Goal: Task Accomplishment & Management: Complete application form

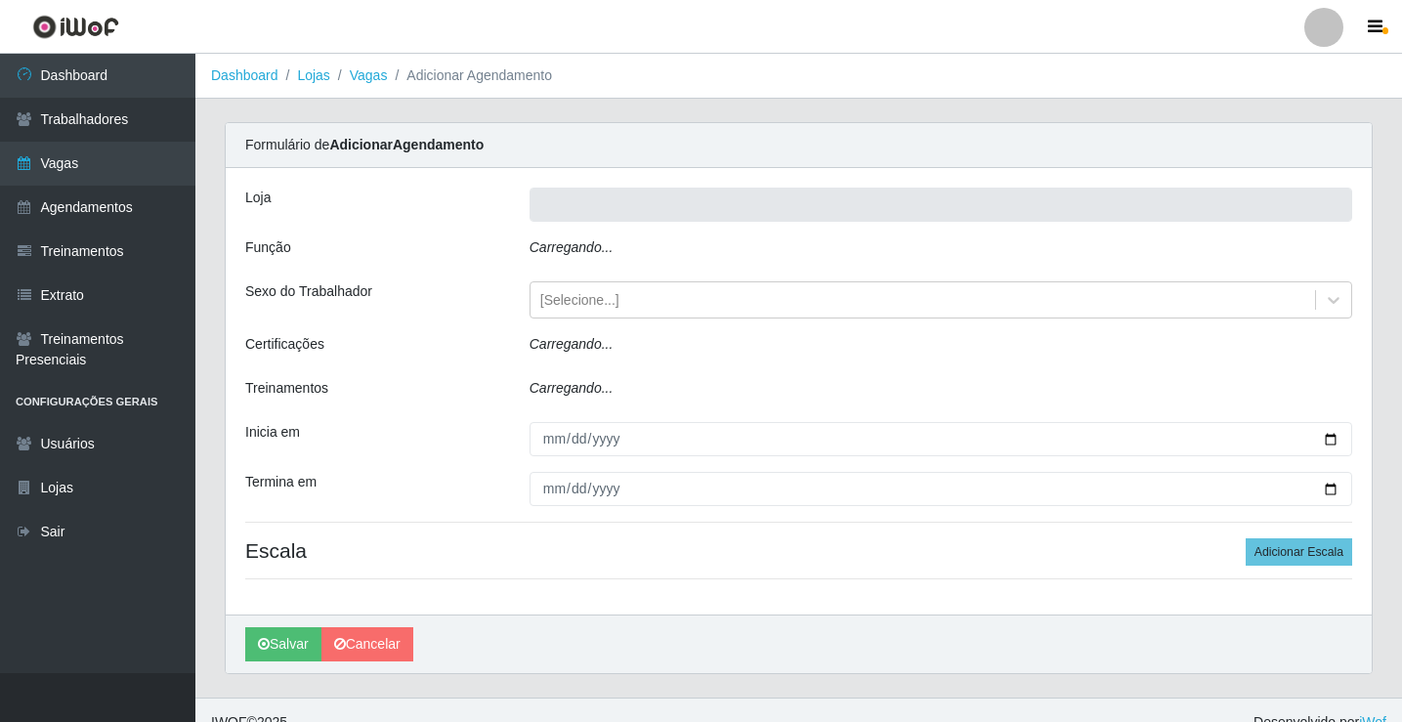
type input "Rede Econômico - Prata"
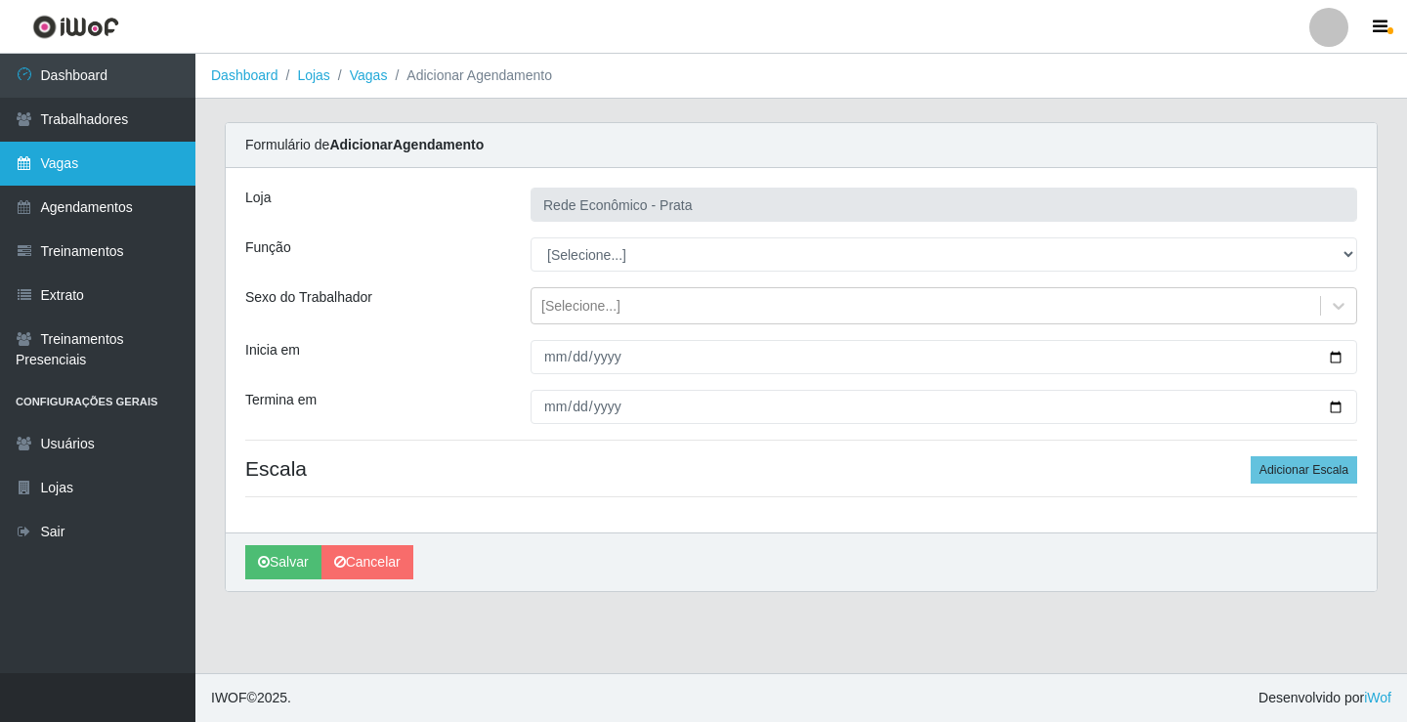
click at [165, 168] on link "Vagas" at bounding box center [97, 164] width 195 height 44
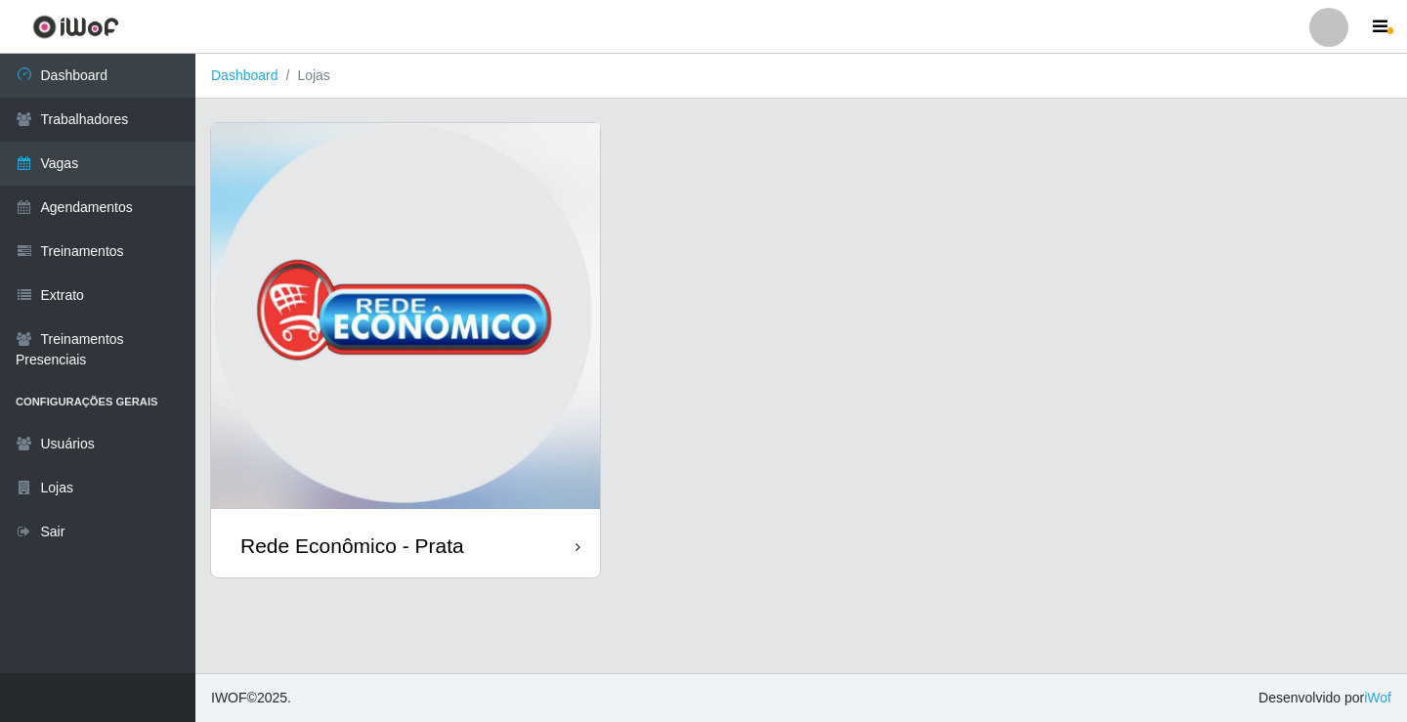
click at [489, 549] on div "Rede Econômico - Prata" at bounding box center [405, 546] width 389 height 64
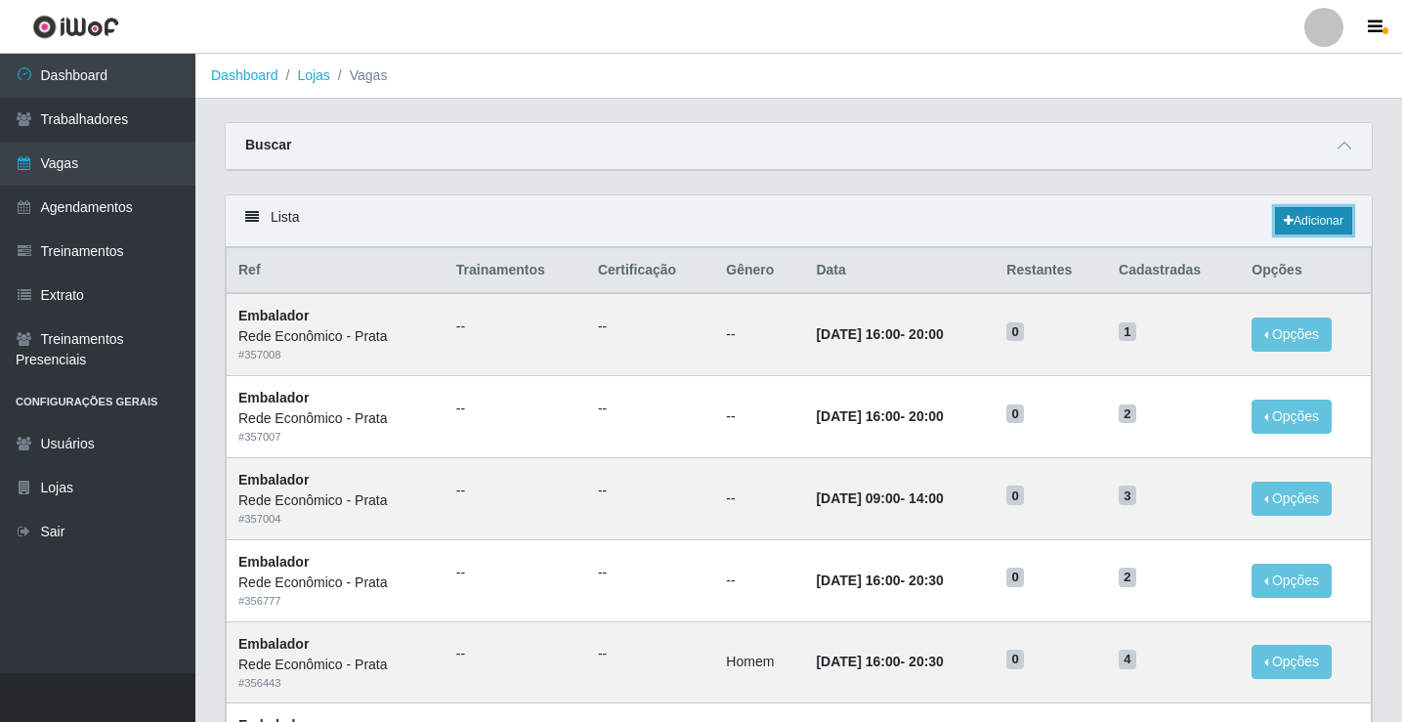
click at [1321, 219] on link "Adicionar" at bounding box center [1313, 220] width 77 height 27
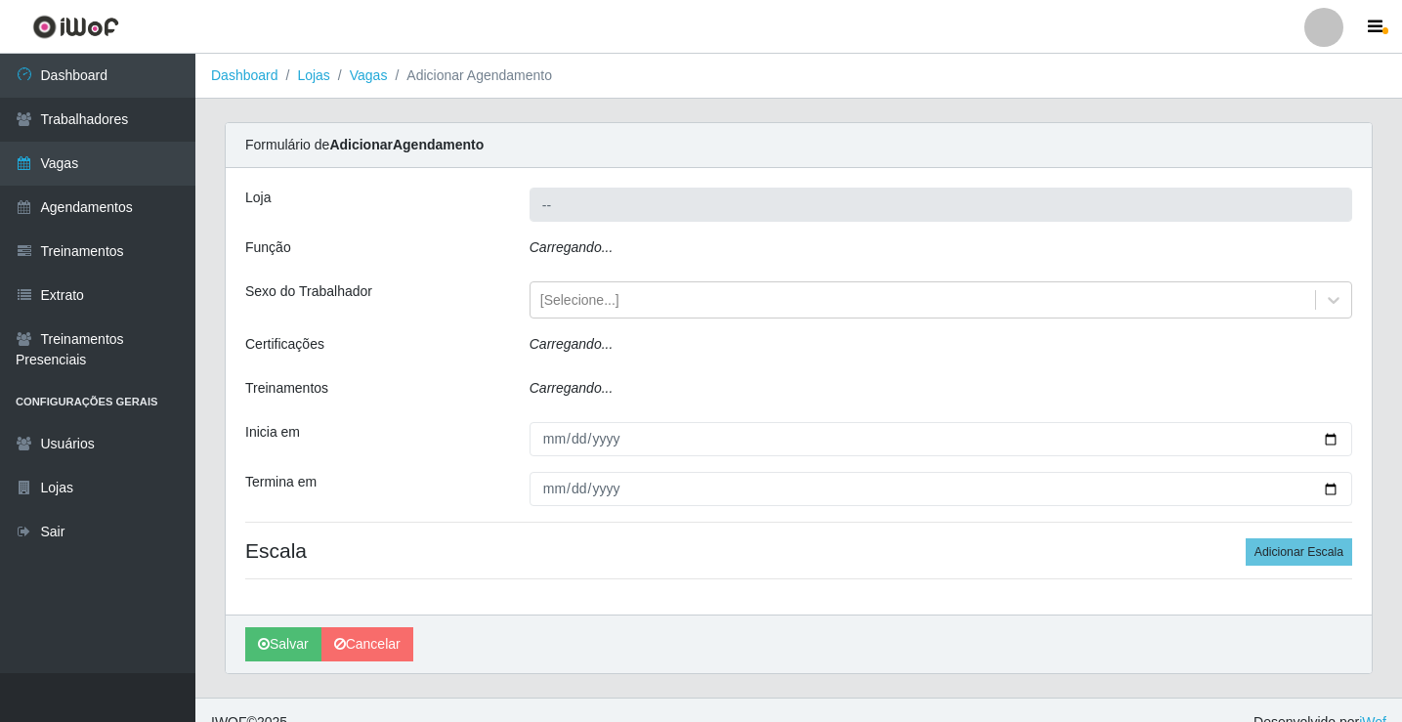
type input "Rede Econômico - Prata"
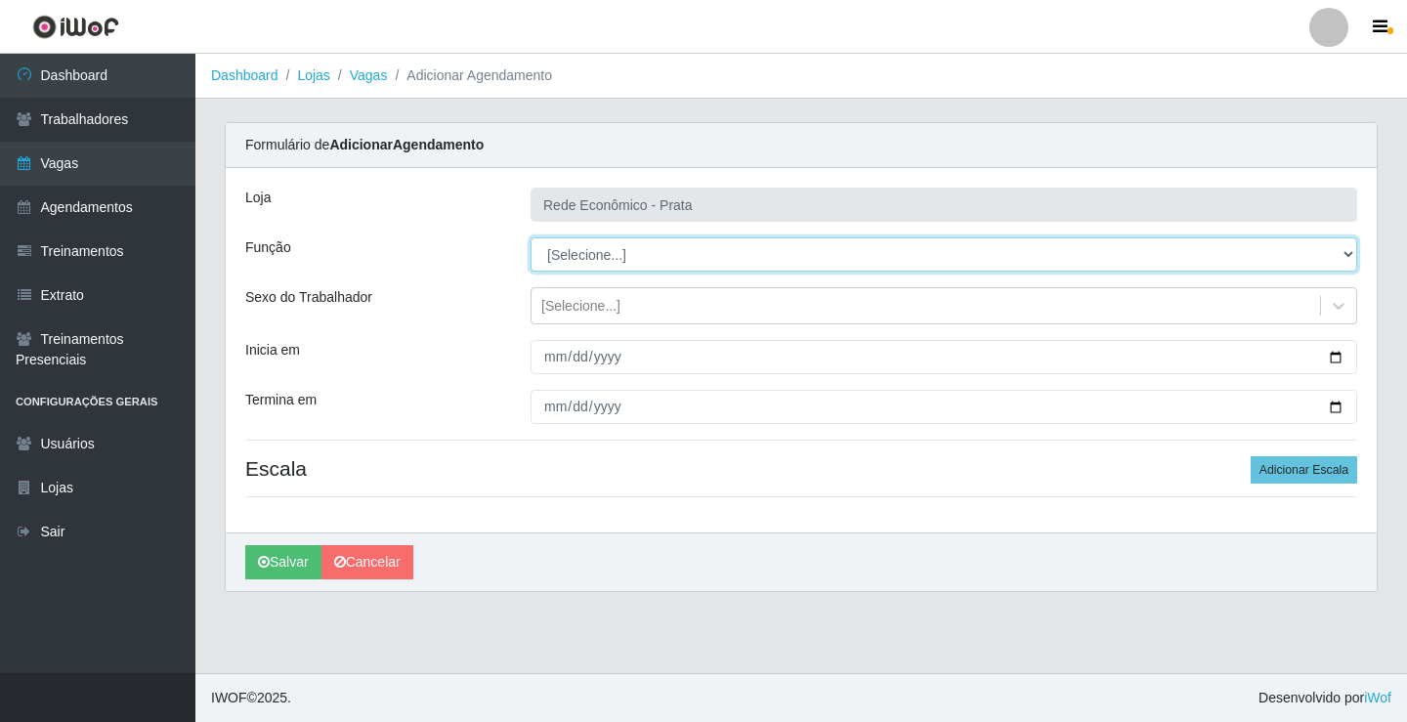
click at [581, 261] on select "[Selecione...] ASG ASG + ASG ++ Embalador Embalador + Embalador ++ Operador de …" at bounding box center [944, 254] width 827 height 34
select select "1"
click at [531, 237] on select "[Selecione...] ASG ASG + ASG ++ Embalador Embalador + Embalador ++ Operador de …" at bounding box center [944, 254] width 827 height 34
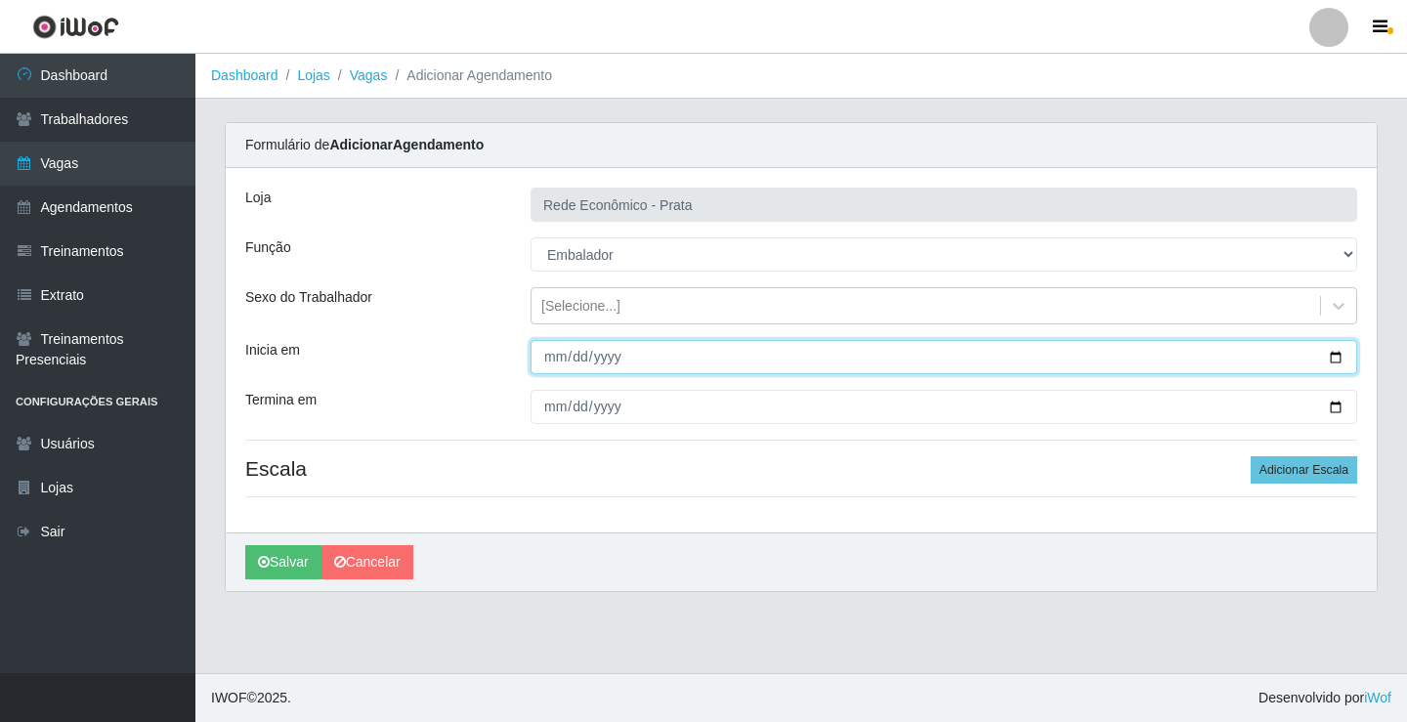
click at [1333, 358] on input "Inicia em" at bounding box center [944, 357] width 827 height 34
type input "[DATE]"
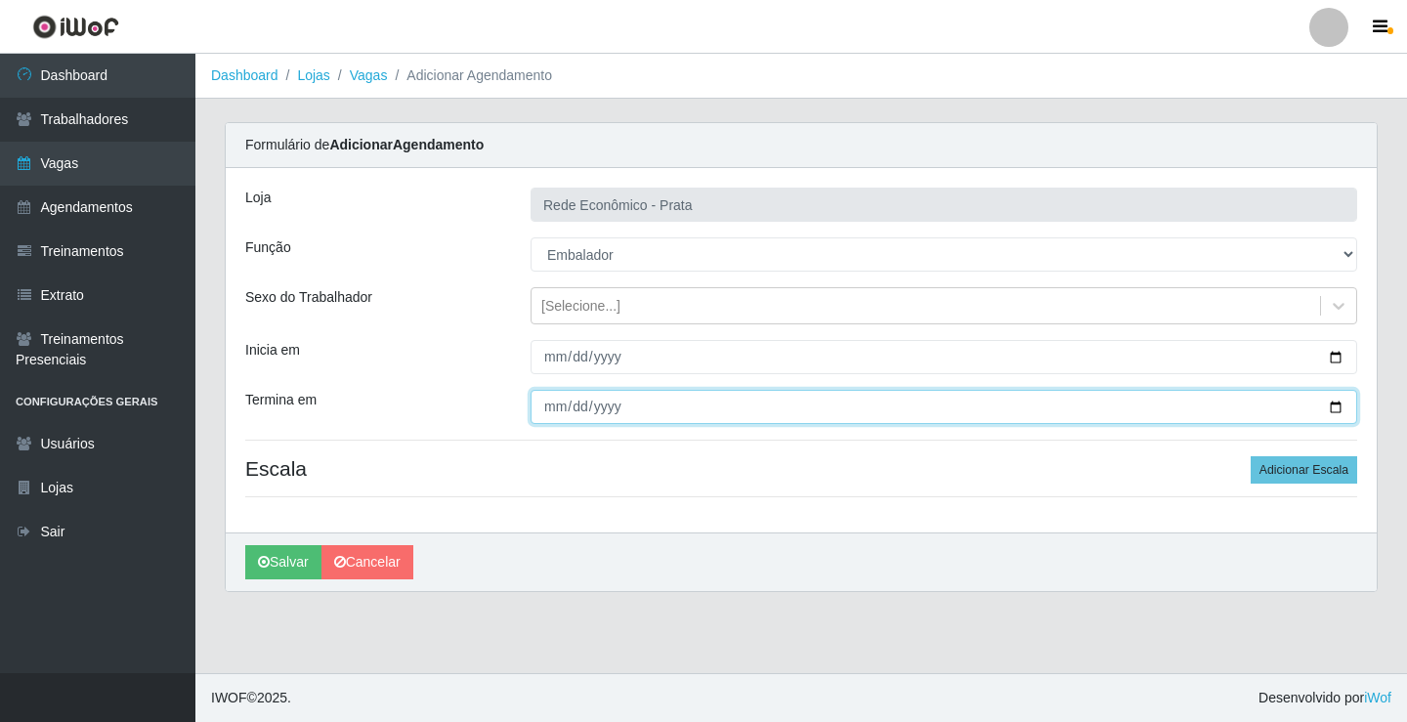
click at [1334, 406] on input "Termina em" at bounding box center [944, 407] width 827 height 34
type input "[DATE]"
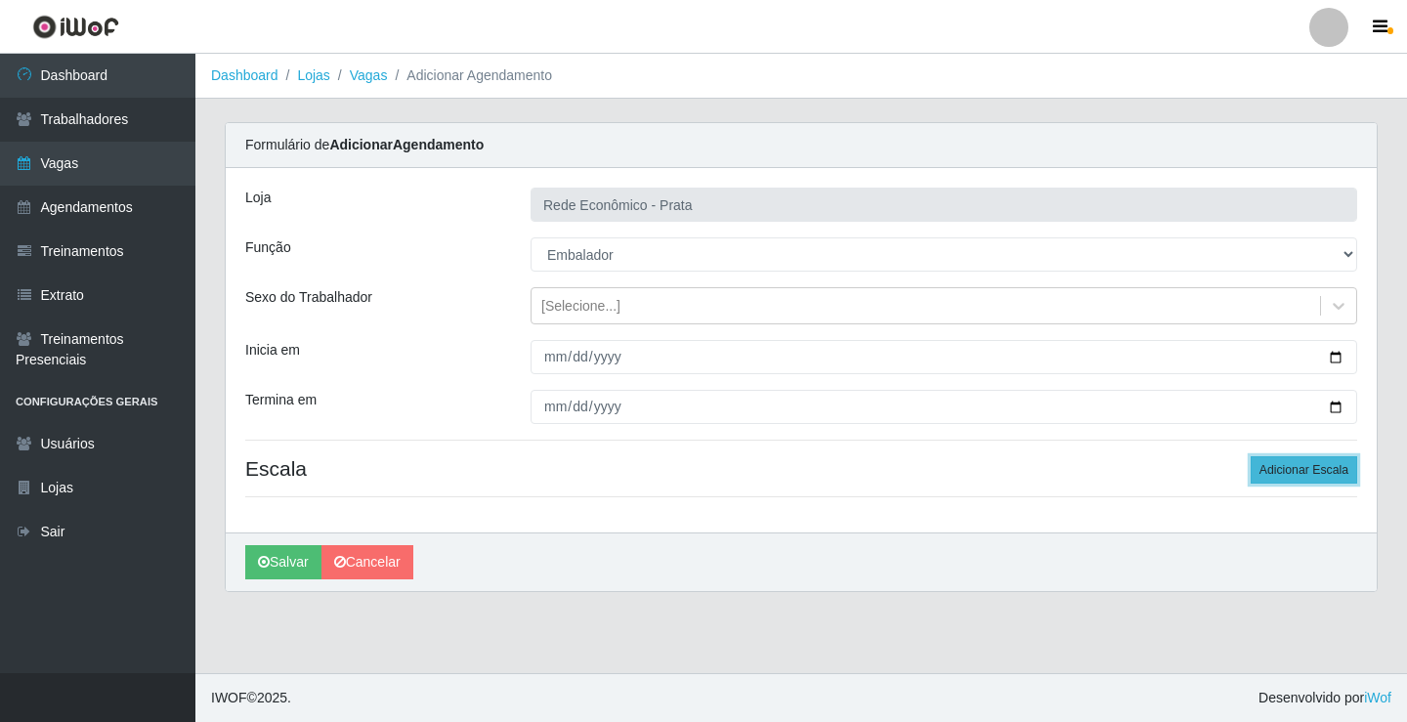
drag, startPoint x: 1304, startPoint y: 473, endPoint x: 1260, endPoint y: 472, distance: 44.0
click at [1303, 472] on button "Adicionar Escala" at bounding box center [1304, 469] width 107 height 27
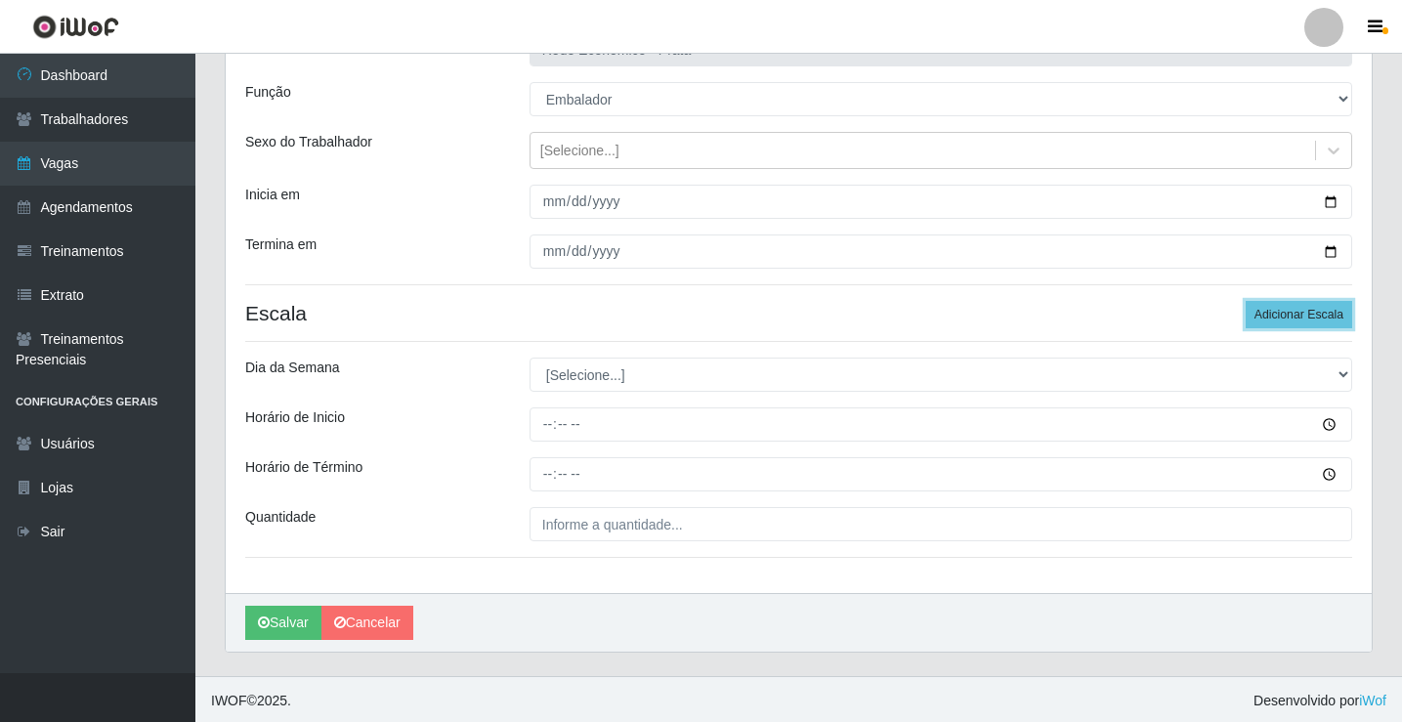
scroll to position [158, 0]
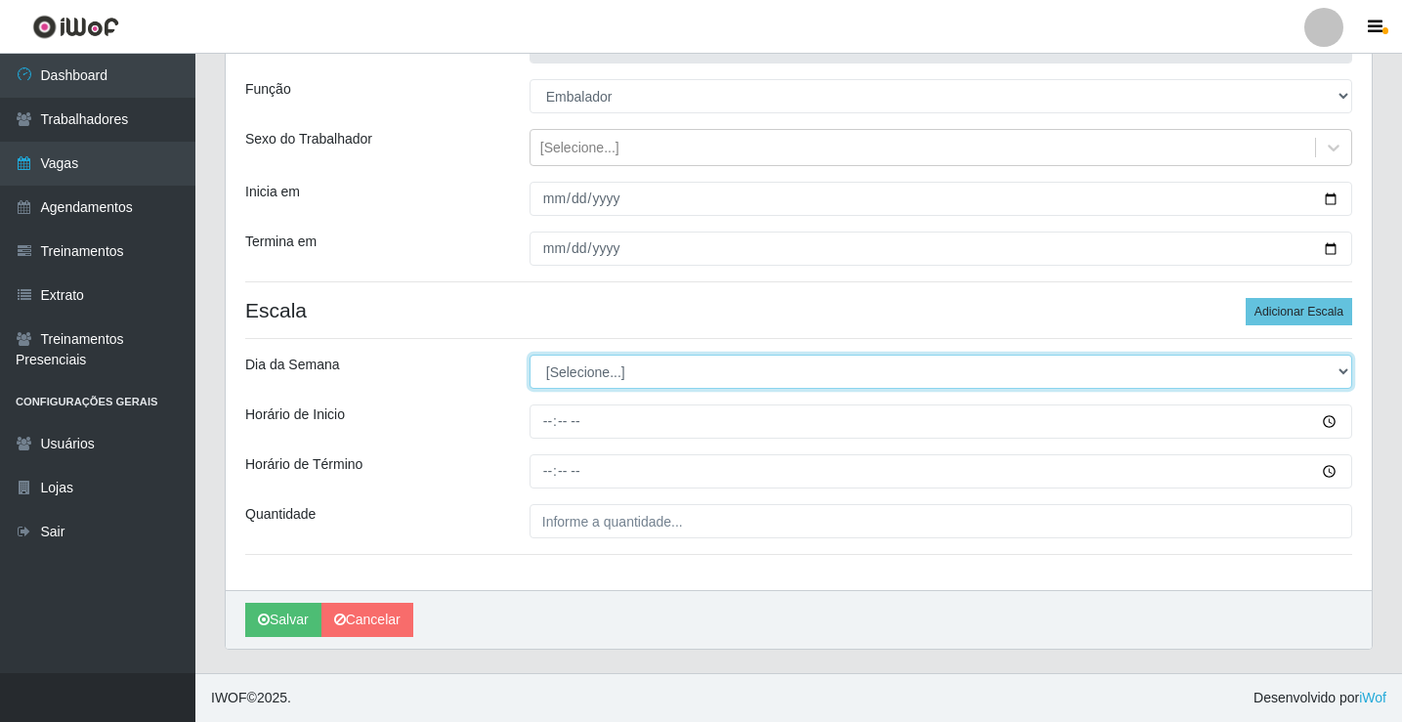
click at [603, 370] on select "[Selecione...] Segunda Terça Quarta Quinta Sexta Sábado Domingo" at bounding box center [941, 372] width 823 height 34
select select "1"
click at [530, 355] on select "[Selecione...] Segunda Terça Quarta Quinta Sexta Sábado Domingo" at bounding box center [941, 372] width 823 height 34
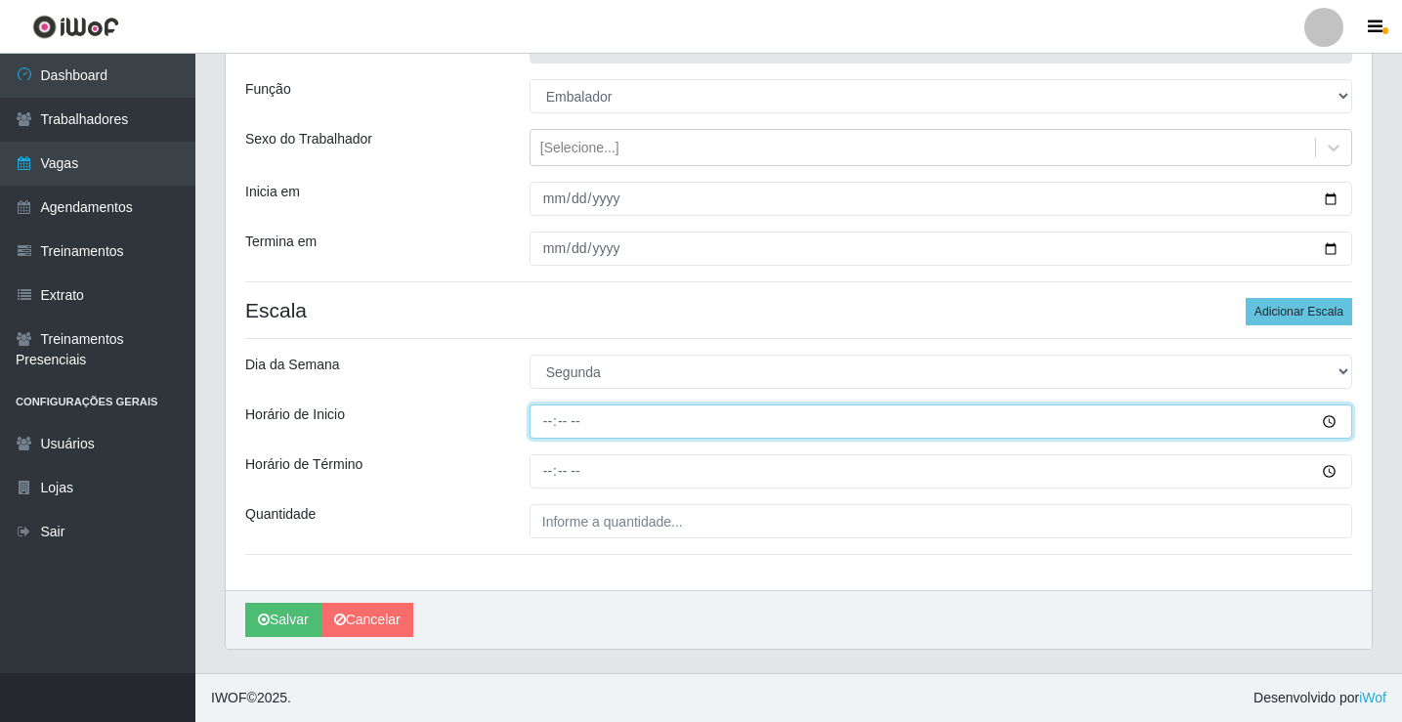
click at [548, 428] on input "Horário de Inicio" at bounding box center [941, 422] width 823 height 34
type input "07:00"
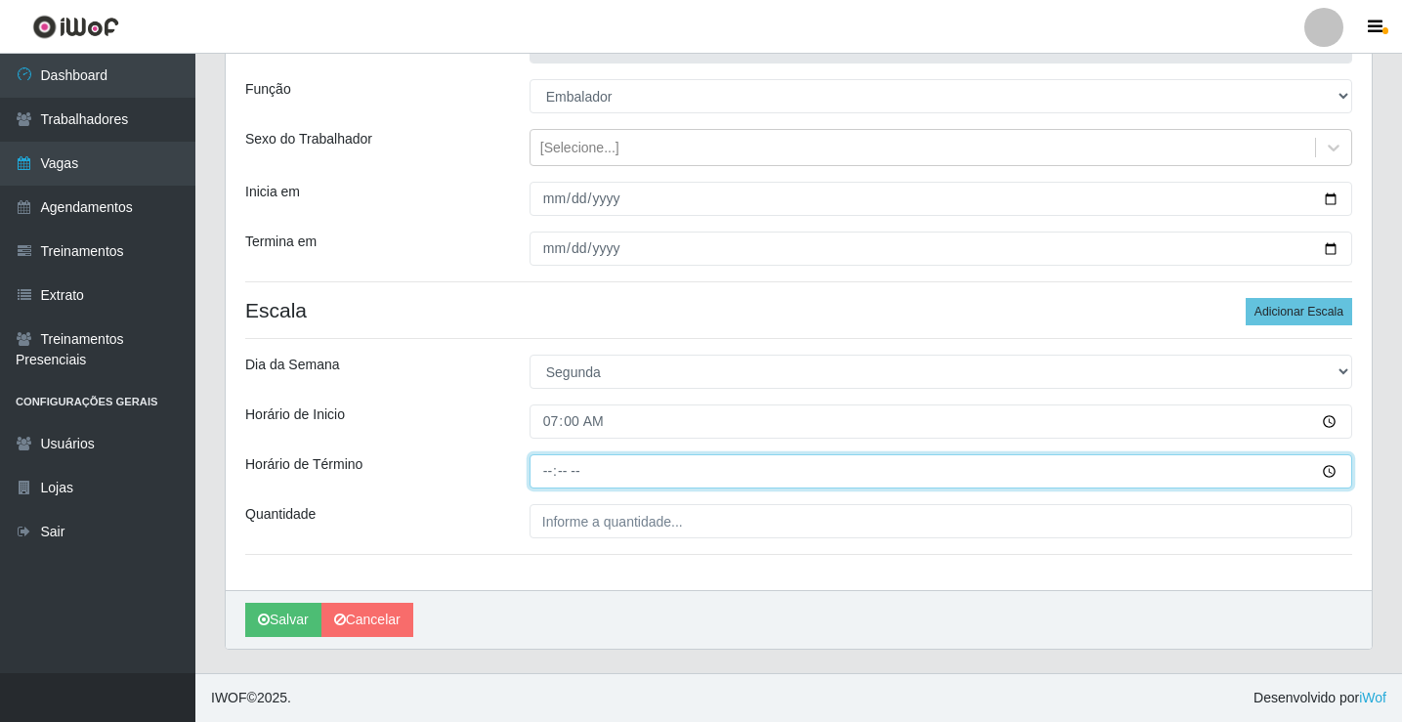
click at [550, 471] on input "Horário de Término" at bounding box center [941, 471] width 823 height 34
type input "13:00"
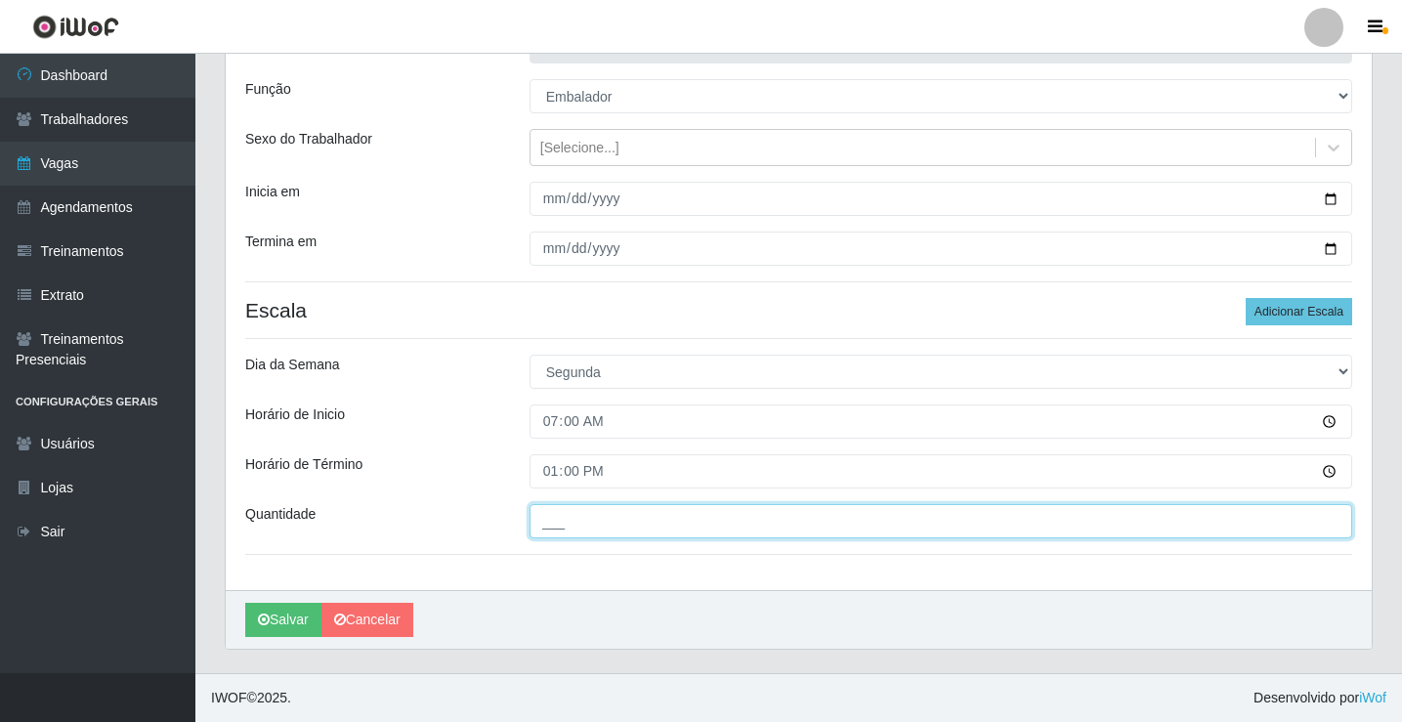
click at [563, 526] on input "___" at bounding box center [941, 521] width 823 height 34
type input "5__"
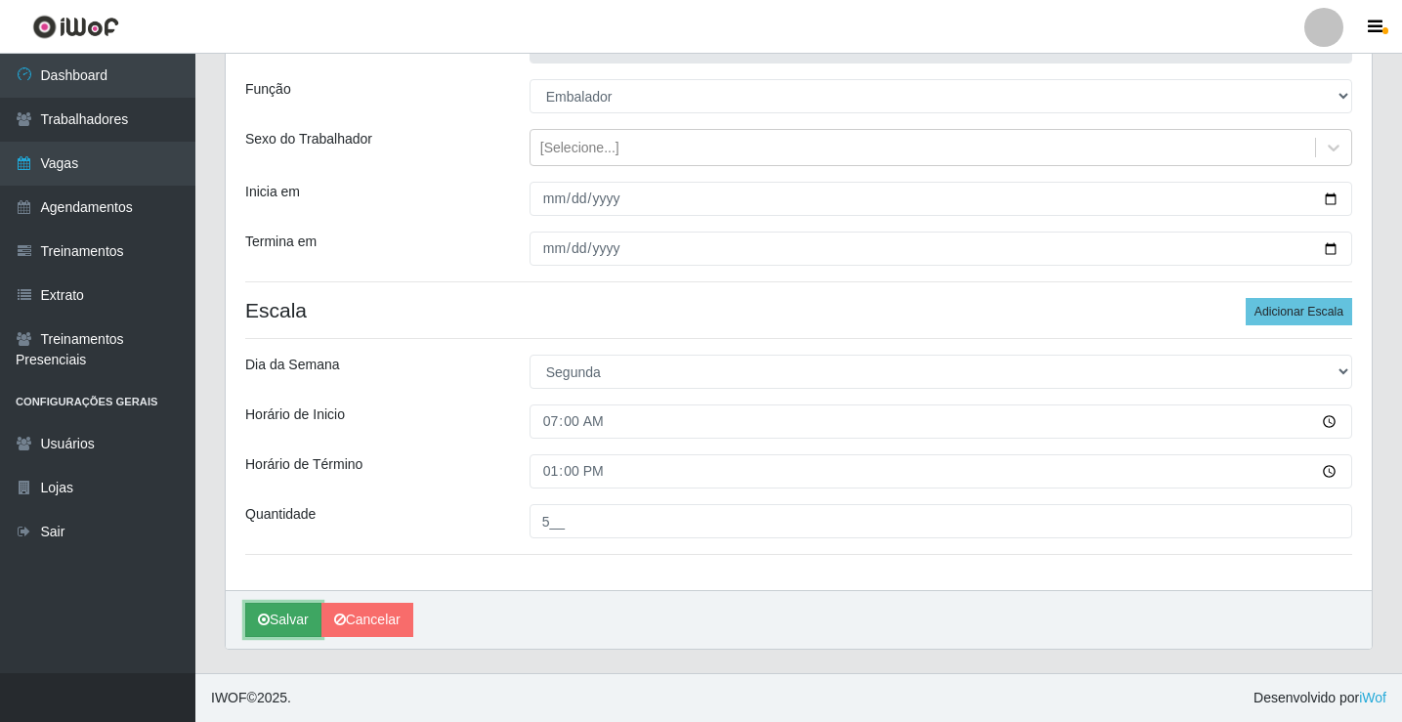
click at [292, 624] on button "Salvar" at bounding box center [283, 620] width 76 height 34
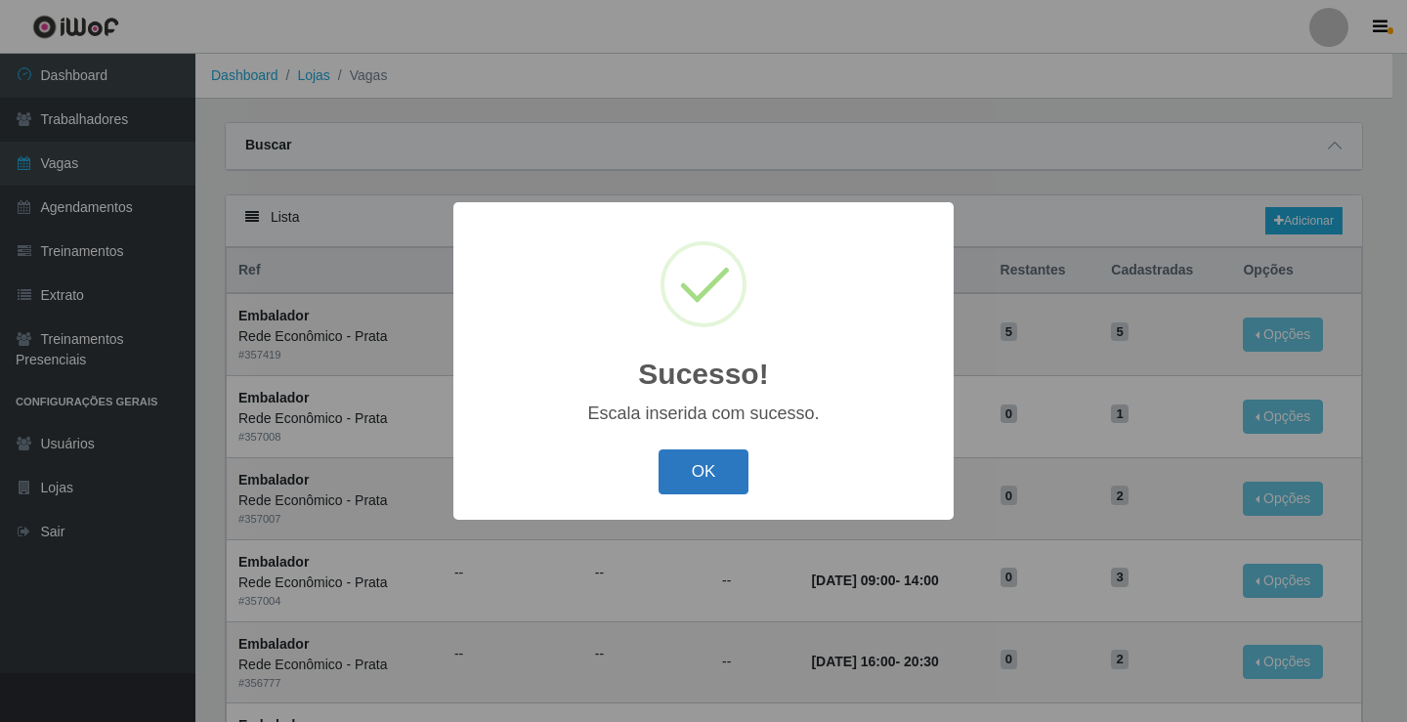
click at [702, 482] on button "OK" at bounding box center [704, 473] width 91 height 46
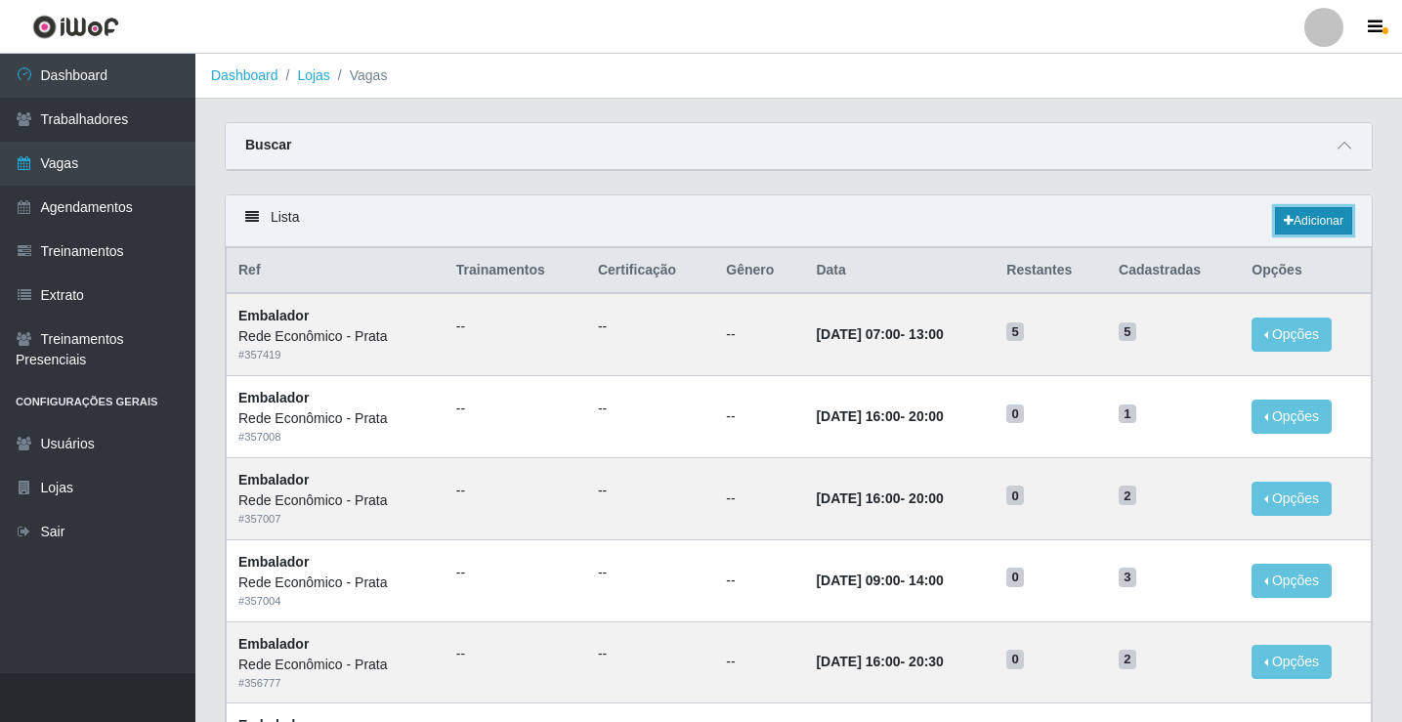
click at [1296, 222] on link "Adicionar" at bounding box center [1313, 220] width 77 height 27
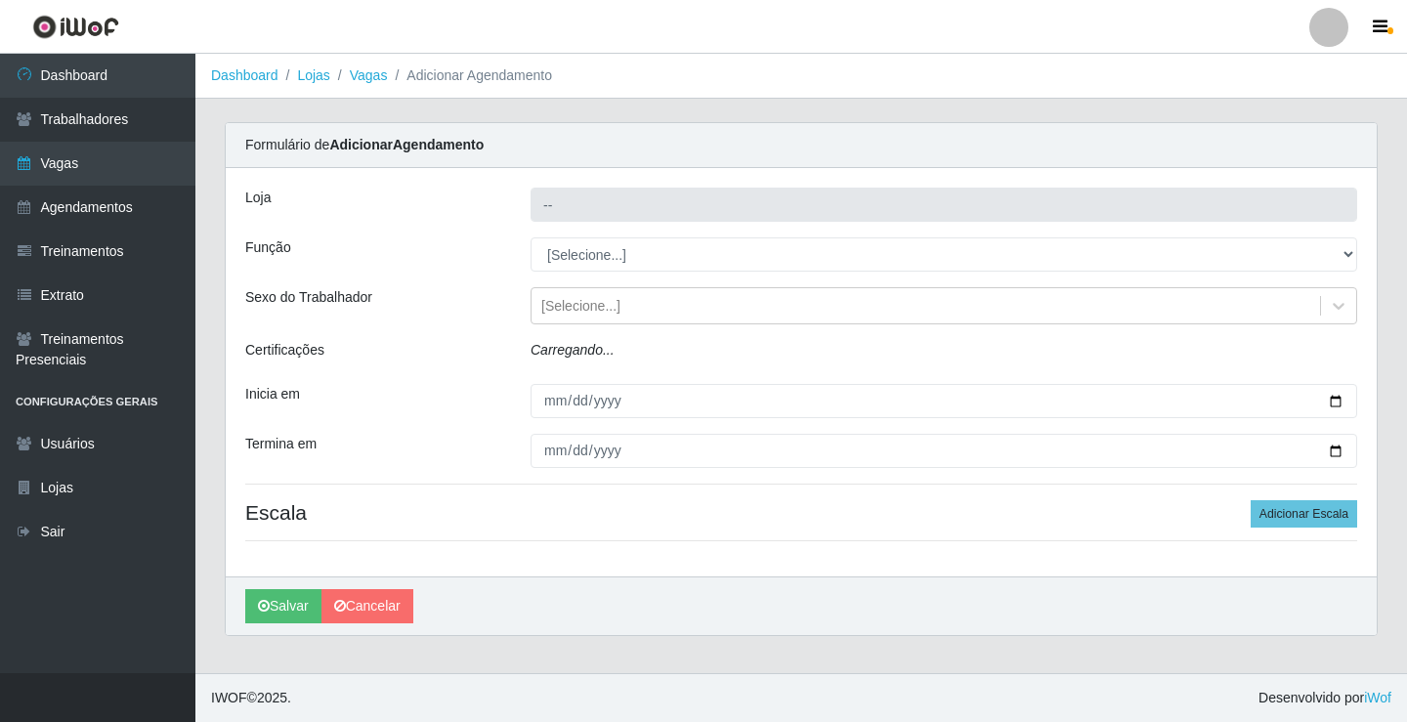
type input "Rede Econômico - Prata"
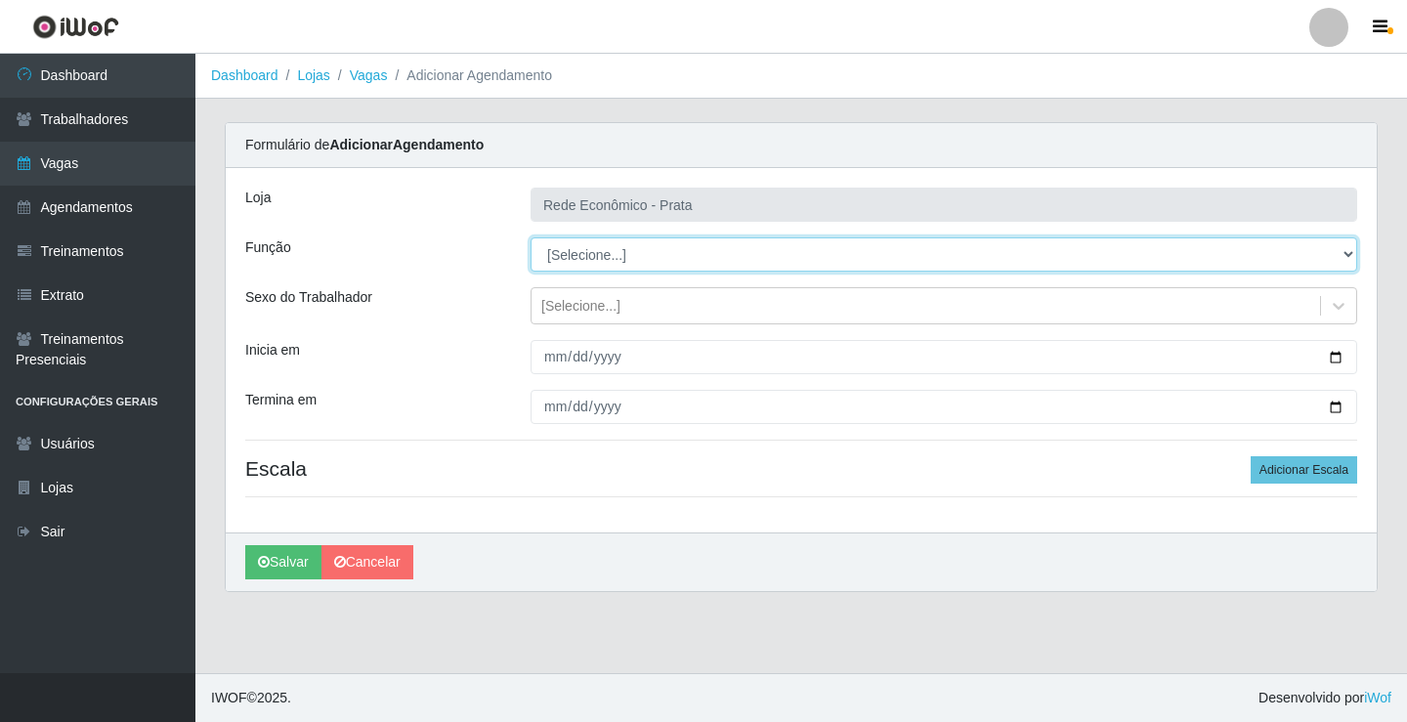
click at [589, 256] on select "[Selecione...] ASG ASG + ASG ++ Embalador Embalador + Embalador ++ Operador de …" at bounding box center [944, 254] width 827 height 34
select select "1"
click at [531, 237] on select "[Selecione...] ASG ASG + ASG ++ Embalador Embalador + Embalador ++ Operador de …" at bounding box center [944, 254] width 827 height 34
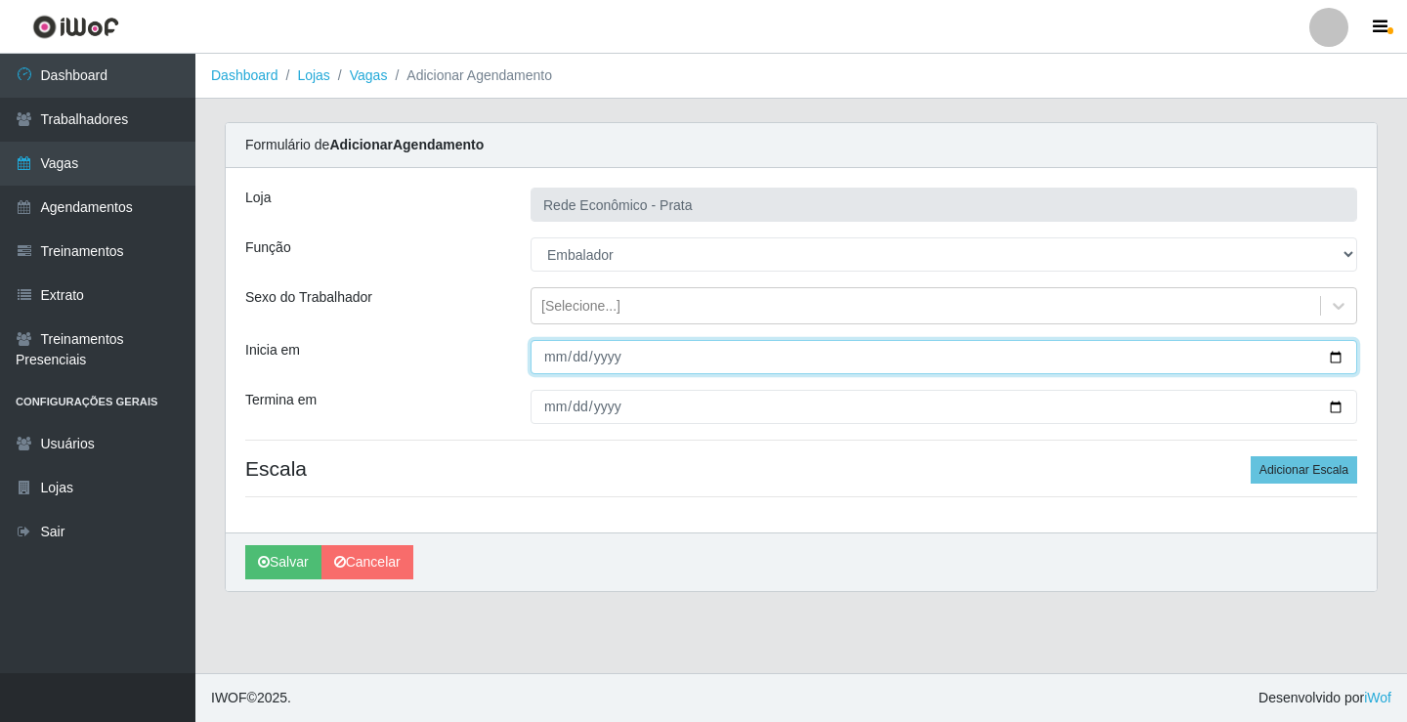
click at [1339, 357] on input "Inicia em" at bounding box center [944, 357] width 827 height 34
type input "[DATE]"
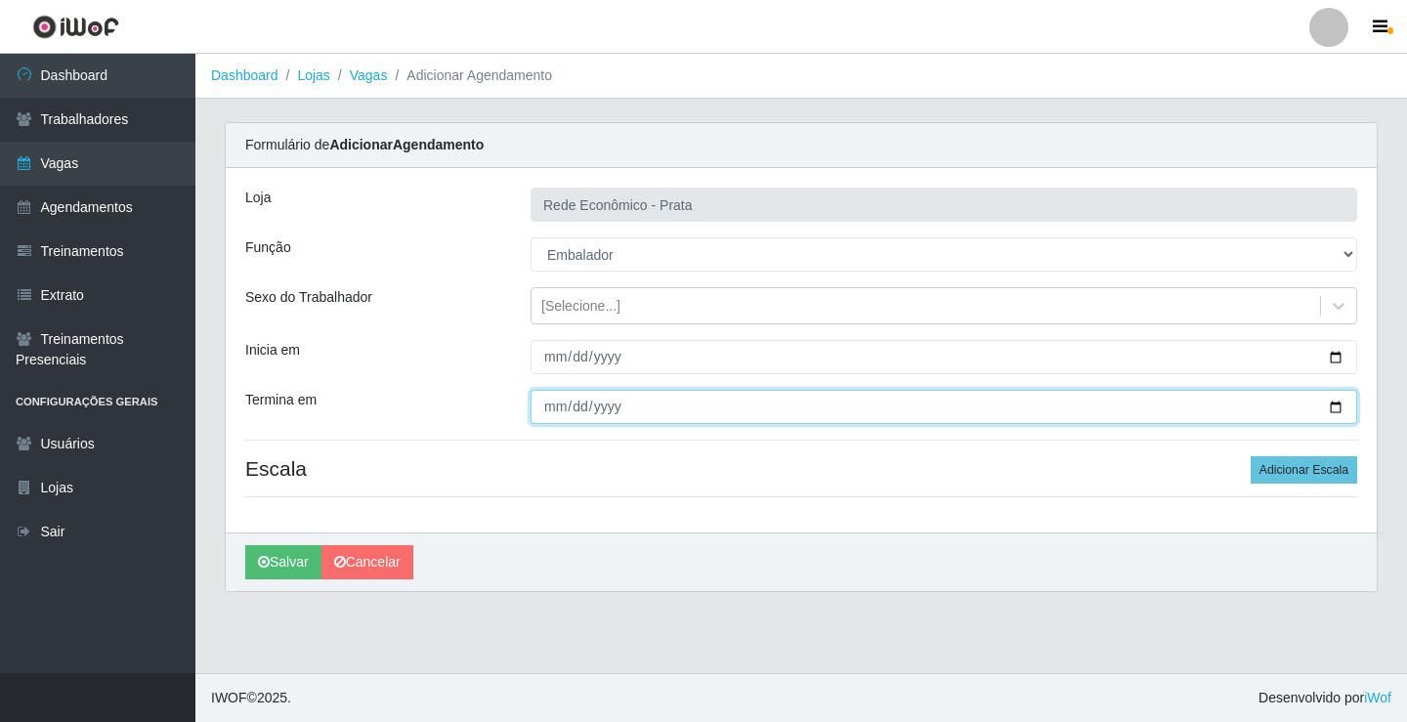
click at [1331, 406] on input "Termina em" at bounding box center [944, 407] width 827 height 34
type input "[DATE]"
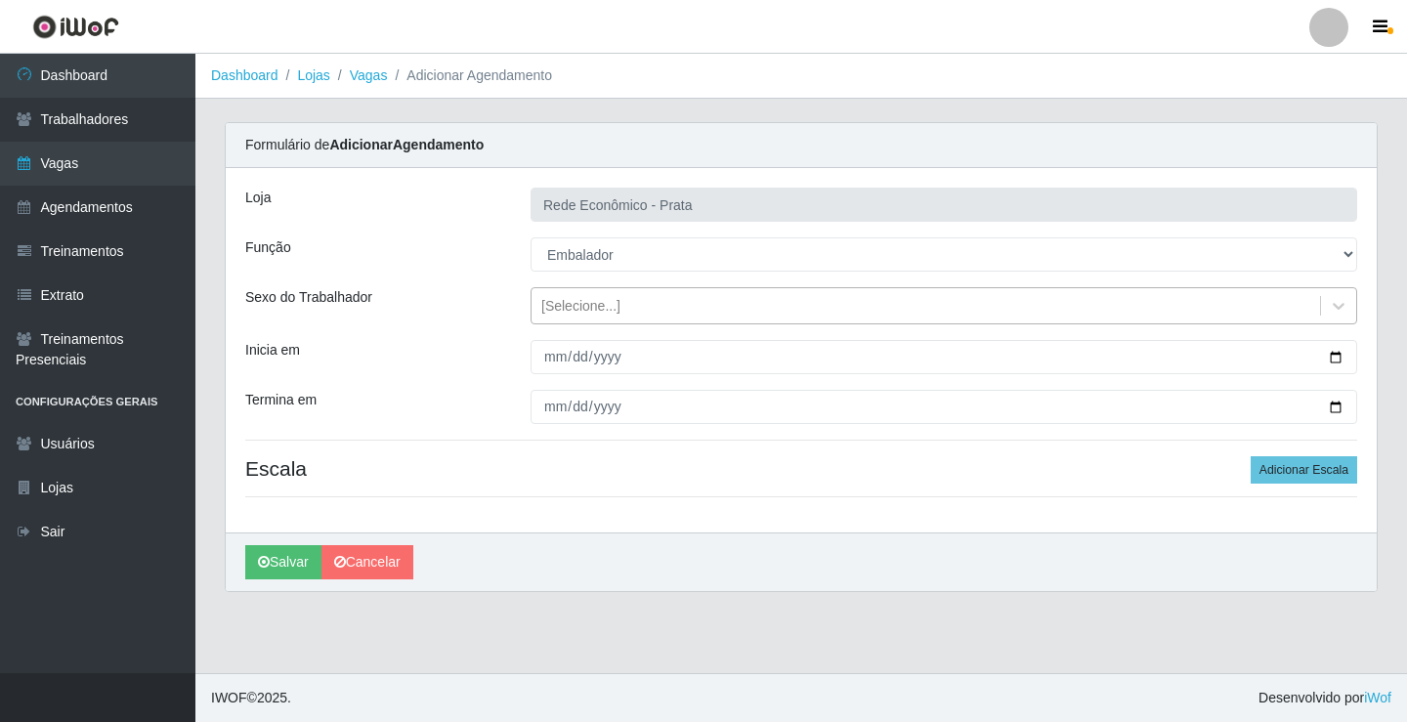
click at [574, 311] on div "[Selecione...]" at bounding box center [580, 306] width 79 height 21
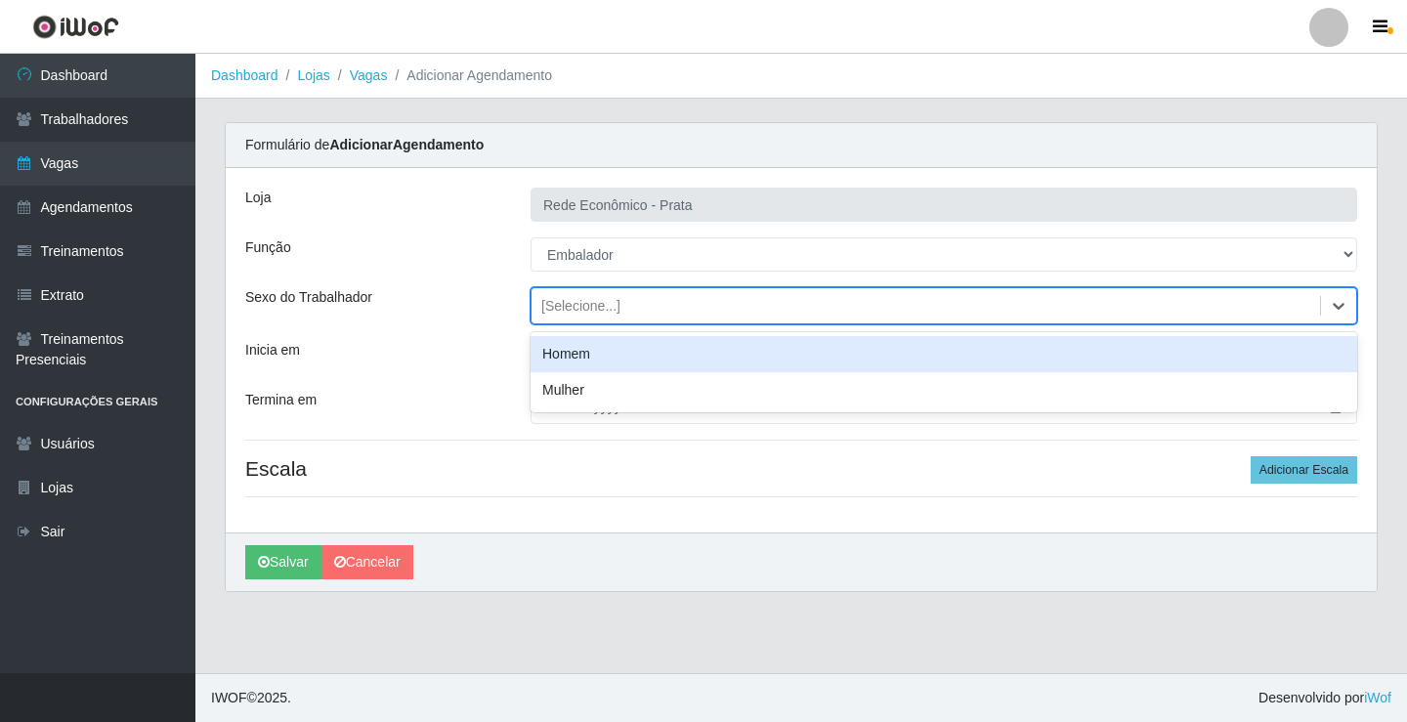
click at [592, 353] on div "Homem" at bounding box center [944, 354] width 827 height 36
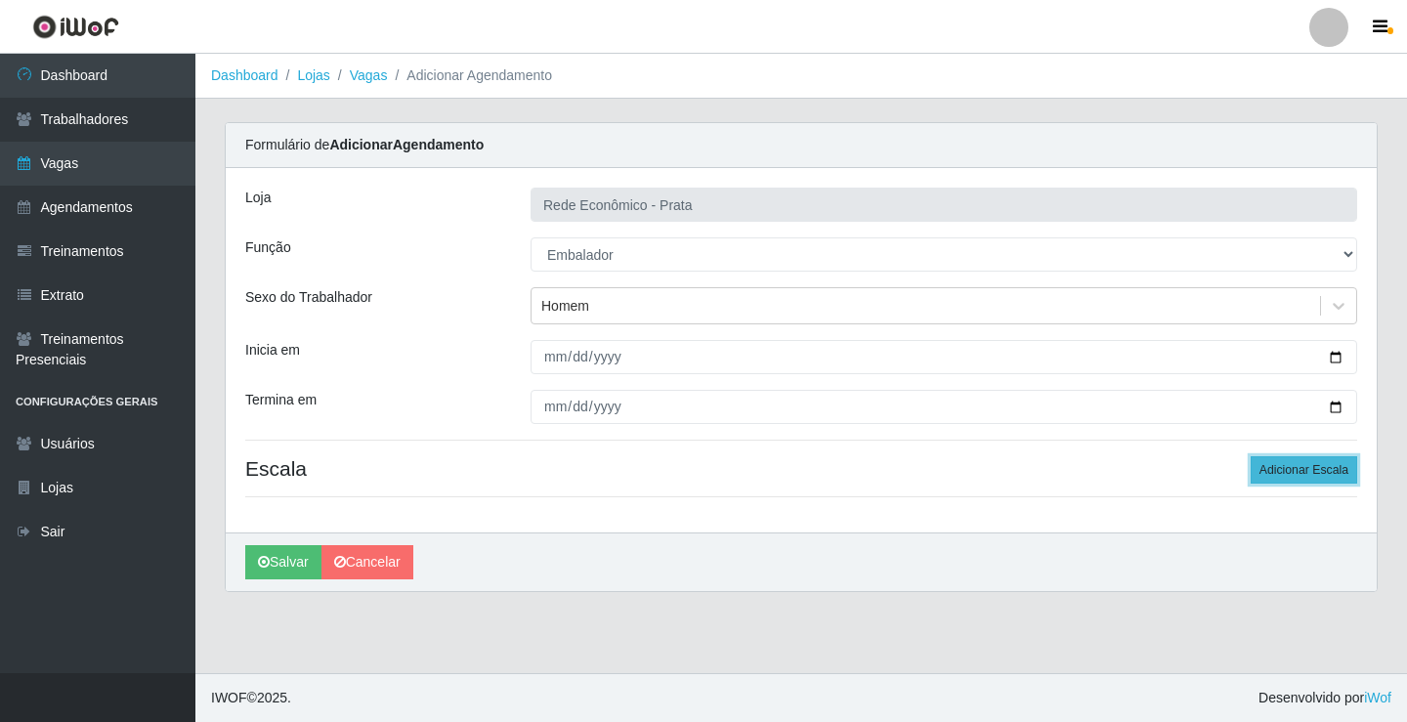
click at [1313, 466] on button "Adicionar Escala" at bounding box center [1304, 469] width 107 height 27
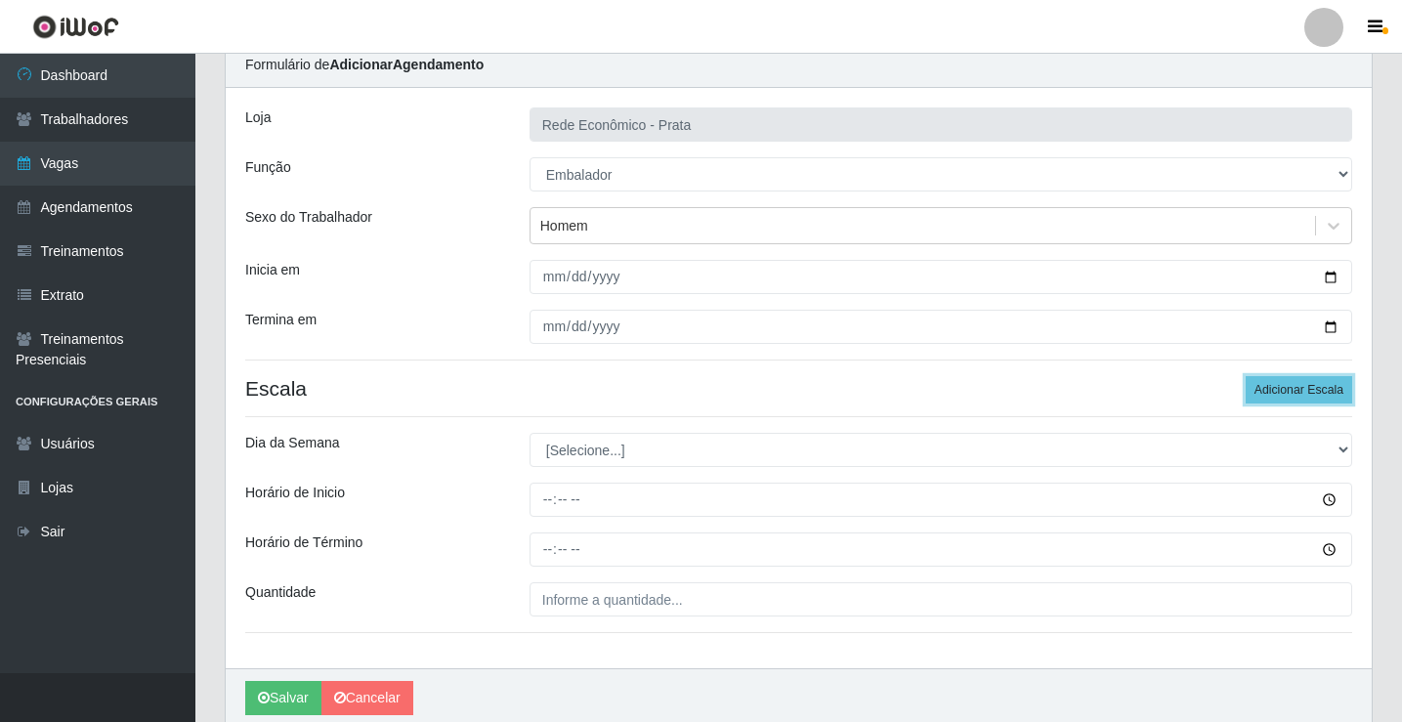
scroll to position [158, 0]
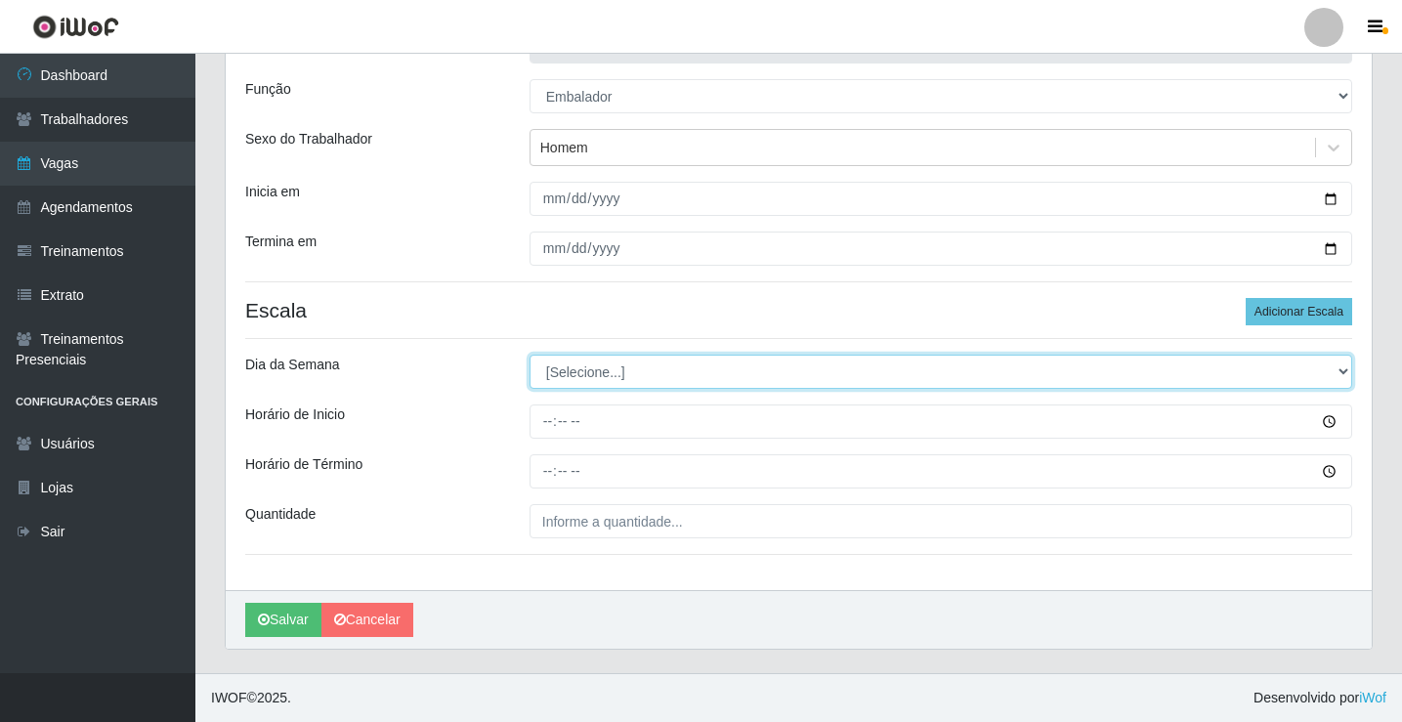
click at [588, 379] on select "[Selecione...] Segunda Terça Quarta Quinta Sexta Sábado Domingo" at bounding box center [941, 372] width 823 height 34
select select "1"
click at [530, 355] on select "[Selecione...] Segunda Terça Quarta Quinta Sexta Sábado Domingo" at bounding box center [941, 372] width 823 height 34
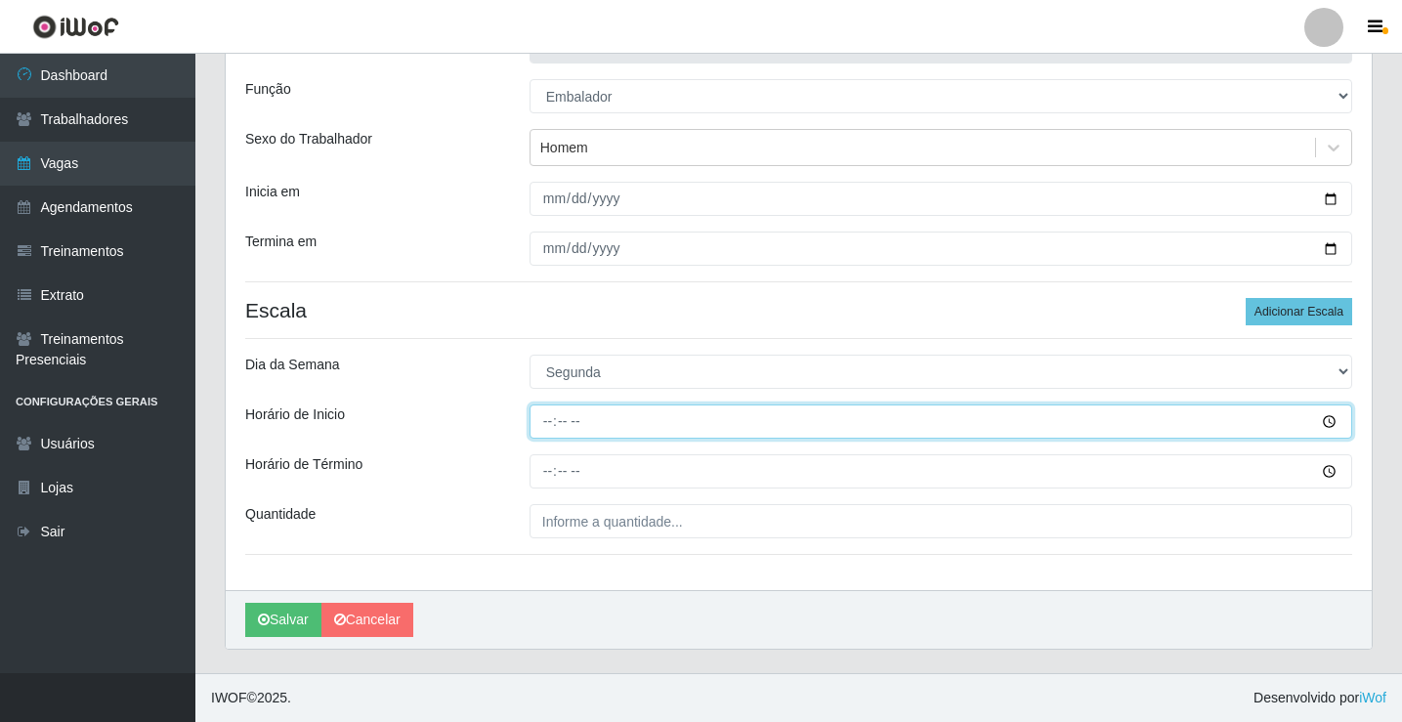
click at [546, 422] on input "Horário de Inicio" at bounding box center [941, 422] width 823 height 34
type input "09:00"
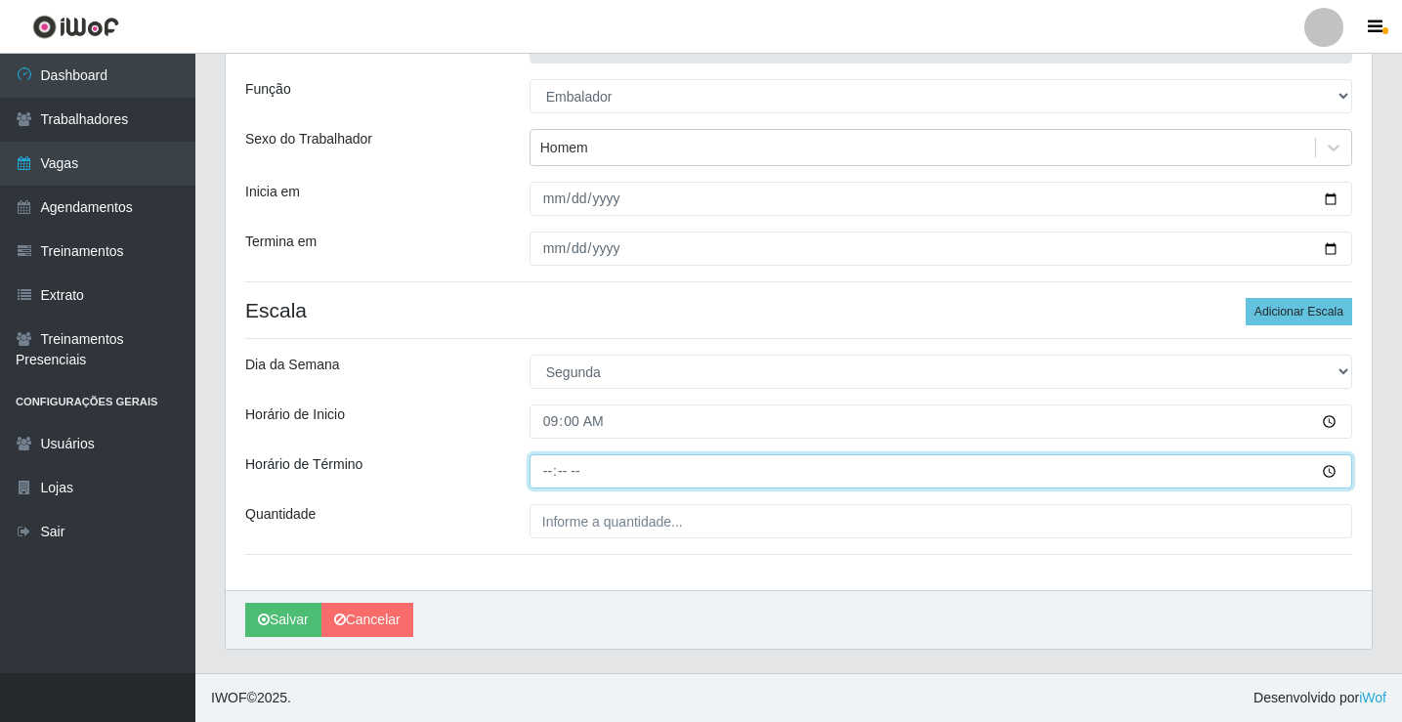
click at [558, 470] on input "Horário de Término" at bounding box center [941, 471] width 823 height 34
click at [552, 471] on input "Horário de Término" at bounding box center [941, 471] width 823 height 34
drag, startPoint x: 534, startPoint y: 474, endPoint x: 559, endPoint y: 482, distance: 26.6
click at [538, 474] on input "Horário de Término" at bounding box center [941, 471] width 823 height 34
click at [551, 471] on input "Horário de Término" at bounding box center [941, 471] width 823 height 34
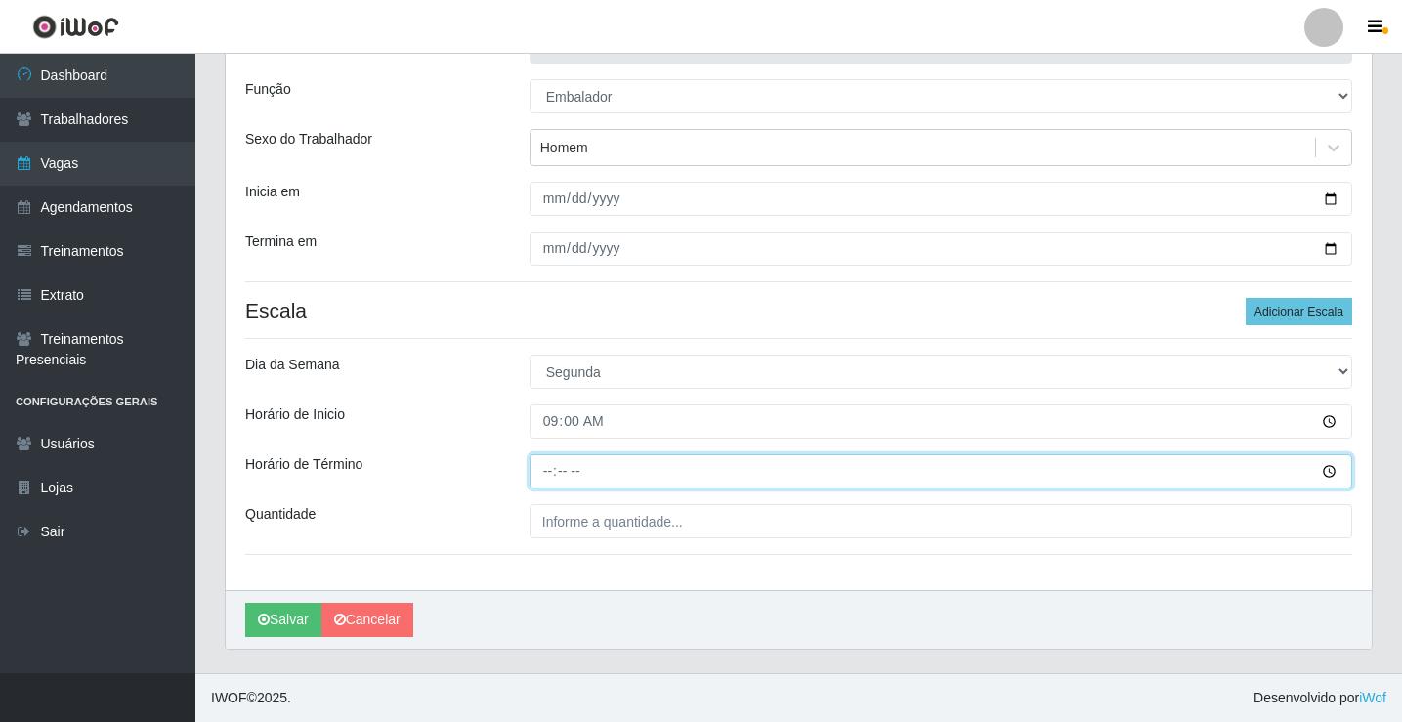
type input "14:00"
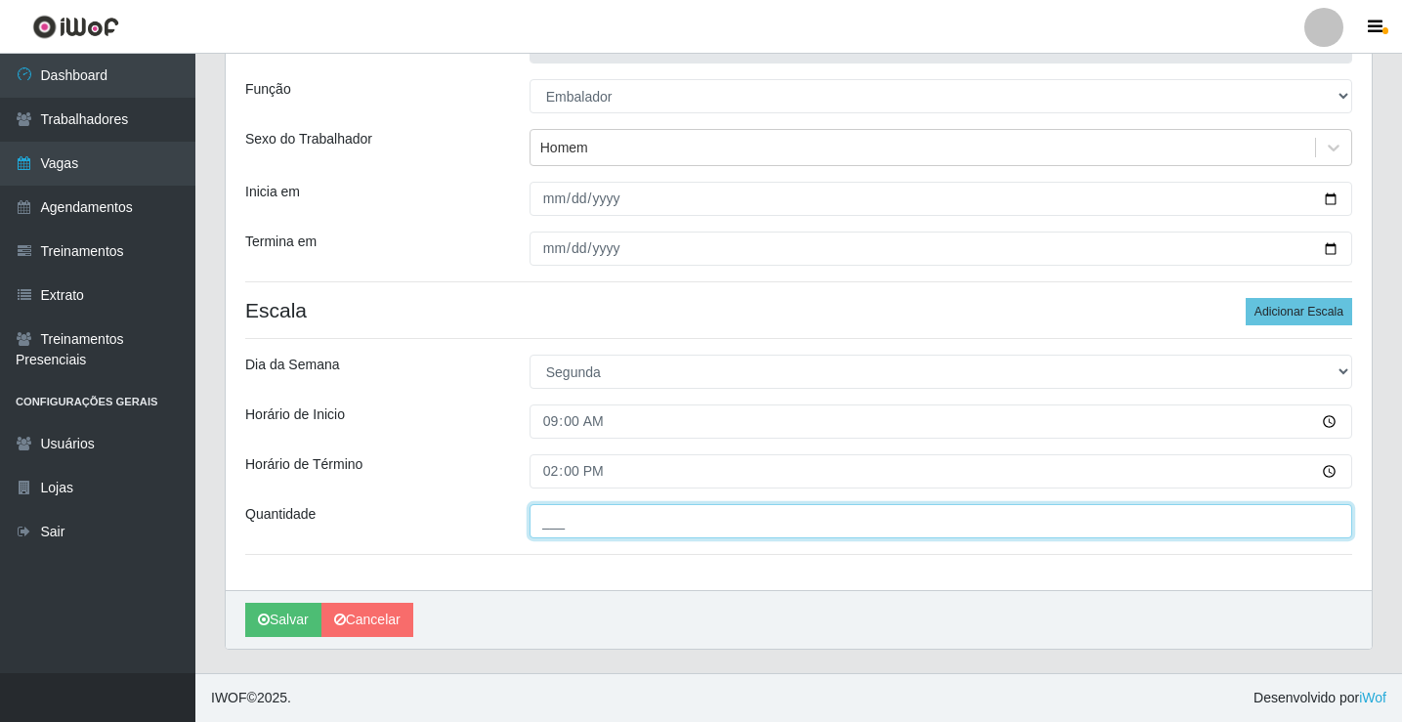
click at [558, 518] on input "___" at bounding box center [941, 521] width 823 height 34
type input "2__"
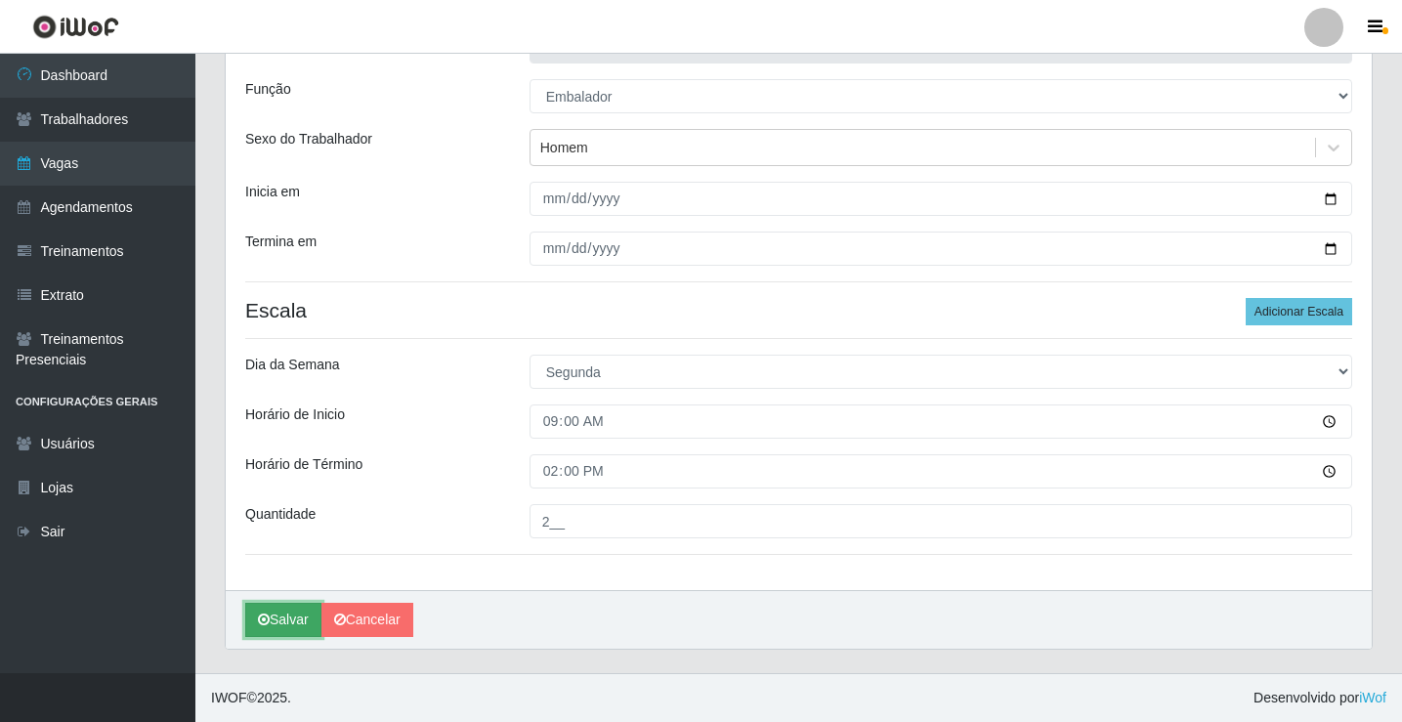
click at [295, 617] on button "Salvar" at bounding box center [283, 620] width 76 height 34
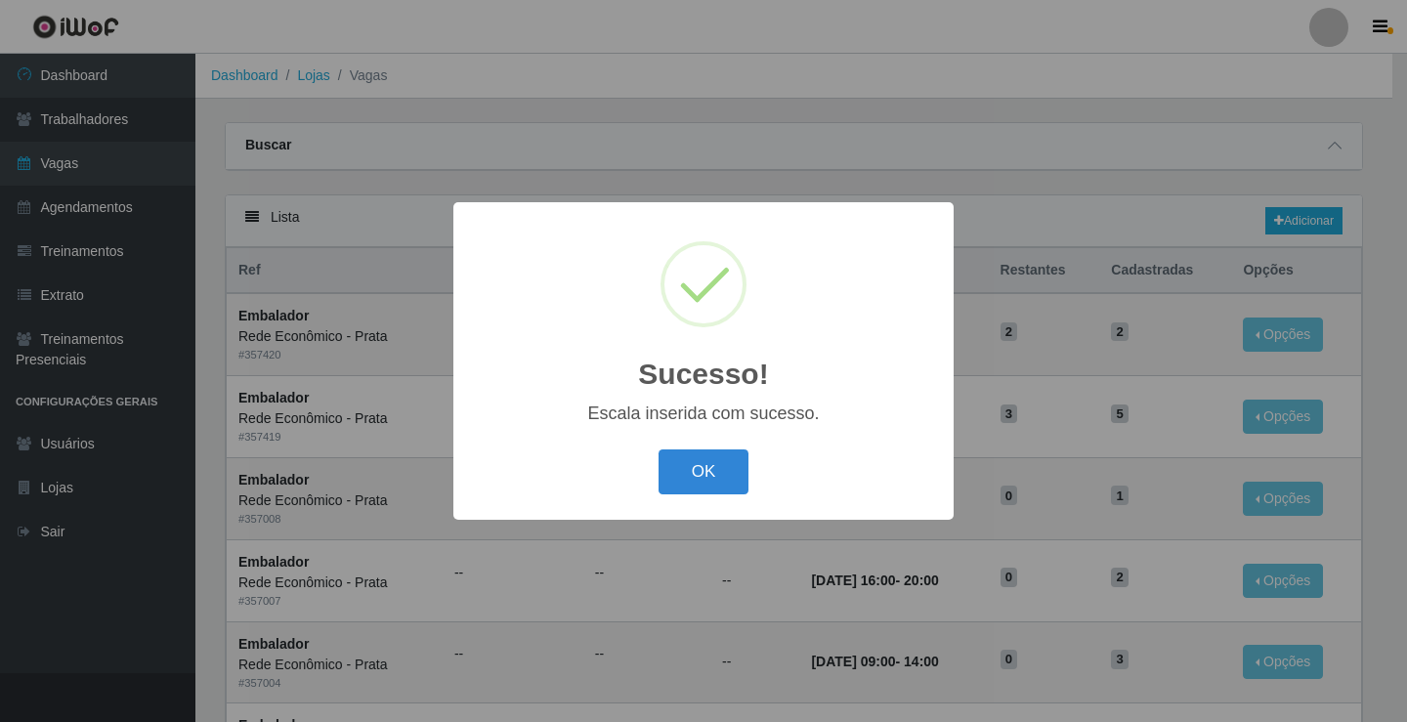
drag, startPoint x: 718, startPoint y: 477, endPoint x: 1022, endPoint y: 379, distance: 319.3
click at [738, 471] on button "OK" at bounding box center [704, 473] width 91 height 46
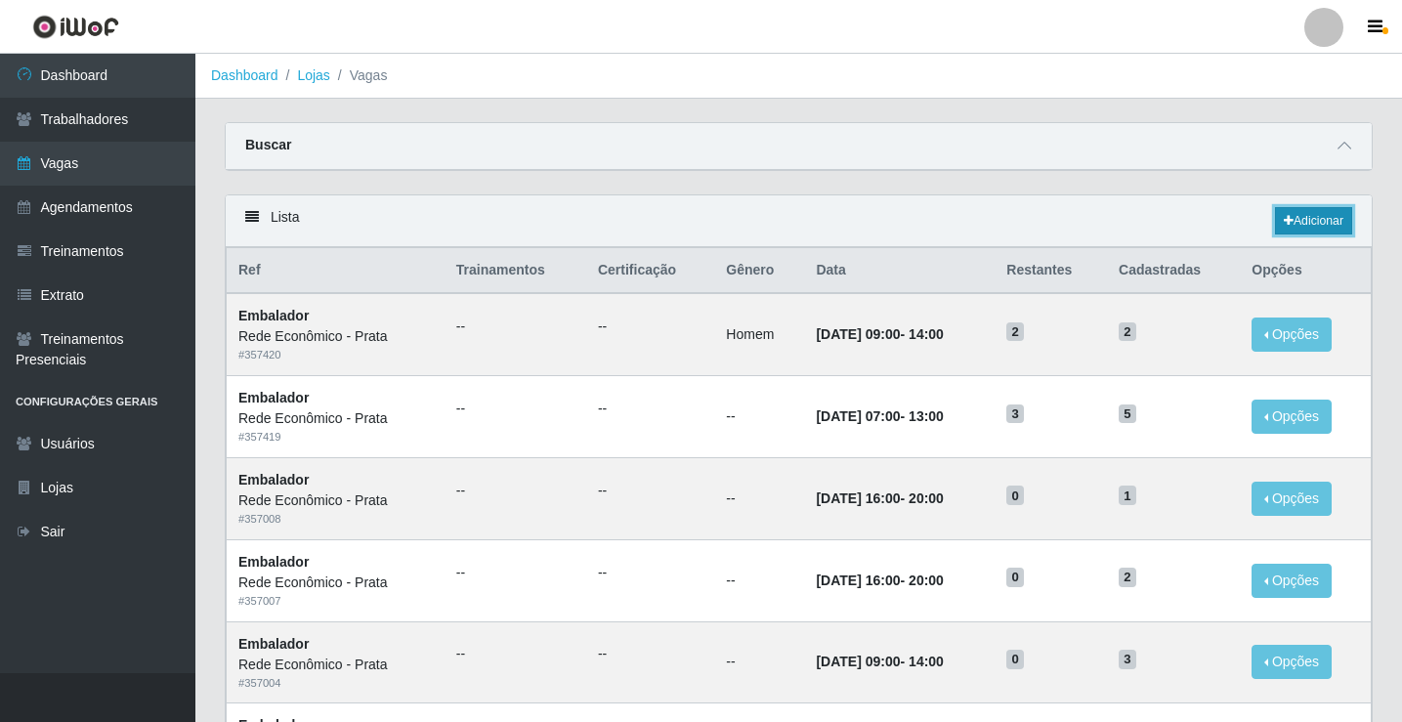
click at [1318, 219] on link "Adicionar" at bounding box center [1313, 220] width 77 height 27
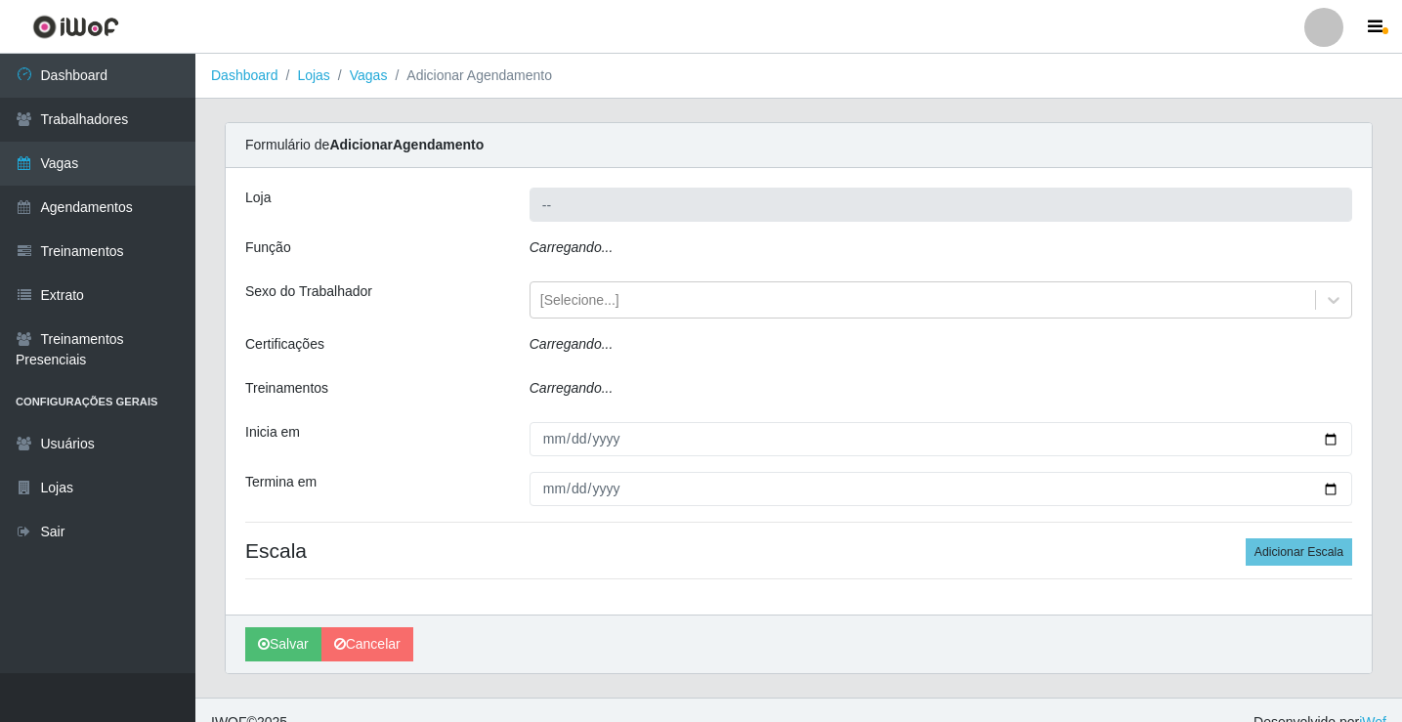
type input "Rede Econômico - Prata"
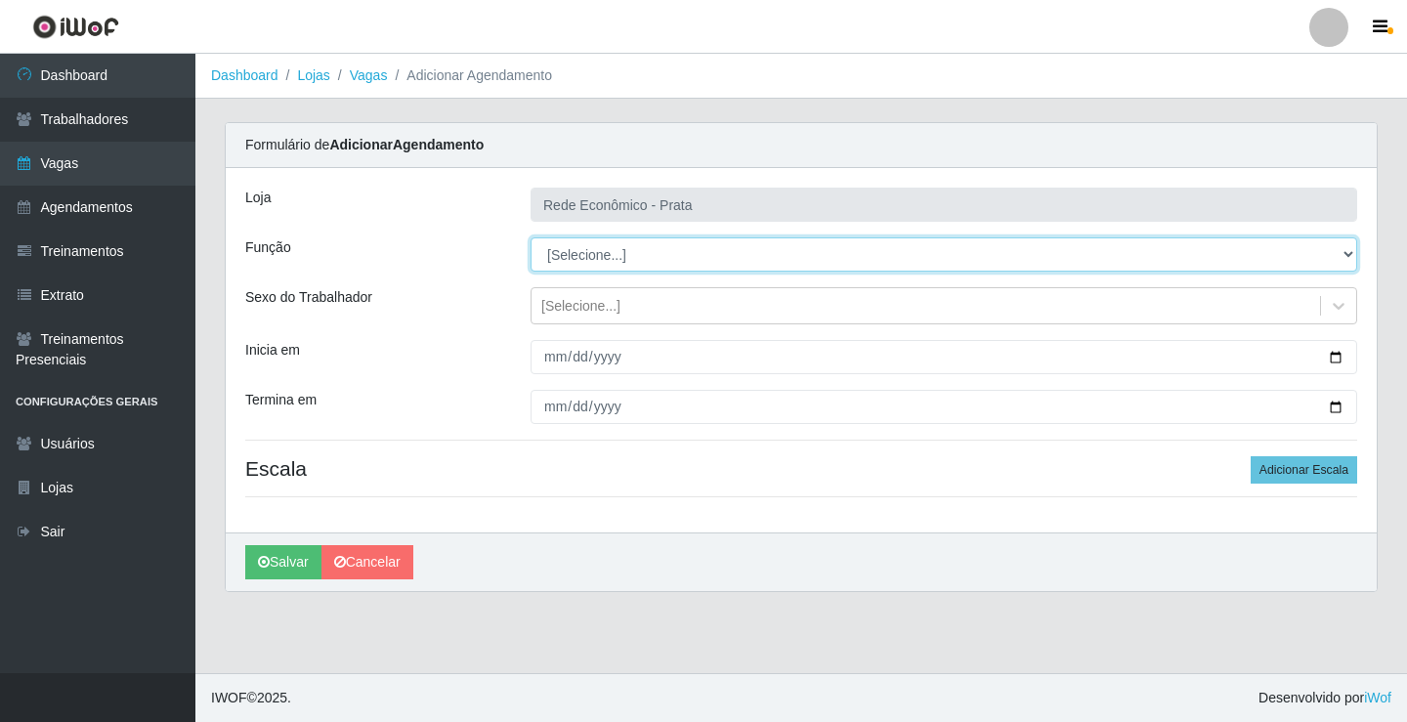
click at [583, 254] on select "[Selecione...] ASG ASG + ASG ++ Embalador Embalador + Embalador ++ Operador de …" at bounding box center [944, 254] width 827 height 34
select select "1"
click at [531, 237] on select "[Selecione...] ASG ASG + ASG ++ Embalador Embalador + Embalador ++ Operador de …" at bounding box center [944, 254] width 827 height 34
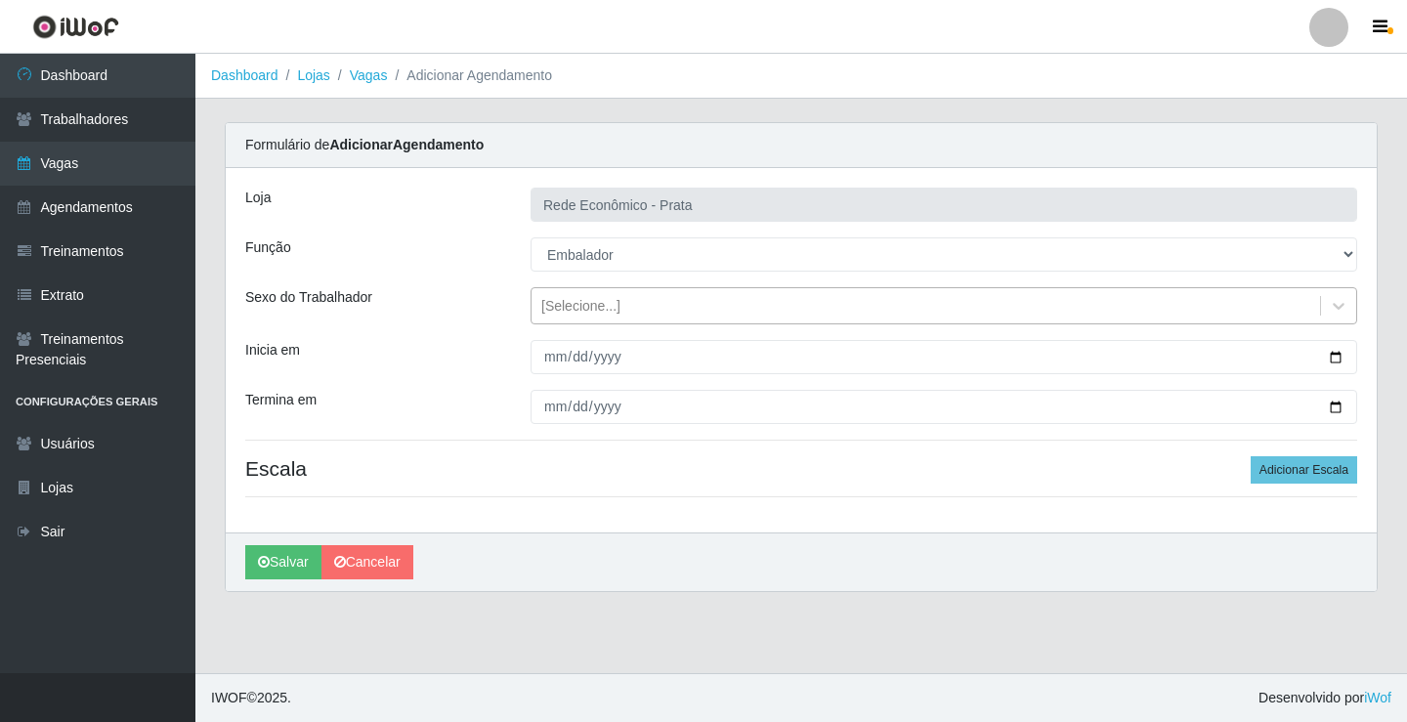
click at [584, 305] on div "[Selecione...]" at bounding box center [580, 306] width 79 height 21
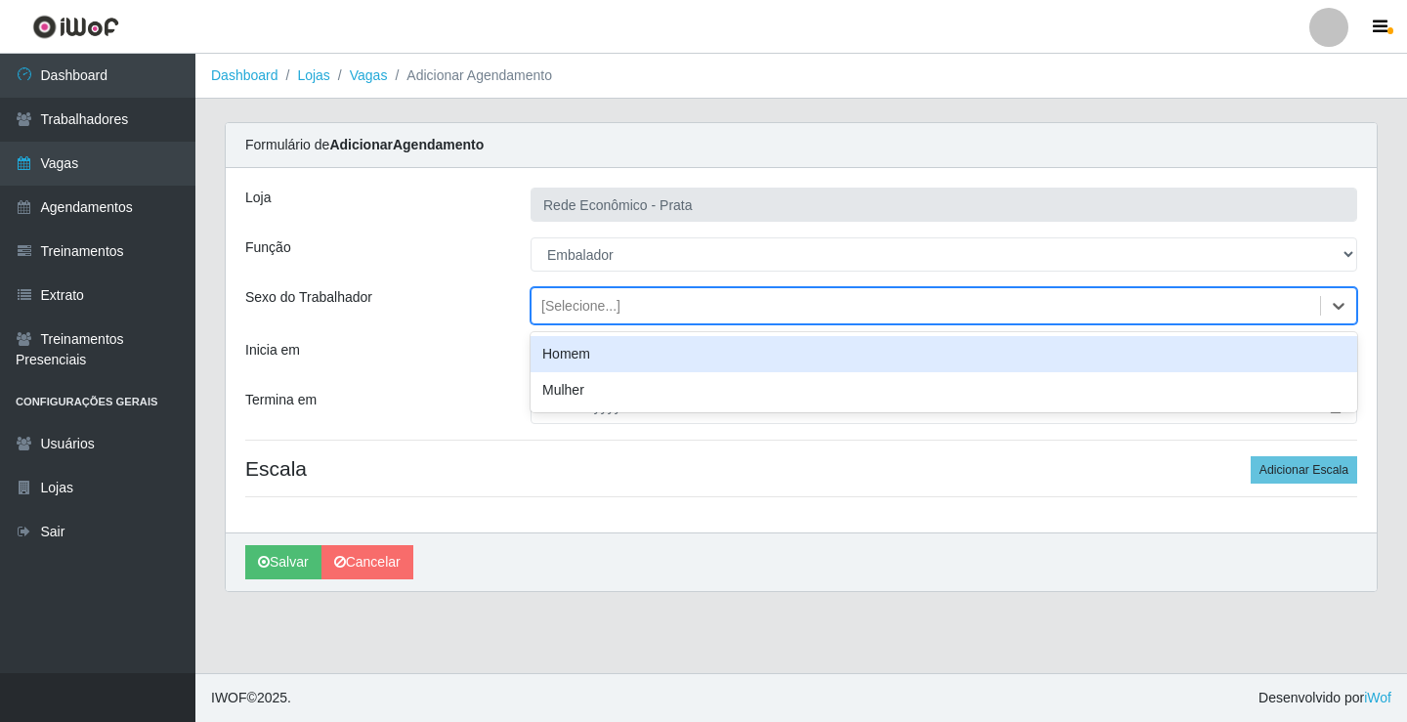
click at [595, 358] on div "Homem" at bounding box center [944, 354] width 827 height 36
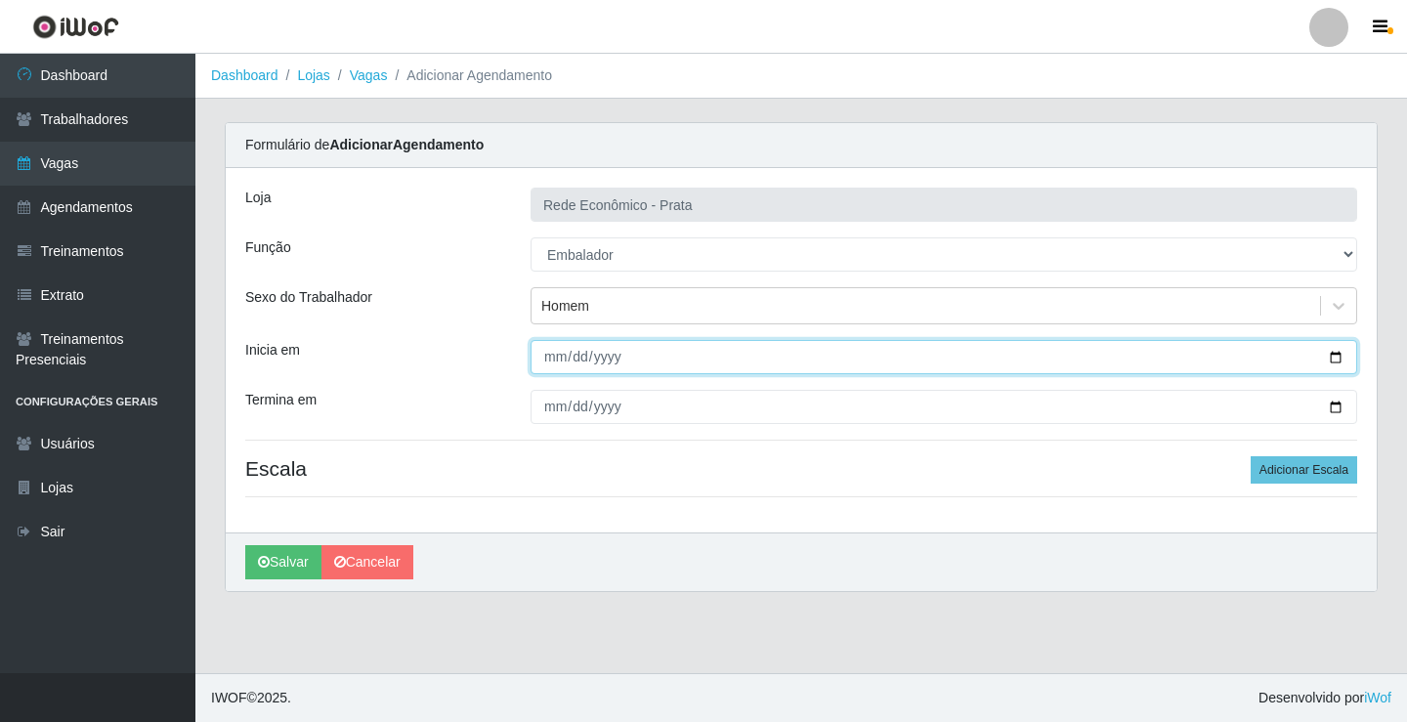
click at [1334, 358] on input "Inicia em" at bounding box center [944, 357] width 827 height 34
type input "[DATE]"
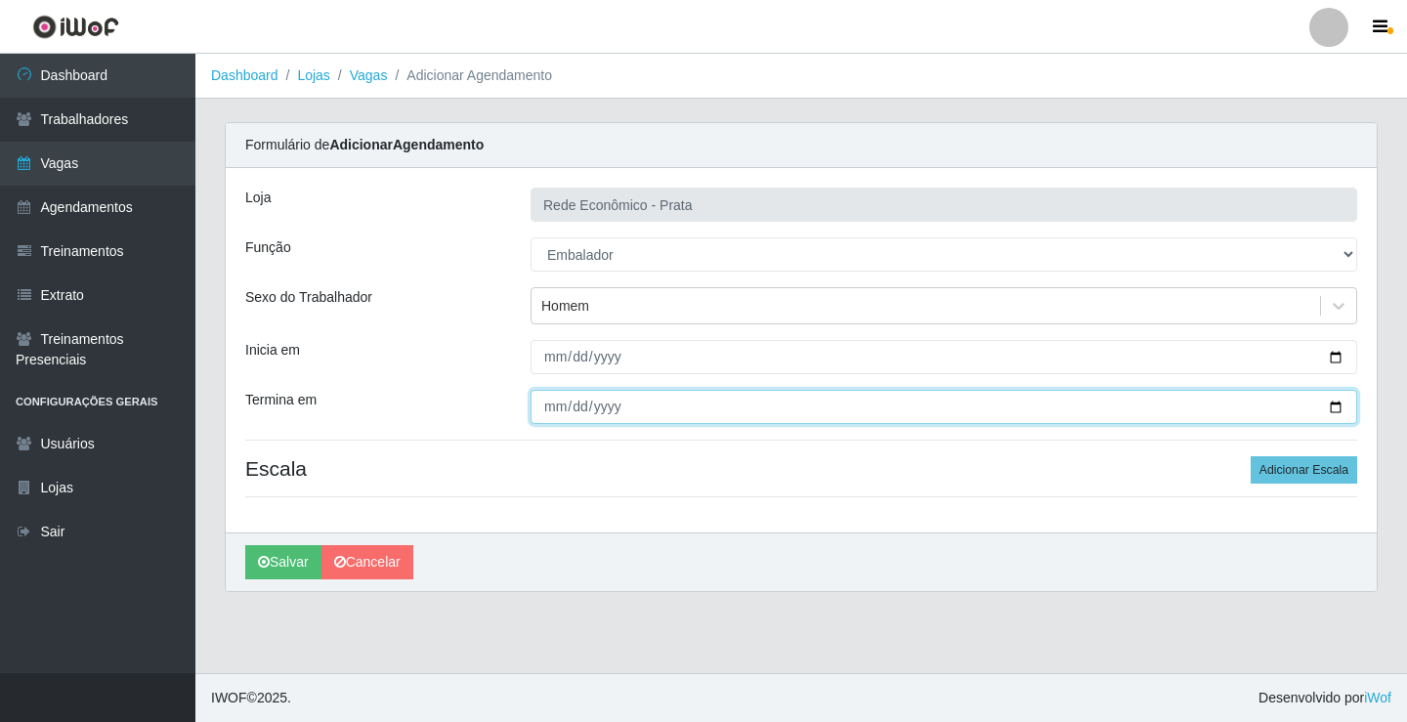
click at [1334, 409] on input "Termina em" at bounding box center [944, 407] width 827 height 34
type input "[DATE]"
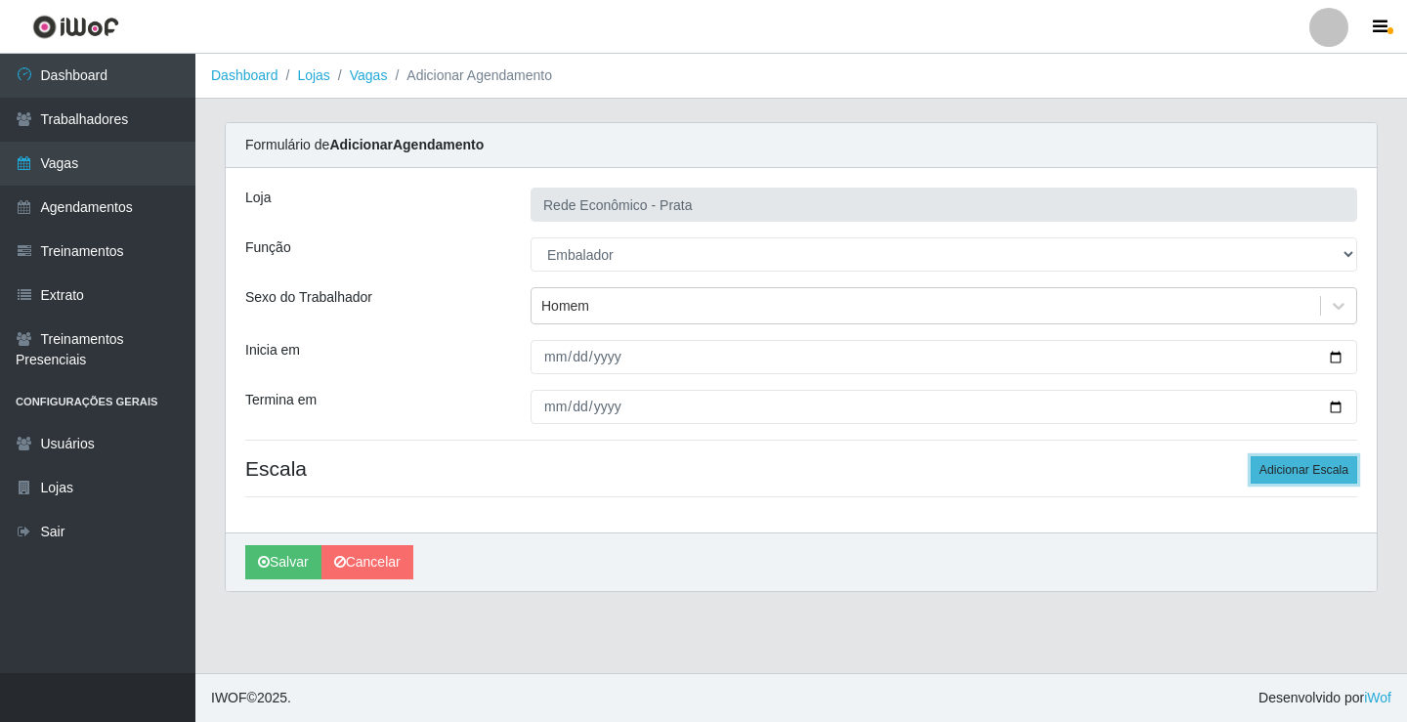
click at [1293, 471] on button "Adicionar Escala" at bounding box center [1304, 469] width 107 height 27
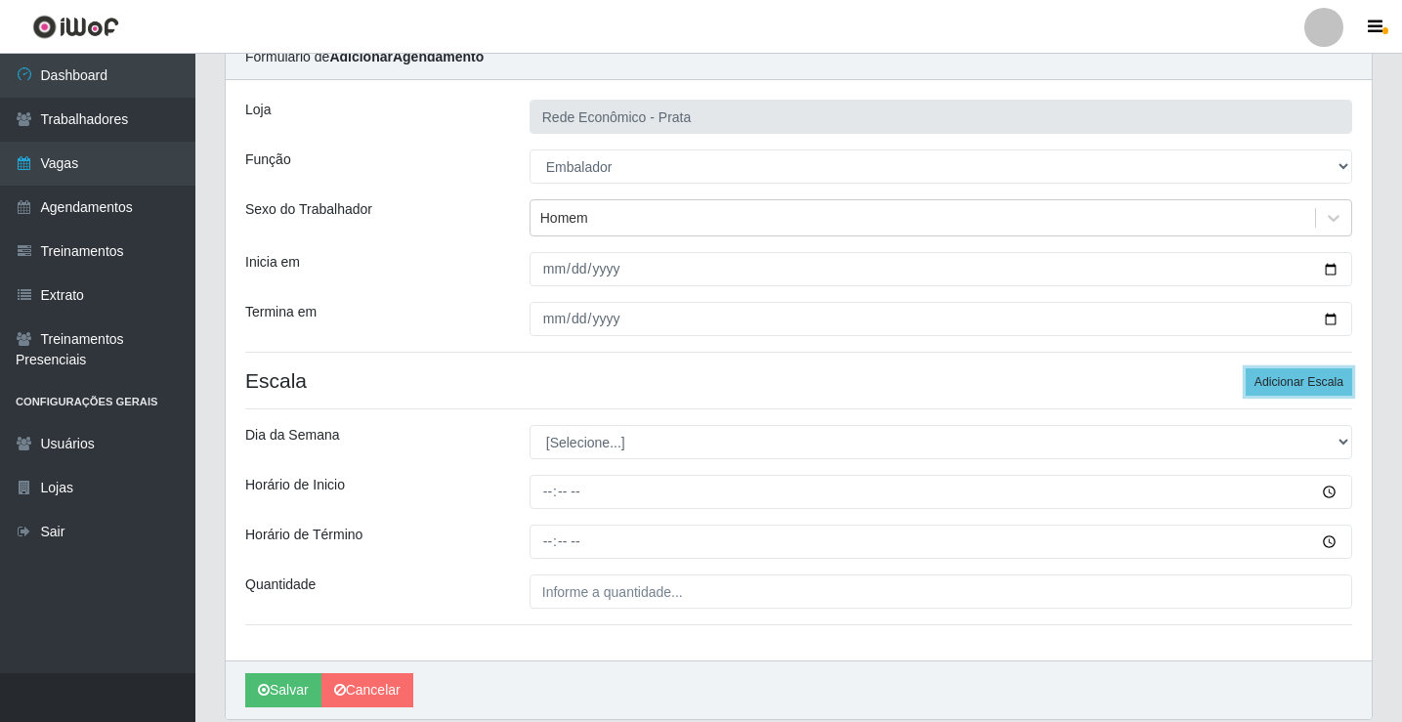
scroll to position [158, 0]
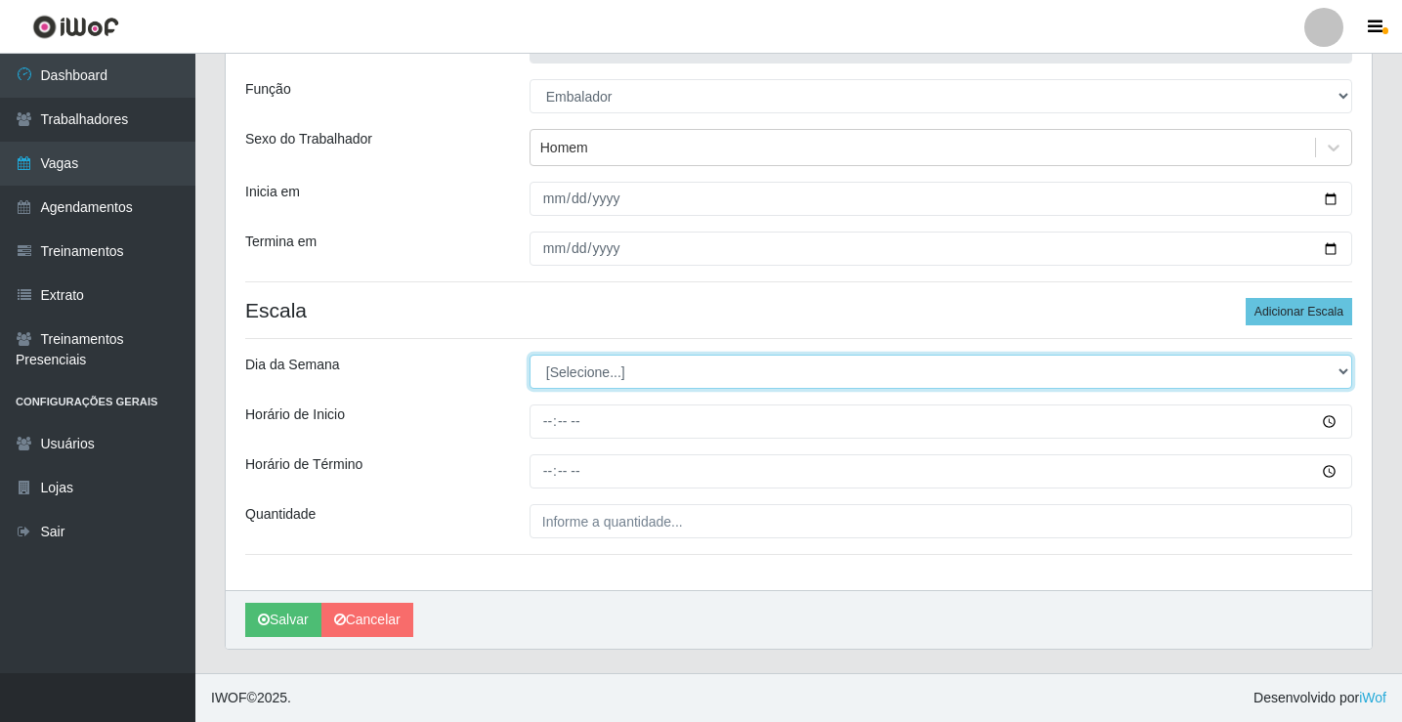
click at [581, 367] on select "[Selecione...] Segunda Terça Quarta Quinta Sexta Sábado Domingo" at bounding box center [941, 372] width 823 height 34
select select "1"
click at [530, 355] on select "[Selecione...] Segunda Terça Quarta Quinta Sexta Sábado Domingo" at bounding box center [941, 372] width 823 height 34
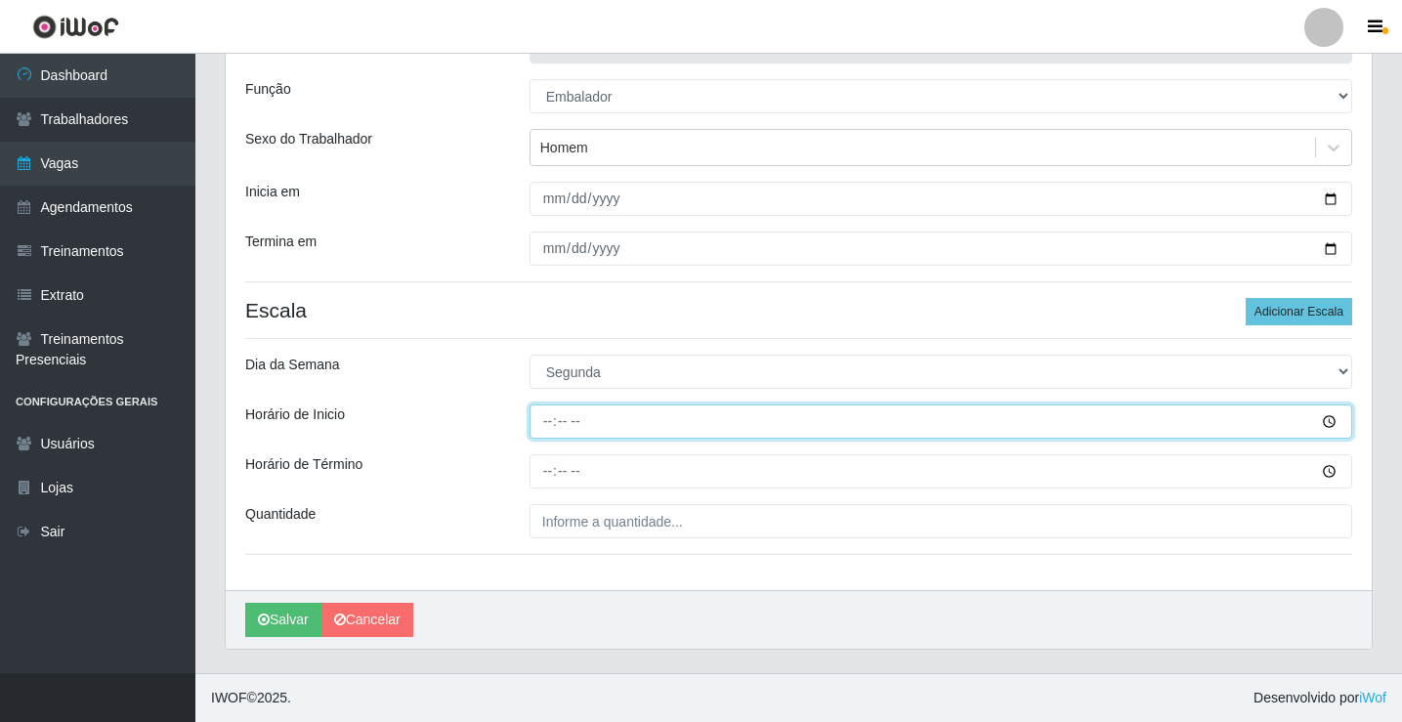
click at [545, 422] on input "Horário de Inicio" at bounding box center [941, 422] width 823 height 34
type input "10:30"
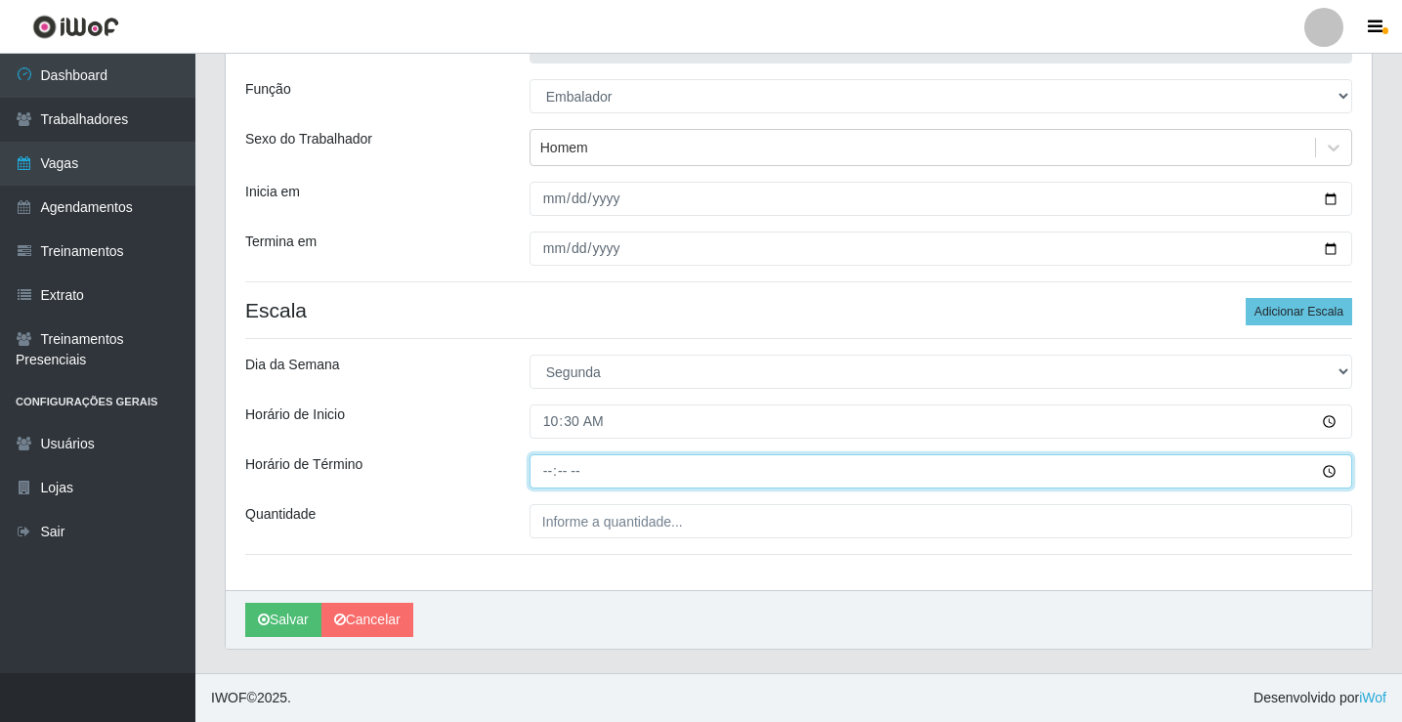
click at [550, 473] on input "Horário de Término" at bounding box center [941, 471] width 823 height 34
type input "16:00"
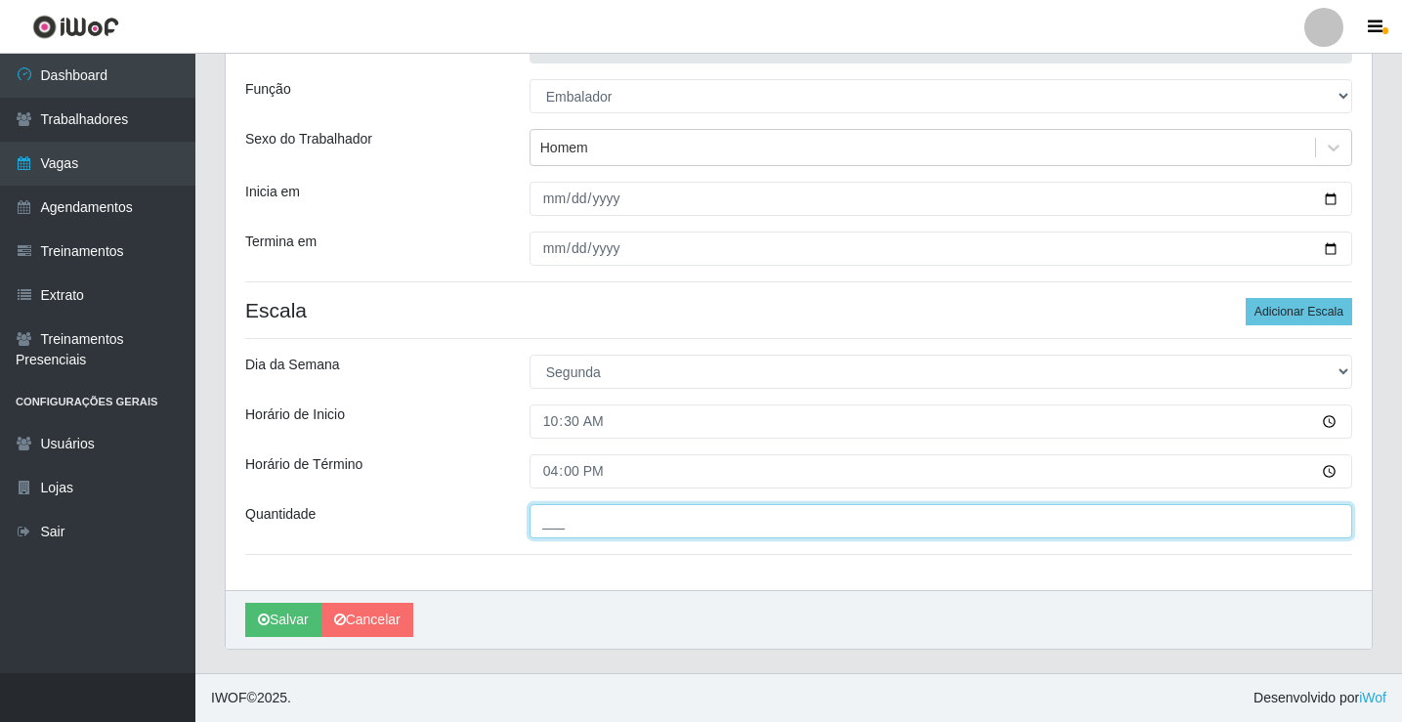
click at [563, 521] on input "___" at bounding box center [941, 521] width 823 height 34
type input "3__"
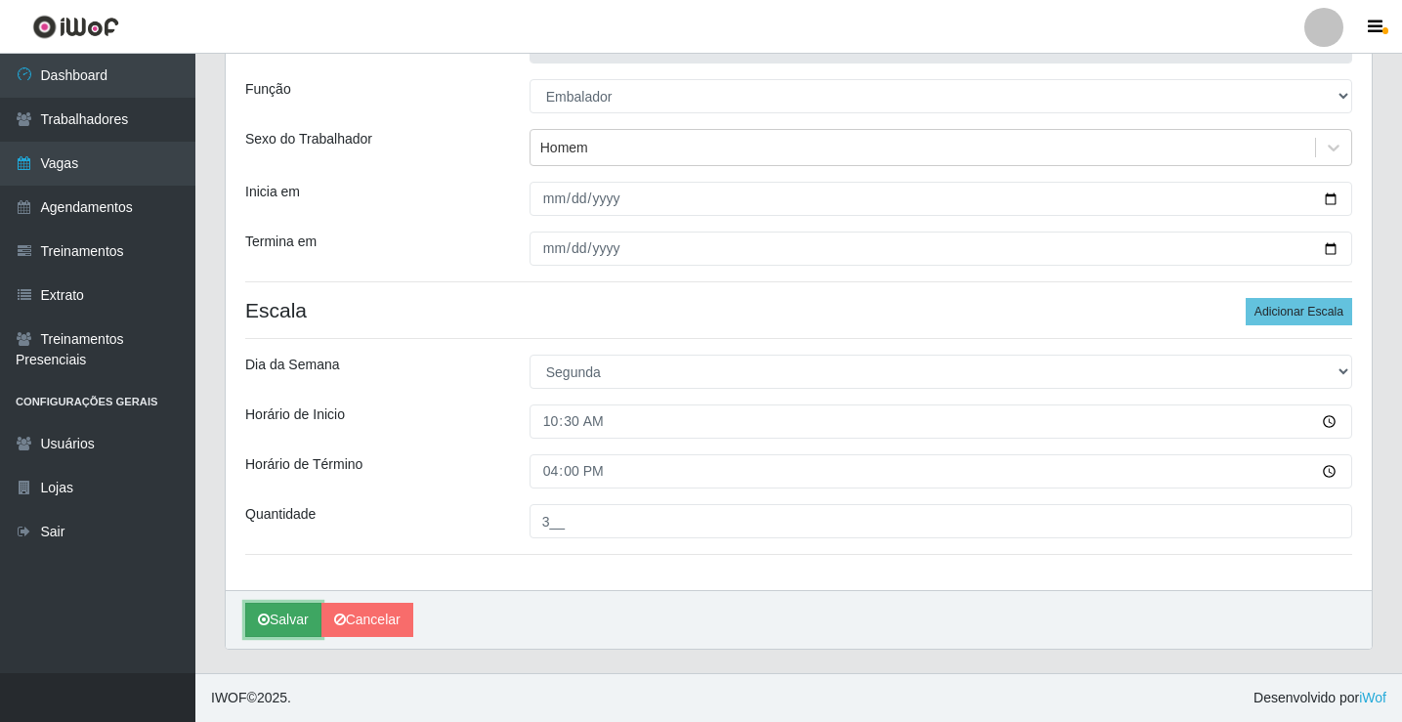
click at [306, 624] on button "Salvar" at bounding box center [283, 620] width 76 height 34
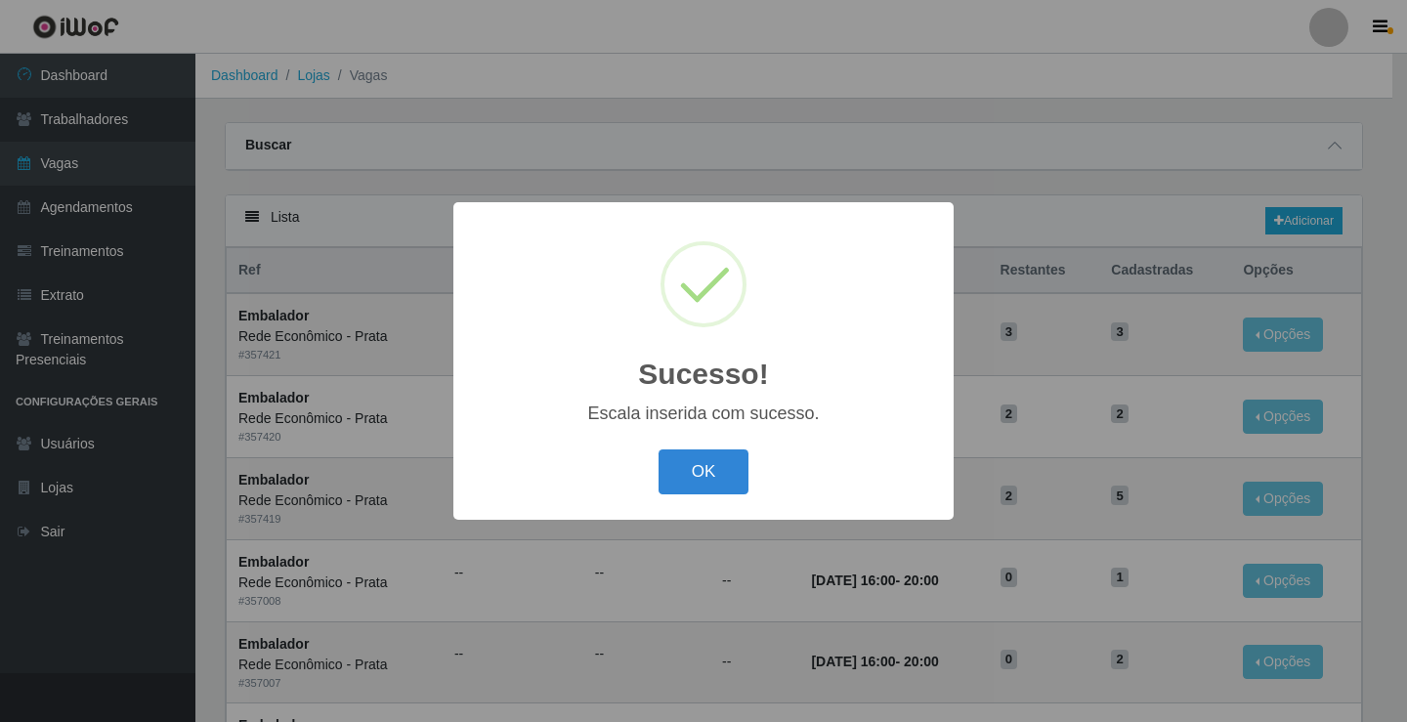
drag, startPoint x: 704, startPoint y: 480, endPoint x: 759, endPoint y: 463, distance: 58.1
click at [705, 477] on button "OK" at bounding box center [704, 473] width 91 height 46
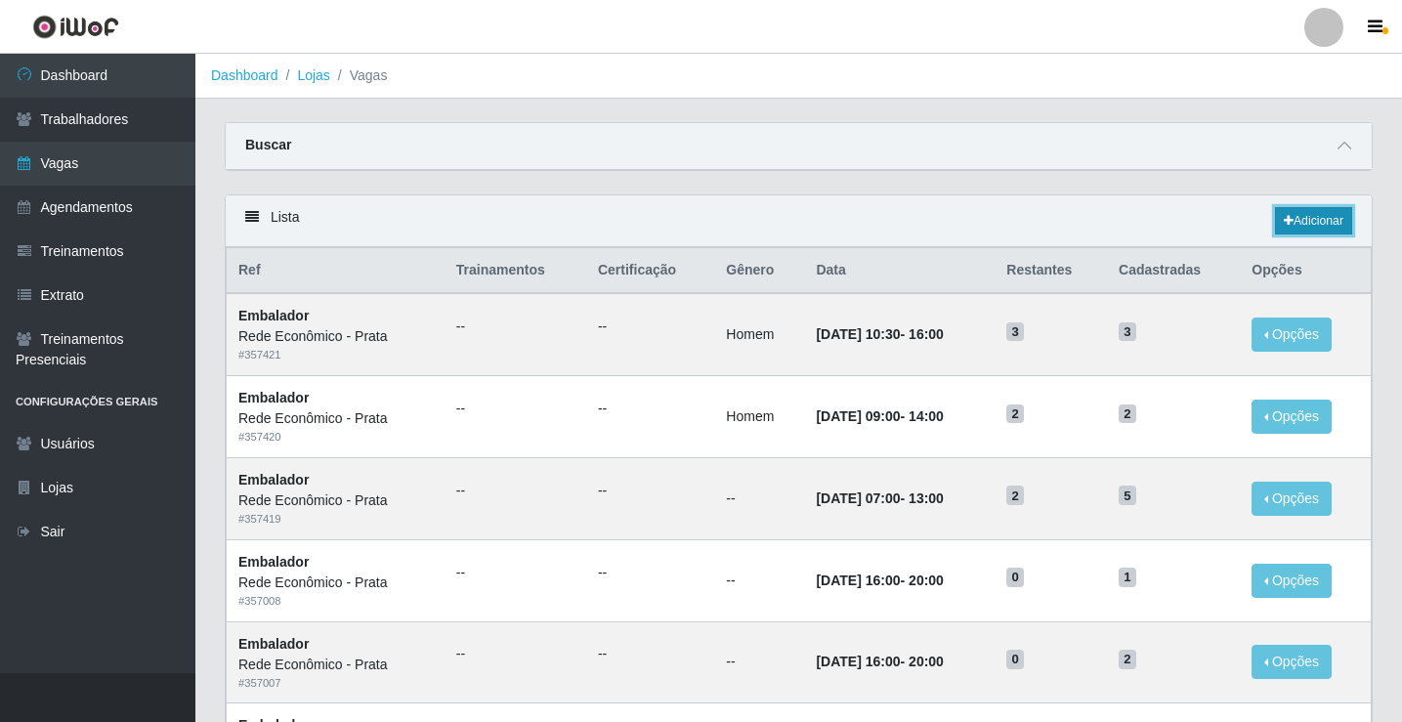
click at [1302, 220] on link "Adicionar" at bounding box center [1313, 220] width 77 height 27
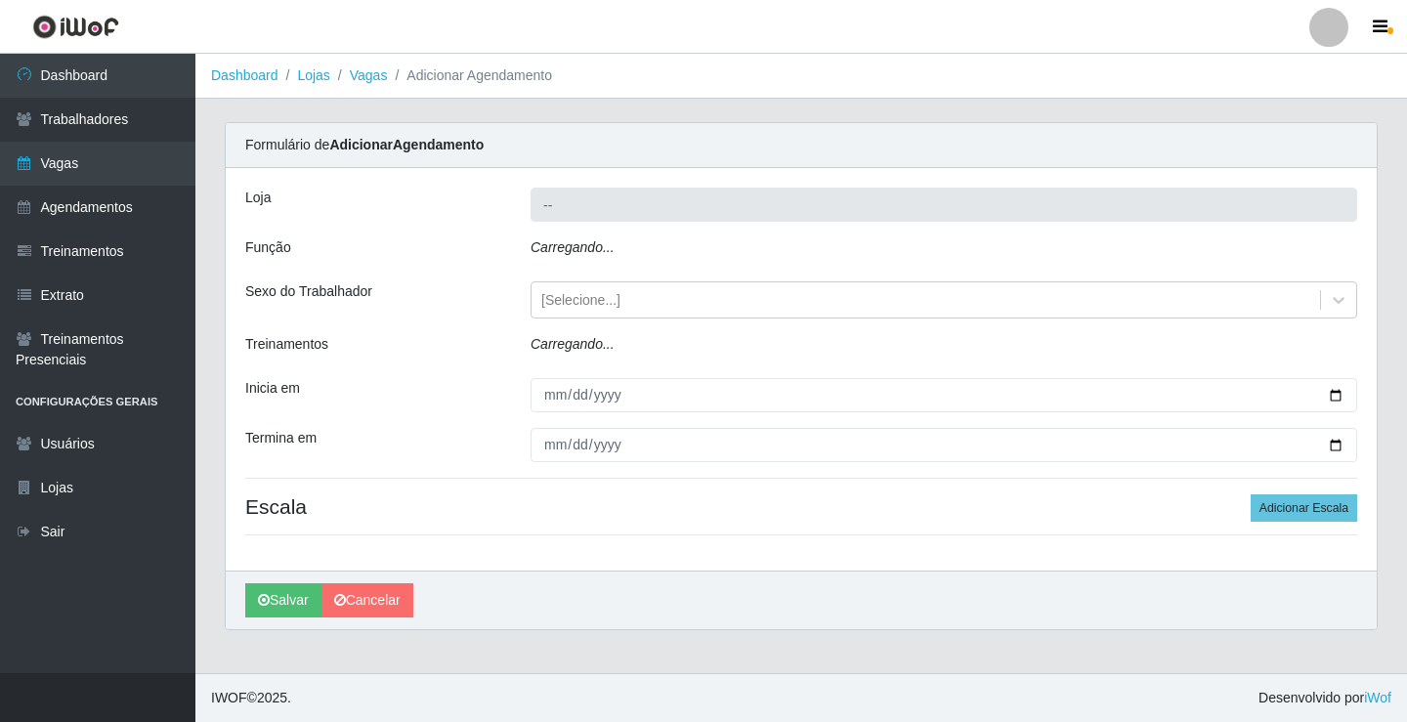
type input "Rede Econômico - Prata"
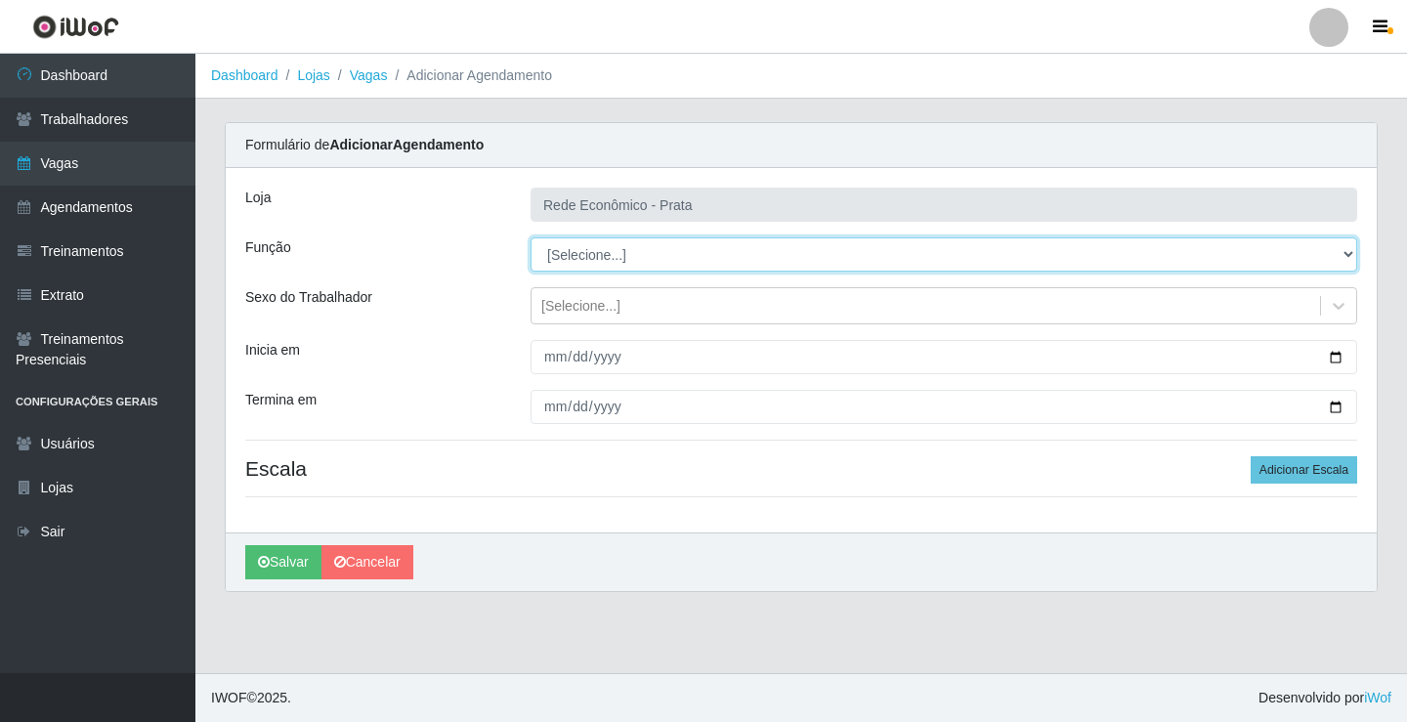
click at [581, 249] on select "[Selecione...] ASG ASG + ASG ++ Embalador Embalador + Embalador ++ Operador de …" at bounding box center [944, 254] width 827 height 34
select select "1"
click at [531, 237] on select "[Selecione...] ASG ASG + ASG ++ Embalador Embalador + Embalador ++ Operador de …" at bounding box center [944, 254] width 827 height 34
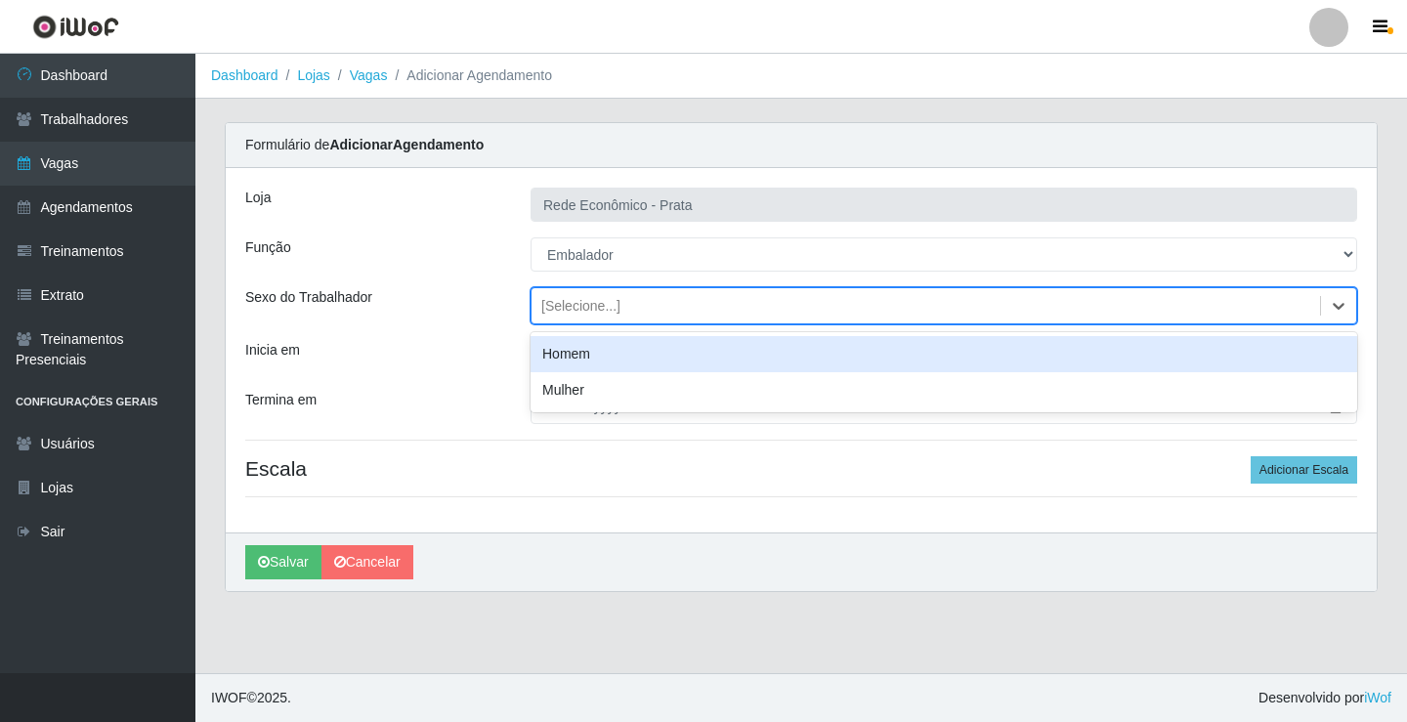
click at [587, 303] on div "[Selecione...]" at bounding box center [580, 306] width 79 height 21
click at [600, 357] on div "Homem" at bounding box center [944, 354] width 827 height 36
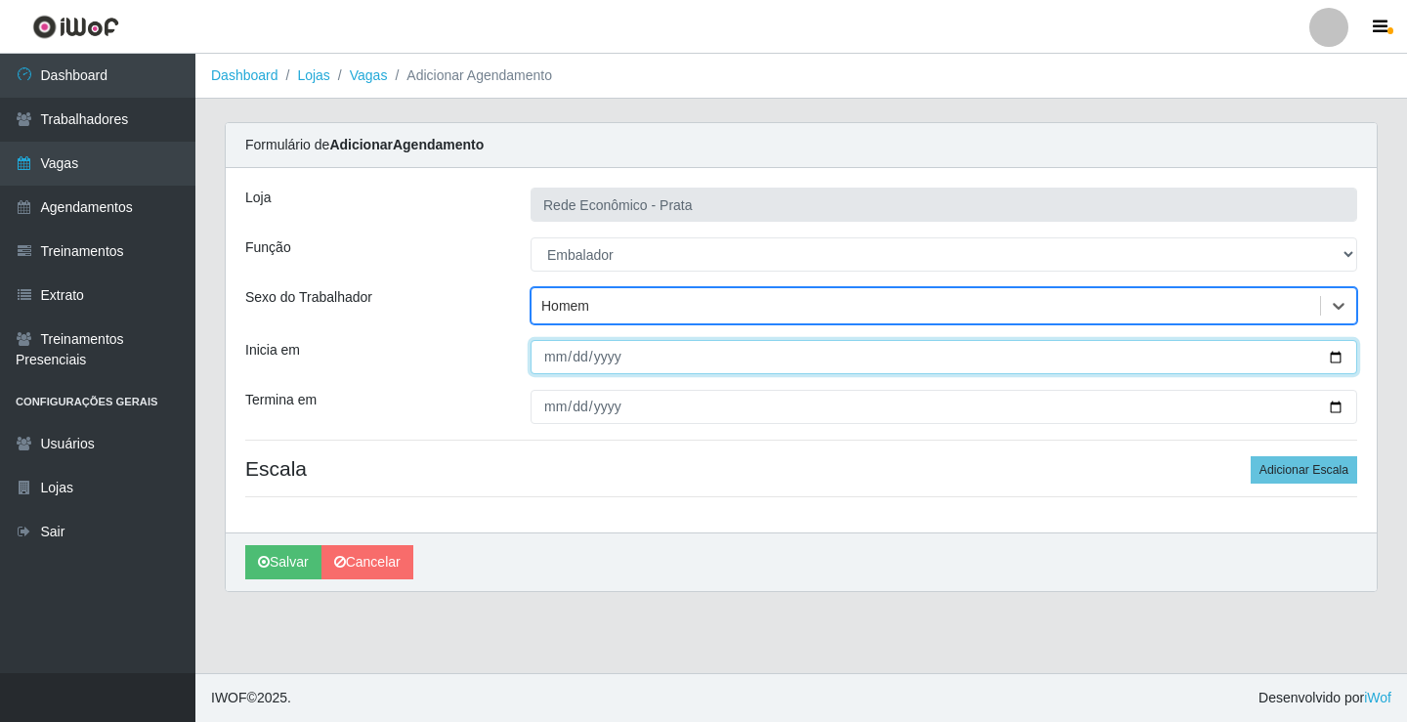
click at [1337, 361] on input "Inicia em" at bounding box center [944, 357] width 827 height 34
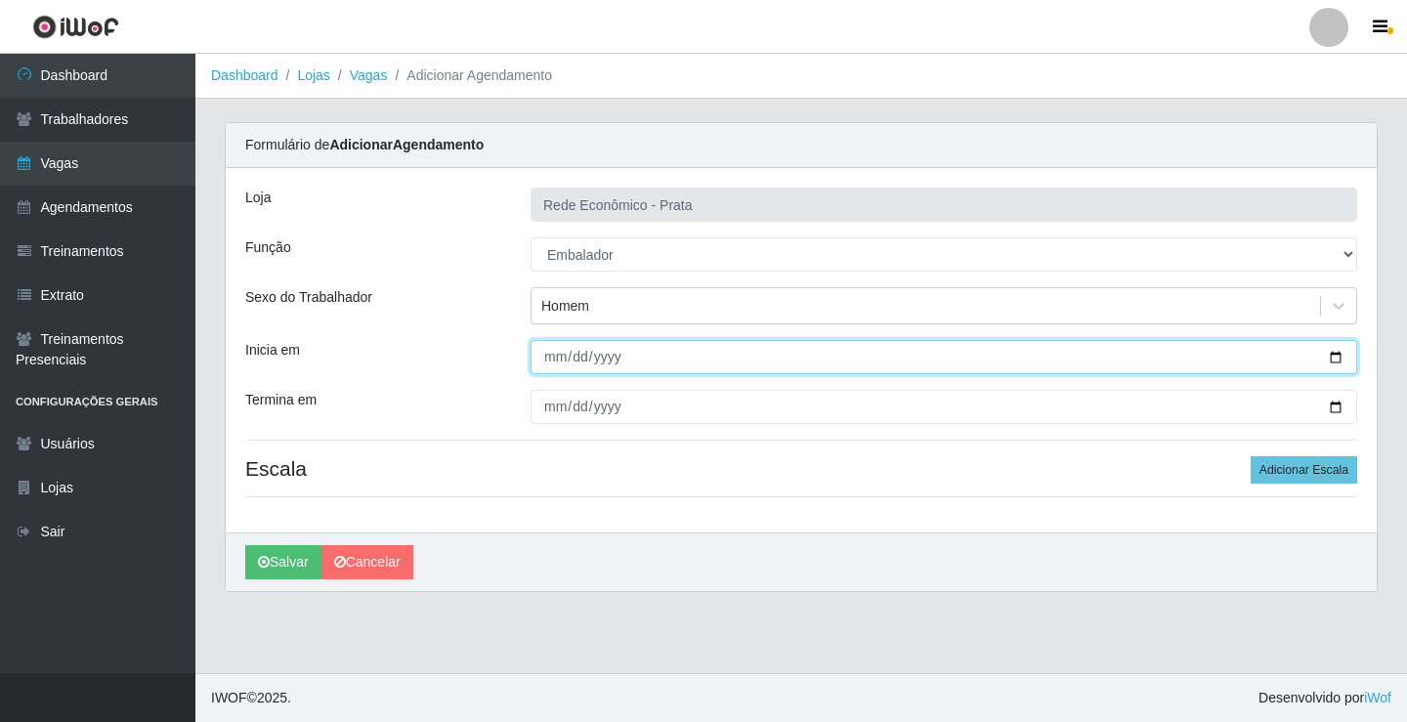
type input "[DATE]"
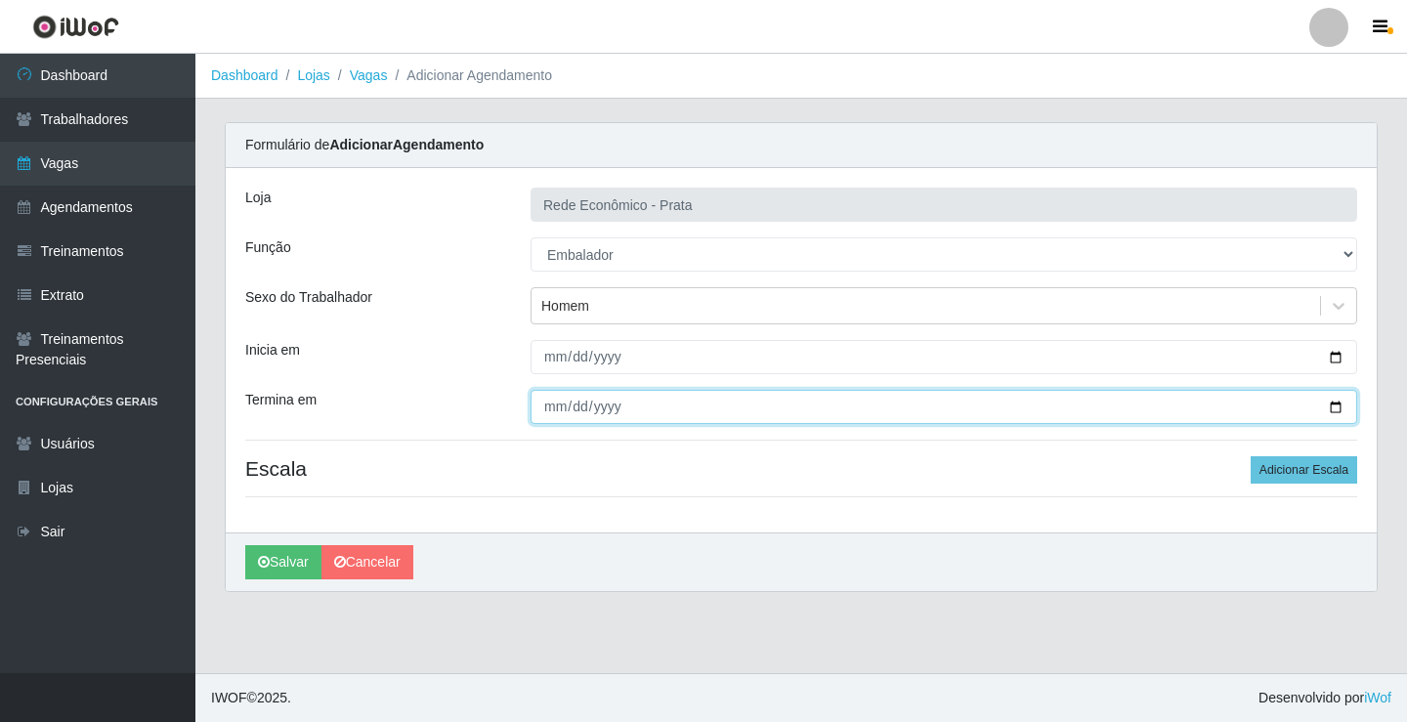
drag, startPoint x: 1330, startPoint y: 403, endPoint x: 876, endPoint y: 498, distance: 464.4
click at [1329, 406] on input "Termina em" at bounding box center [944, 407] width 827 height 34
type input "[DATE]"
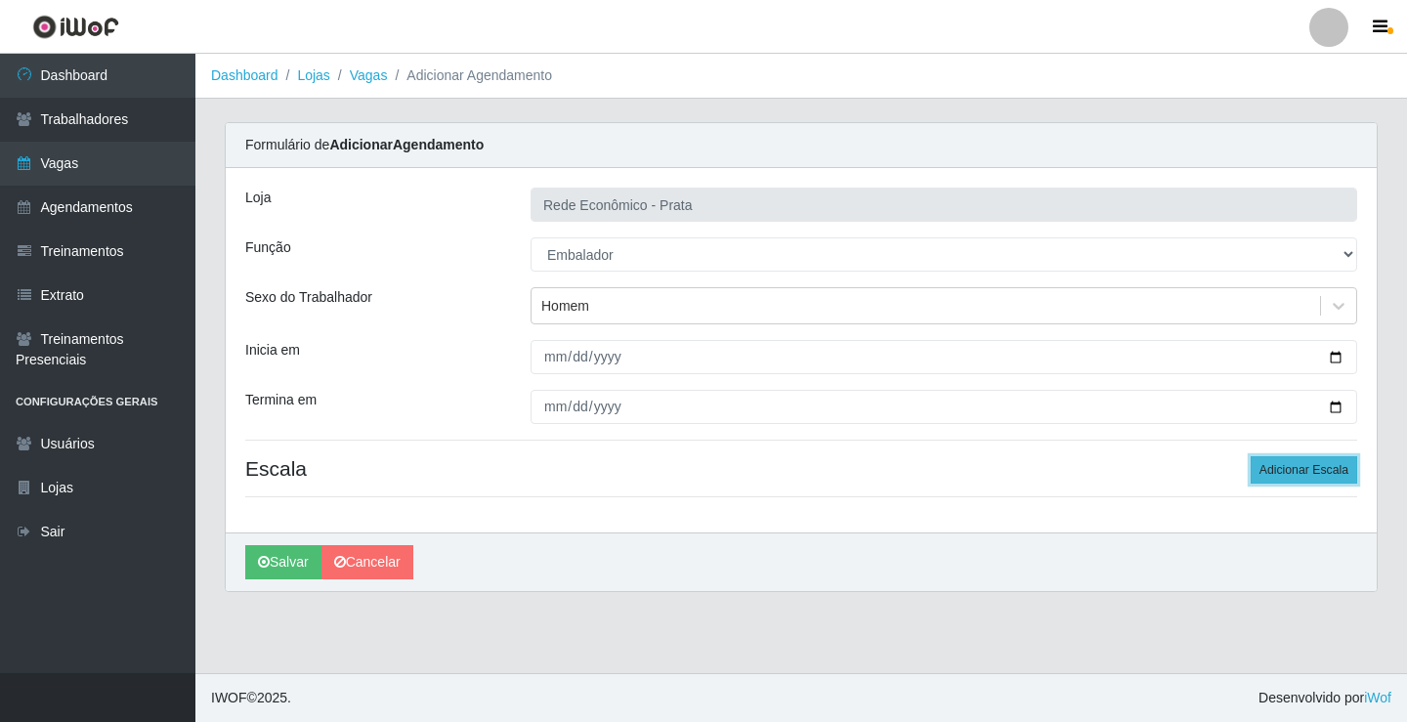
click at [1301, 462] on button "Adicionar Escala" at bounding box center [1304, 469] width 107 height 27
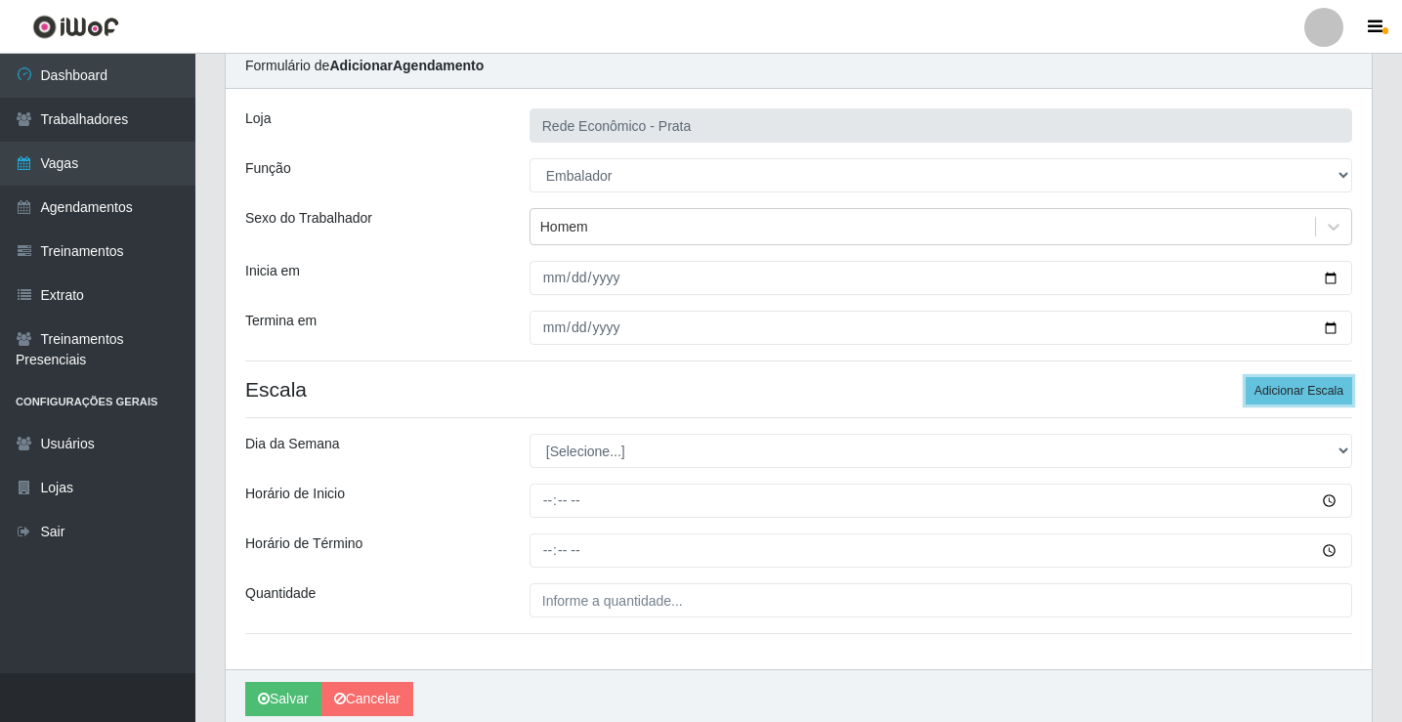
scroll to position [158, 0]
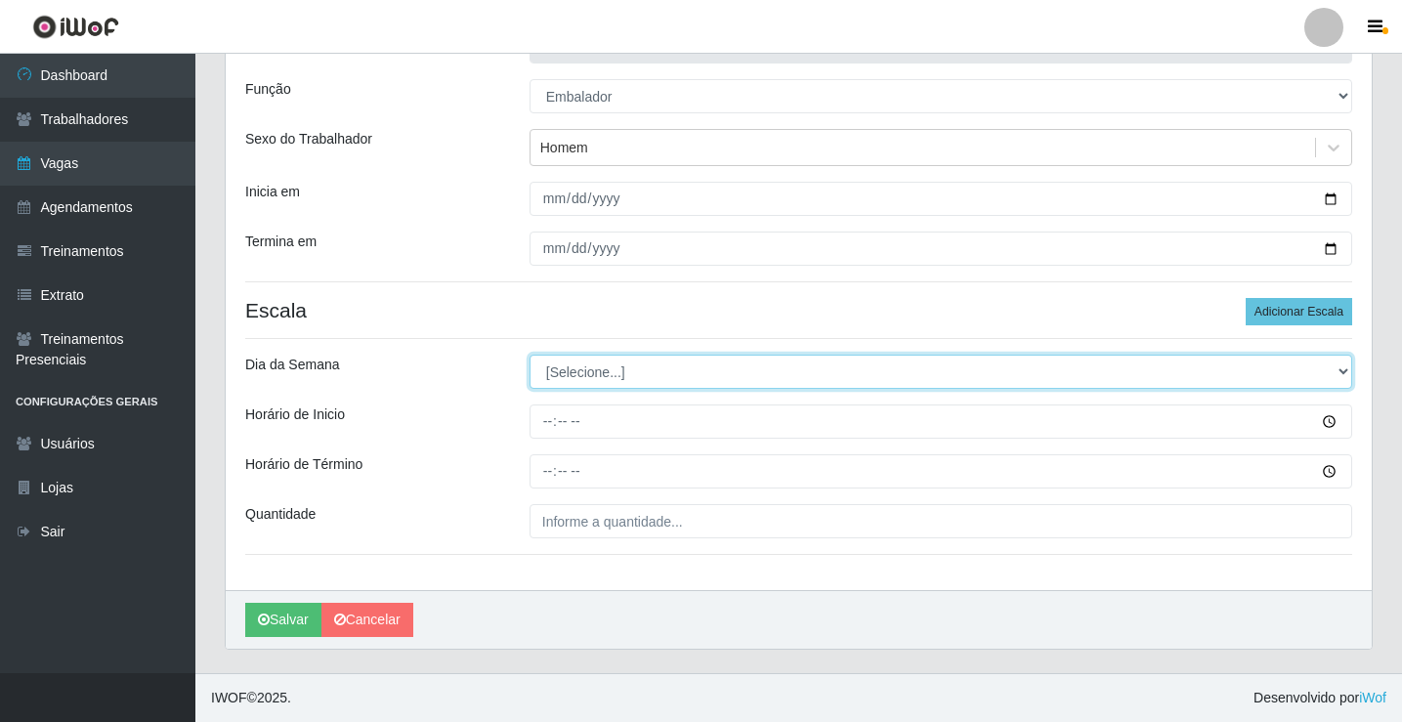
click at [592, 377] on select "[Selecione...] Segunda Terça Quarta Quinta Sexta Sábado Domingo" at bounding box center [941, 372] width 823 height 34
select select "1"
click at [530, 355] on select "[Selecione...] Segunda Terça Quarta Quinta Sexta Sábado Domingo" at bounding box center [941, 372] width 823 height 34
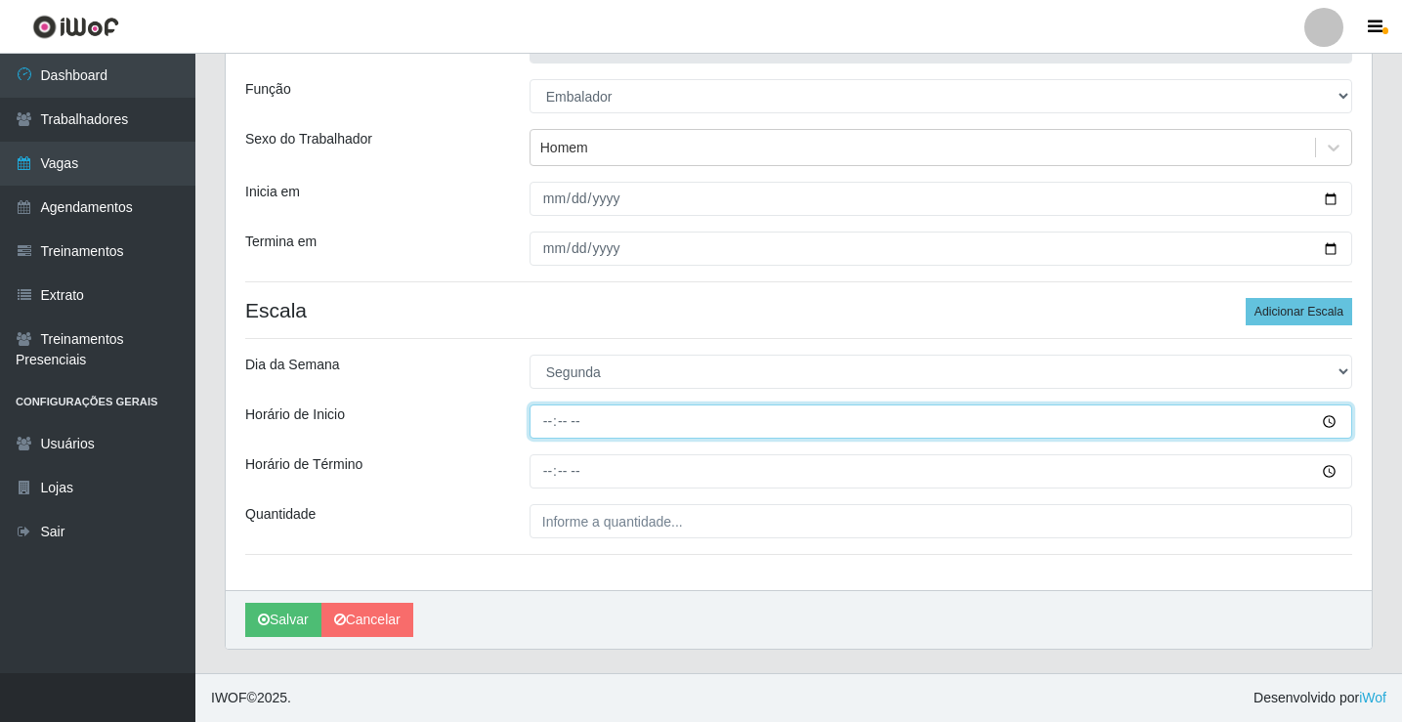
click at [549, 424] on input "Horário de Inicio" at bounding box center [941, 422] width 823 height 34
type input "15:00"
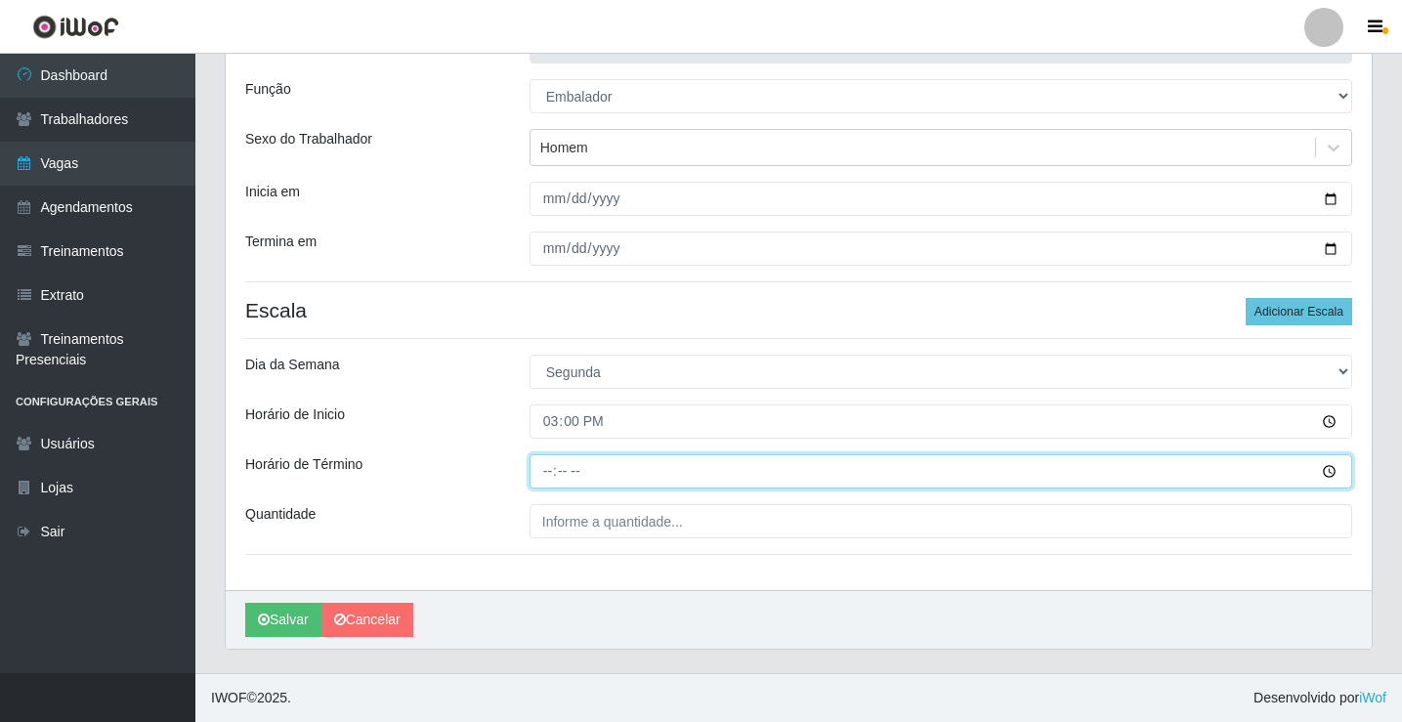
click at [551, 476] on input "Horário de Término" at bounding box center [941, 471] width 823 height 34
type input "20:00"
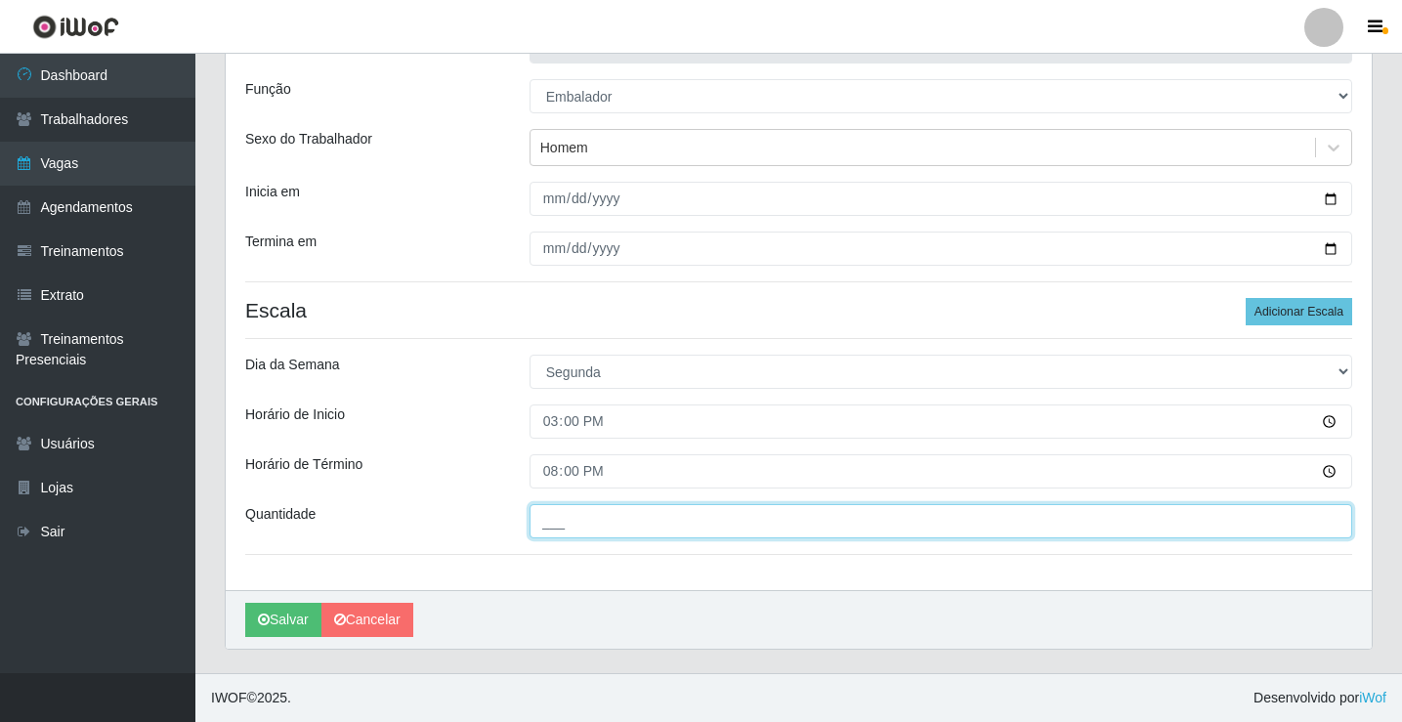
click at [576, 528] on input "___" at bounding box center [941, 521] width 823 height 34
type input "3__"
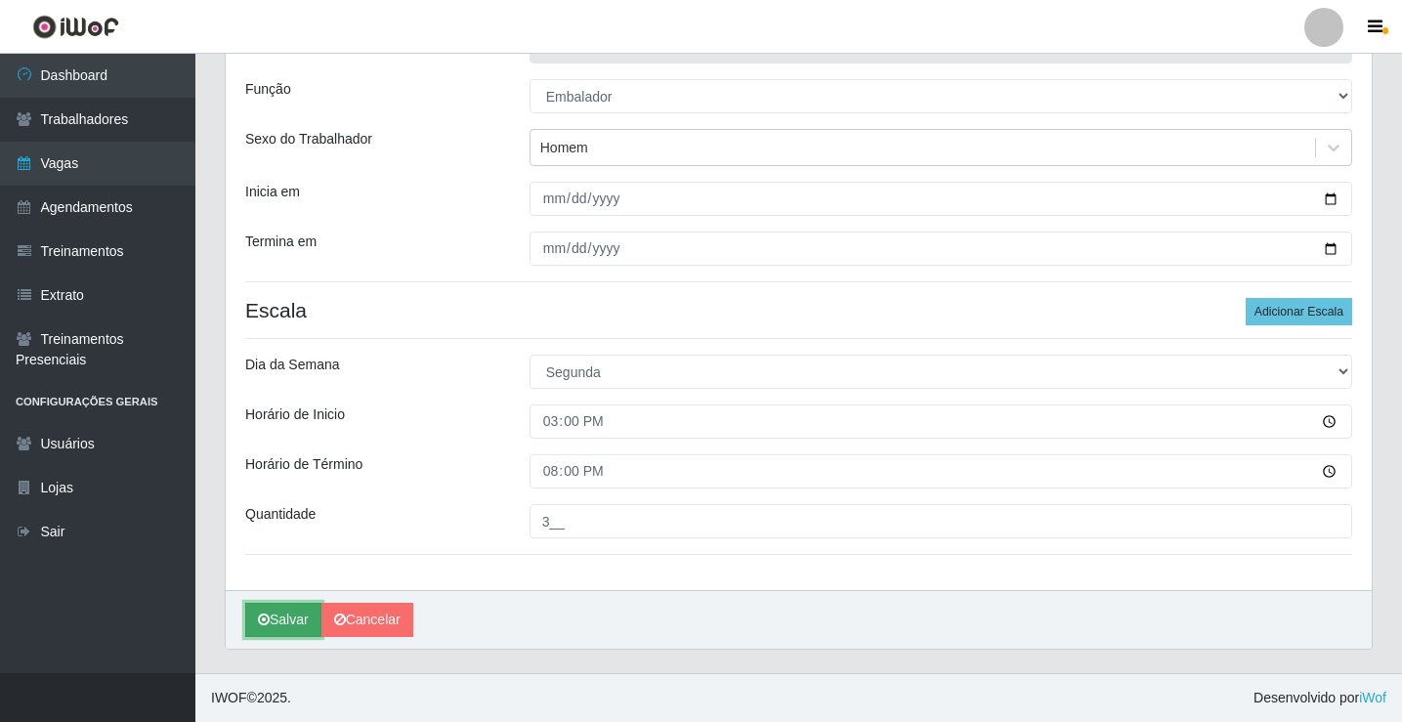
click at [286, 622] on button "Salvar" at bounding box center [283, 620] width 76 height 34
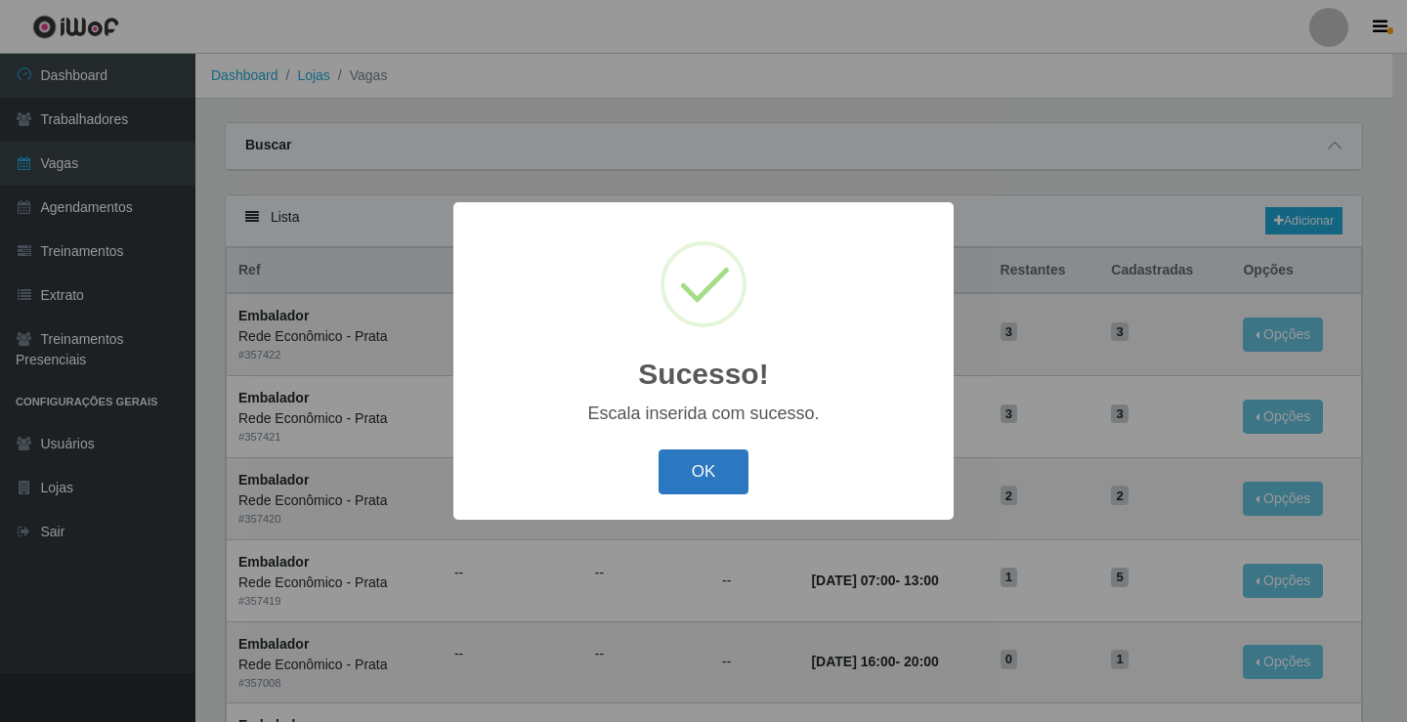
click at [679, 469] on button "OK" at bounding box center [704, 473] width 91 height 46
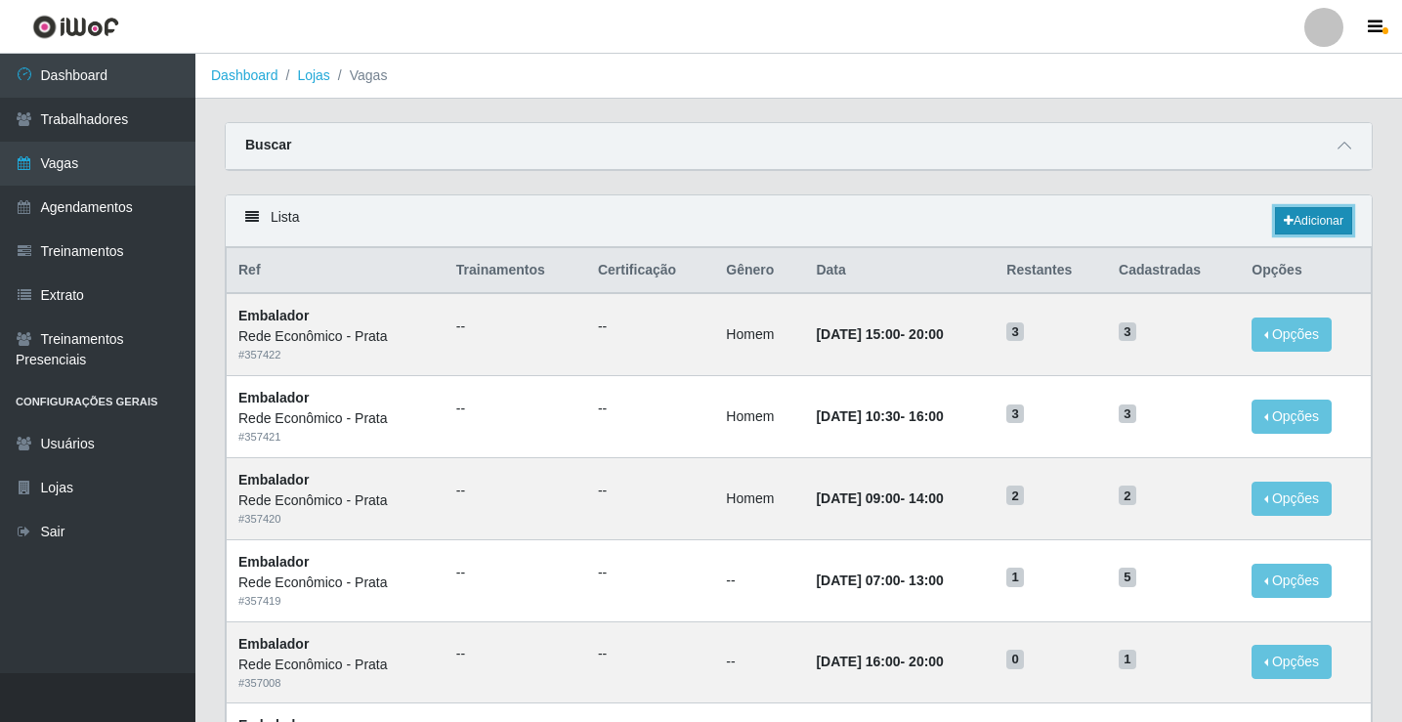
click at [1308, 218] on link "Adicionar" at bounding box center [1313, 220] width 77 height 27
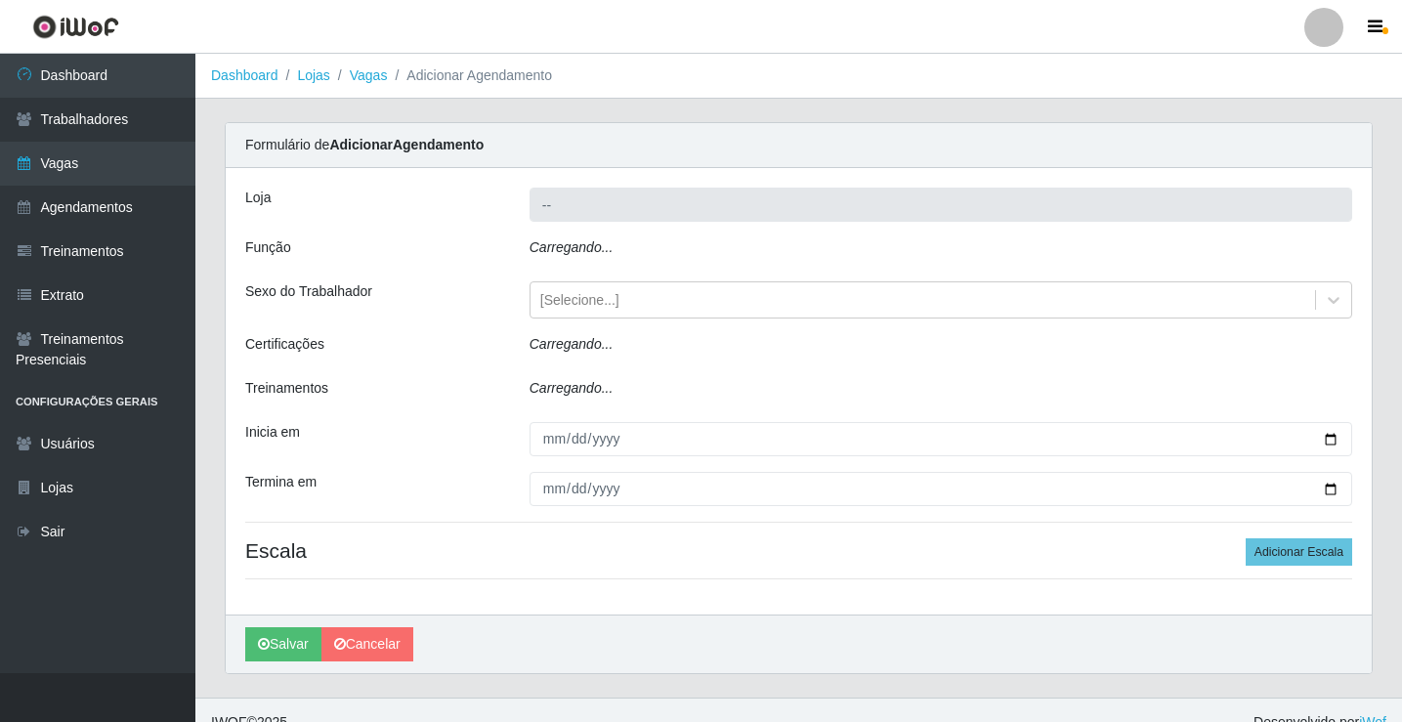
type input "Rede Econômico - Prata"
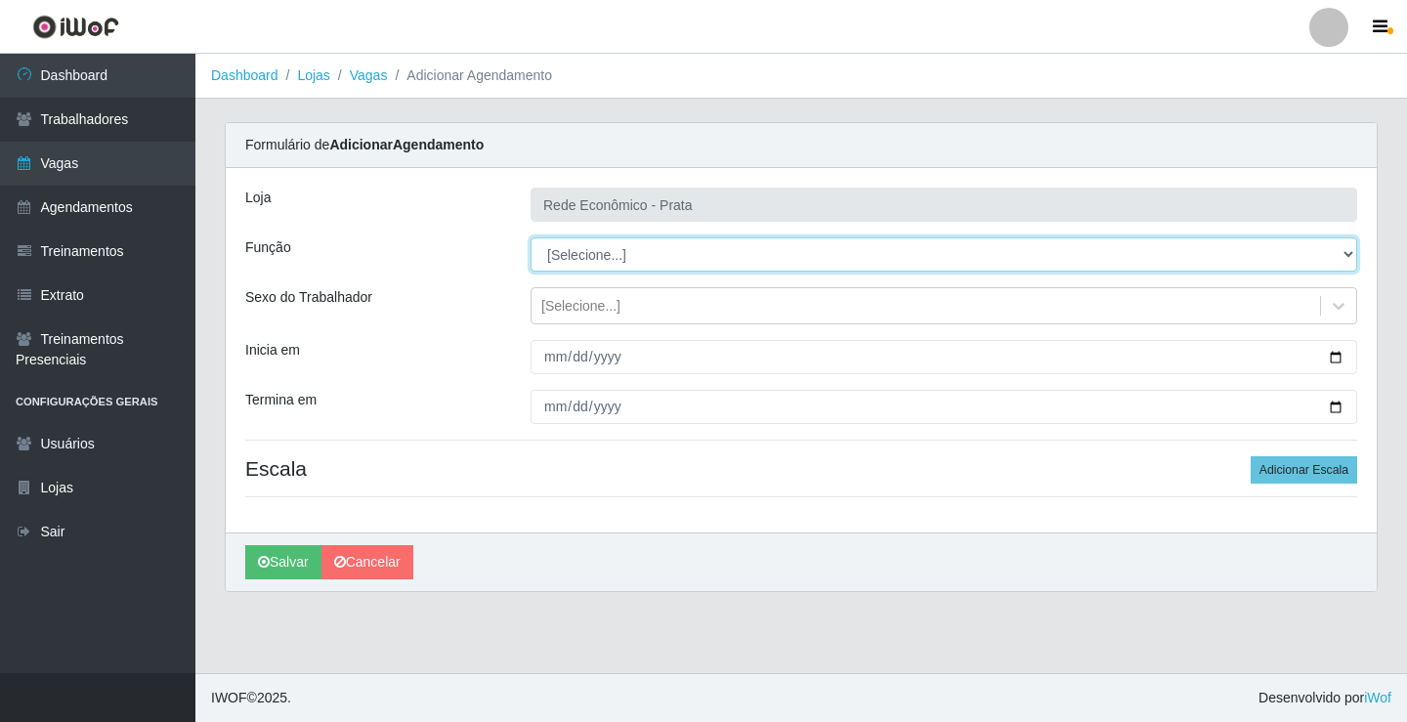
click at [577, 252] on select "[Selecione...] ASG ASG + ASG ++ Embalador Embalador + Embalador ++ Operador de …" at bounding box center [944, 254] width 827 height 34
select select "1"
click at [531, 237] on select "[Selecione...] ASG ASG + ASG ++ Embalador Embalador + Embalador ++ Operador de …" at bounding box center [944, 254] width 827 height 34
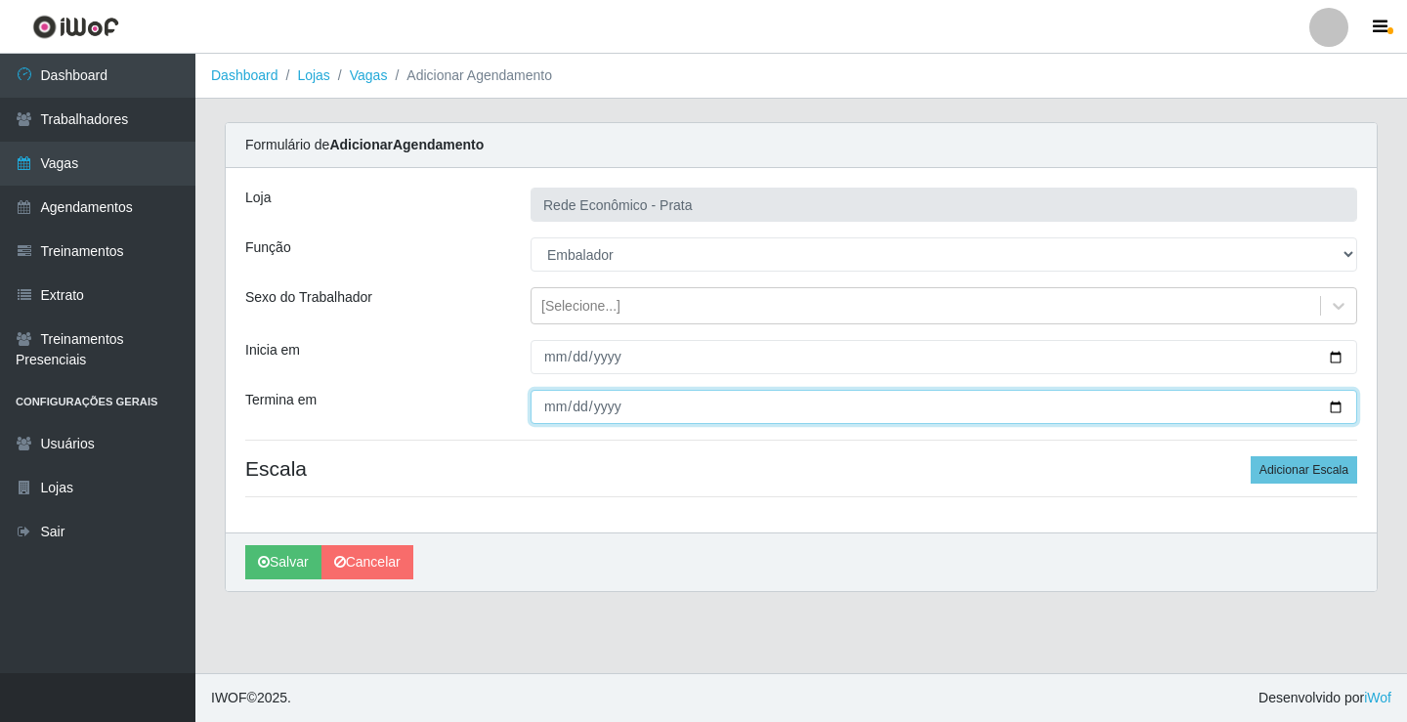
click at [628, 399] on input "Termina em" at bounding box center [944, 407] width 827 height 34
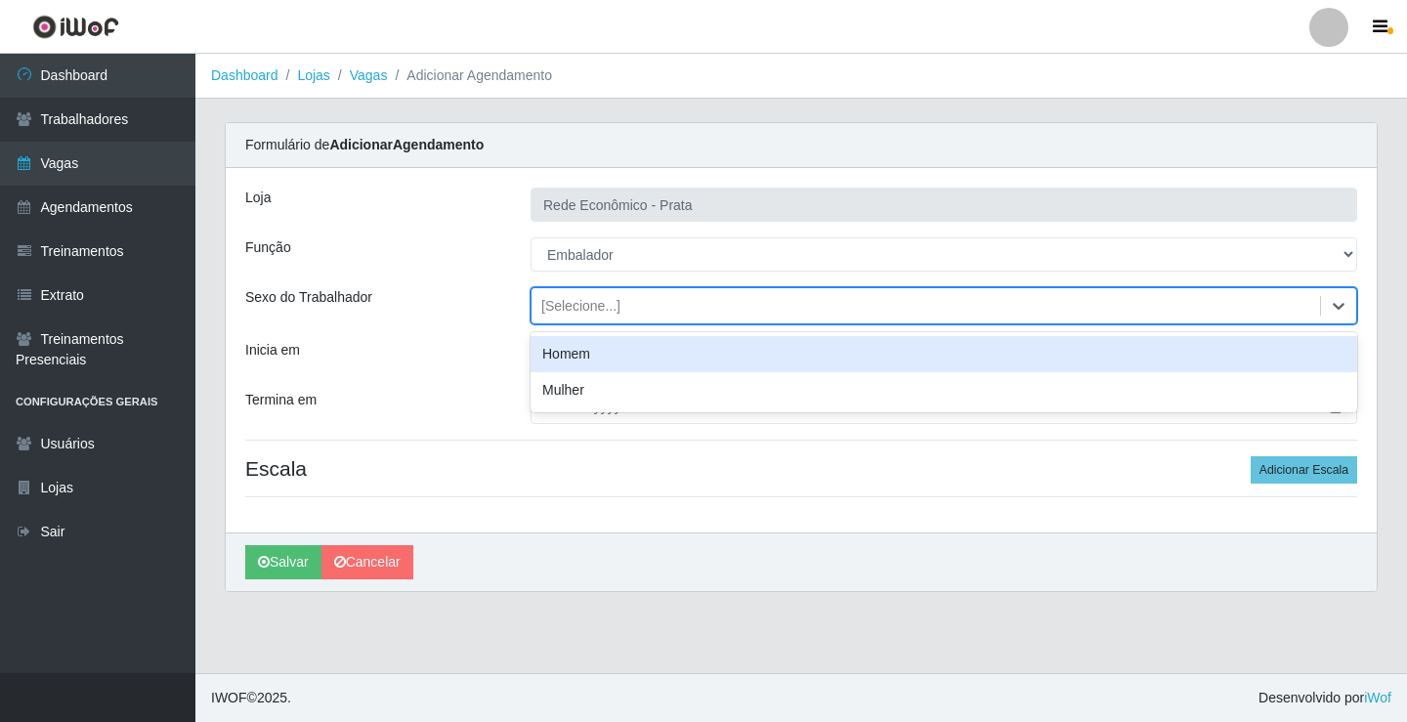
click at [581, 299] on div "[Selecione...]" at bounding box center [580, 306] width 79 height 21
click at [589, 354] on div "Homem" at bounding box center [944, 354] width 827 height 36
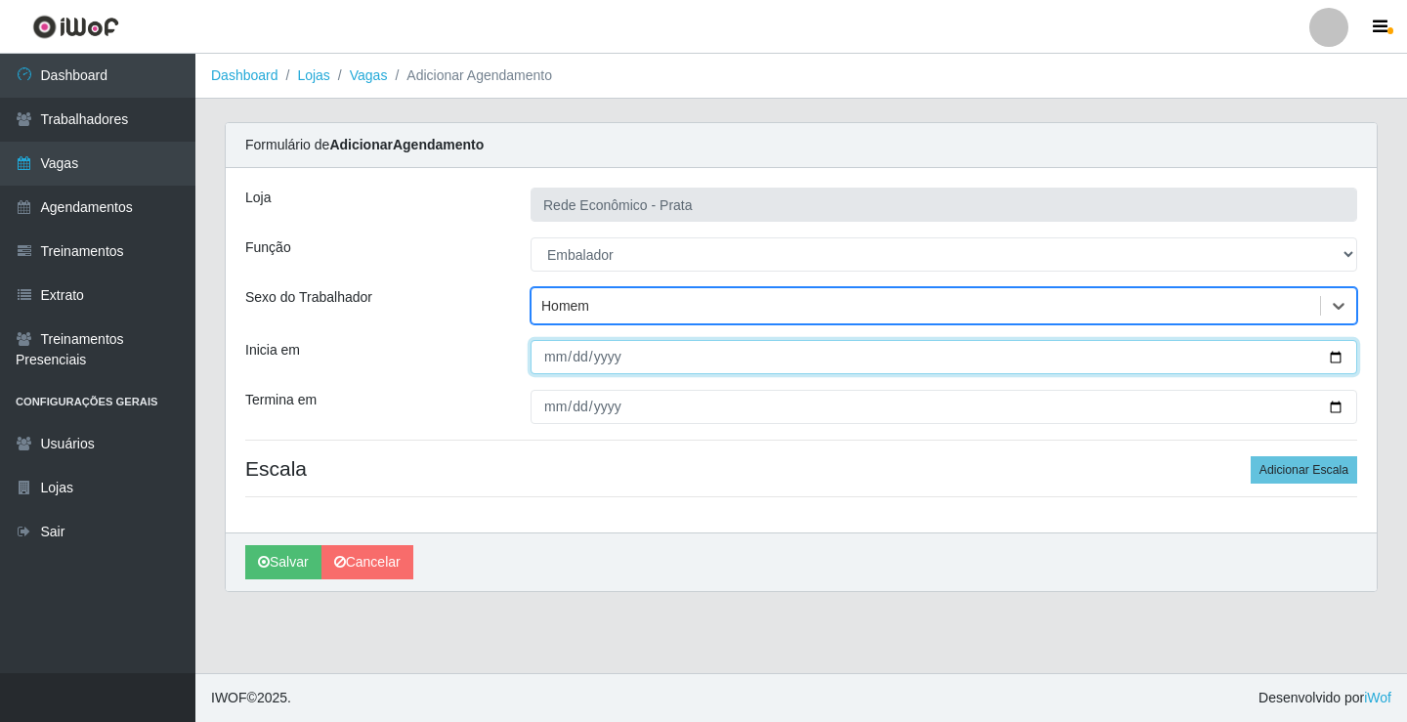
click at [1334, 360] on input "Inicia em" at bounding box center [944, 357] width 827 height 34
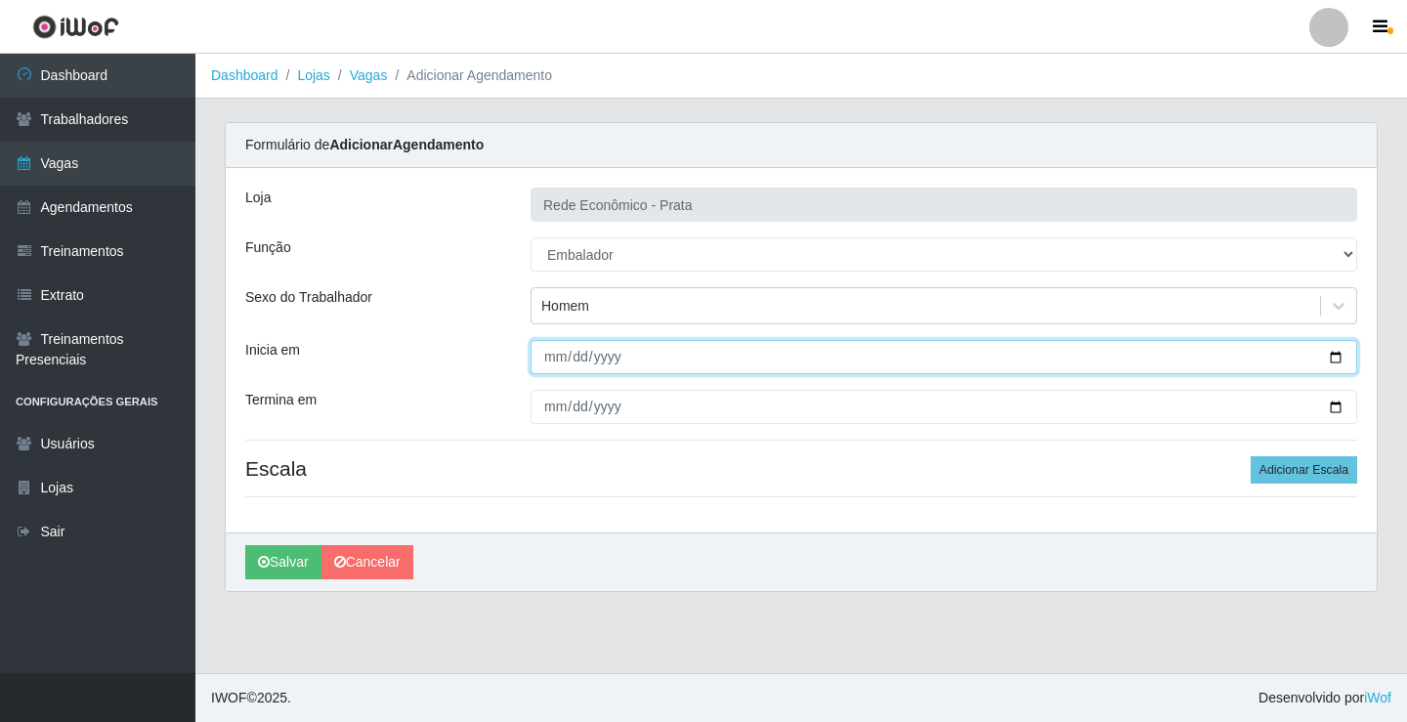
type input "[DATE]"
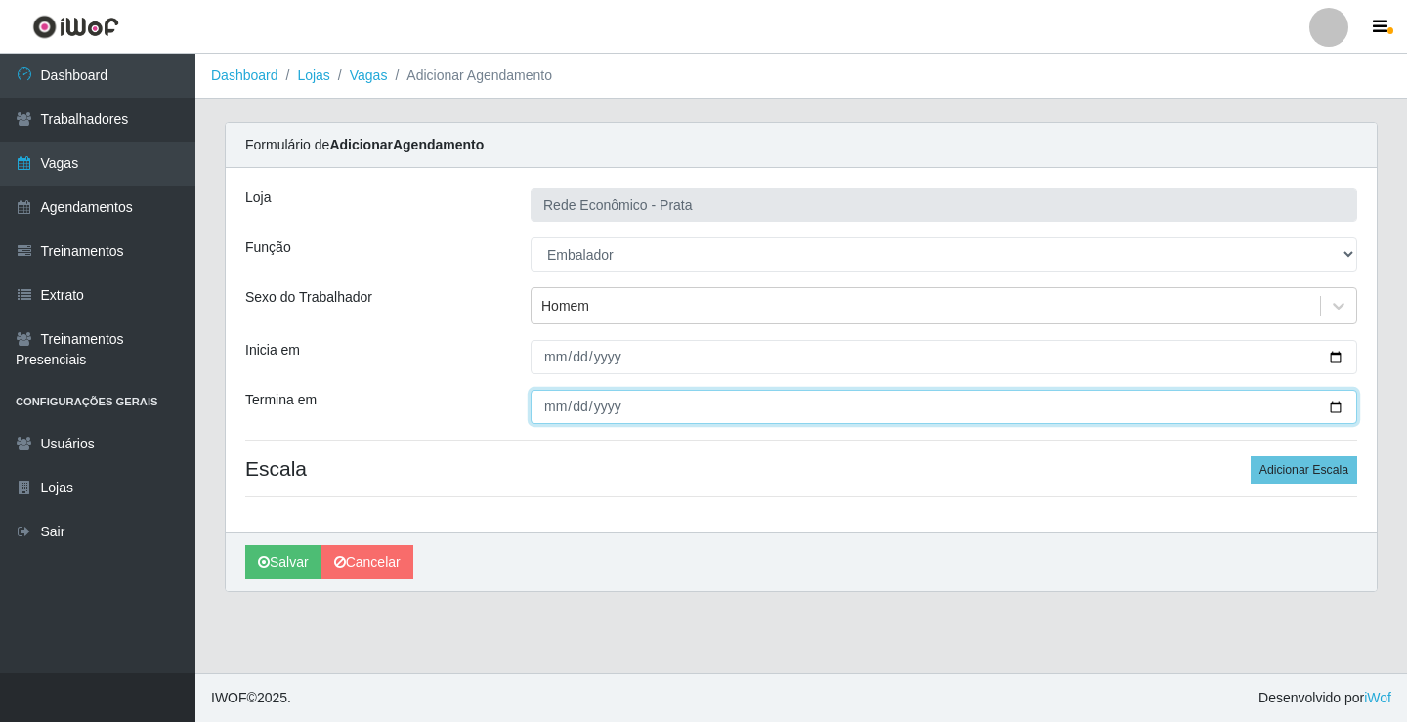
click at [1333, 408] on input "Termina em" at bounding box center [944, 407] width 827 height 34
type input "[DATE]"
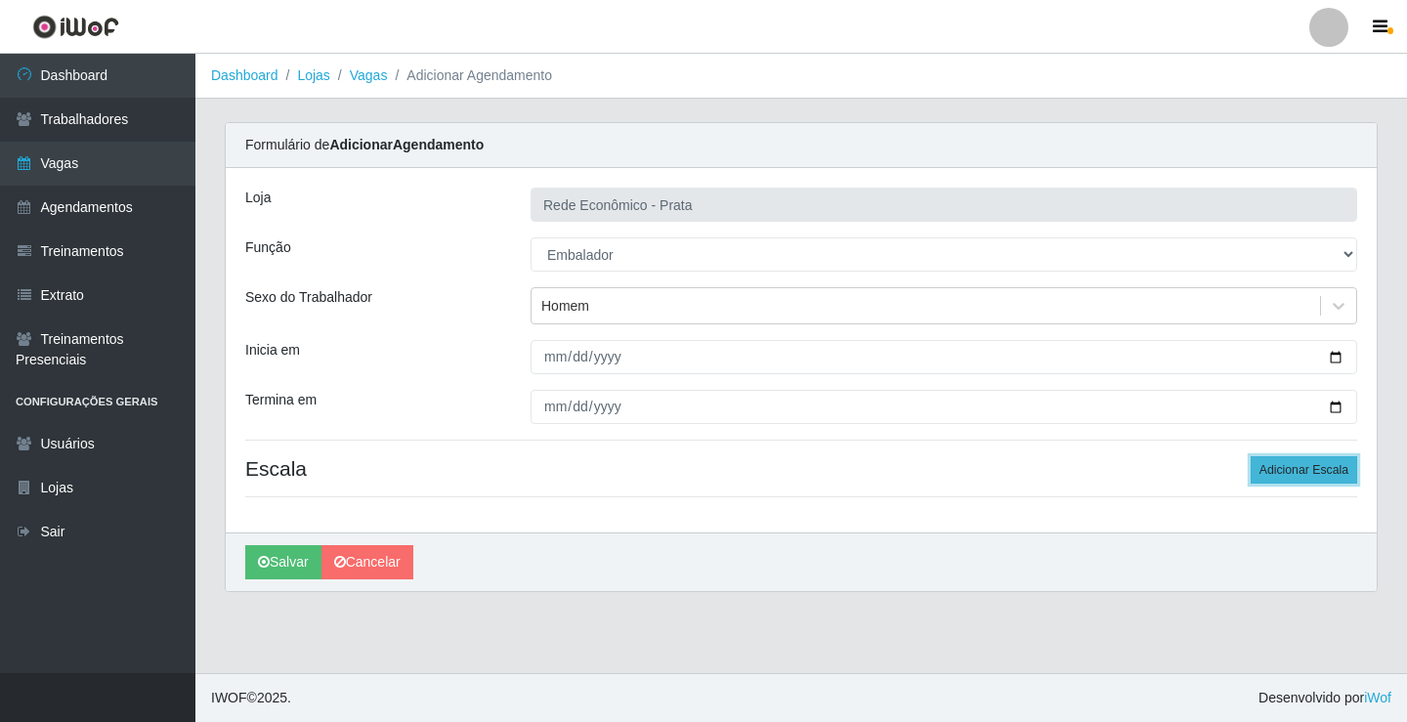
click at [1301, 471] on button "Adicionar Escala" at bounding box center [1304, 469] width 107 height 27
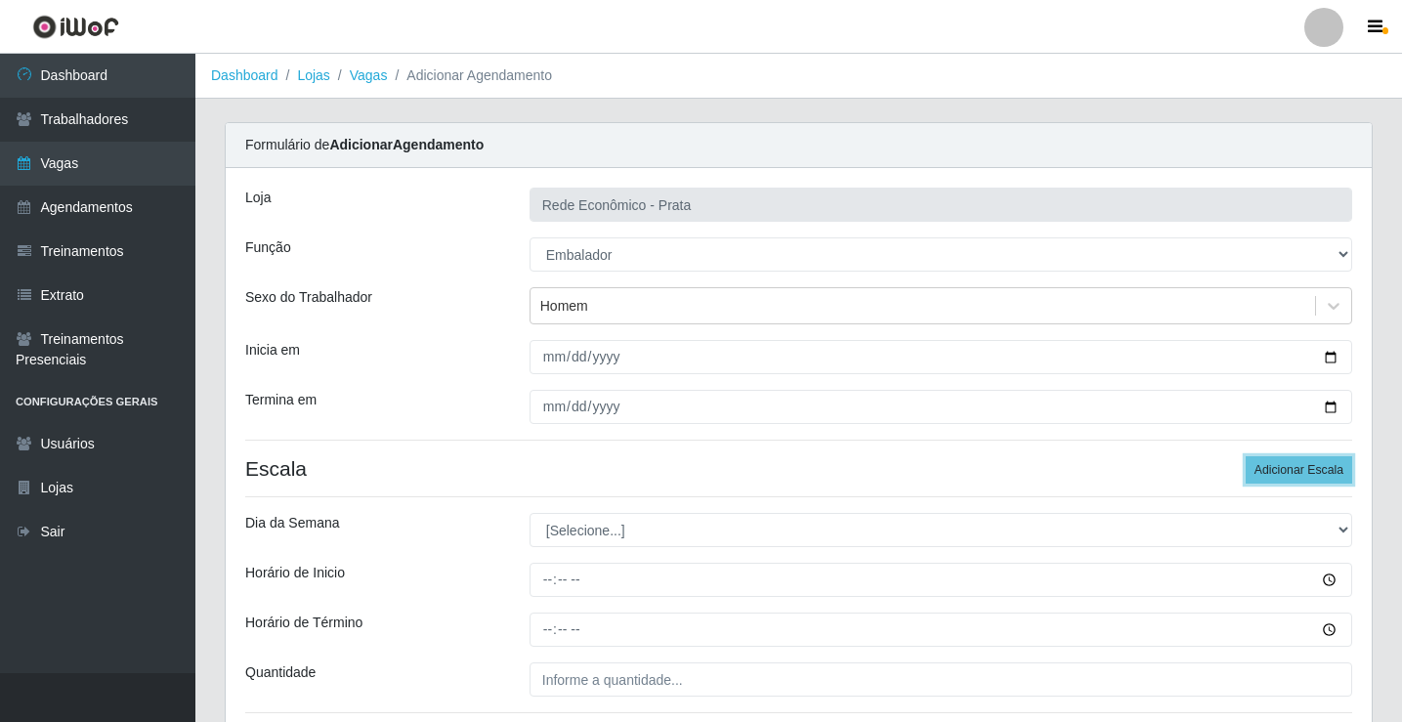
scroll to position [158, 0]
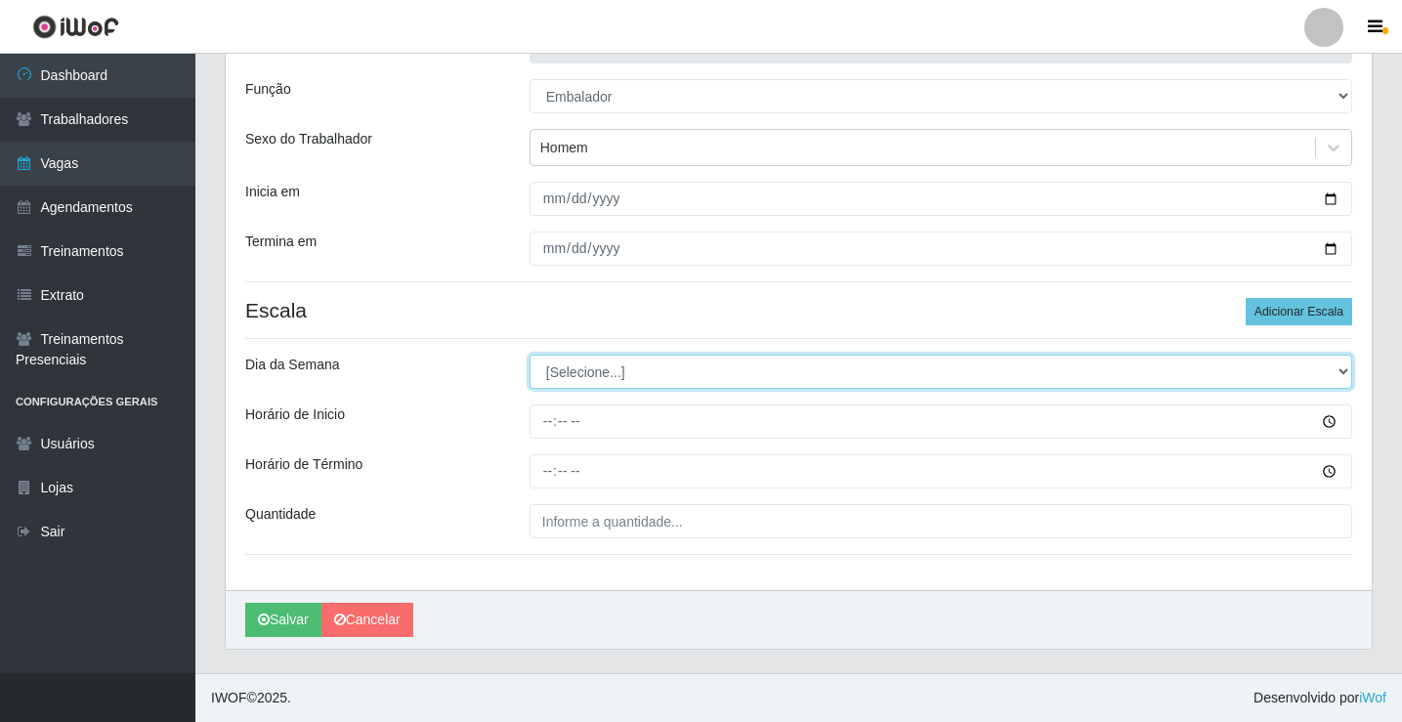
click at [566, 369] on select "[Selecione...] Segunda Terça Quarta Quinta Sexta Sábado Domingo" at bounding box center [941, 372] width 823 height 34
select select "1"
click at [530, 355] on select "[Selecione...] Segunda Terça Quarta Quinta Sexta Sábado Domingo" at bounding box center [941, 372] width 823 height 34
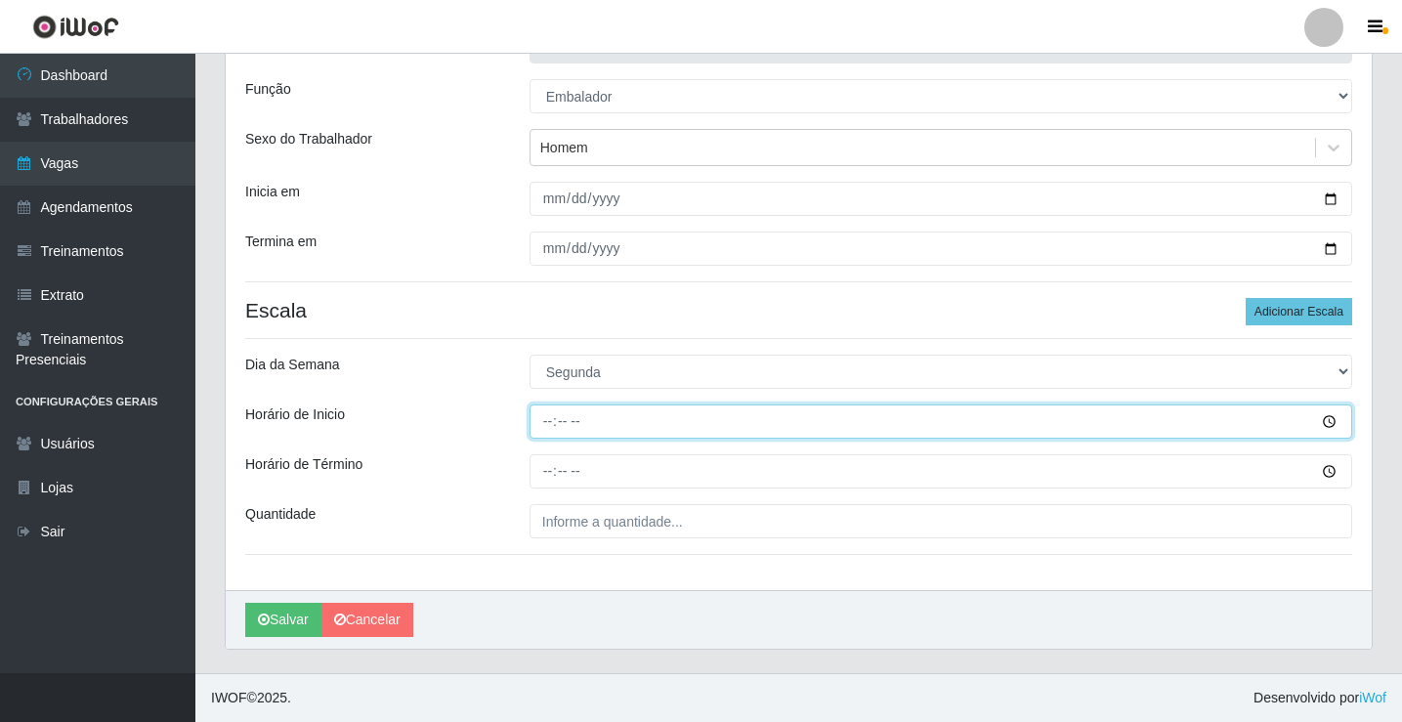
click at [551, 427] on input "Horário de Inicio" at bounding box center [941, 422] width 823 height 34
type input "16:00"
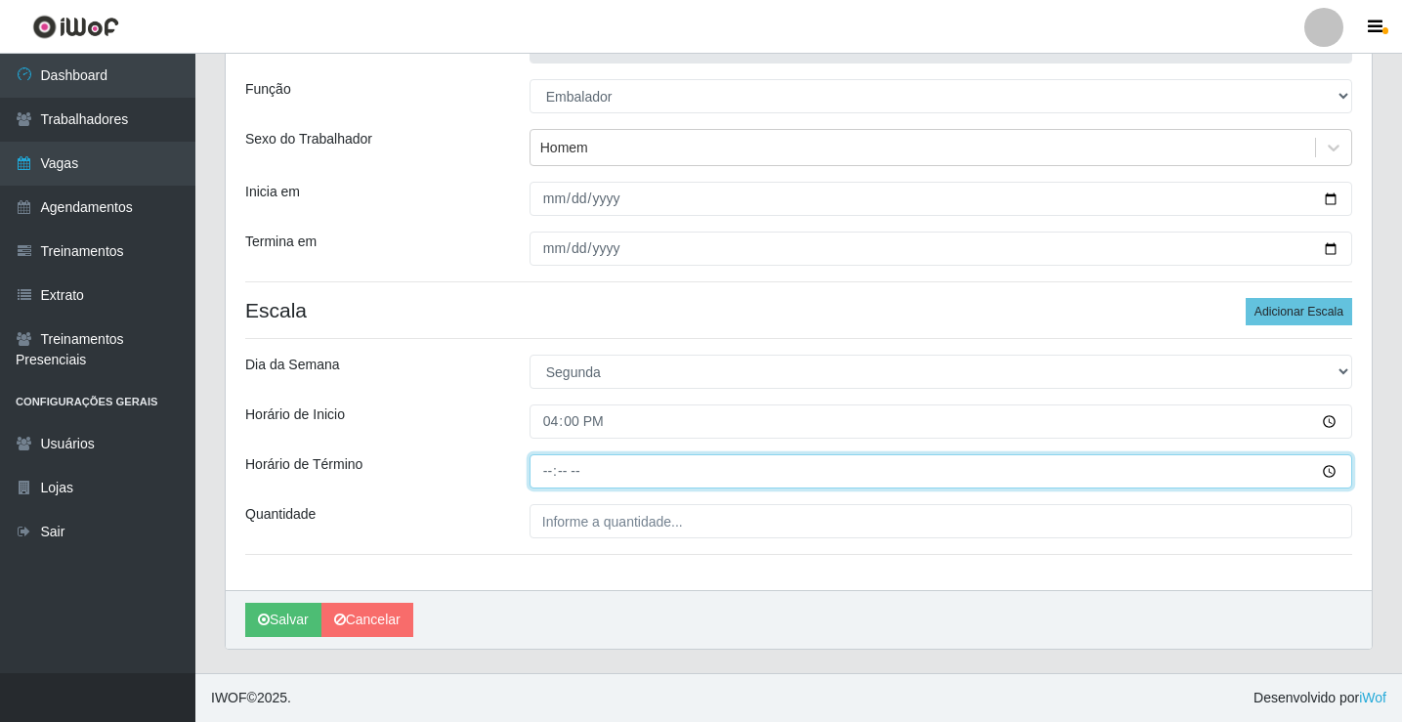
click at [549, 472] on input "Horário de Término" at bounding box center [941, 471] width 823 height 34
type input "20:30"
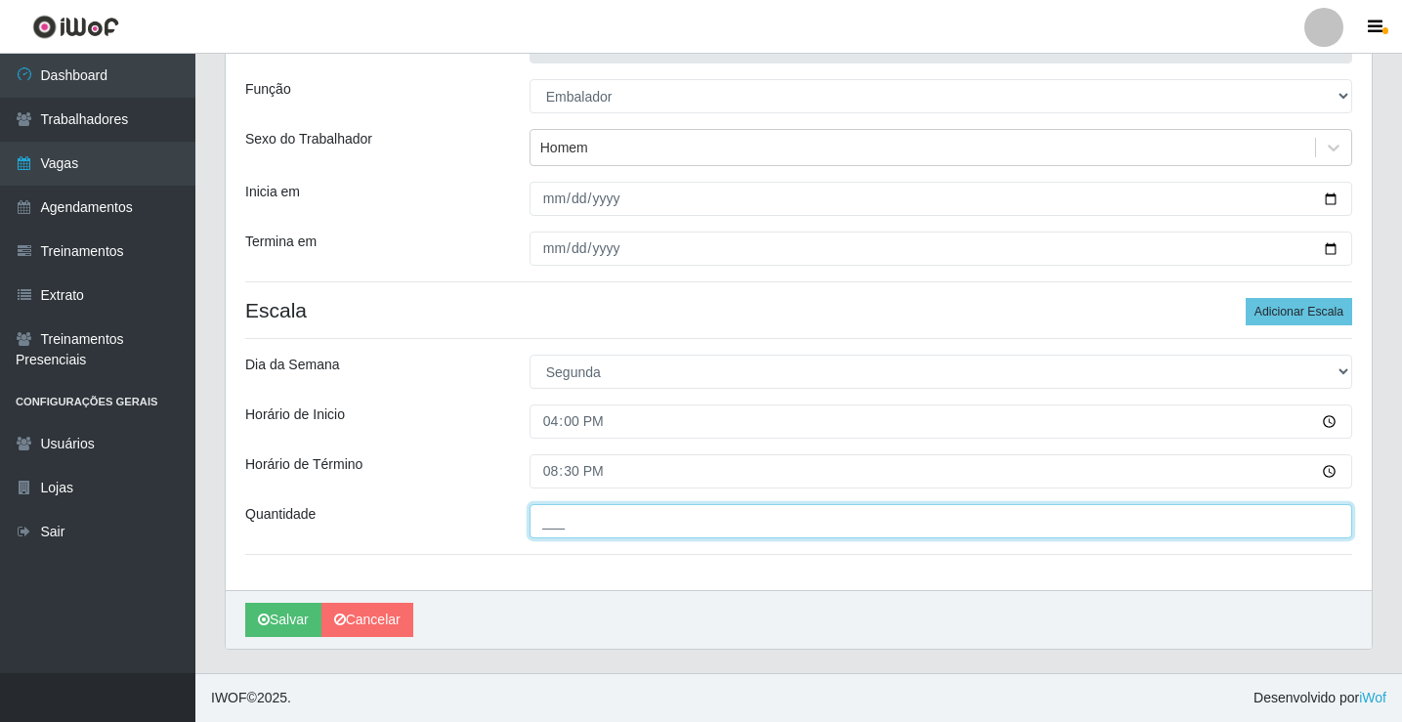
click at [590, 530] on input "___" at bounding box center [941, 521] width 823 height 34
type input "5__"
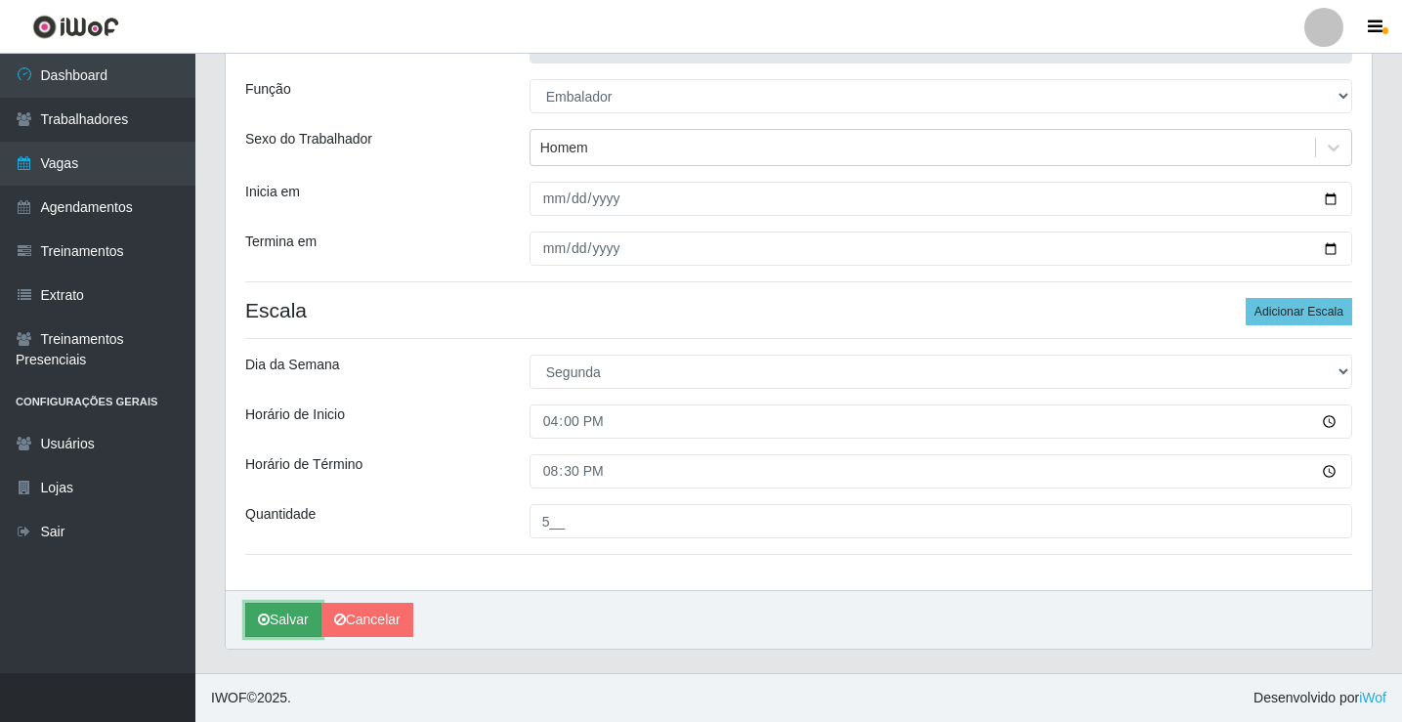
click at [300, 610] on button "Salvar" at bounding box center [283, 620] width 76 height 34
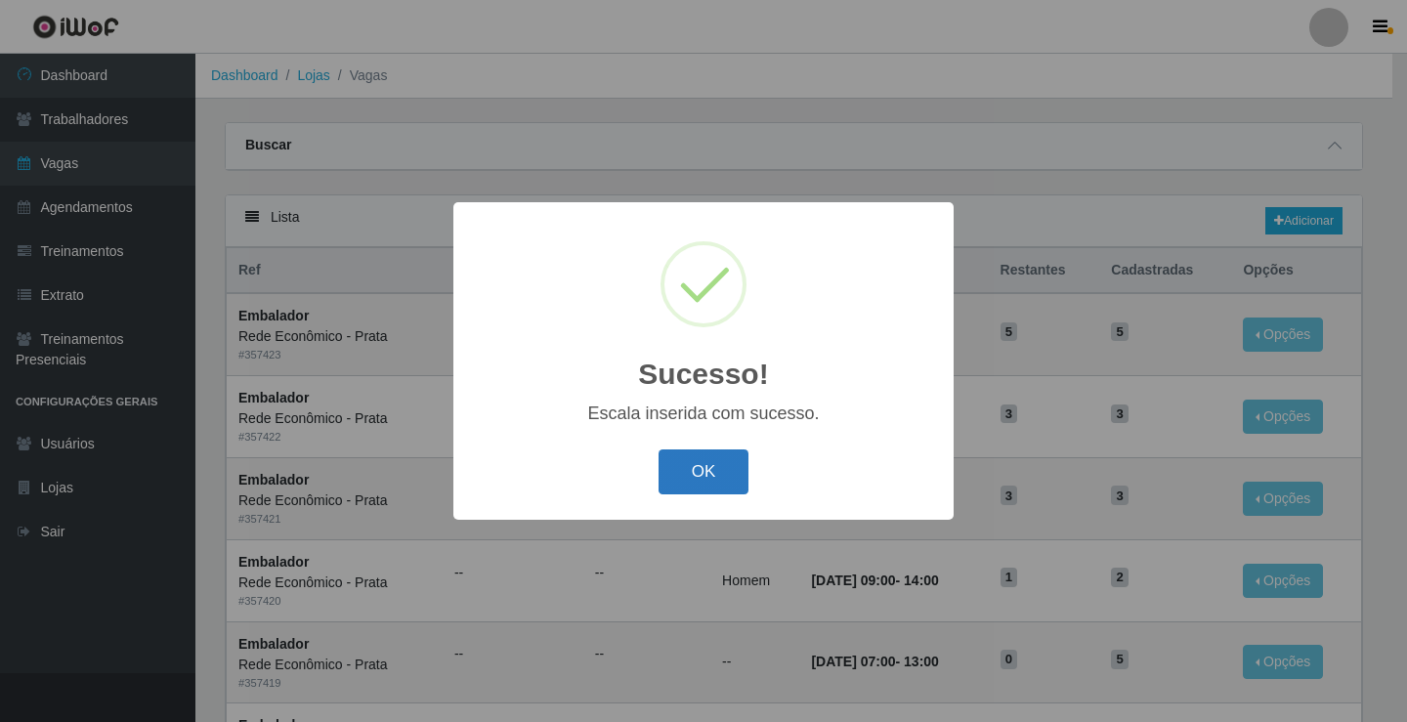
click at [704, 478] on button "OK" at bounding box center [704, 473] width 91 height 46
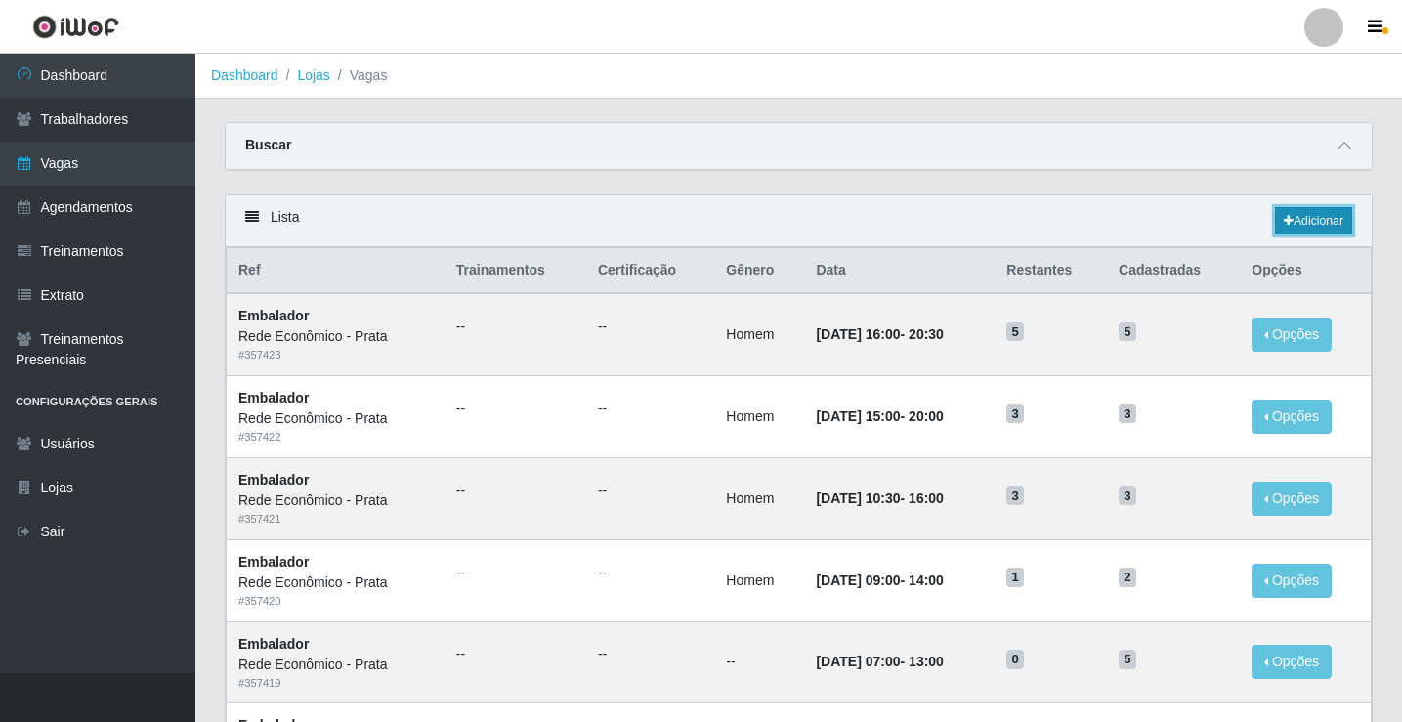
click at [1324, 216] on link "Adicionar" at bounding box center [1313, 220] width 77 height 27
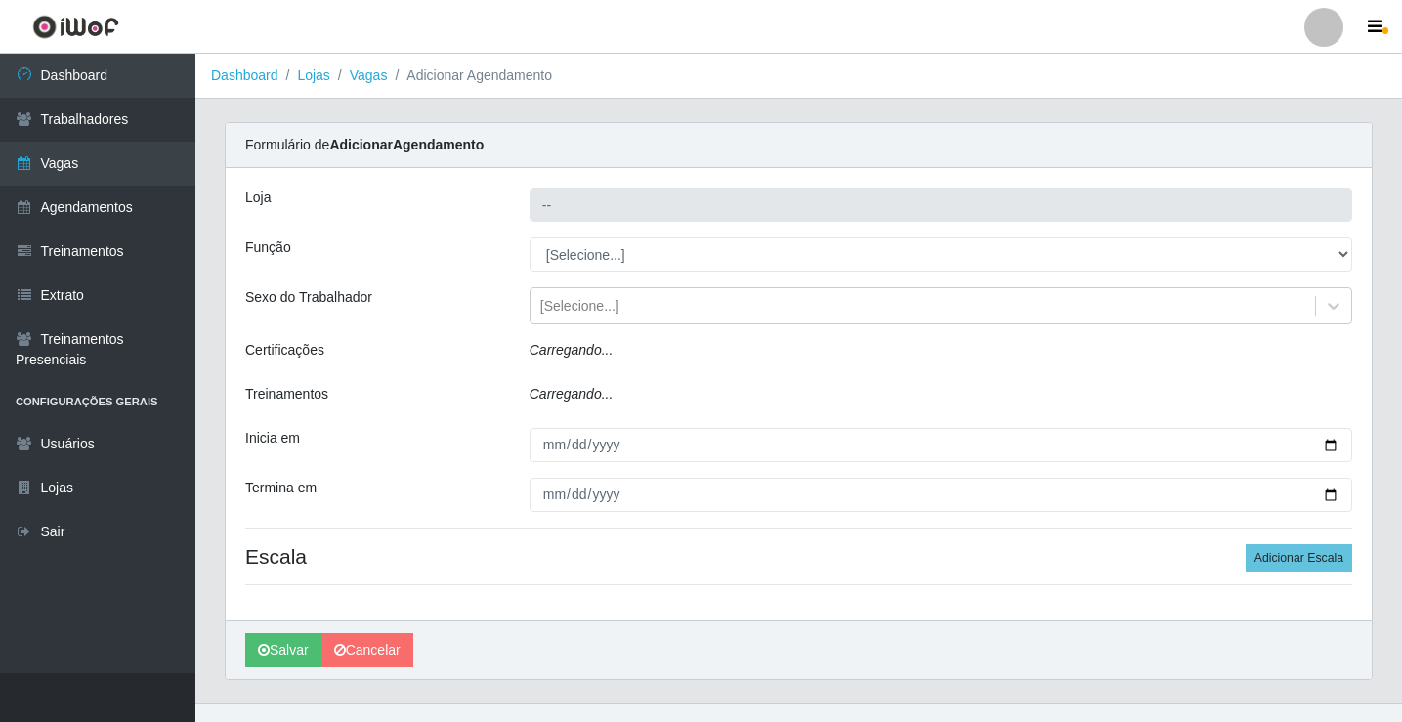
type input "Rede Econômico - Prata"
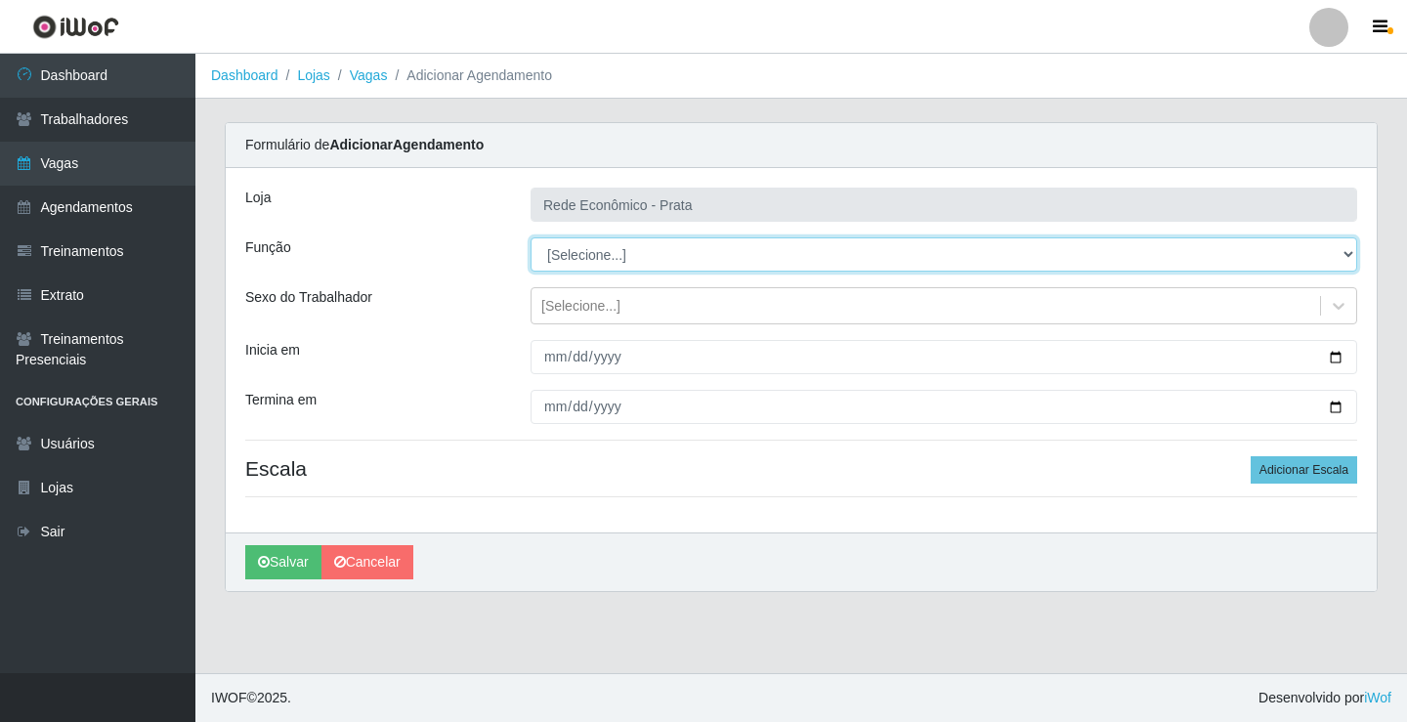
click at [591, 253] on select "[Selecione...] ASG ASG + ASG ++ Embalador Embalador + Embalador ++ Operador de …" at bounding box center [944, 254] width 827 height 34
select select "1"
click at [531, 237] on select "[Selecione...] ASG ASG + ASG ++ Embalador Embalador + Embalador ++ Operador de …" at bounding box center [944, 254] width 827 height 34
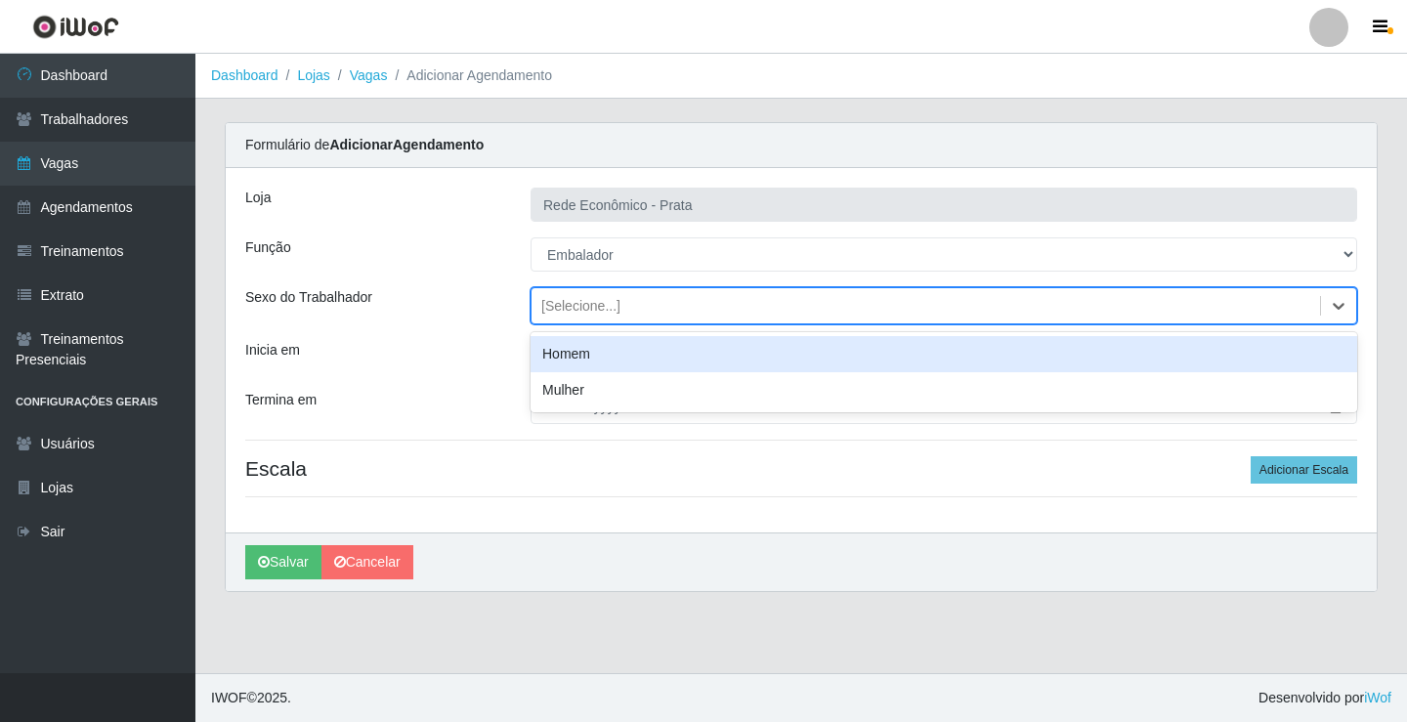
click at [589, 307] on div "[Selecione...]" at bounding box center [580, 306] width 79 height 21
click at [590, 351] on div "Homem" at bounding box center [944, 354] width 827 height 36
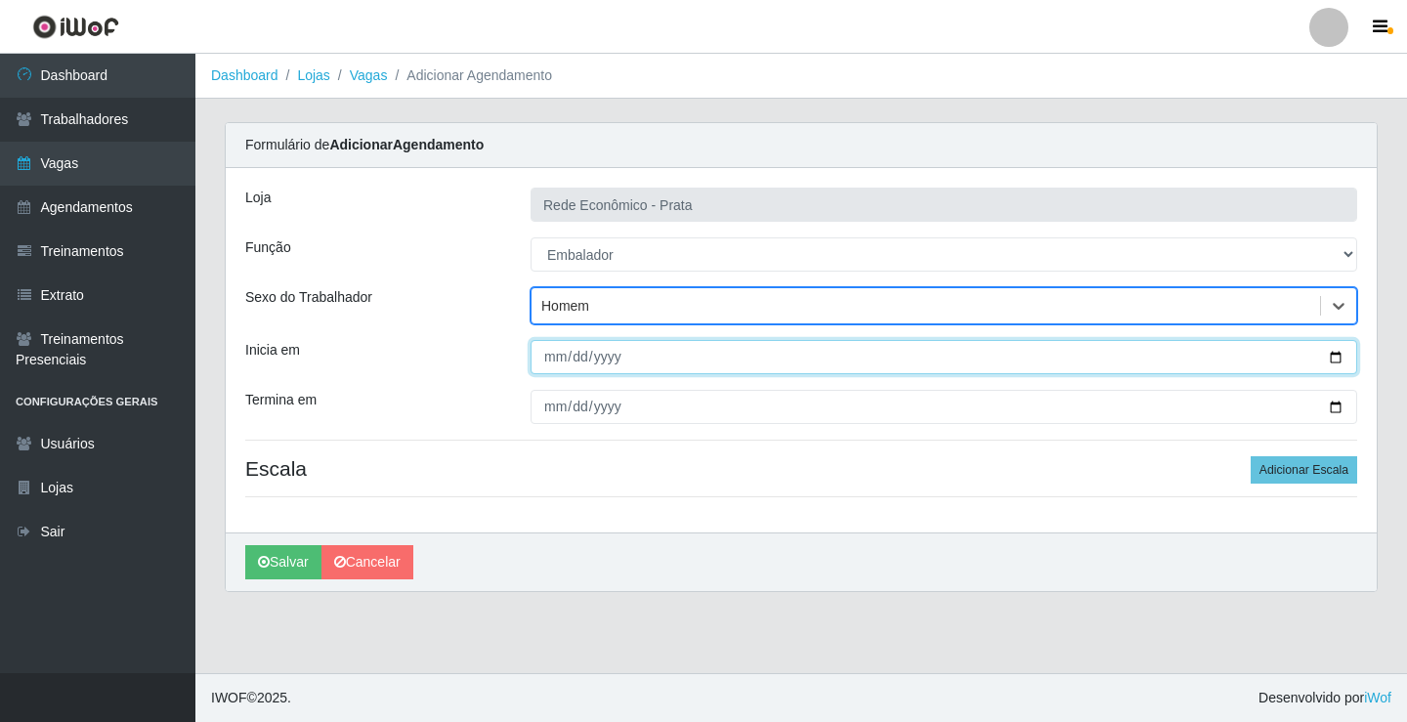
click at [1335, 359] on input "Inicia em" at bounding box center [944, 357] width 827 height 34
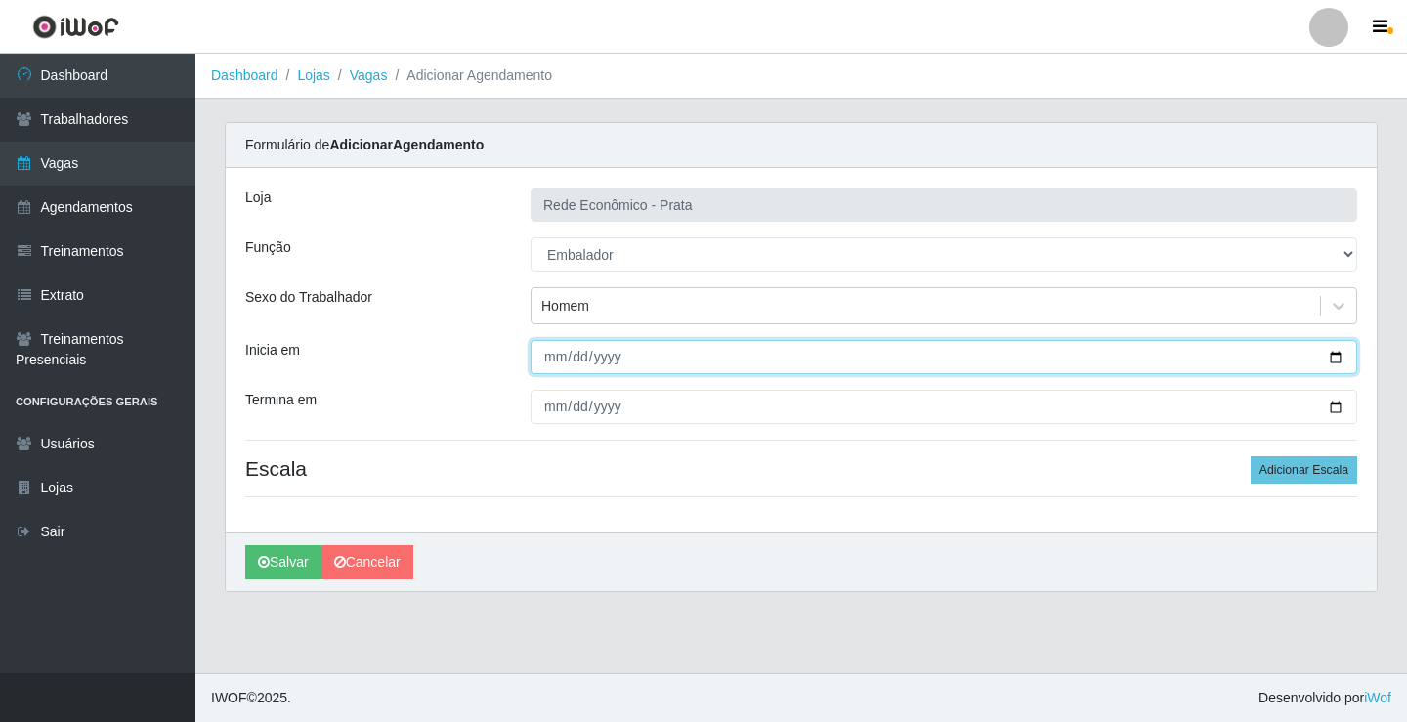
type input "[DATE]"
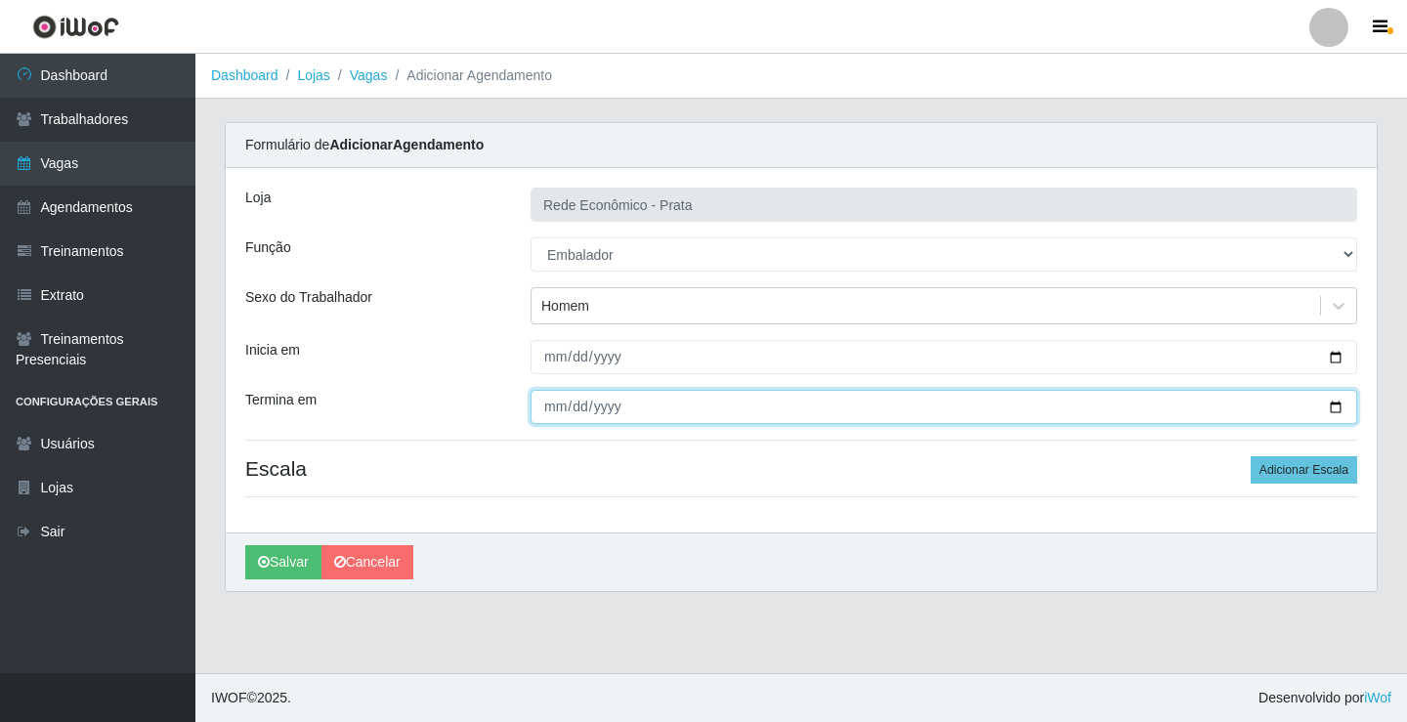
click at [1335, 408] on input "Termina em" at bounding box center [944, 407] width 827 height 34
type input "[DATE]"
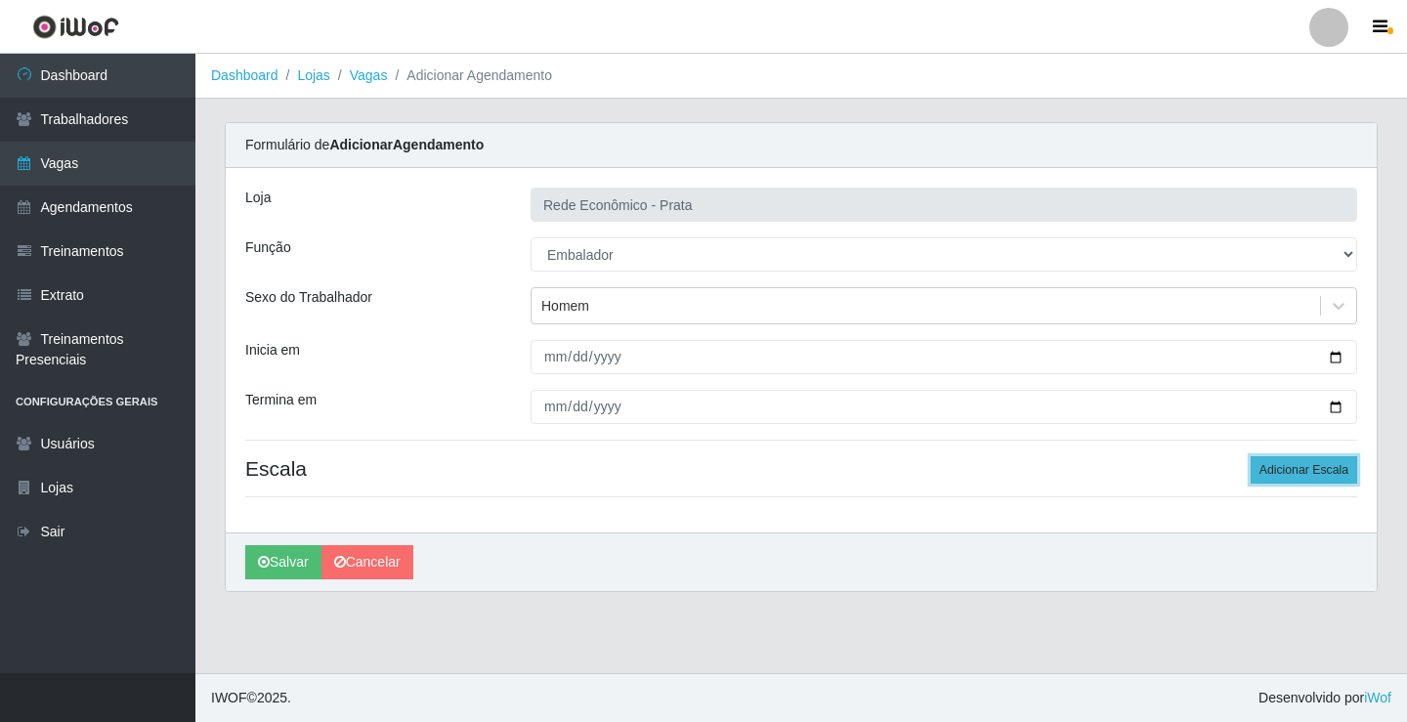
click at [1297, 477] on button "Adicionar Escala" at bounding box center [1304, 469] width 107 height 27
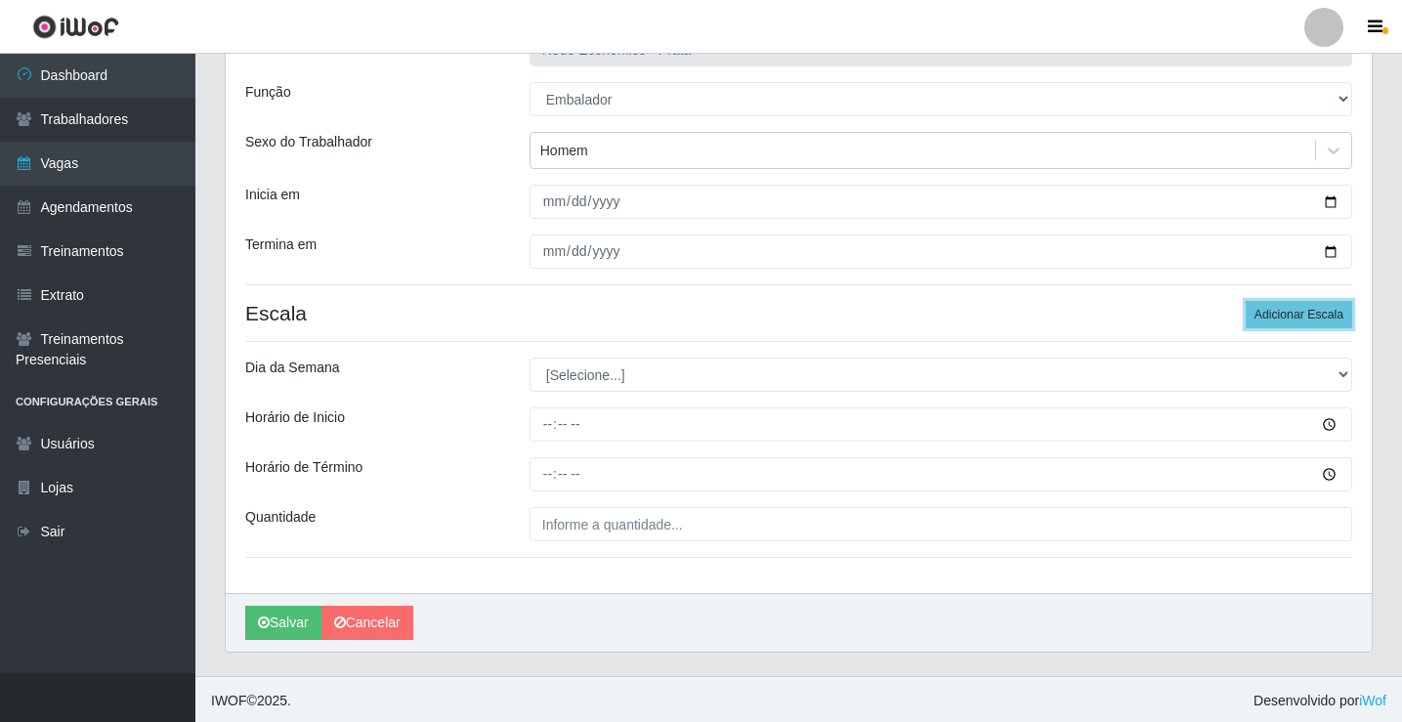
scroll to position [158, 0]
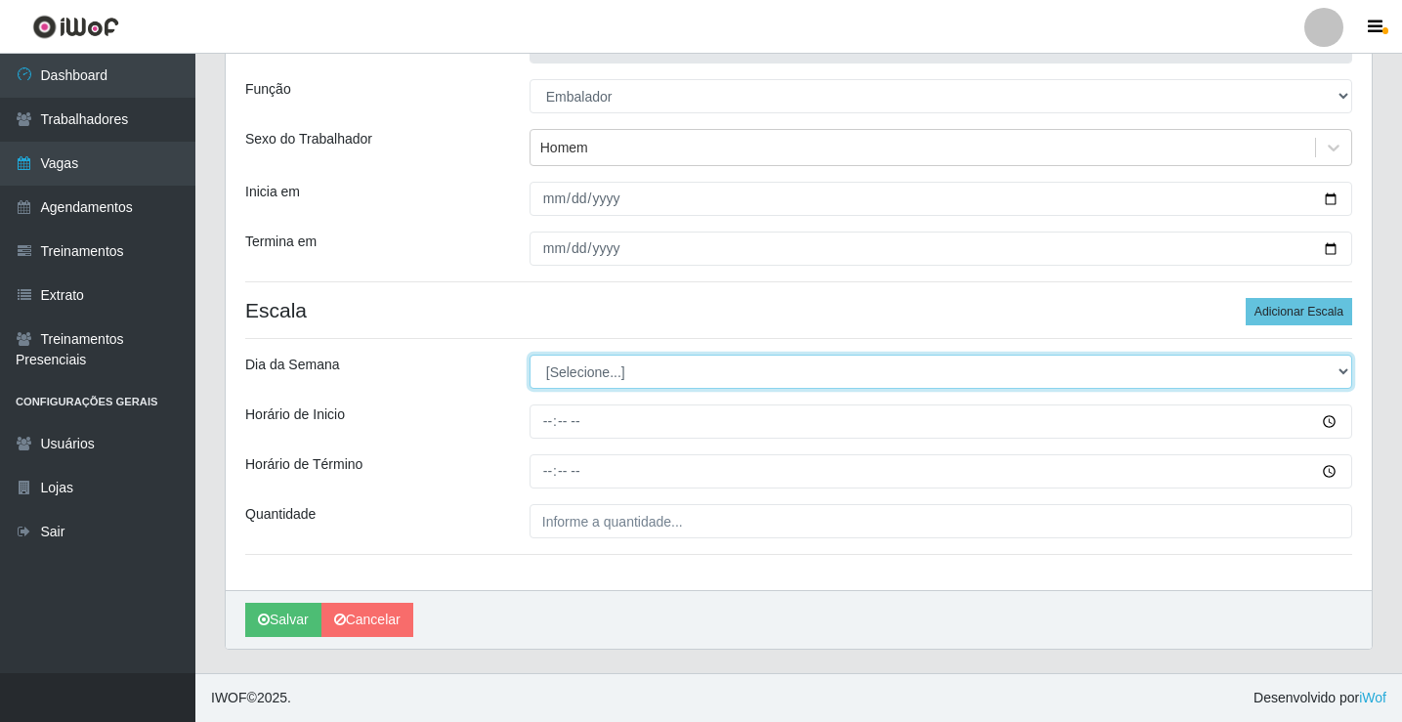
click at [595, 371] on select "[Selecione...] Segunda Terça Quarta Quinta Sexta Sábado Domingo" at bounding box center [941, 372] width 823 height 34
select select "2"
click at [530, 355] on select "[Selecione...] Segunda Terça Quarta Quinta Sexta Sábado Domingo" at bounding box center [941, 372] width 823 height 34
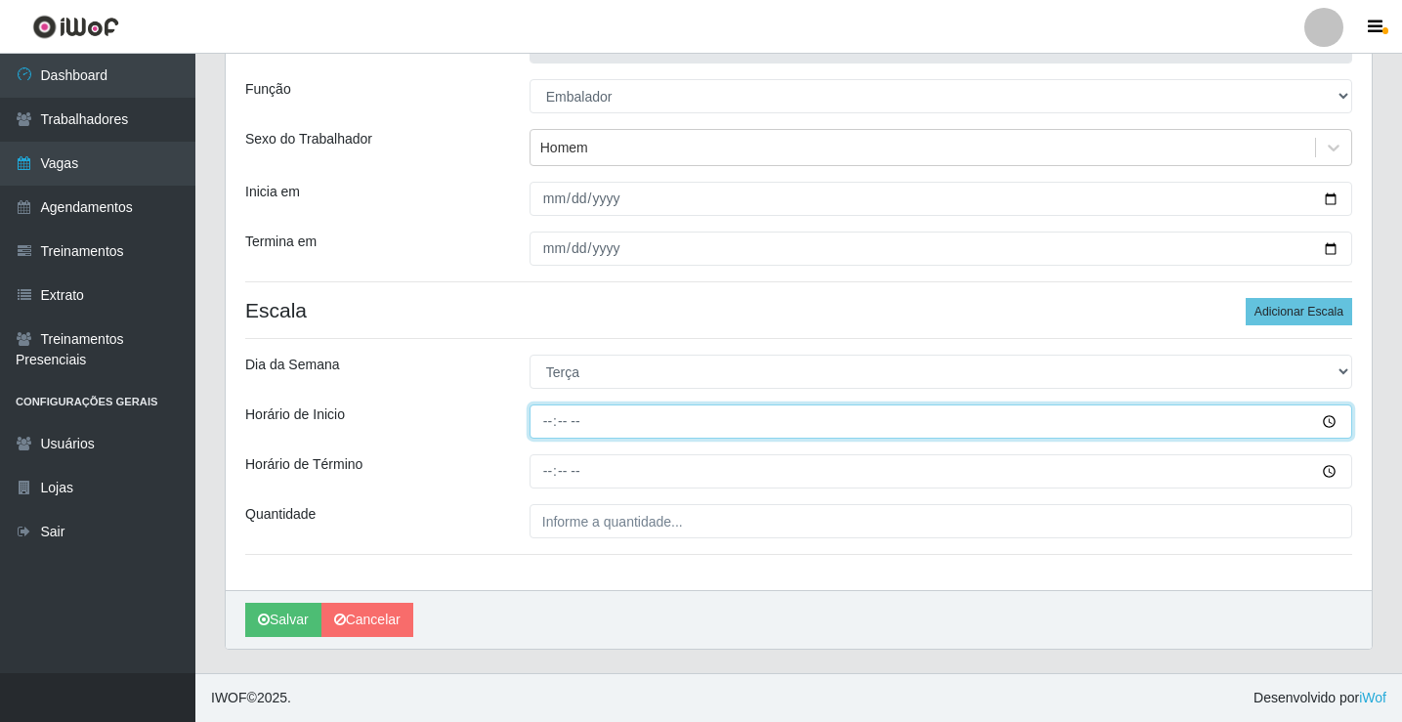
click at [551, 425] on input "Horário de Inicio" at bounding box center [941, 422] width 823 height 34
type input "07:00"
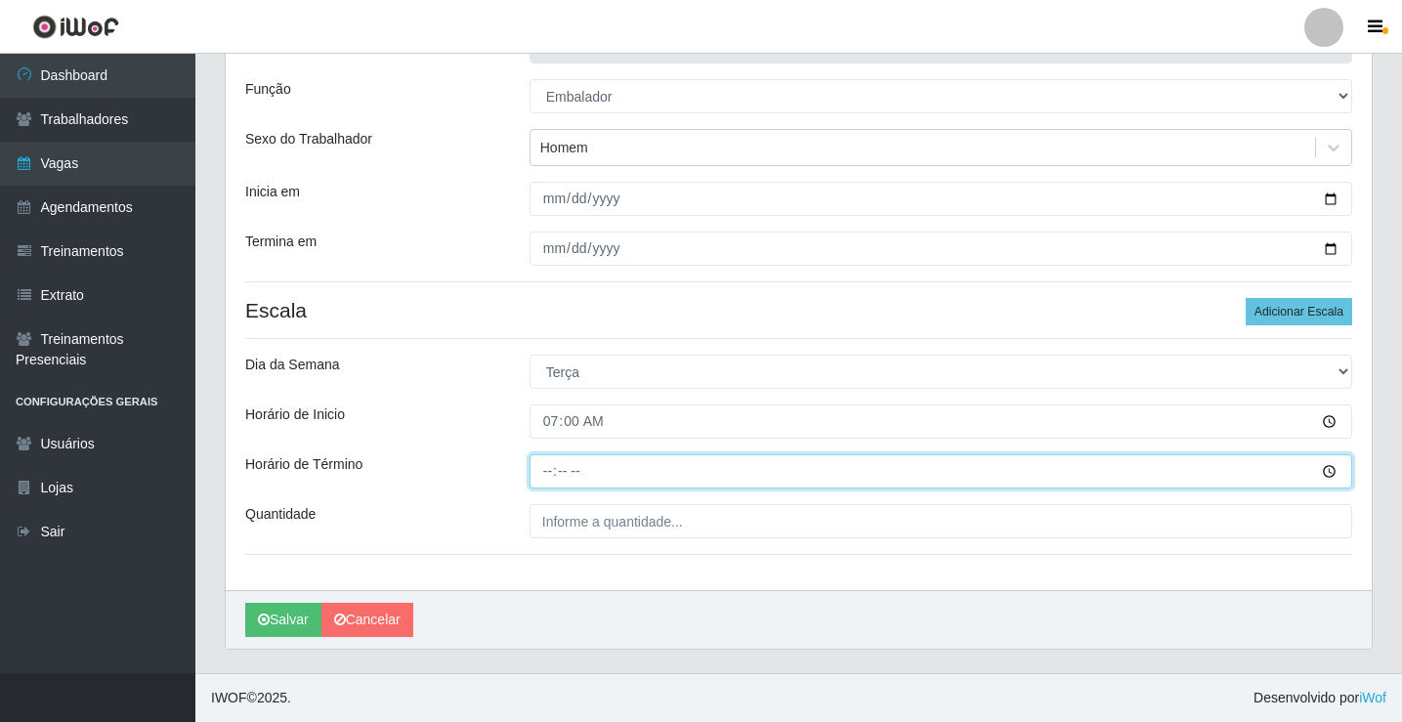
click at [552, 478] on input "Horário de Término" at bounding box center [941, 471] width 823 height 34
type input "13:00"
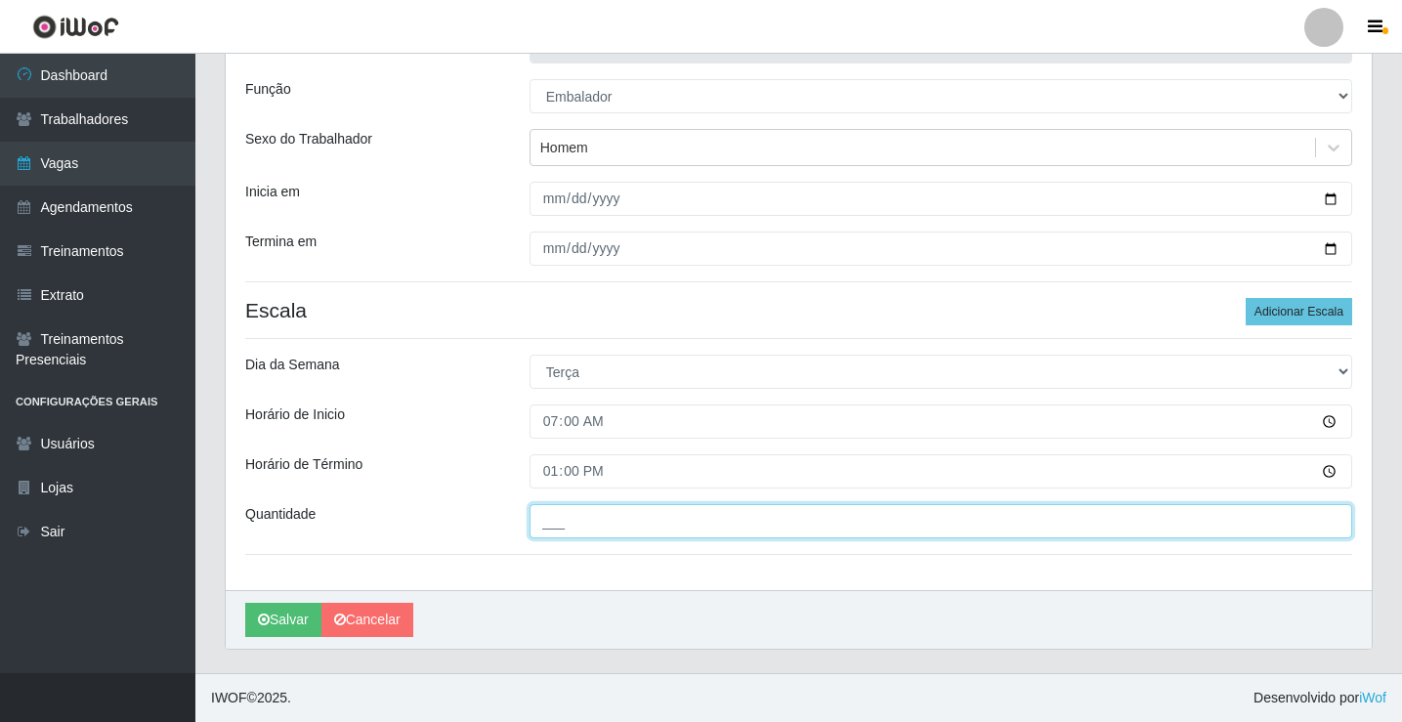
click at [560, 522] on input "___" at bounding box center [941, 521] width 823 height 34
type input "5__"
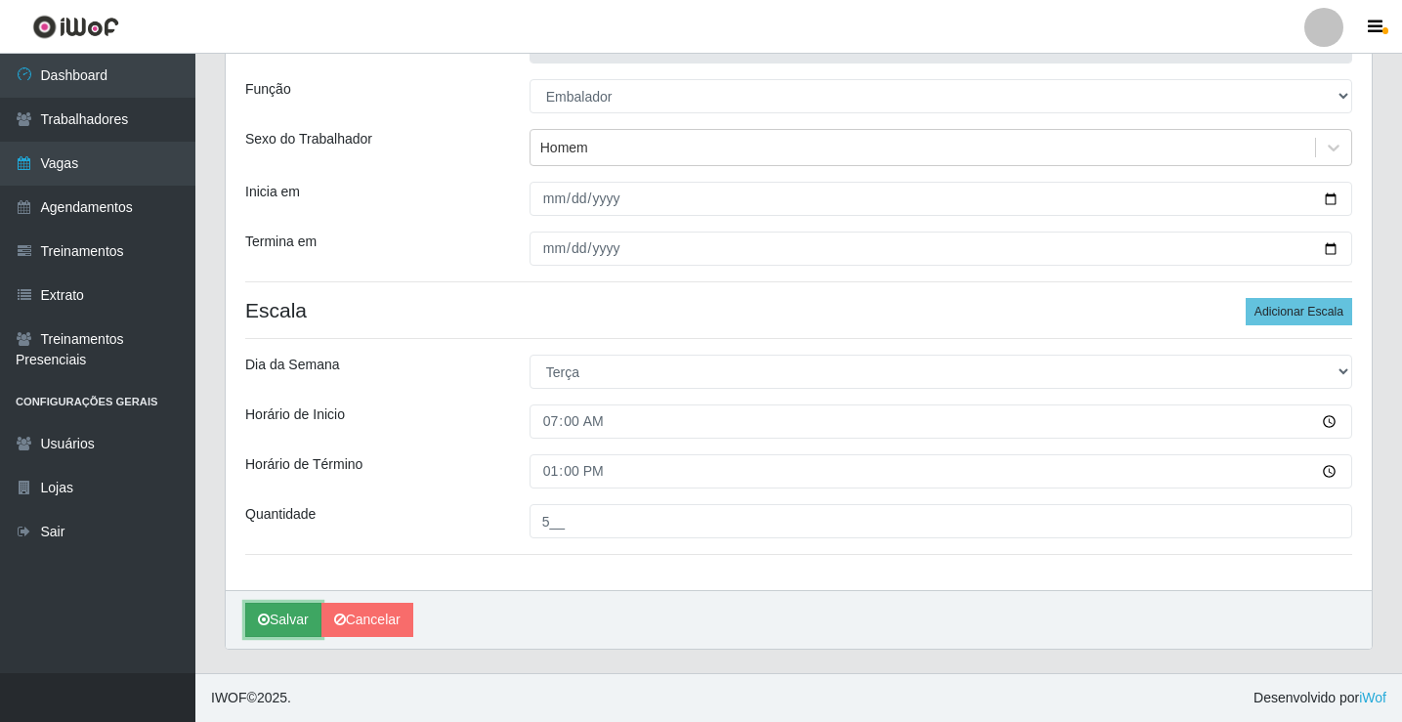
click at [286, 623] on button "Salvar" at bounding box center [283, 620] width 76 height 34
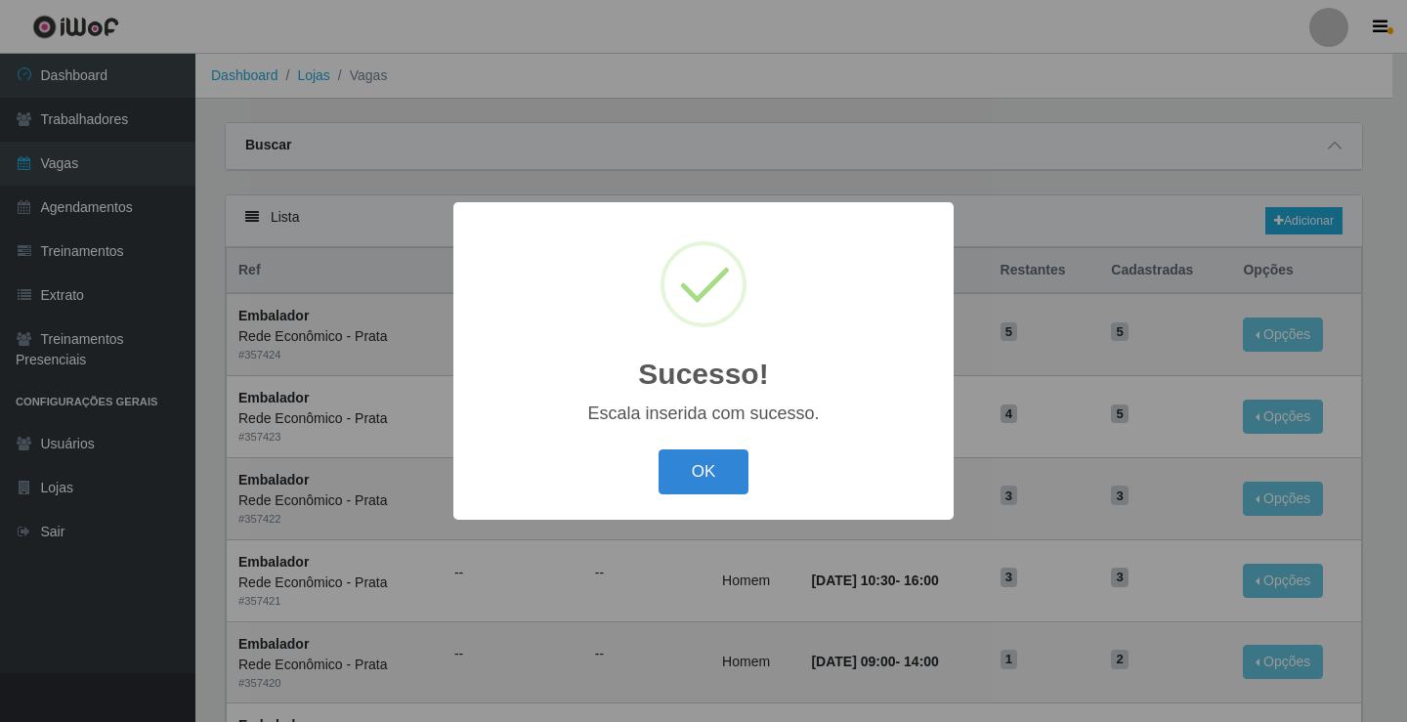
drag, startPoint x: 708, startPoint y: 473, endPoint x: 766, endPoint y: 451, distance: 62.8
click at [708, 471] on button "OK" at bounding box center [704, 473] width 91 height 46
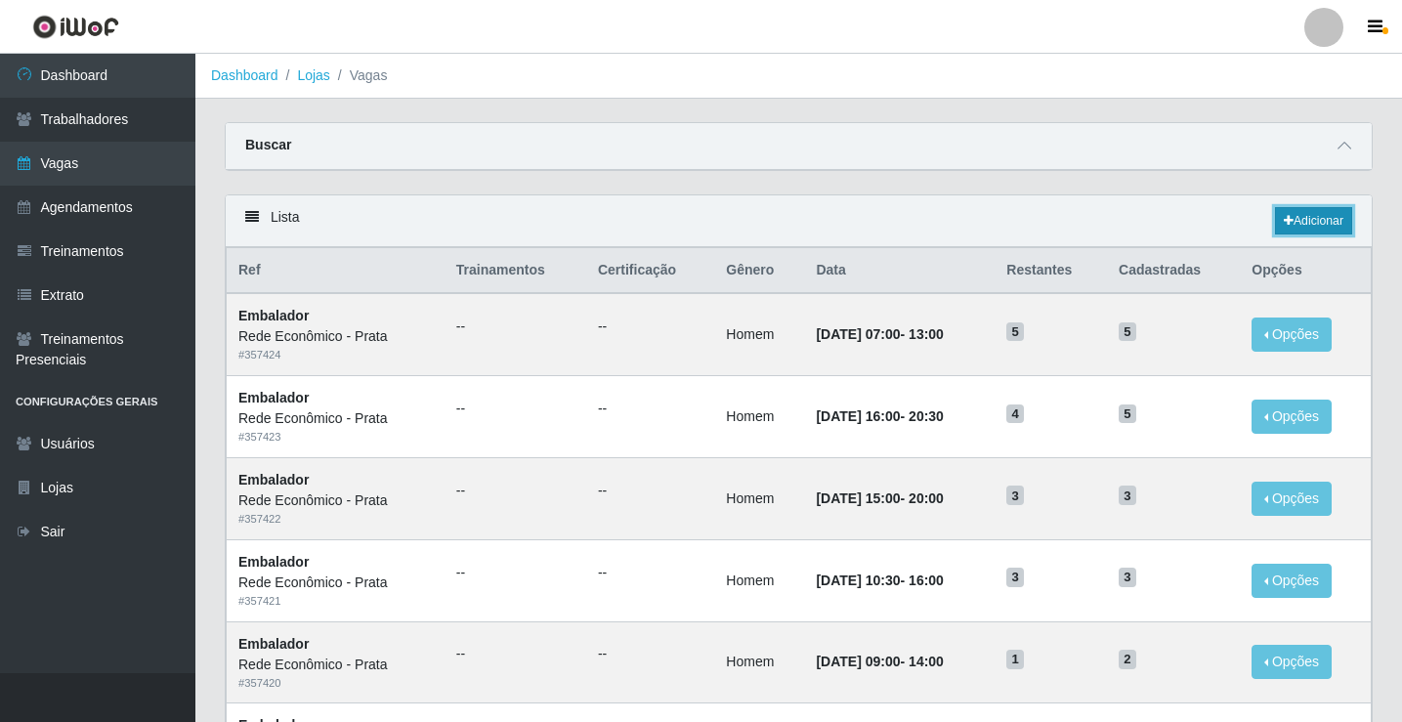
click at [1322, 216] on link "Adicionar" at bounding box center [1313, 220] width 77 height 27
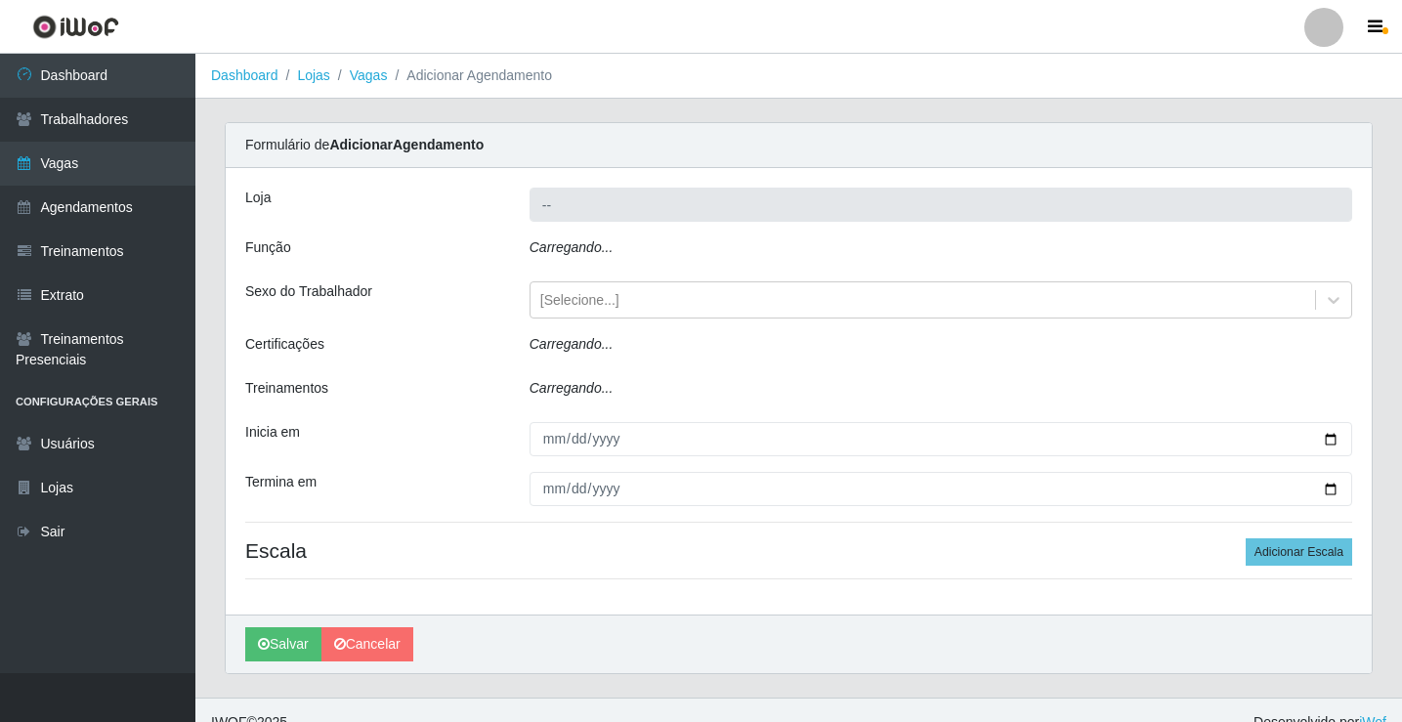
type input "Rede Econômico - Prata"
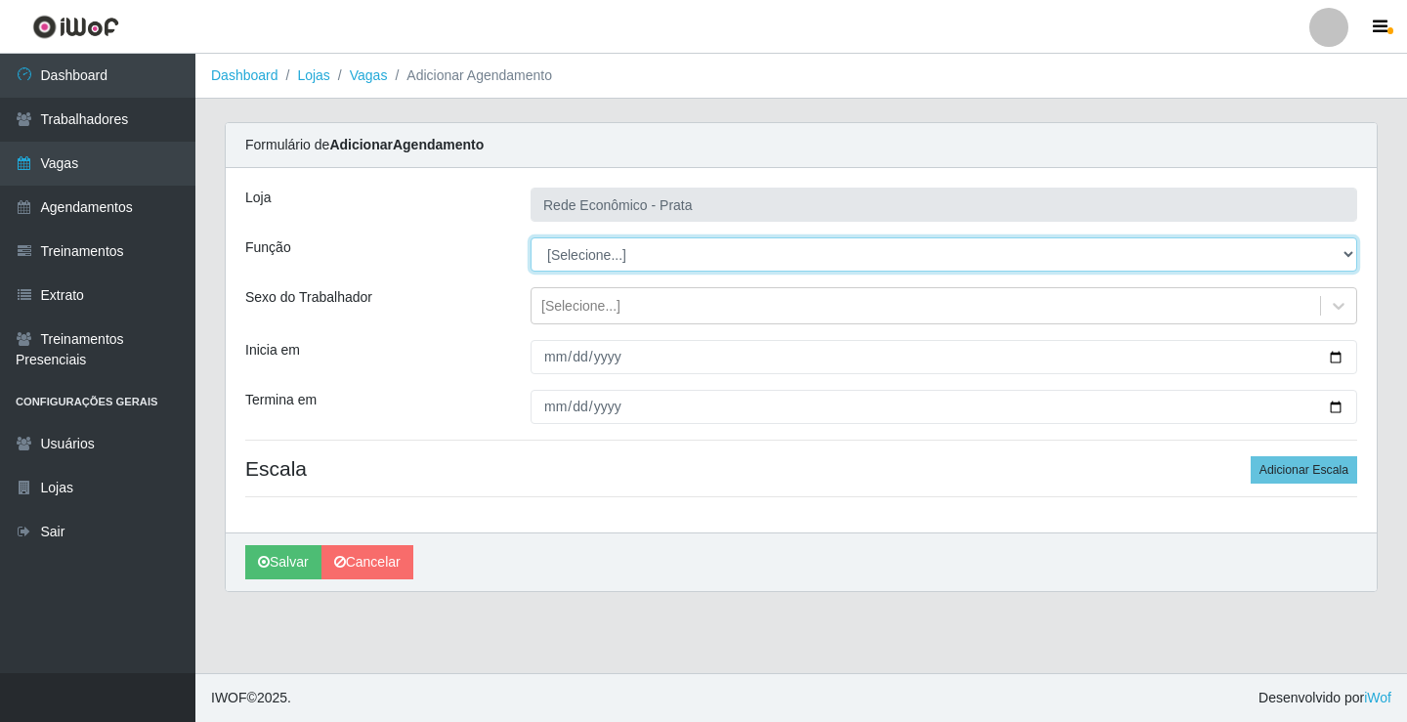
click at [592, 255] on select "[Selecione...] ASG ASG + ASG ++ Embalador Embalador + Embalador ++ Operador de …" at bounding box center [944, 254] width 827 height 34
select select "1"
click at [531, 237] on select "[Selecione...] ASG ASG + ASG ++ Embalador Embalador + Embalador ++ Operador de …" at bounding box center [944, 254] width 827 height 34
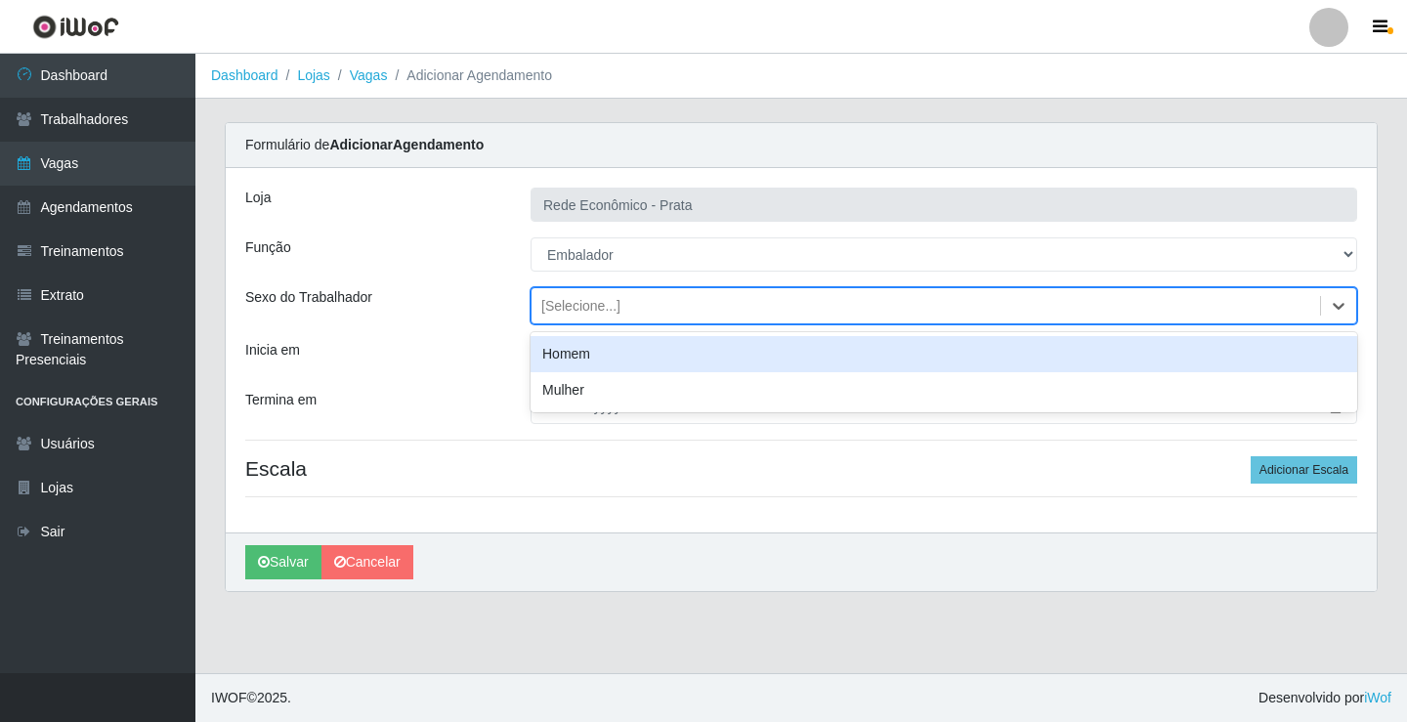
click at [582, 307] on div "[Selecione...]" at bounding box center [580, 306] width 79 height 21
click at [597, 357] on div "Homem" at bounding box center [944, 354] width 827 height 36
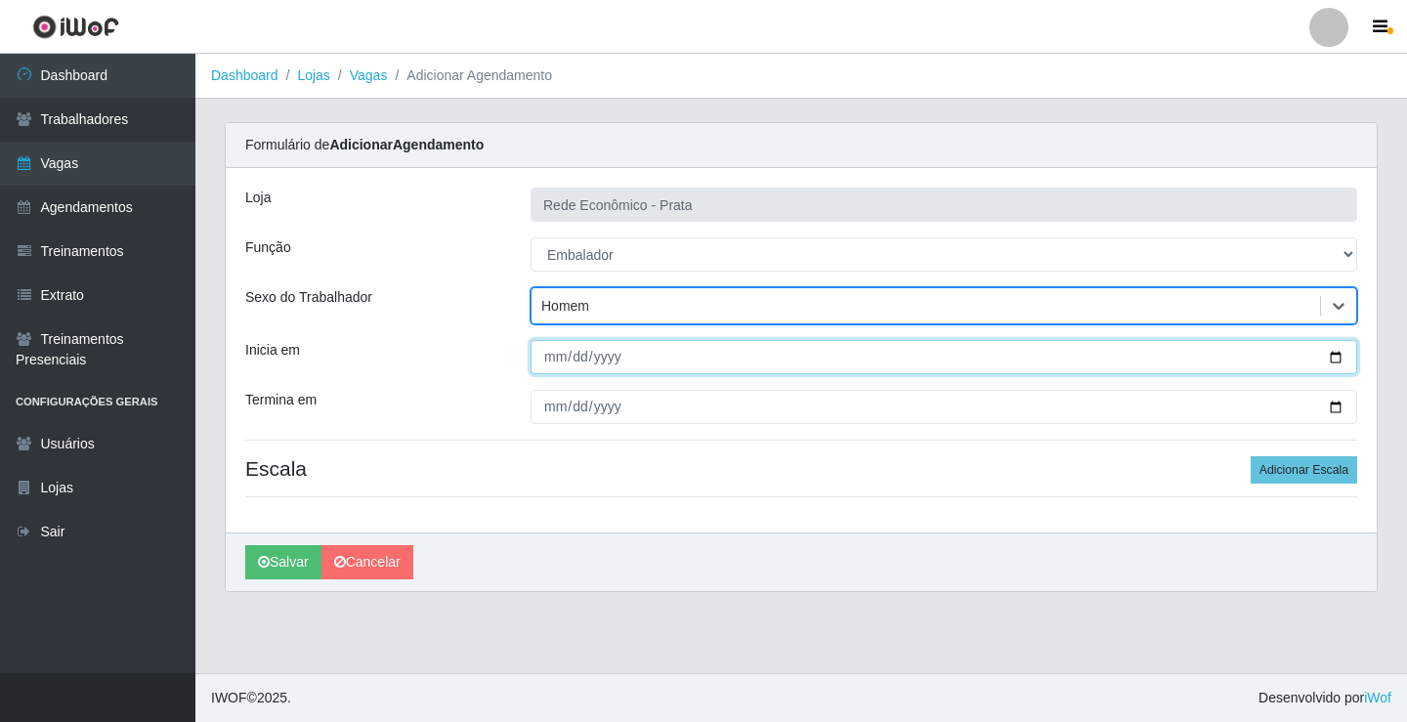
click at [1342, 359] on input "Inicia em" at bounding box center [944, 357] width 827 height 34
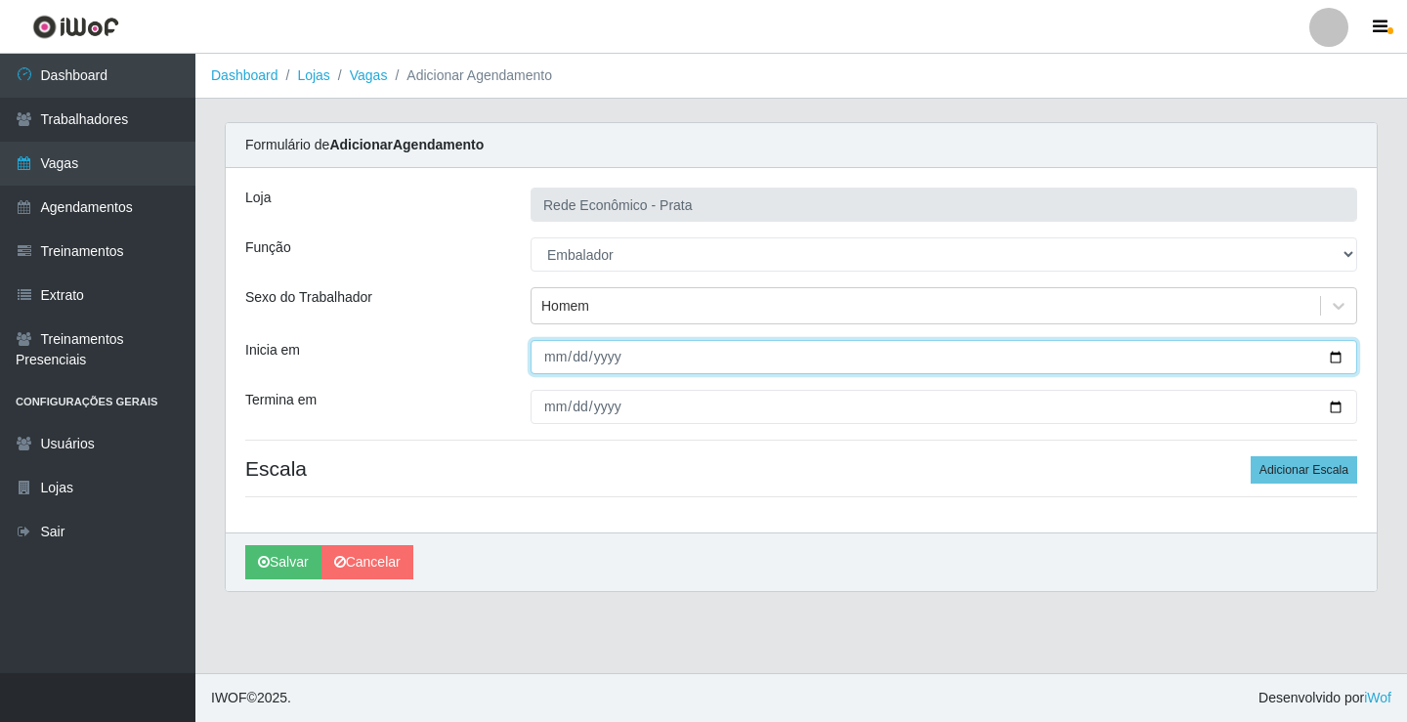
type input "[DATE]"
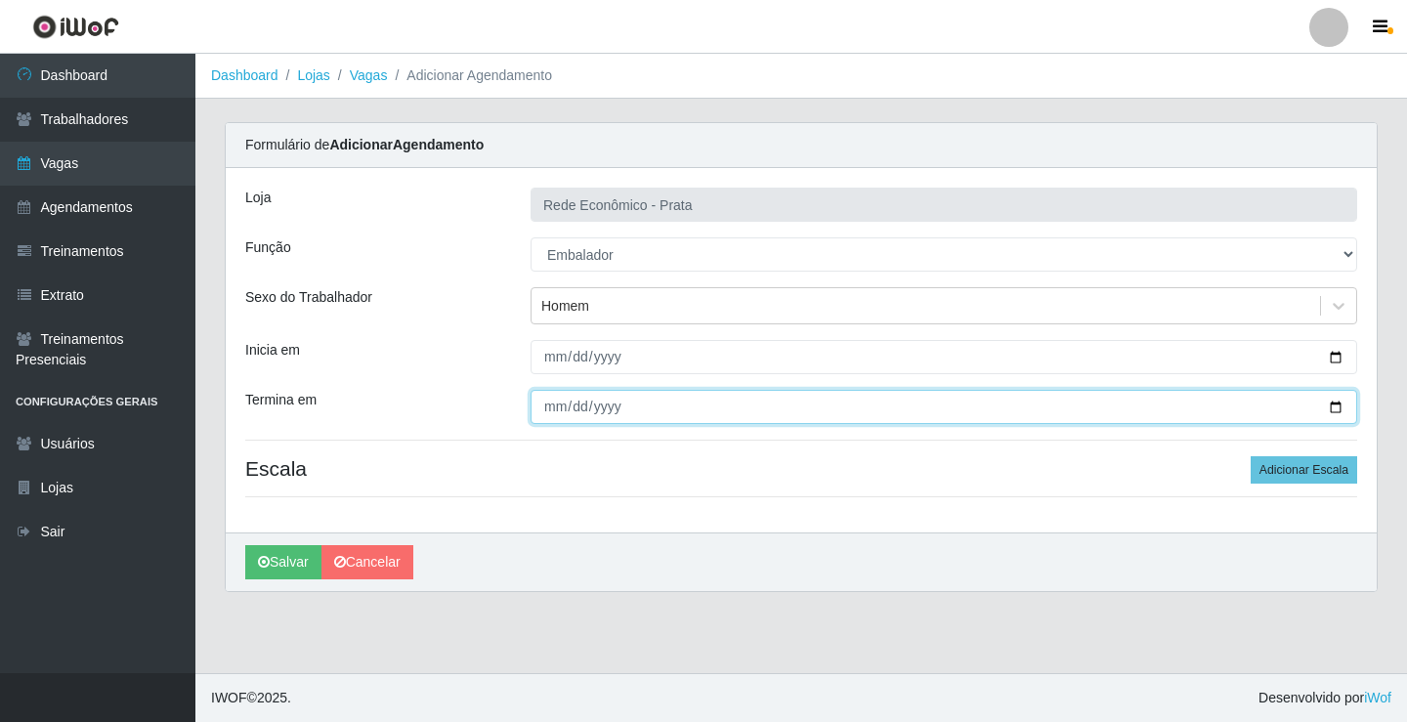
click at [1335, 406] on input "Termina em" at bounding box center [944, 407] width 827 height 34
type input "[DATE]"
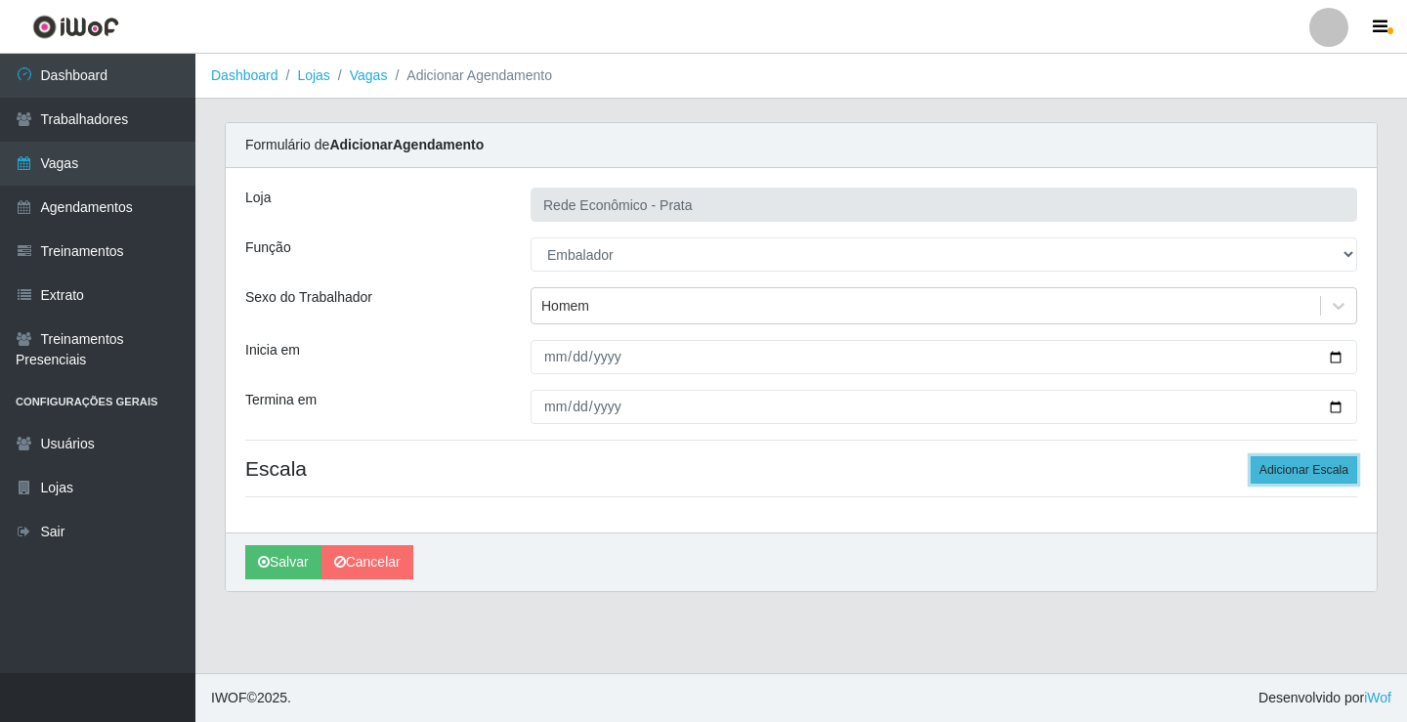
click at [1302, 476] on button "Adicionar Escala" at bounding box center [1304, 469] width 107 height 27
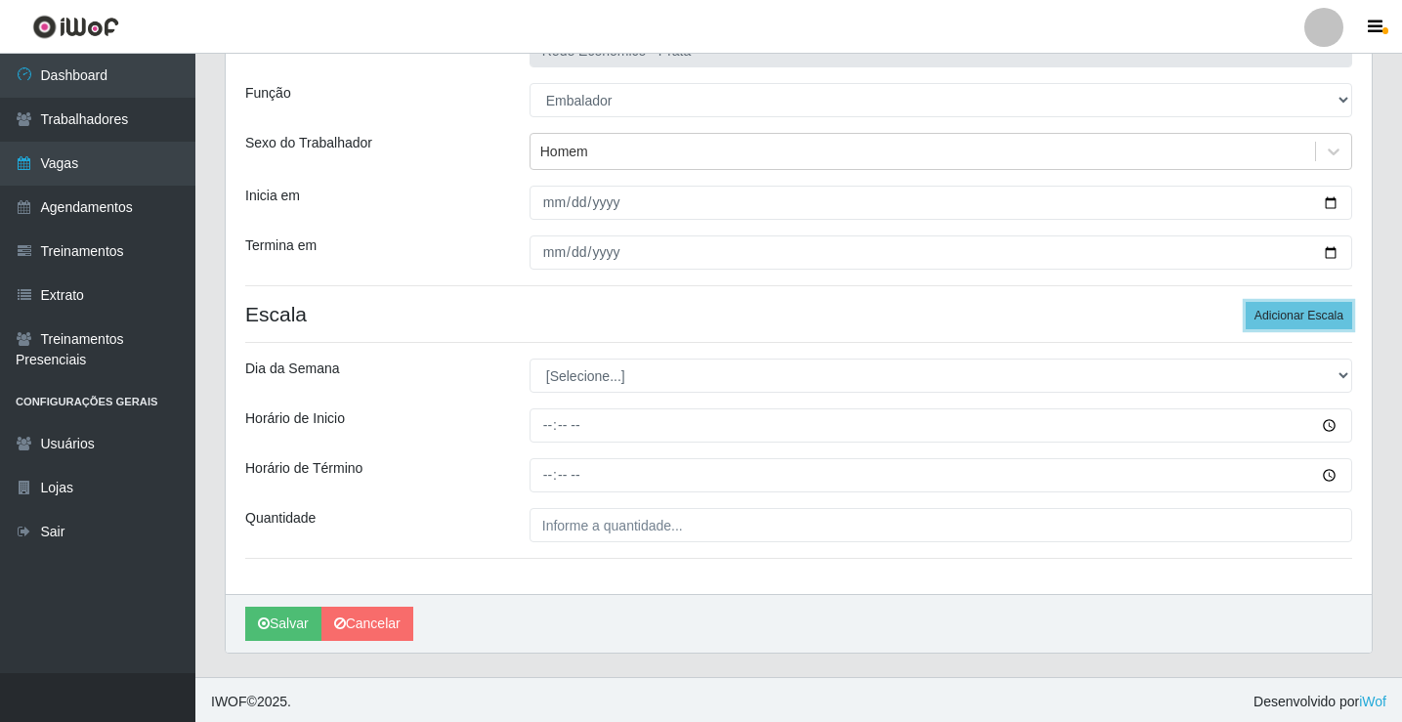
scroll to position [158, 0]
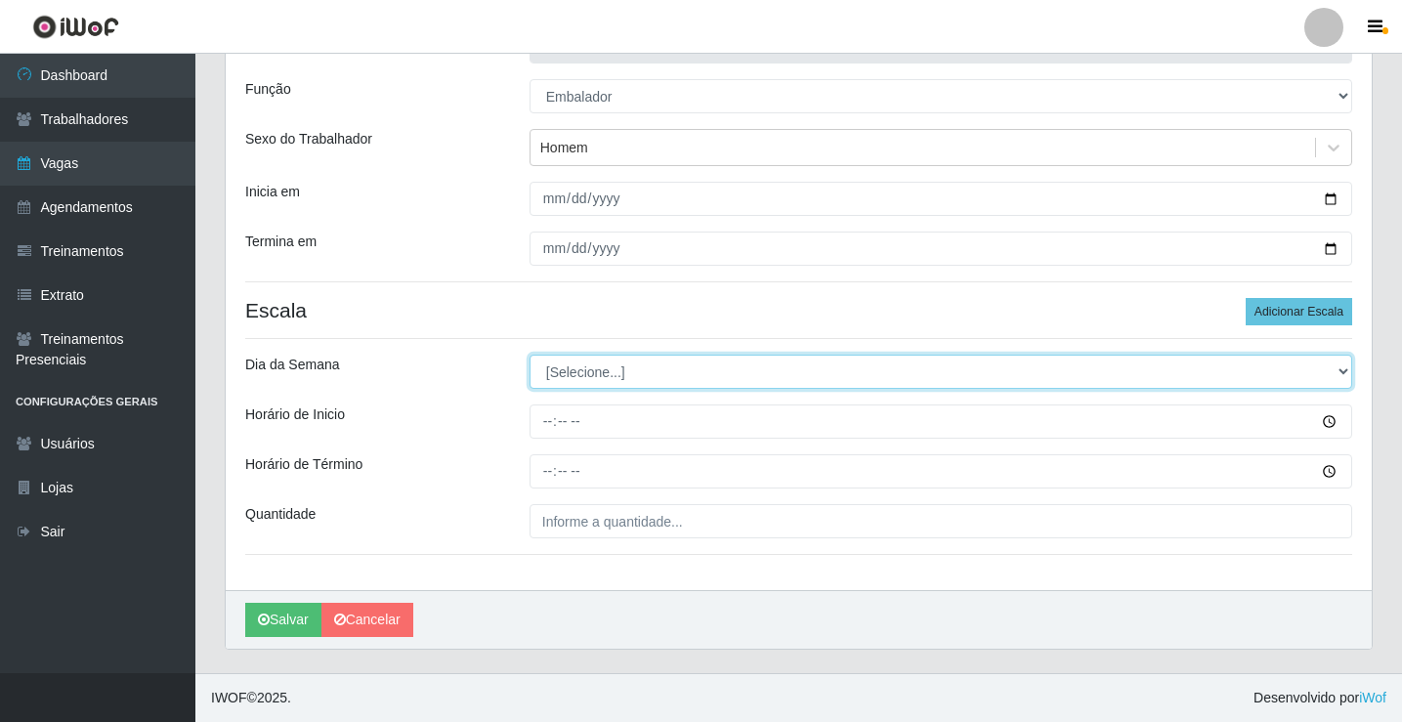
click at [586, 373] on select "[Selecione...] Segunda Terça Quarta Quinta Sexta Sábado Domingo" at bounding box center [941, 372] width 823 height 34
select select "2"
click at [530, 355] on select "[Selecione...] Segunda Terça Quarta Quinta Sexta Sábado Domingo" at bounding box center [941, 372] width 823 height 34
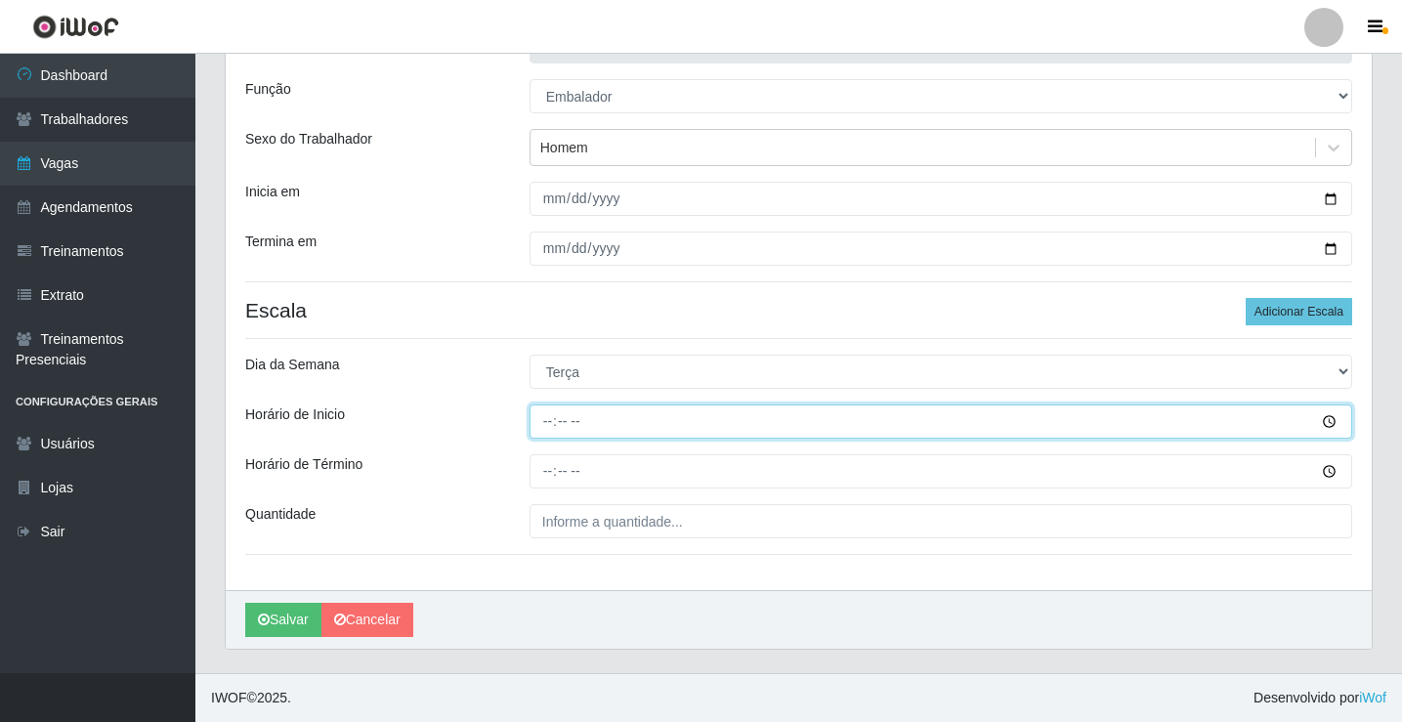
click at [548, 420] on input "Horário de Inicio" at bounding box center [941, 422] width 823 height 34
type input "09:00"
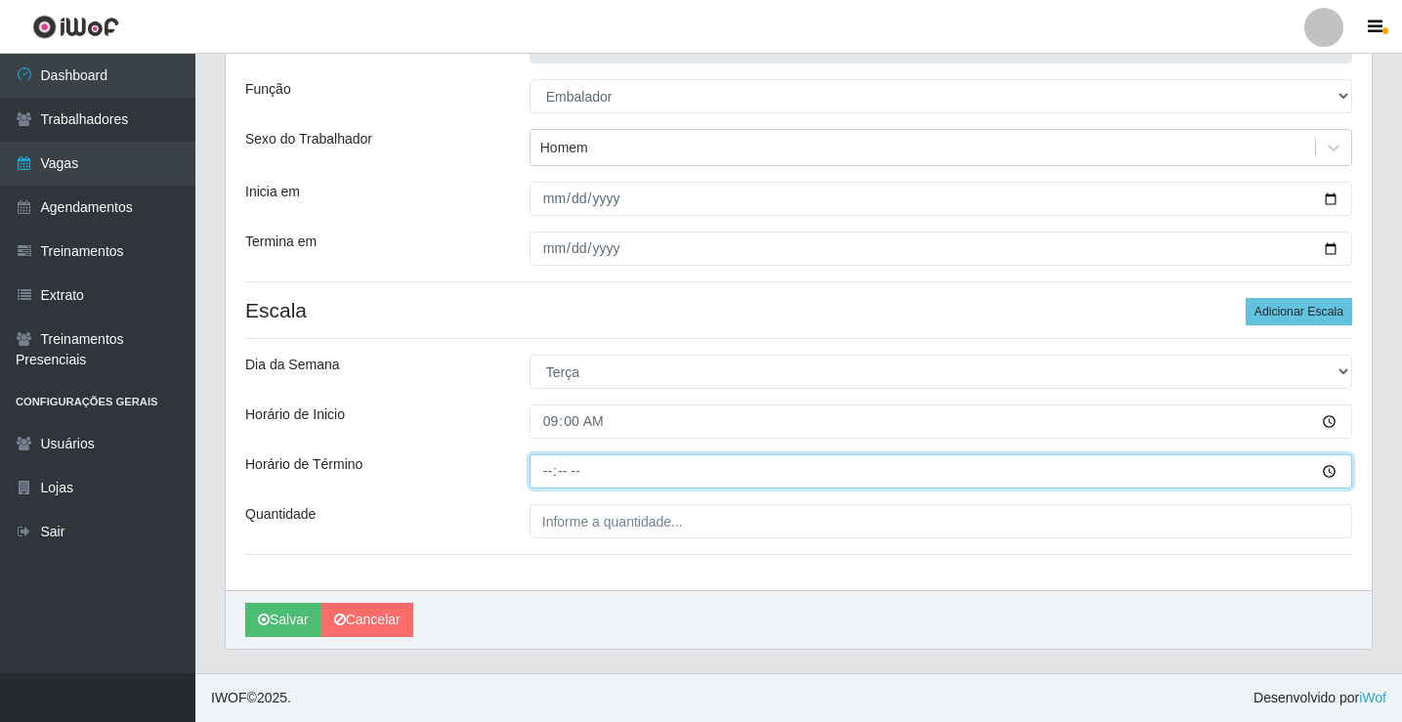
click at [547, 476] on input "Horário de Término" at bounding box center [941, 471] width 823 height 34
type input "14:00"
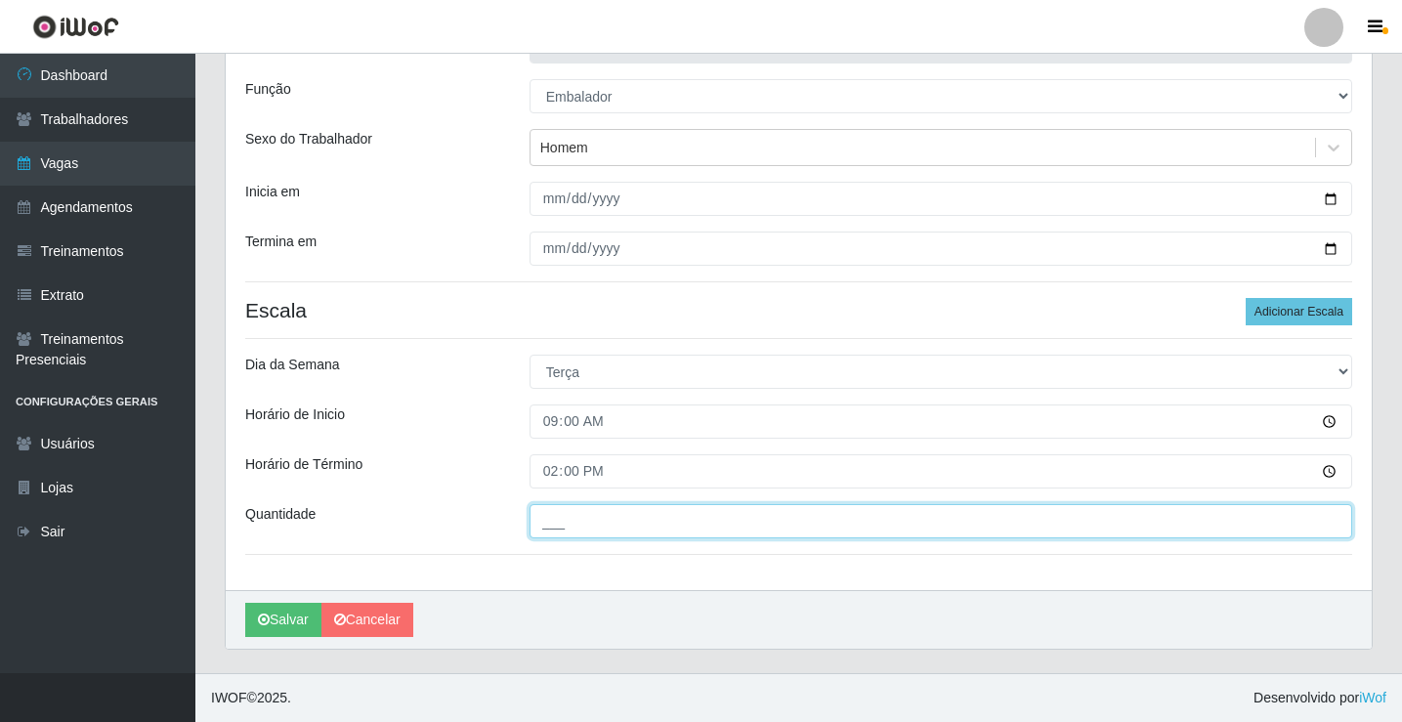
click at [568, 527] on input "___" at bounding box center [941, 521] width 823 height 34
type input "3__"
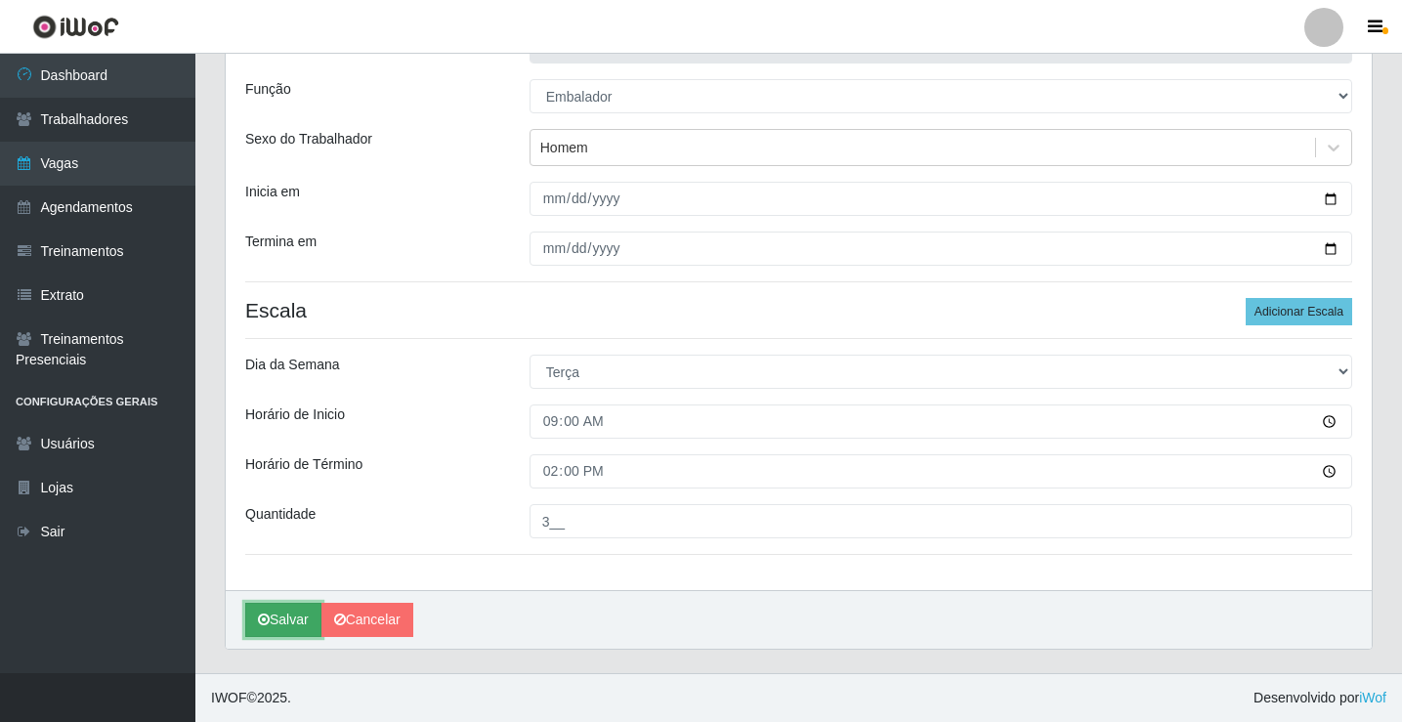
click at [281, 618] on button "Salvar" at bounding box center [283, 620] width 76 height 34
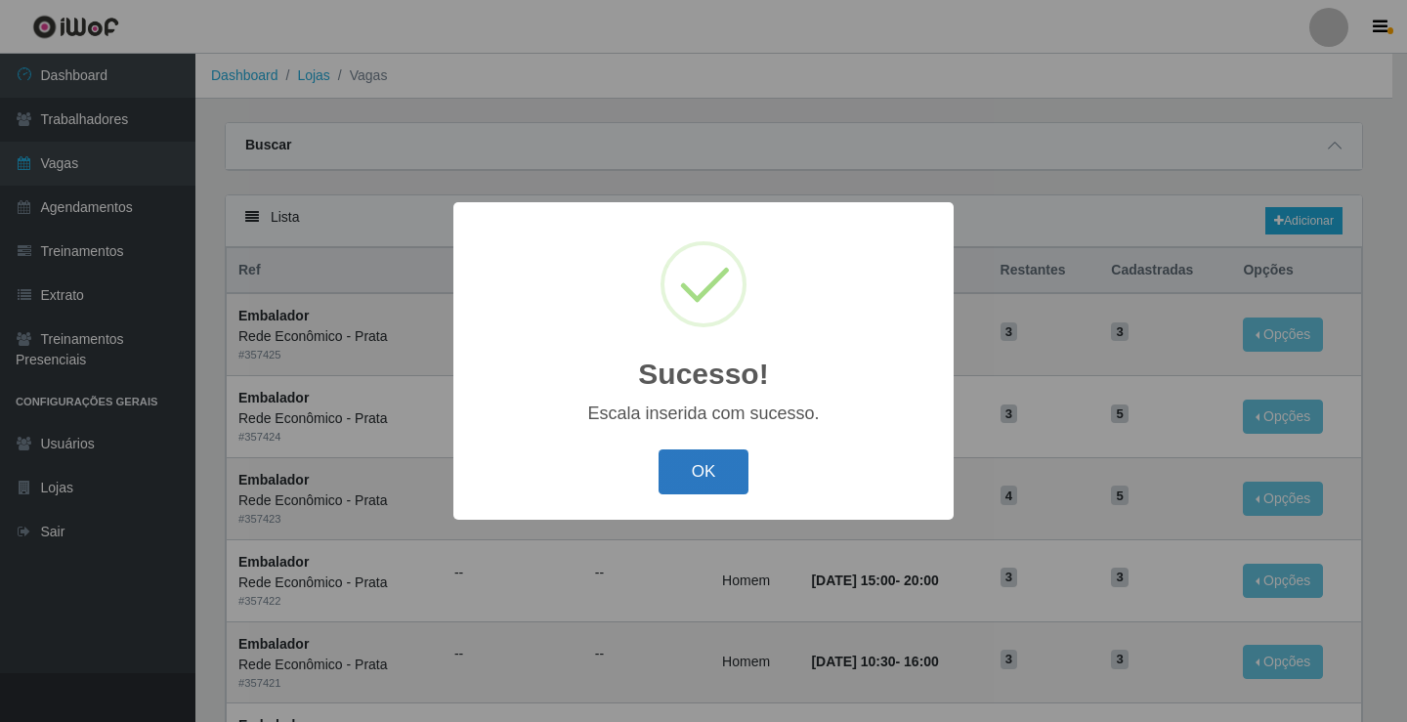
click at [713, 478] on button "OK" at bounding box center [704, 473] width 91 height 46
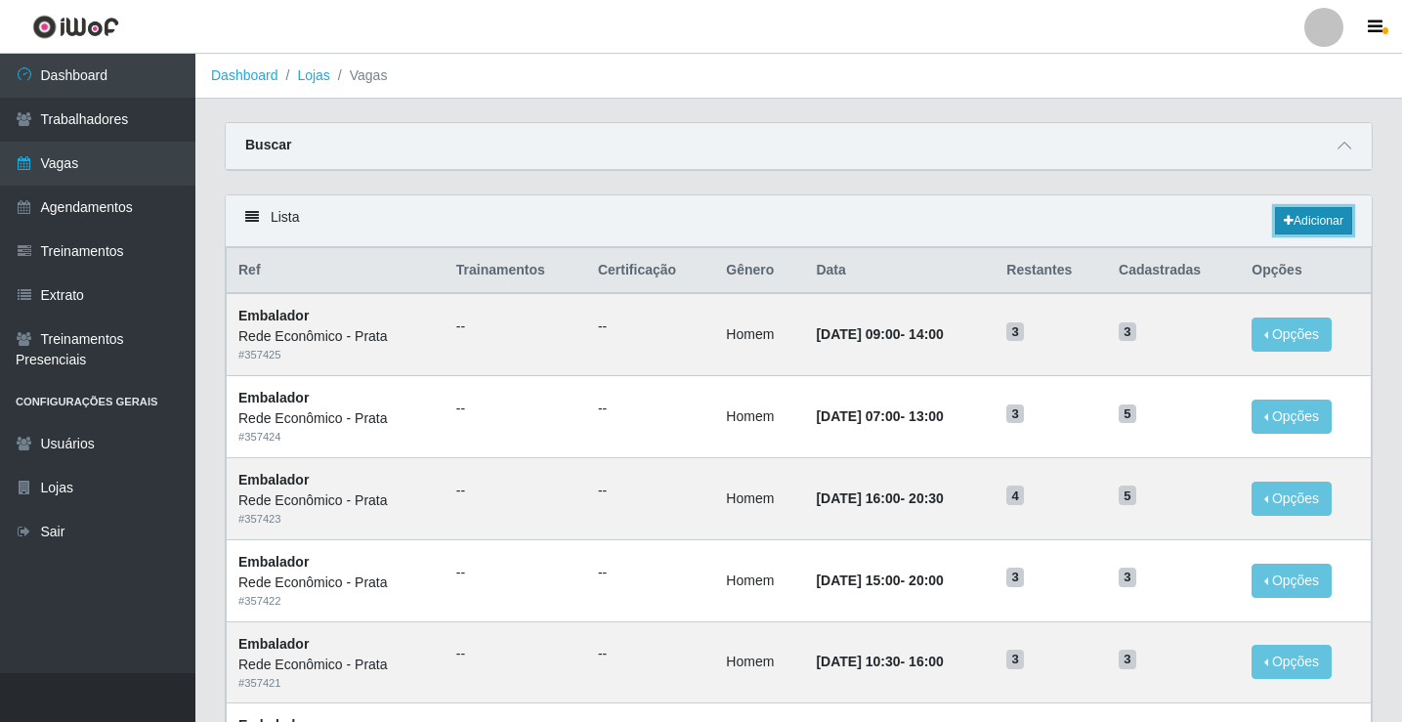
click at [1305, 216] on link "Adicionar" at bounding box center [1313, 220] width 77 height 27
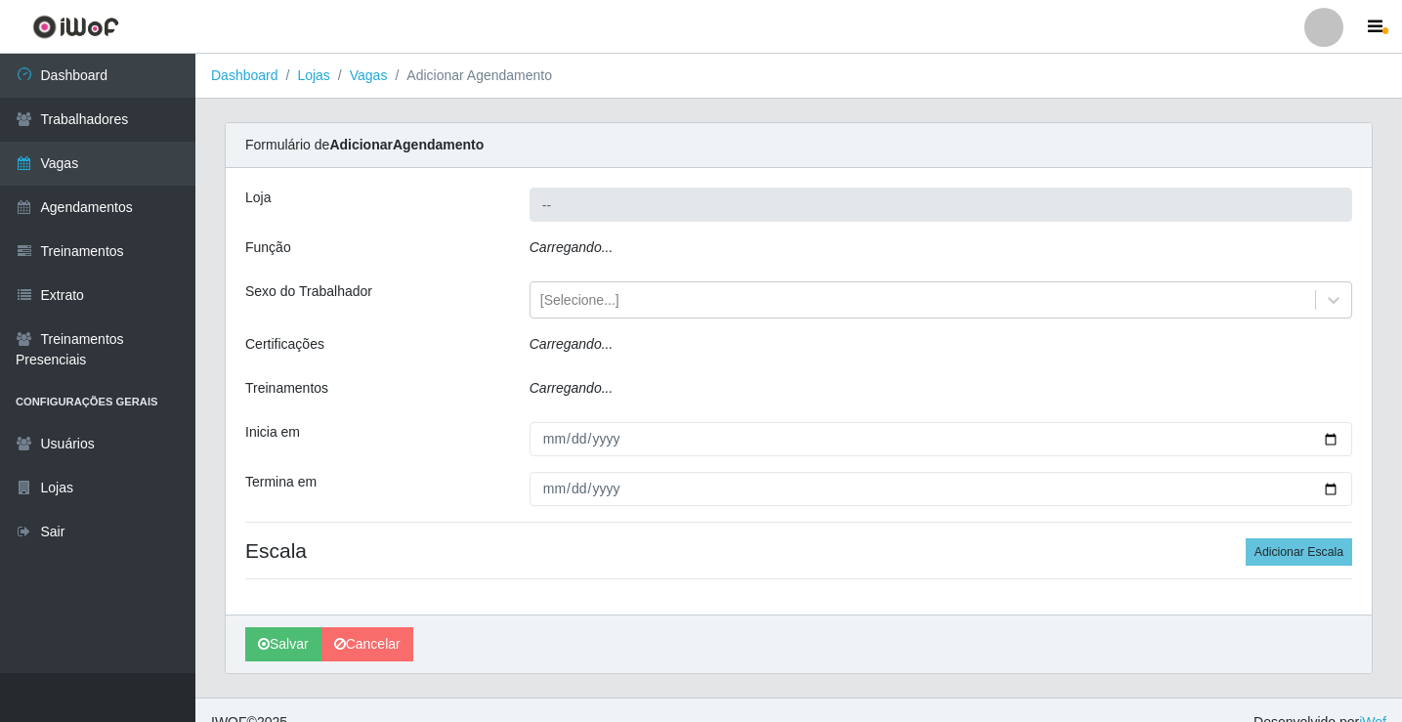
type input "Rede Econômico - Prata"
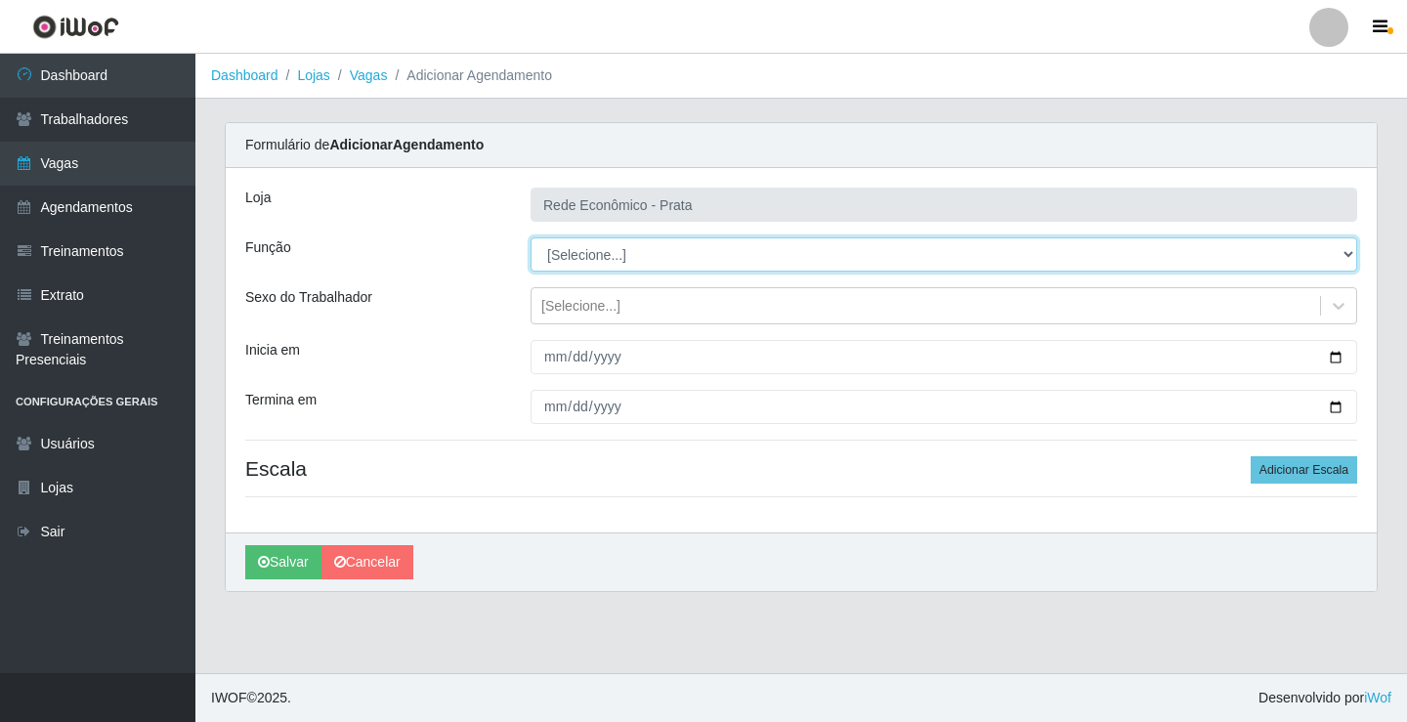
click at [582, 251] on select "[Selecione...] ASG ASG + ASG ++ Embalador Embalador + Embalador ++ Operador de …" at bounding box center [944, 254] width 827 height 34
select select "1"
click at [531, 237] on select "[Selecione...] ASG ASG + ASG ++ Embalador Embalador + Embalador ++ Operador de …" at bounding box center [944, 254] width 827 height 34
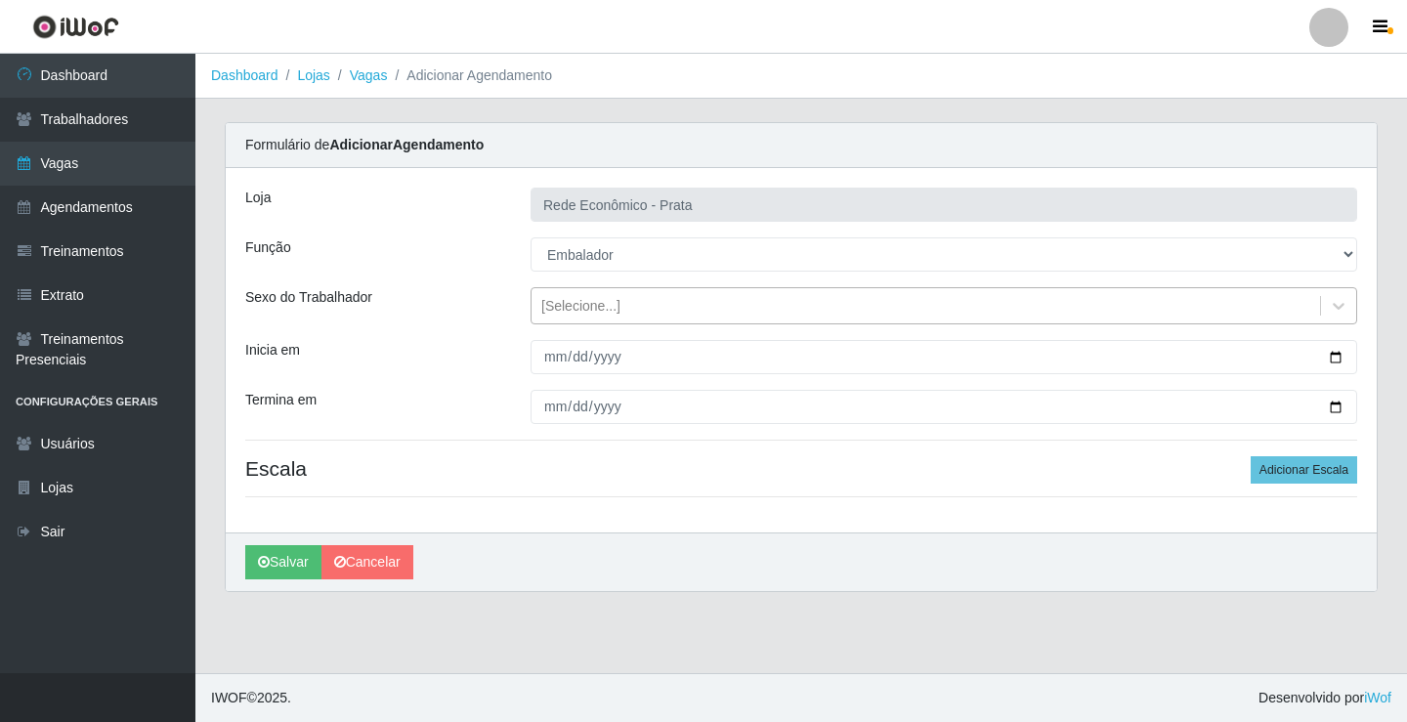
click at [584, 308] on div "[Selecione...]" at bounding box center [580, 306] width 79 height 21
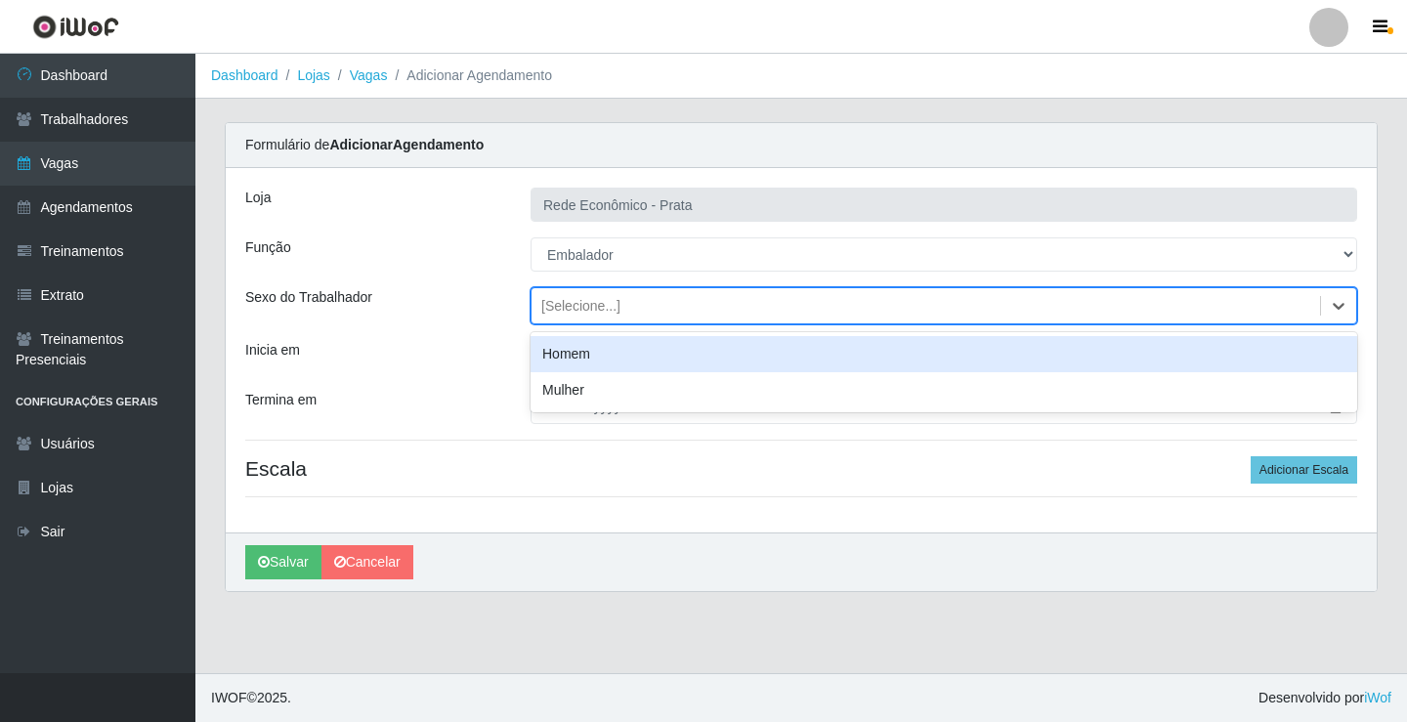
click at [584, 351] on div "Homem" at bounding box center [944, 354] width 827 height 36
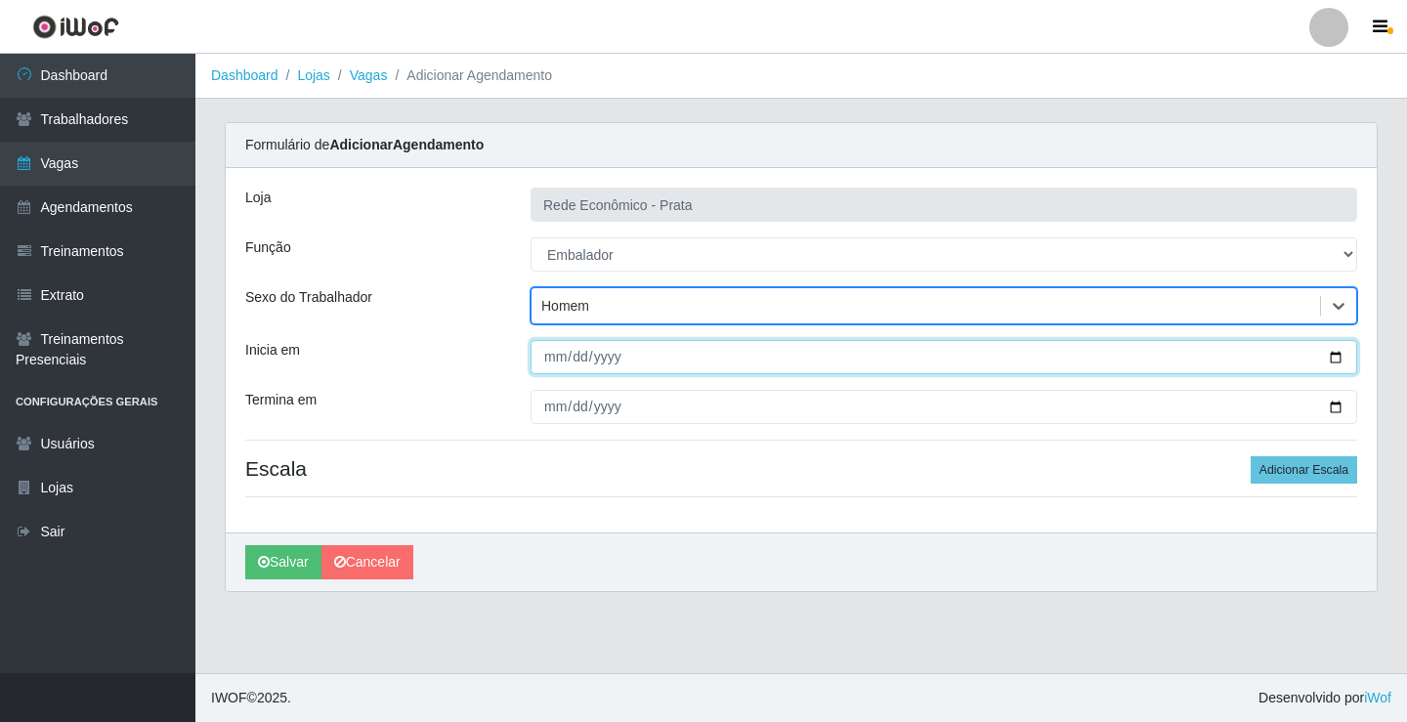
click at [1331, 357] on input "Inicia em" at bounding box center [944, 357] width 827 height 34
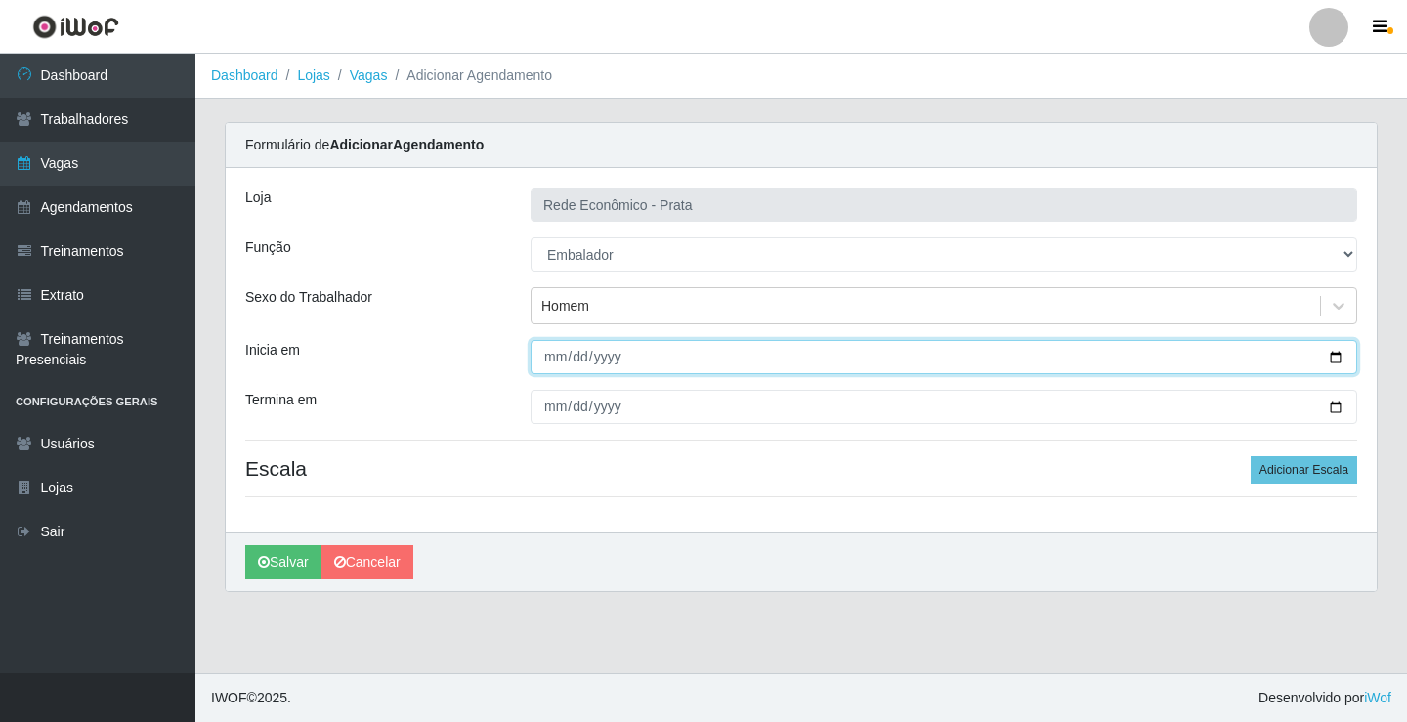
type input "[DATE]"
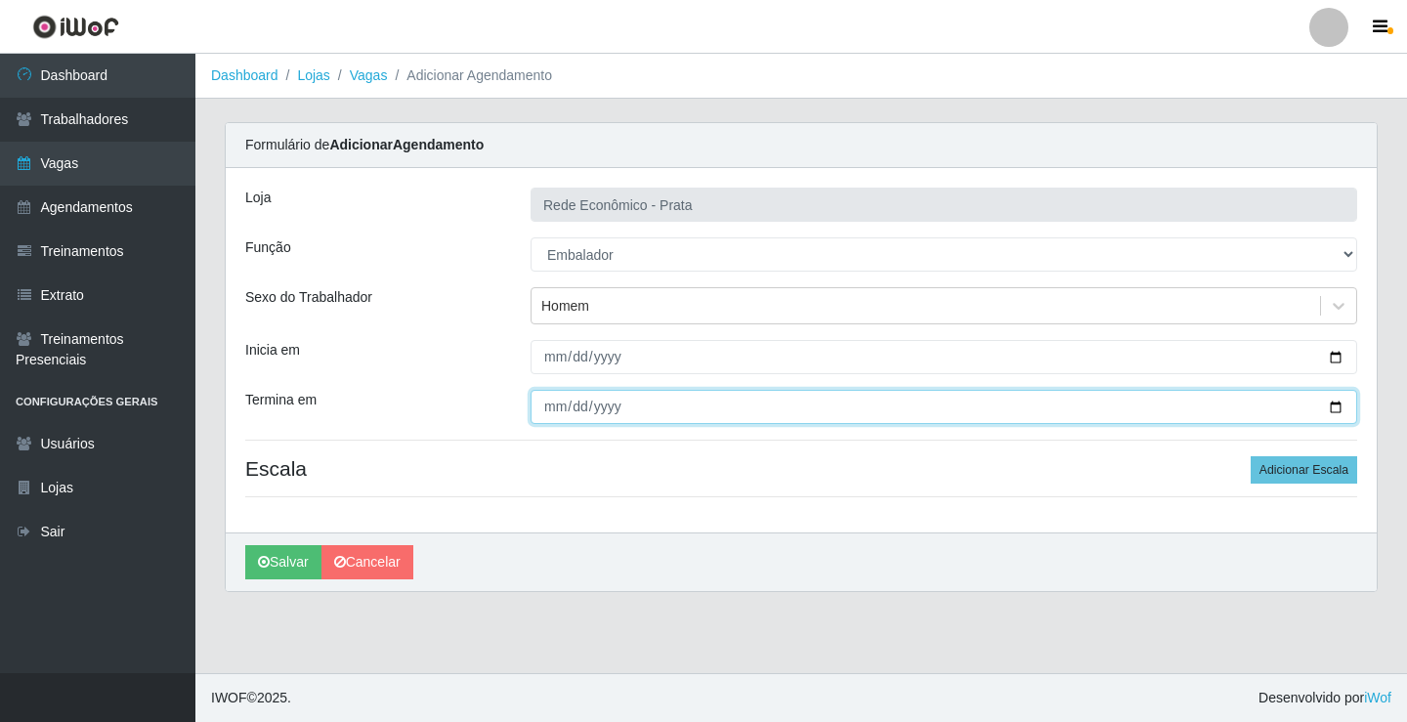
click at [1339, 402] on input "Termina em" at bounding box center [944, 407] width 827 height 34
type input "[DATE]"
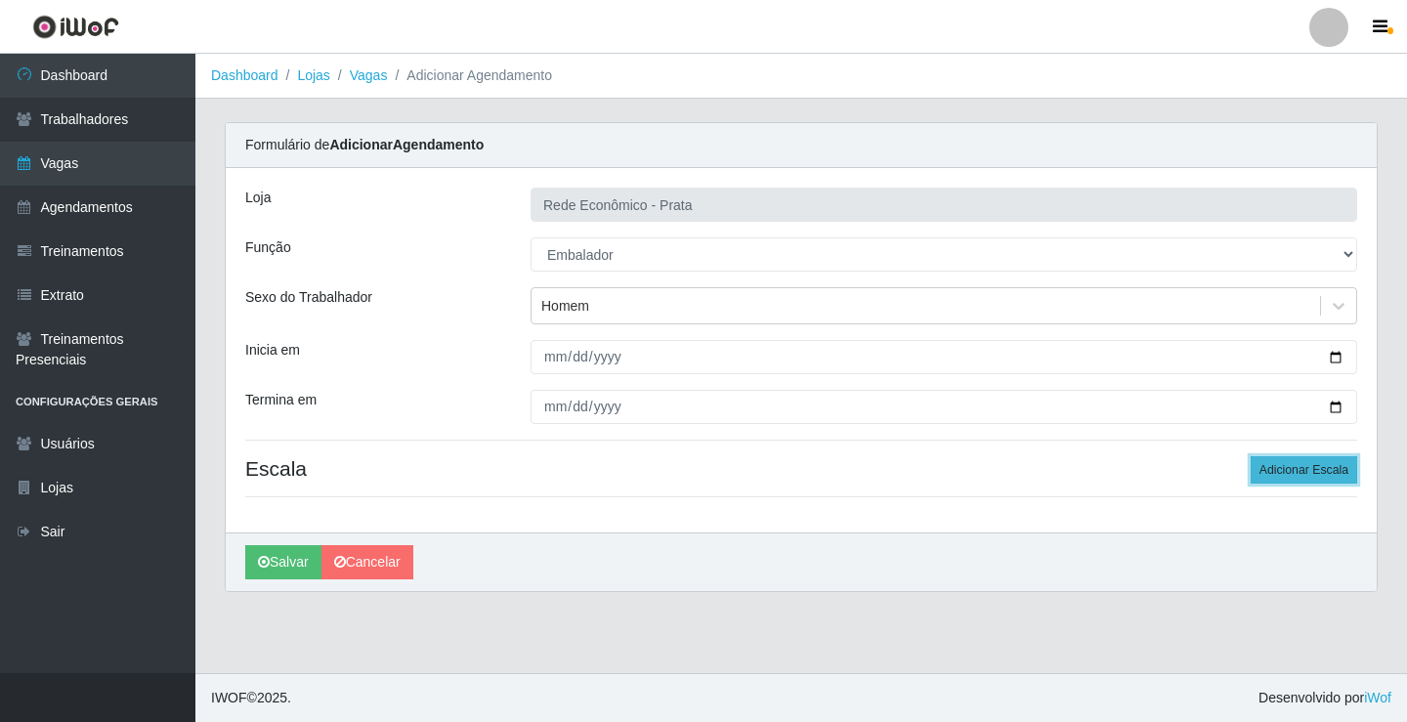
click at [1290, 472] on button "Adicionar Escala" at bounding box center [1304, 469] width 107 height 27
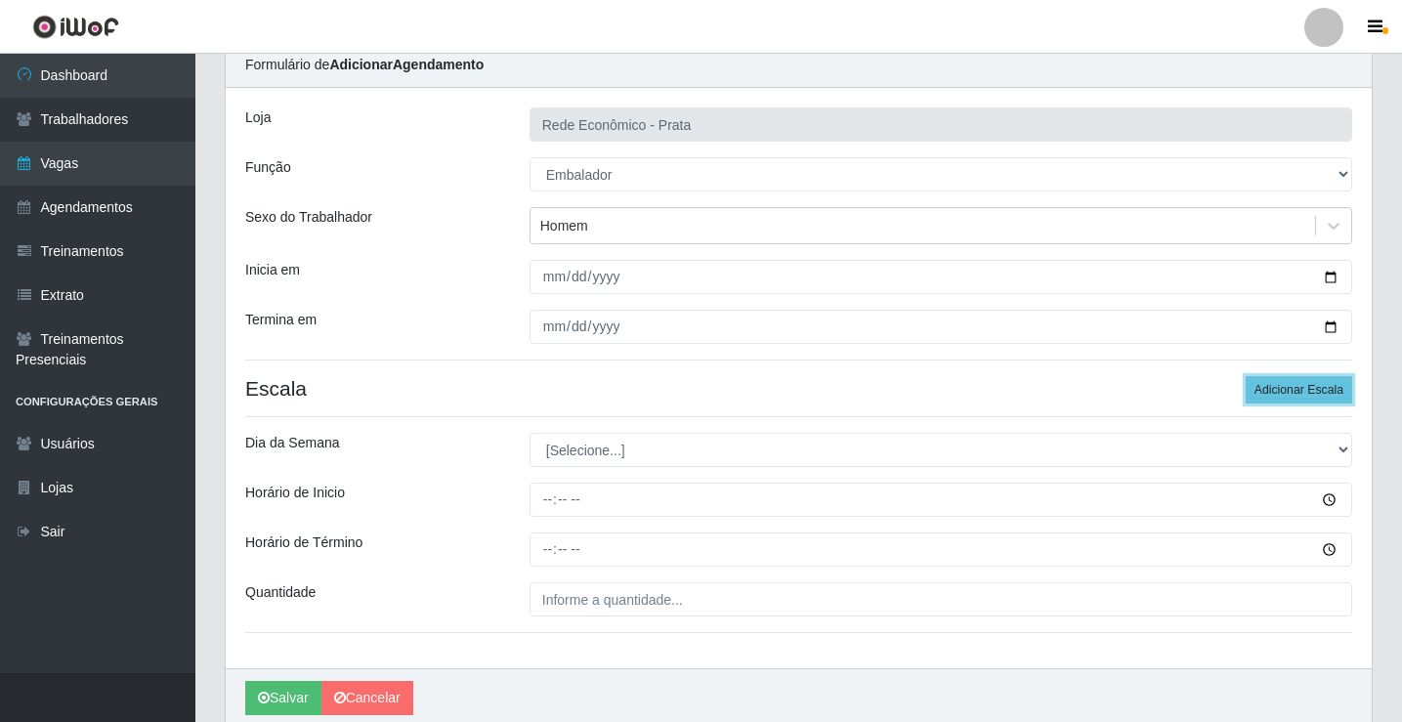
scroll to position [158, 0]
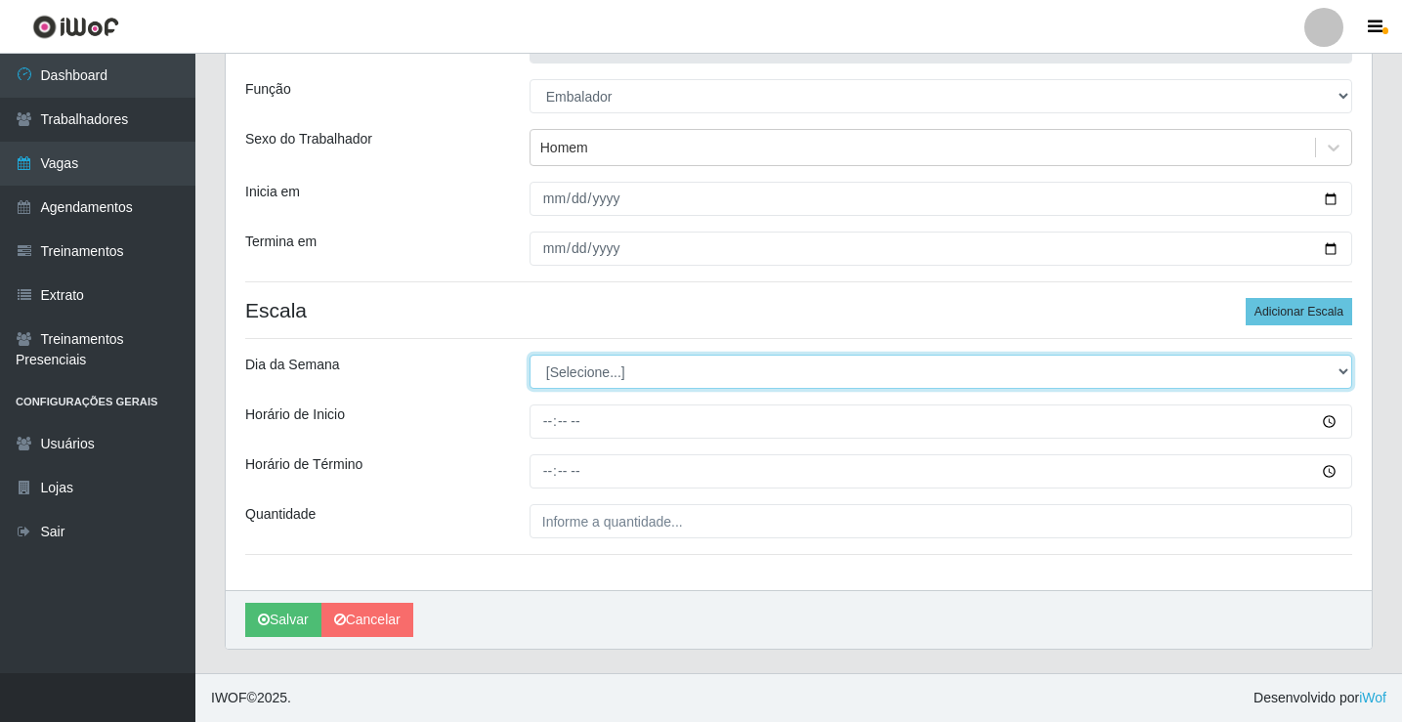
click at [565, 366] on select "[Selecione...] Segunda Terça Quarta Quinta Sexta Sábado Domingo" at bounding box center [941, 372] width 823 height 34
select select "2"
click at [530, 355] on select "[Selecione...] Segunda Terça Quarta Quinta Sexta Sábado Domingo" at bounding box center [941, 372] width 823 height 34
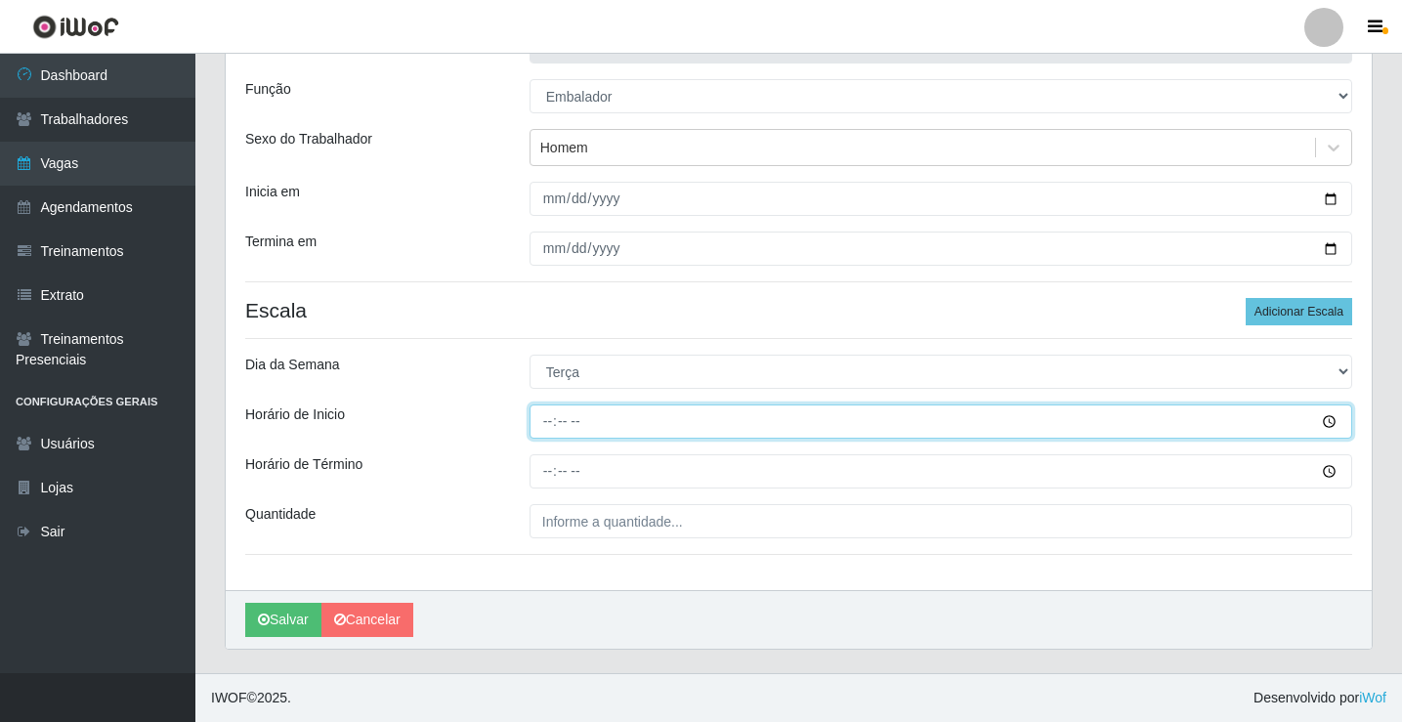
click at [542, 424] on input "Horário de Inicio" at bounding box center [941, 422] width 823 height 34
type input "10:30"
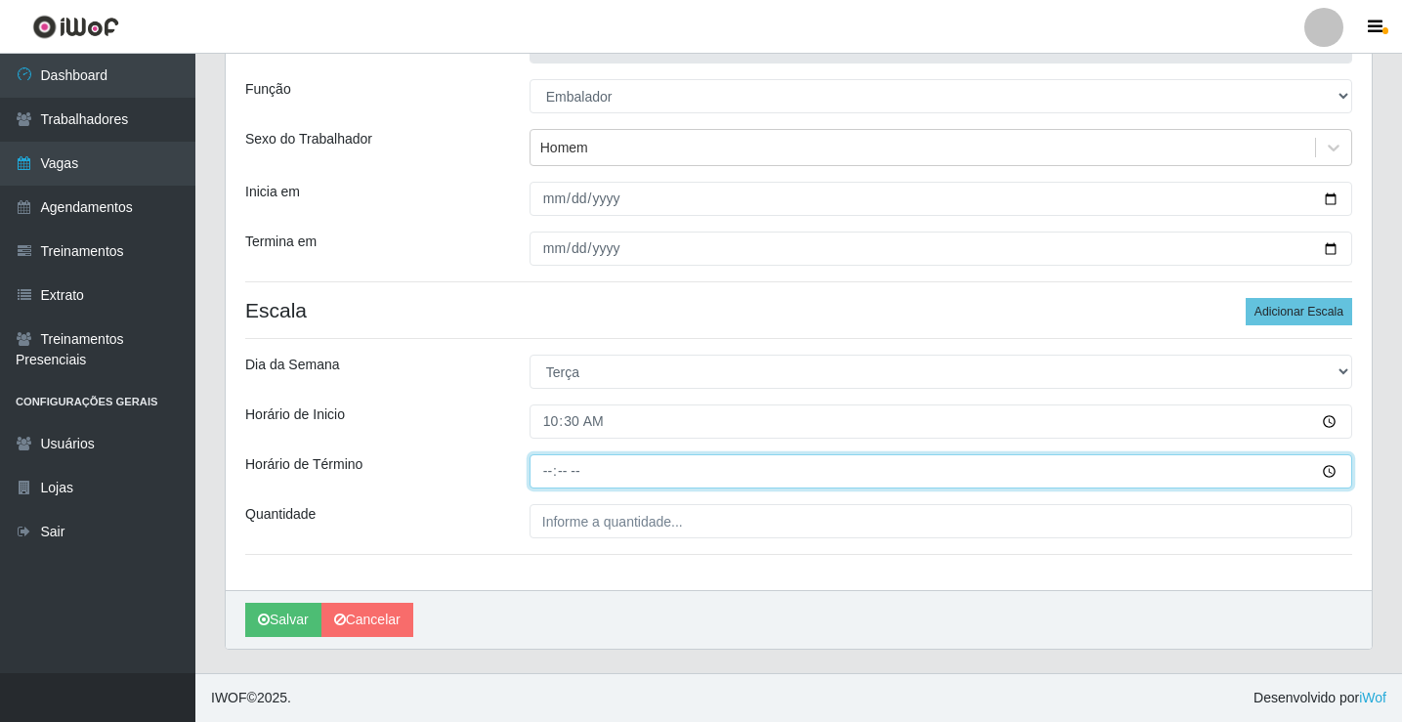
click at [553, 472] on input "Horário de Término" at bounding box center [941, 471] width 823 height 34
type input "16:00"
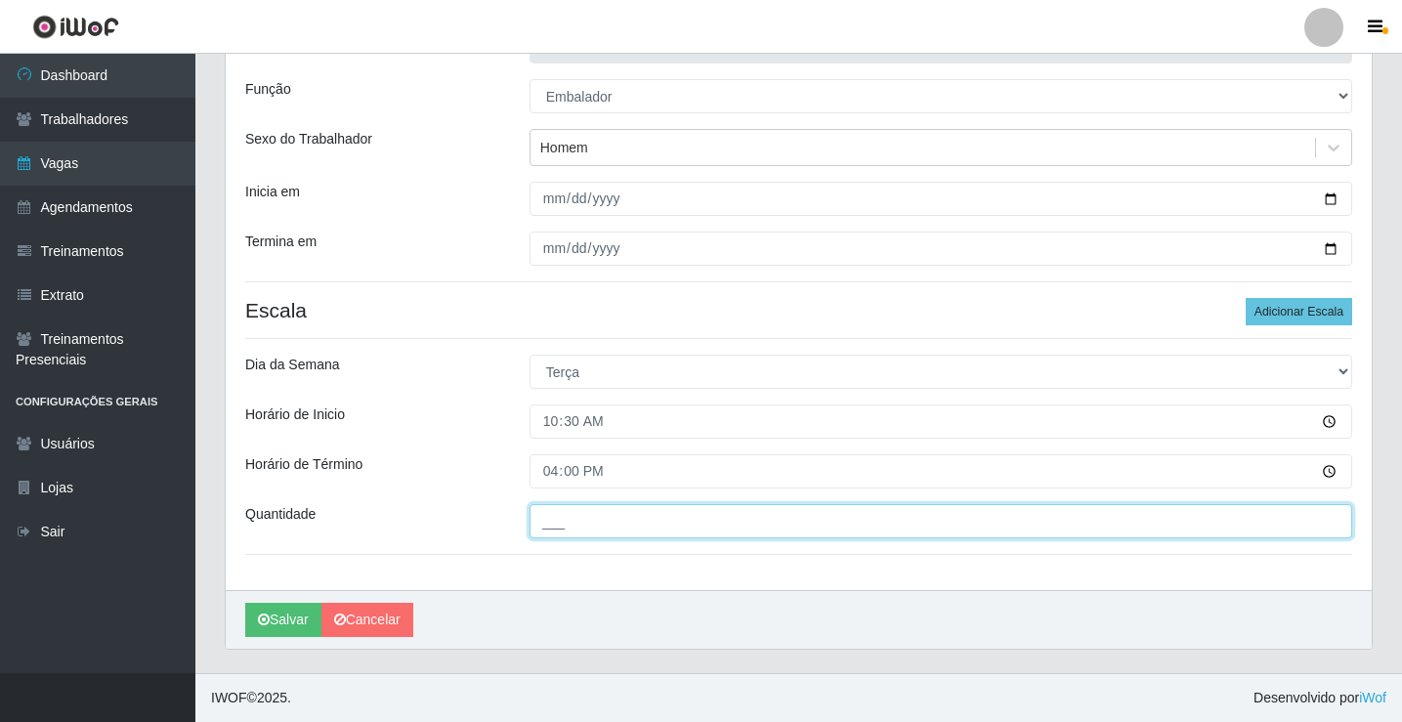
click at [556, 510] on input "___" at bounding box center [941, 521] width 823 height 34
type input "3__"
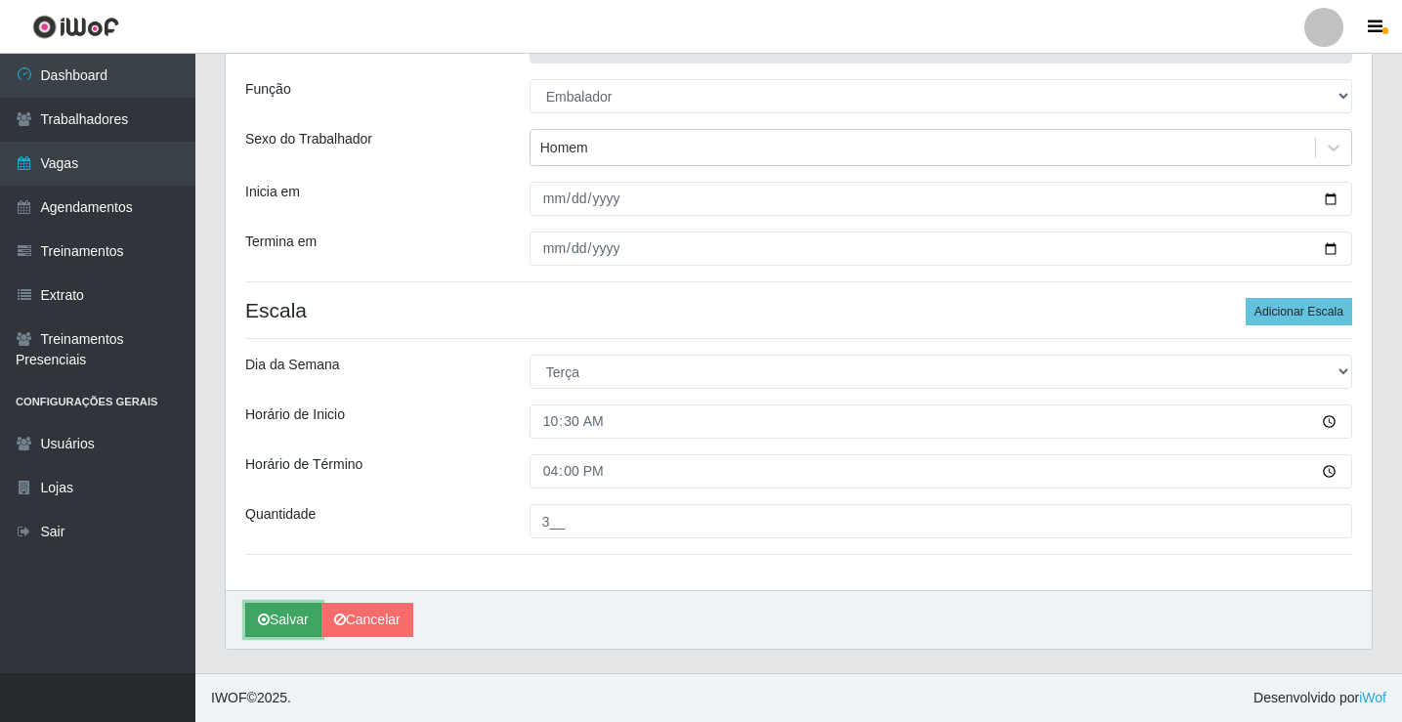
click at [297, 625] on button "Salvar" at bounding box center [283, 620] width 76 height 34
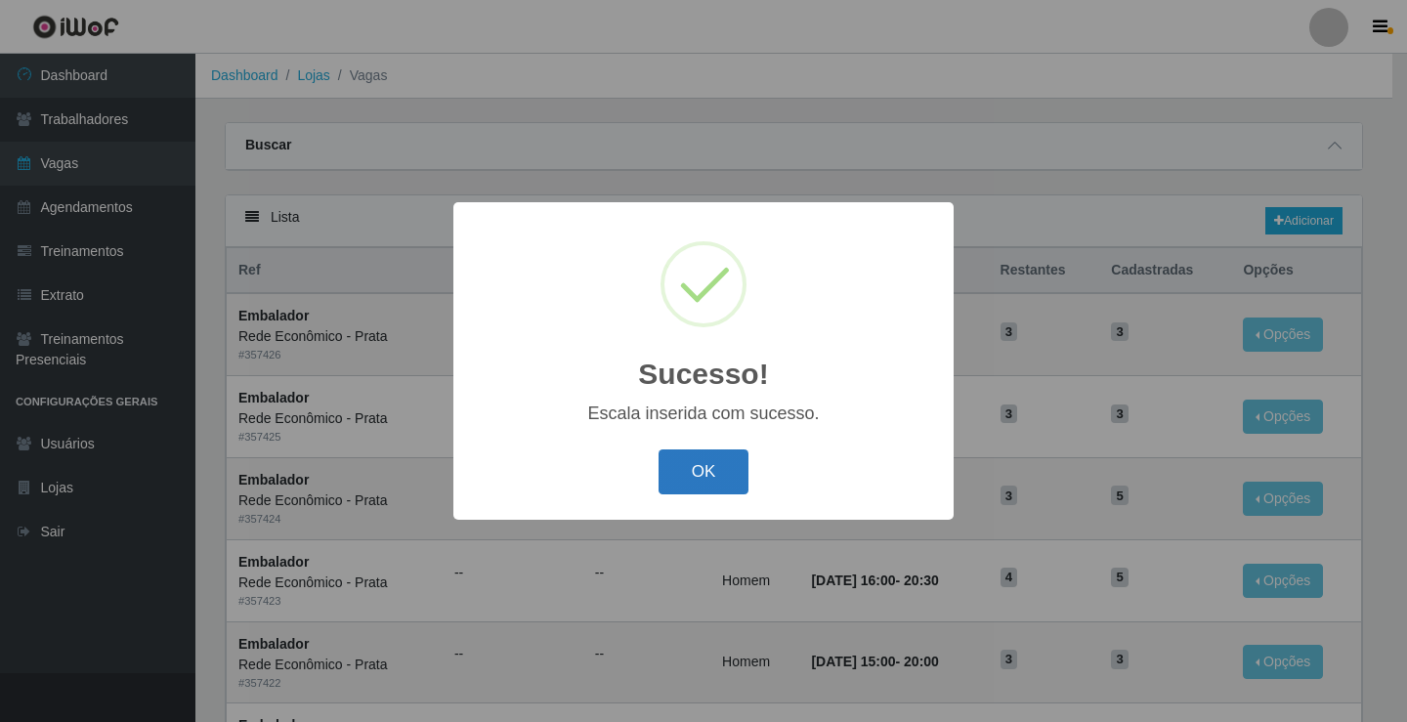
drag, startPoint x: 706, startPoint y: 486, endPoint x: 727, endPoint y: 472, distance: 25.5
click at [719, 477] on button "OK" at bounding box center [704, 473] width 91 height 46
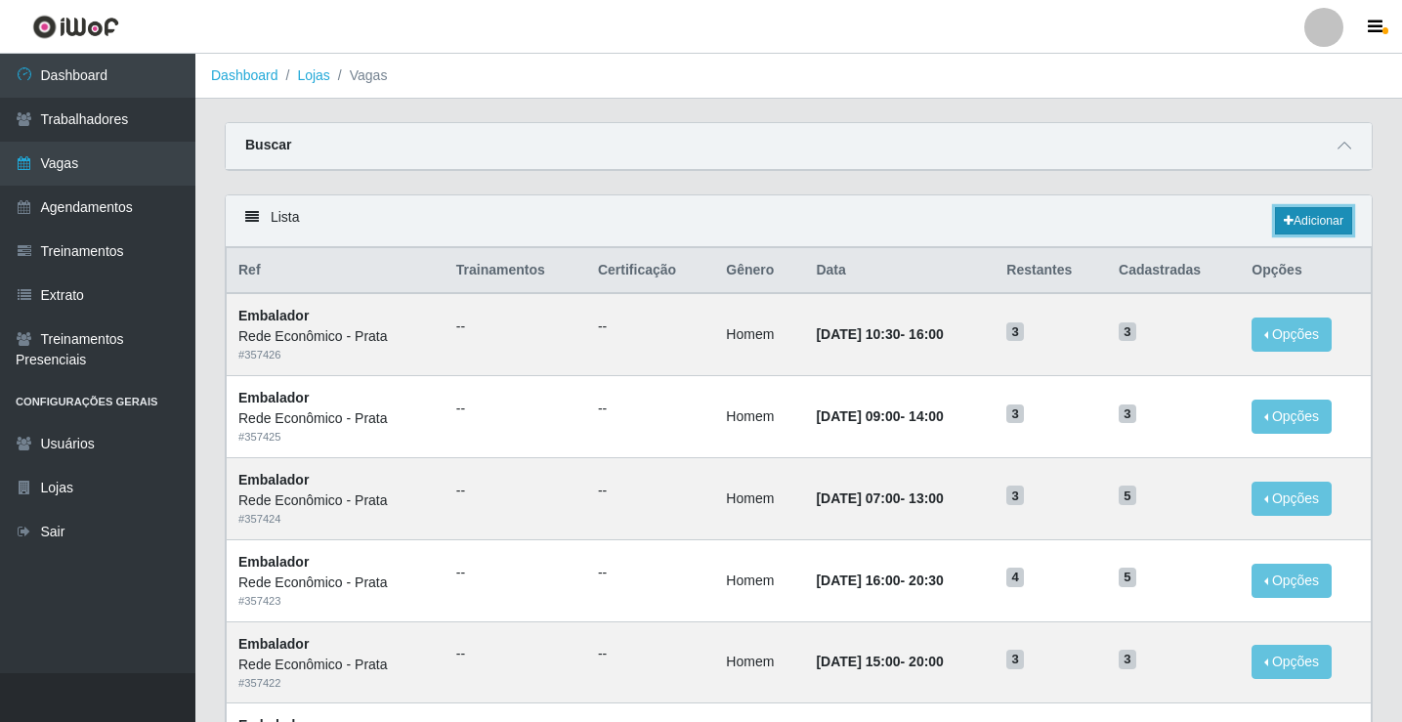
click at [1308, 221] on link "Adicionar" at bounding box center [1313, 220] width 77 height 27
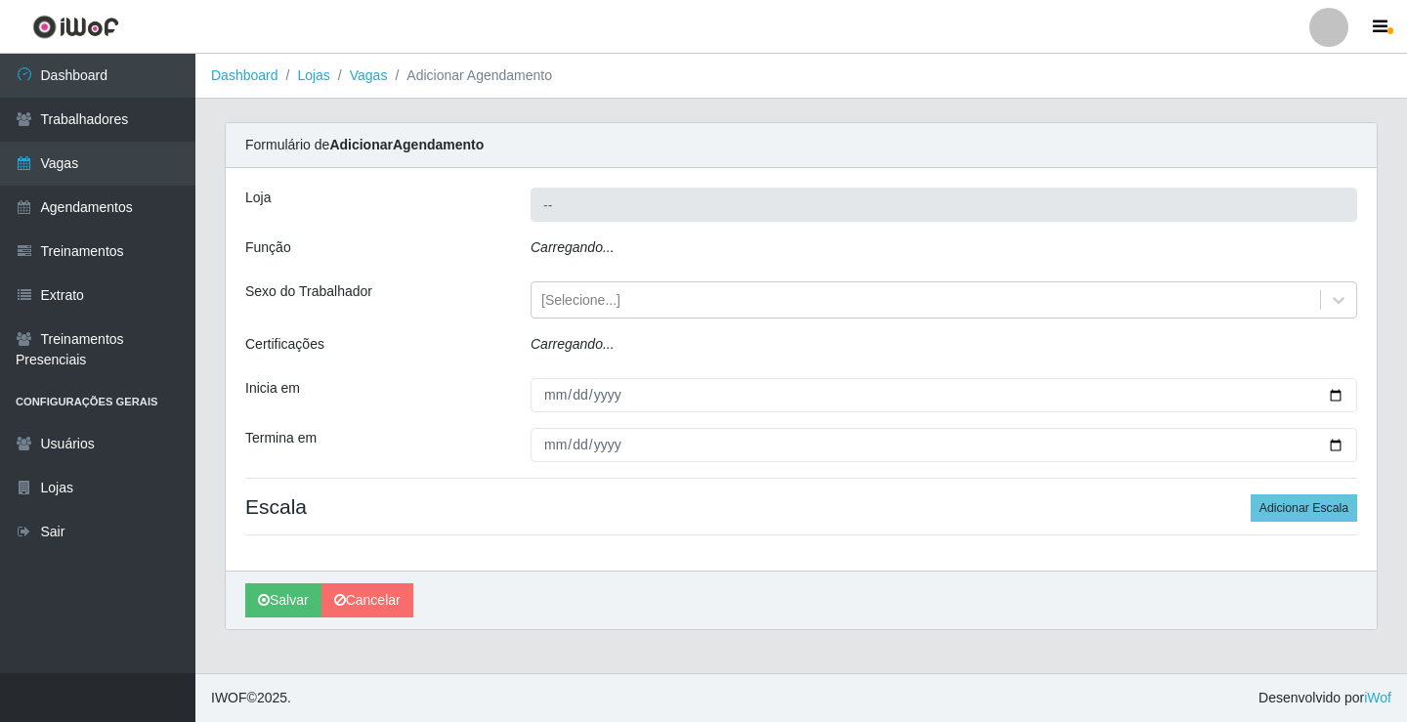
type input "Rede Econômico - Prata"
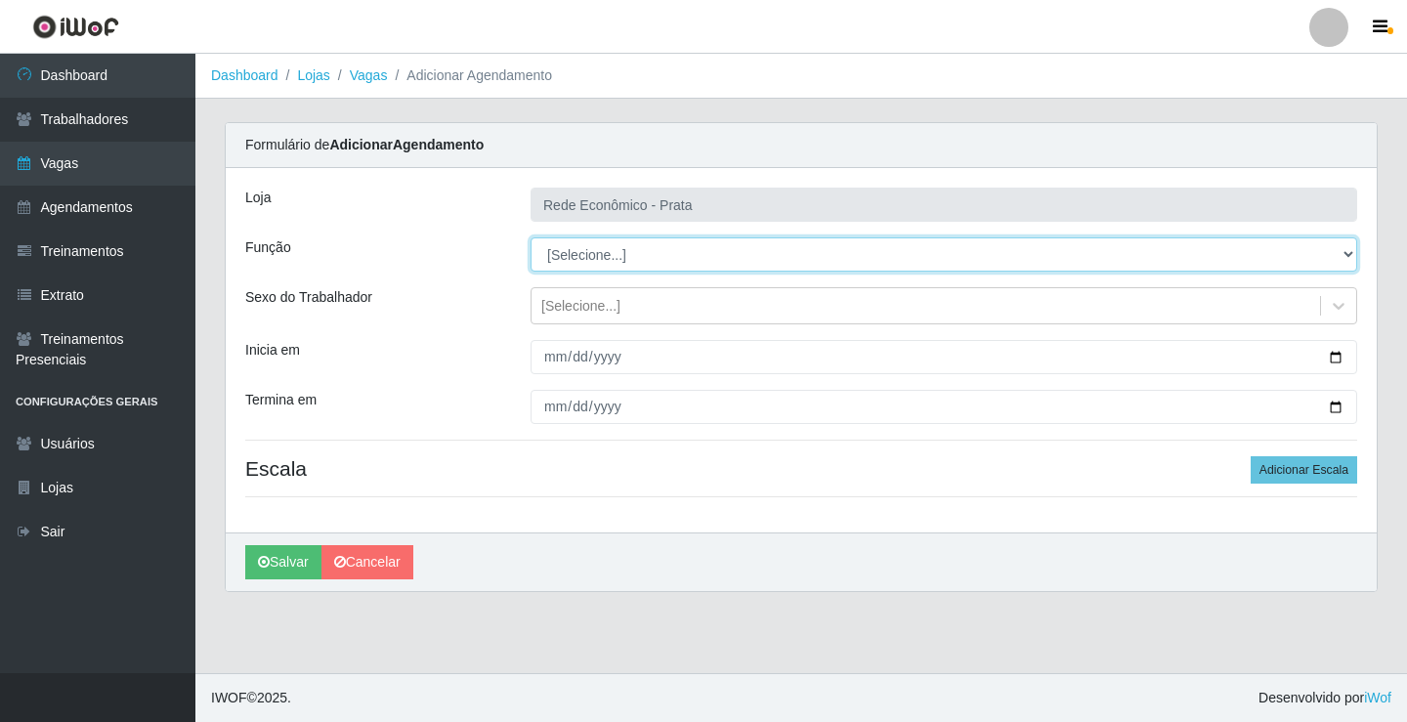
click at [602, 260] on select "[Selecione...] ASG ASG + ASG ++ Embalador Embalador + Embalador ++ Operador de …" at bounding box center [944, 254] width 827 height 34
select select "1"
click at [531, 237] on select "[Selecione...] ASG ASG + ASG ++ Embalador Embalador + Embalador ++ Operador de …" at bounding box center [944, 254] width 827 height 34
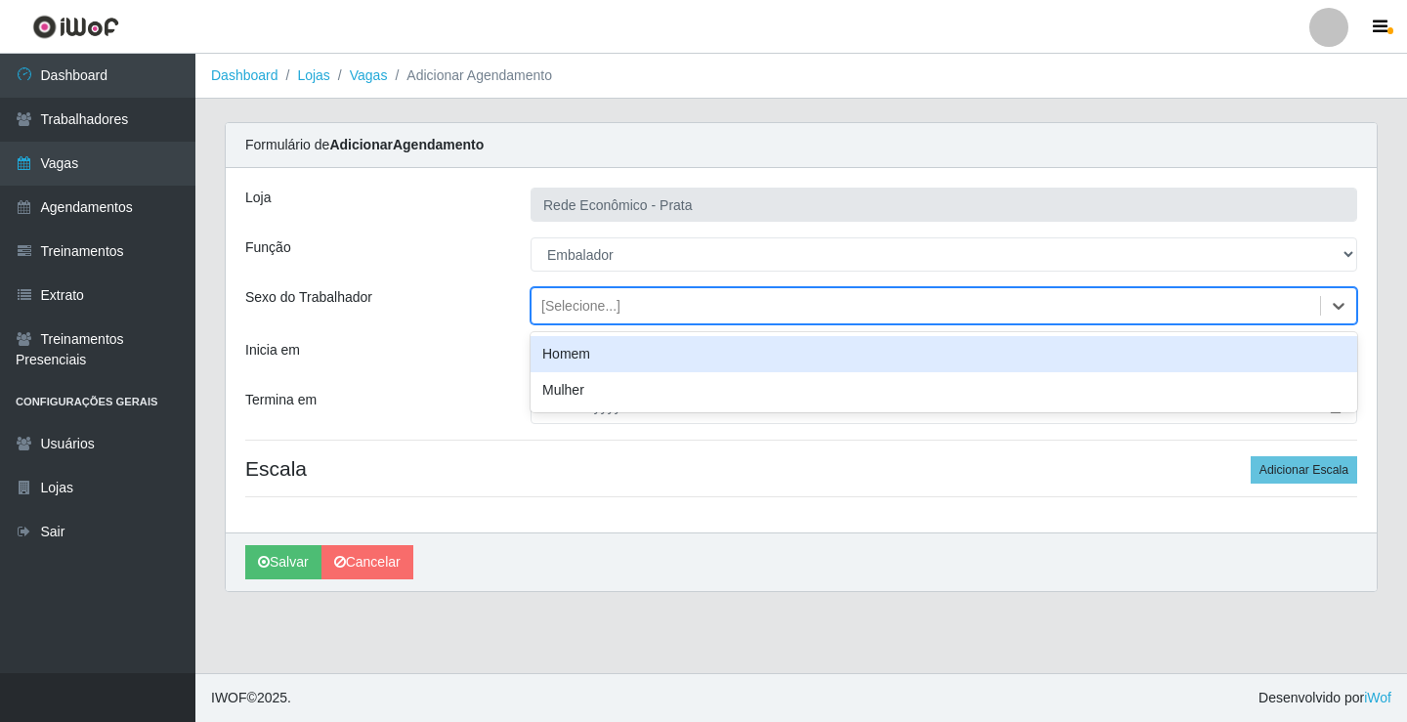
click at [589, 308] on div "[Selecione...]" at bounding box center [580, 306] width 79 height 21
click at [593, 361] on div "Homem" at bounding box center [944, 354] width 827 height 36
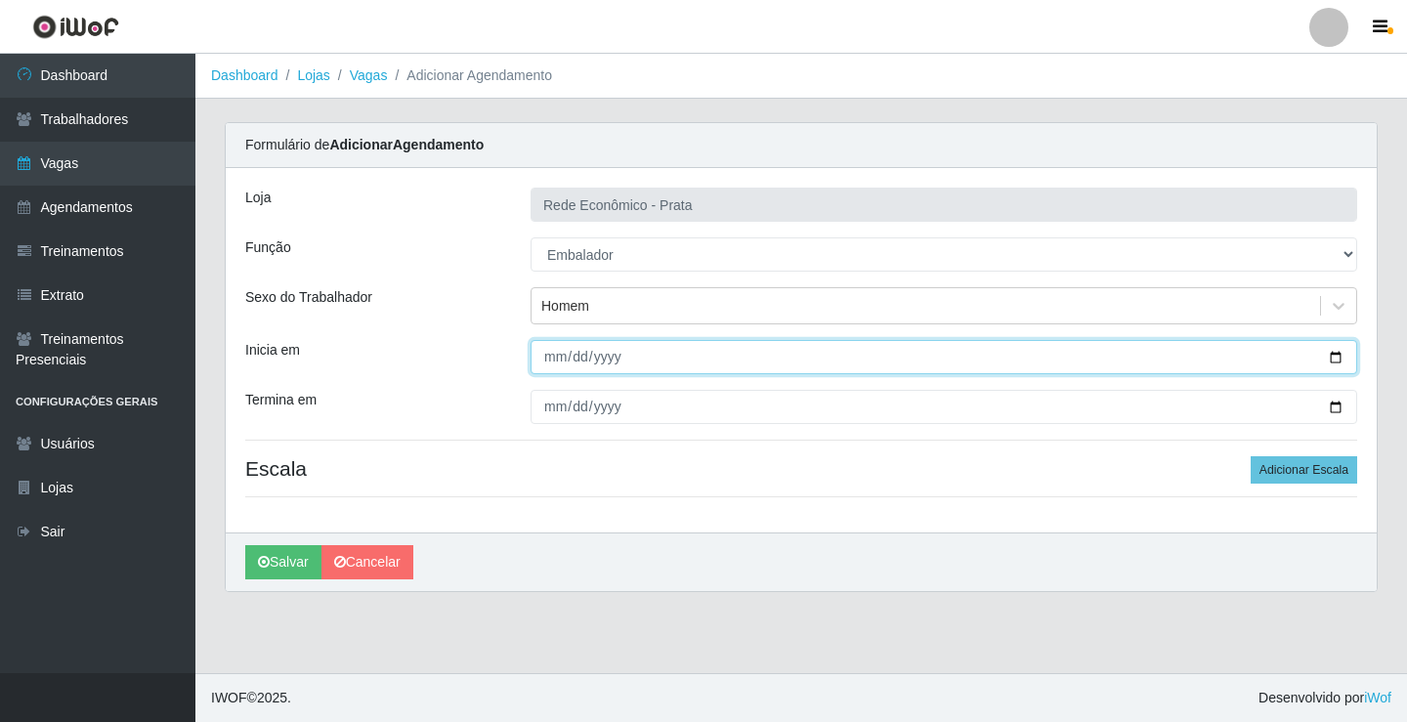
click at [1341, 354] on input "Inicia em" at bounding box center [944, 357] width 827 height 34
type input "[DATE]"
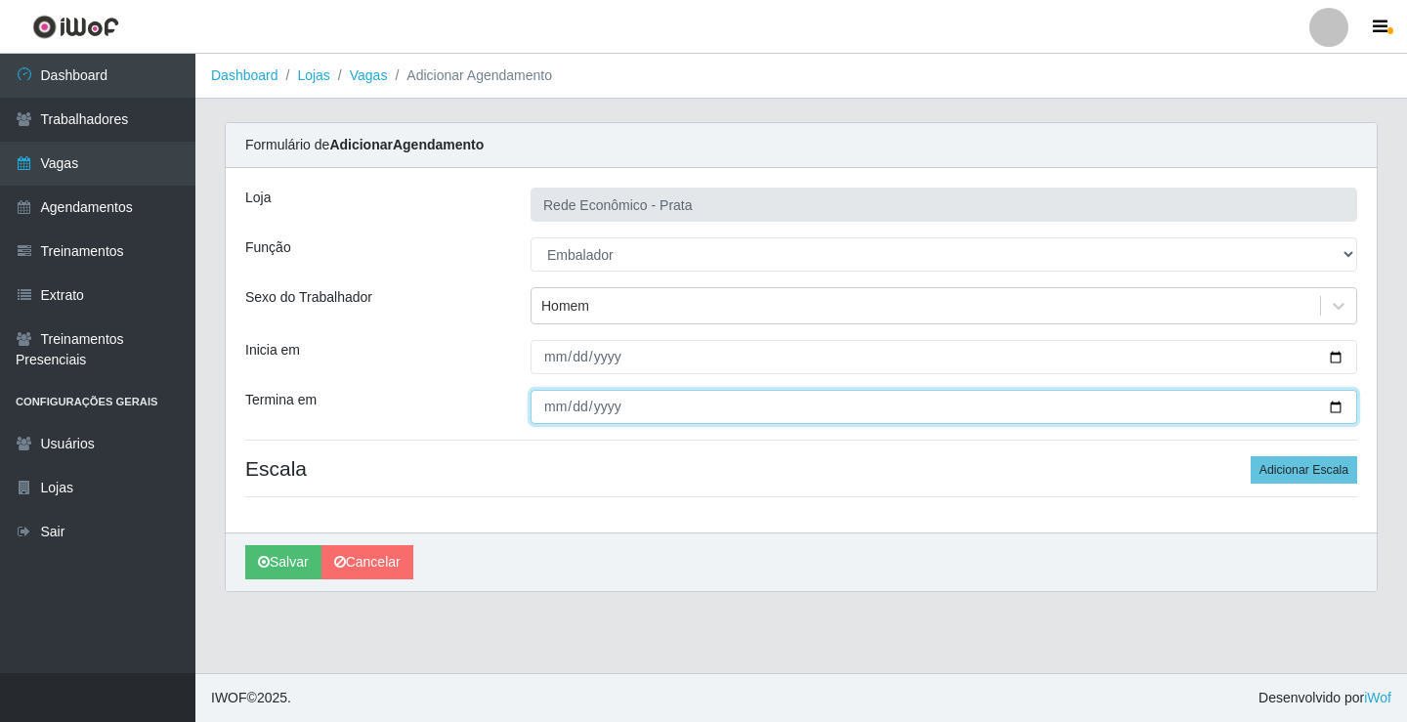
click at [1330, 405] on input "Termina em" at bounding box center [944, 407] width 827 height 34
type input "[DATE]"
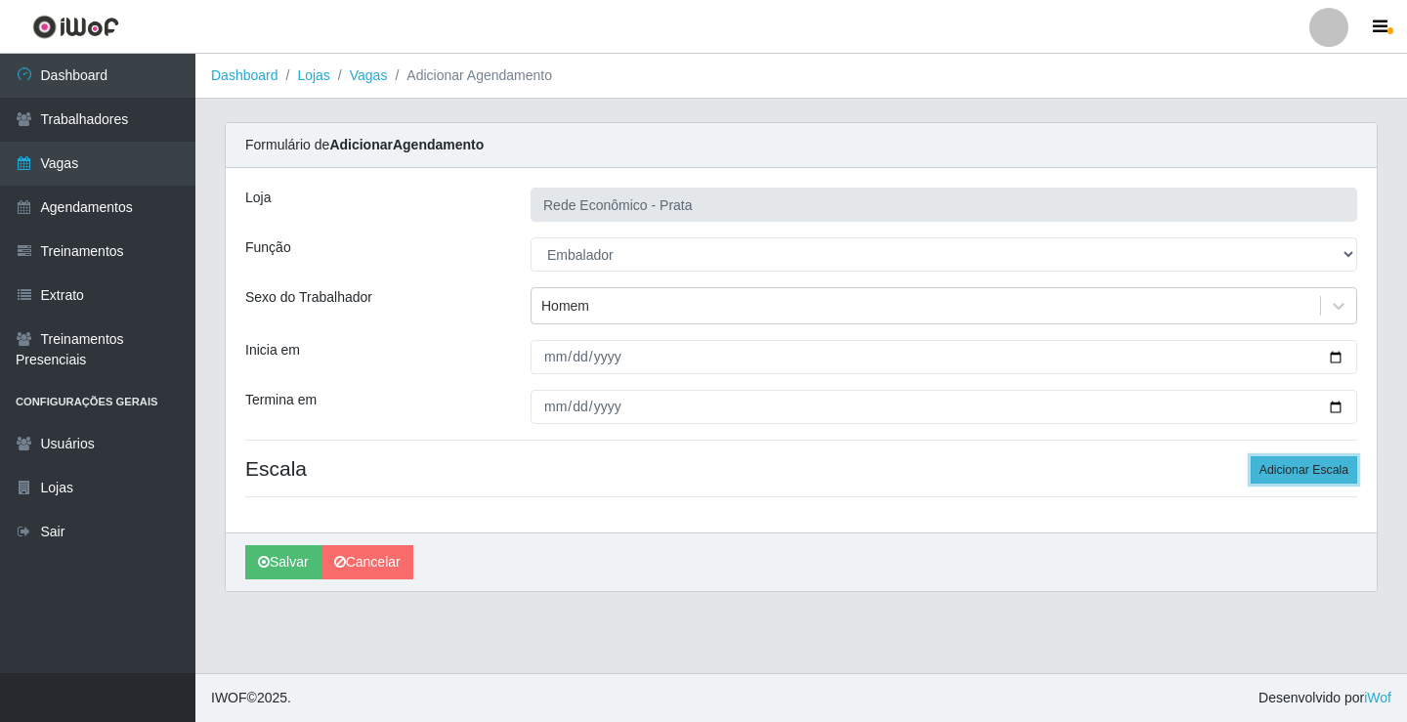
click at [1309, 468] on button "Adicionar Escala" at bounding box center [1304, 469] width 107 height 27
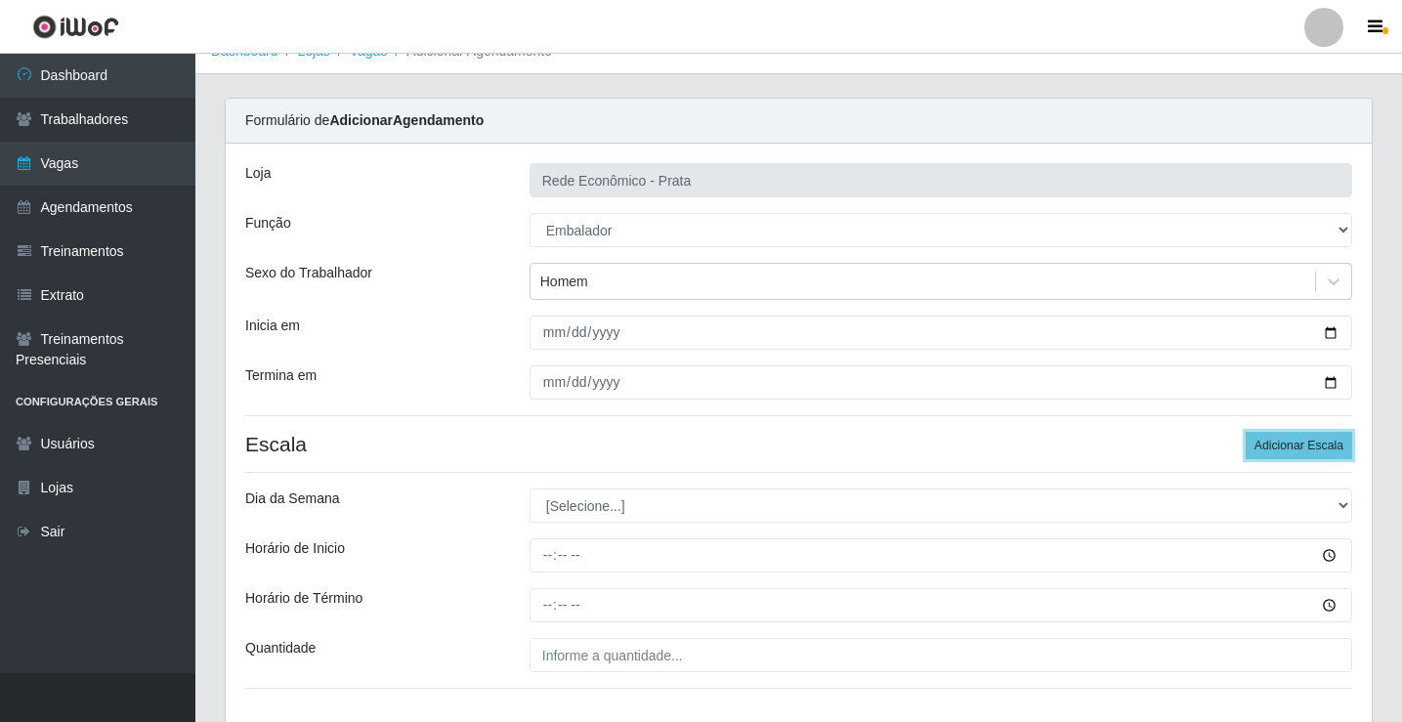
scroll to position [158, 0]
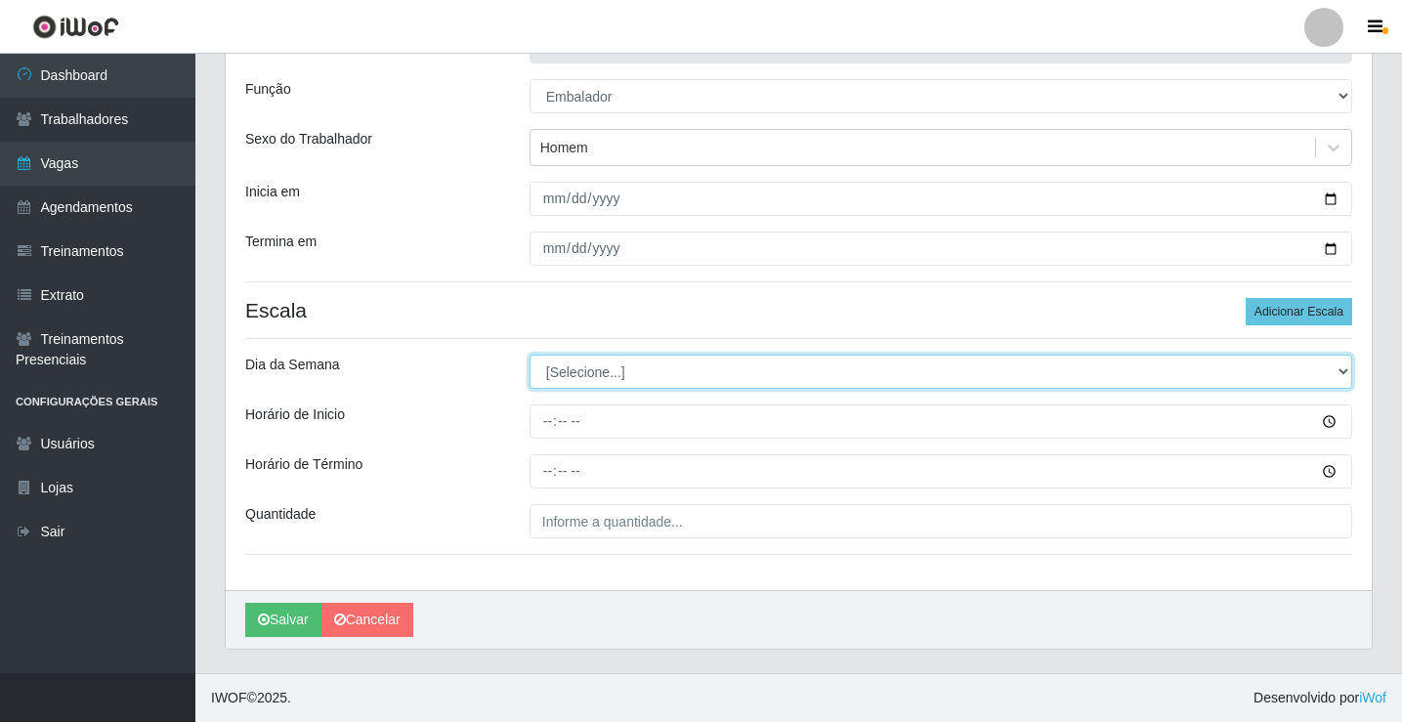
click at [581, 372] on select "[Selecione...] Segunda Terça Quarta Quinta Sexta Sábado Domingo" at bounding box center [941, 372] width 823 height 34
select select "2"
click at [530, 355] on select "[Selecione...] Segunda Terça Quarta Quinta Sexta Sábado Domingo" at bounding box center [941, 372] width 823 height 34
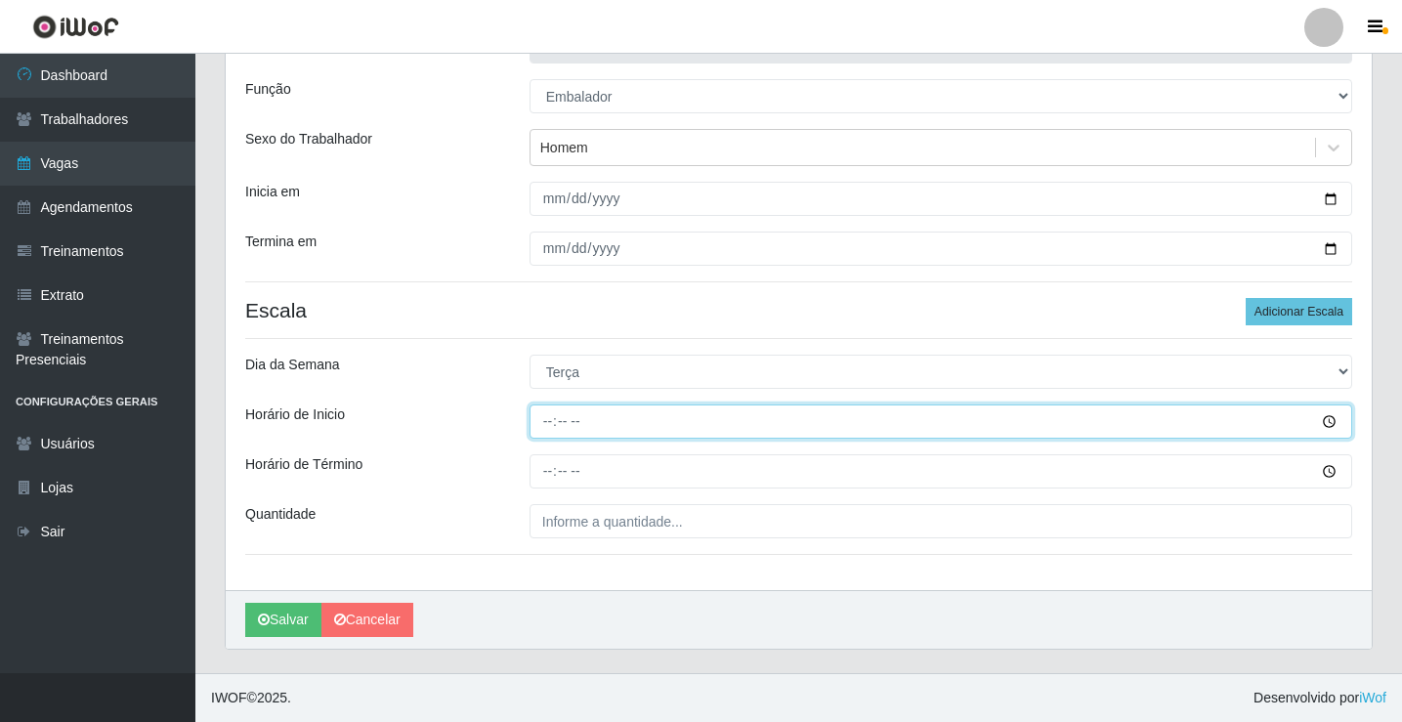
click at [553, 423] on input "Horário de Inicio" at bounding box center [941, 422] width 823 height 34
type input "15:00"
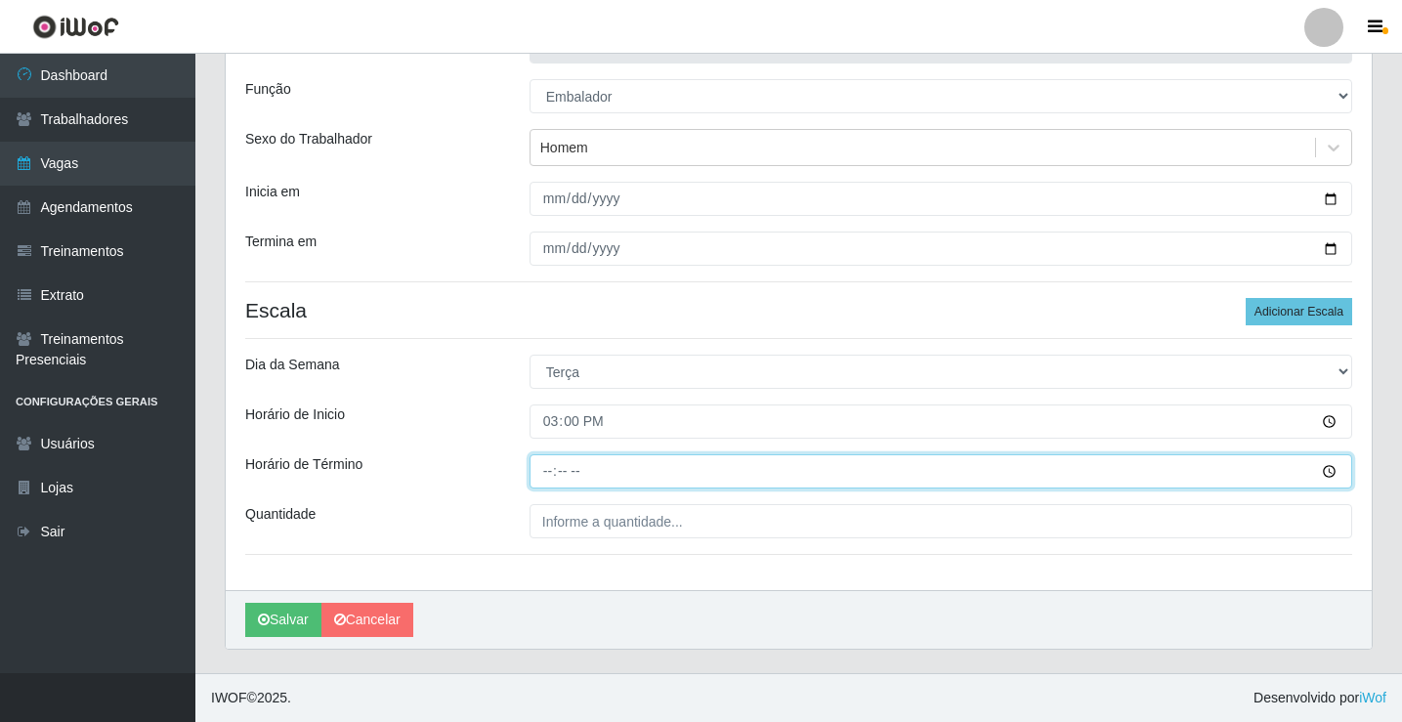
click at [551, 474] on input "Horário de Término" at bounding box center [941, 471] width 823 height 34
type input "20:00"
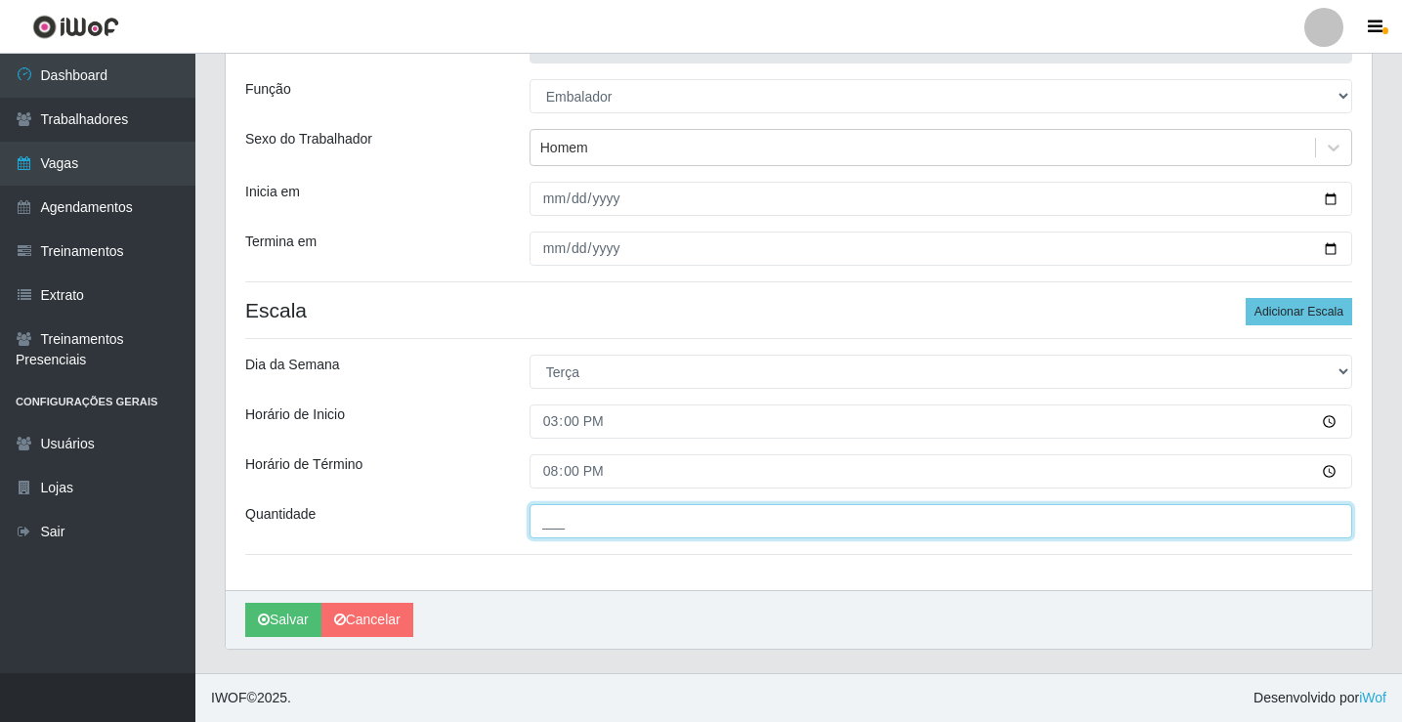
click at [563, 528] on input "___" at bounding box center [941, 521] width 823 height 34
type input "4__"
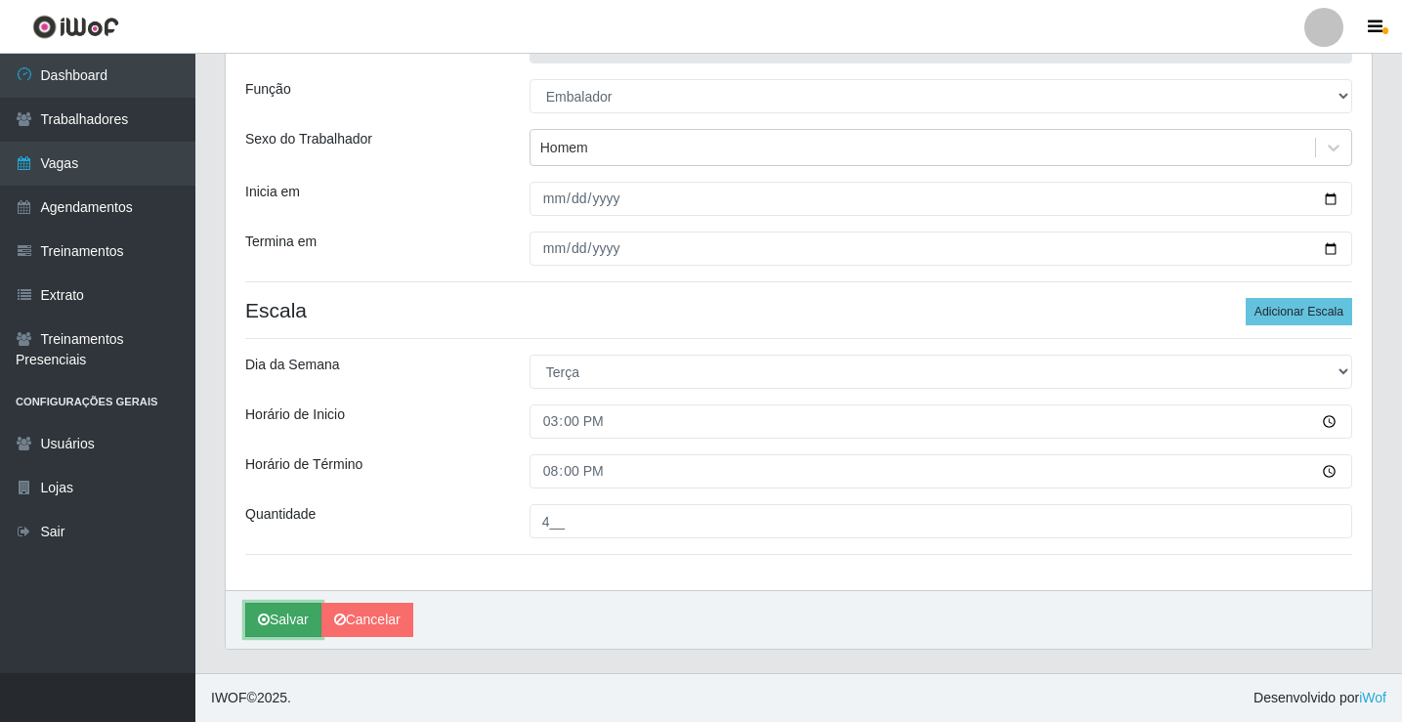
click at [274, 620] on button "Salvar" at bounding box center [283, 620] width 76 height 34
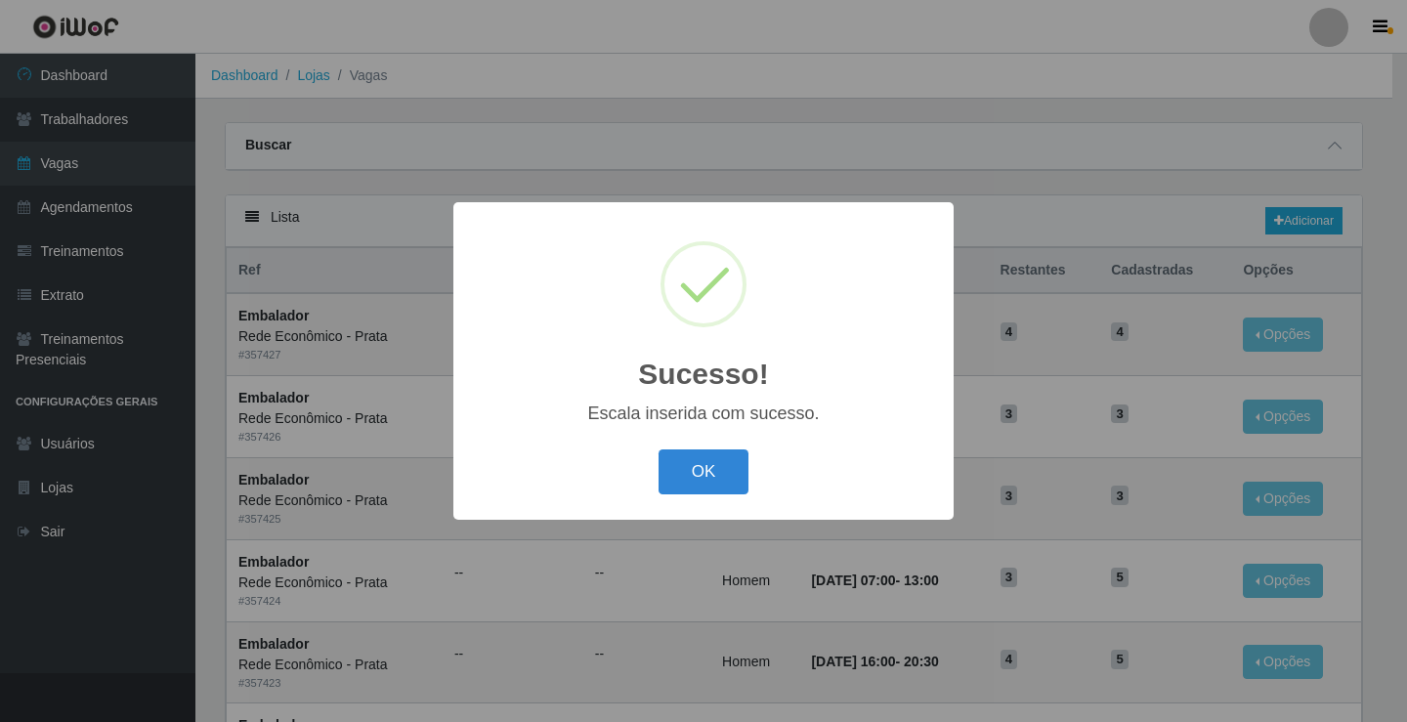
drag, startPoint x: 717, startPoint y: 467, endPoint x: 731, endPoint y: 440, distance: 30.6
click at [725, 448] on div "OK Cancel" at bounding box center [703, 472] width 461 height 56
click at [692, 467] on button "OK" at bounding box center [704, 473] width 91 height 46
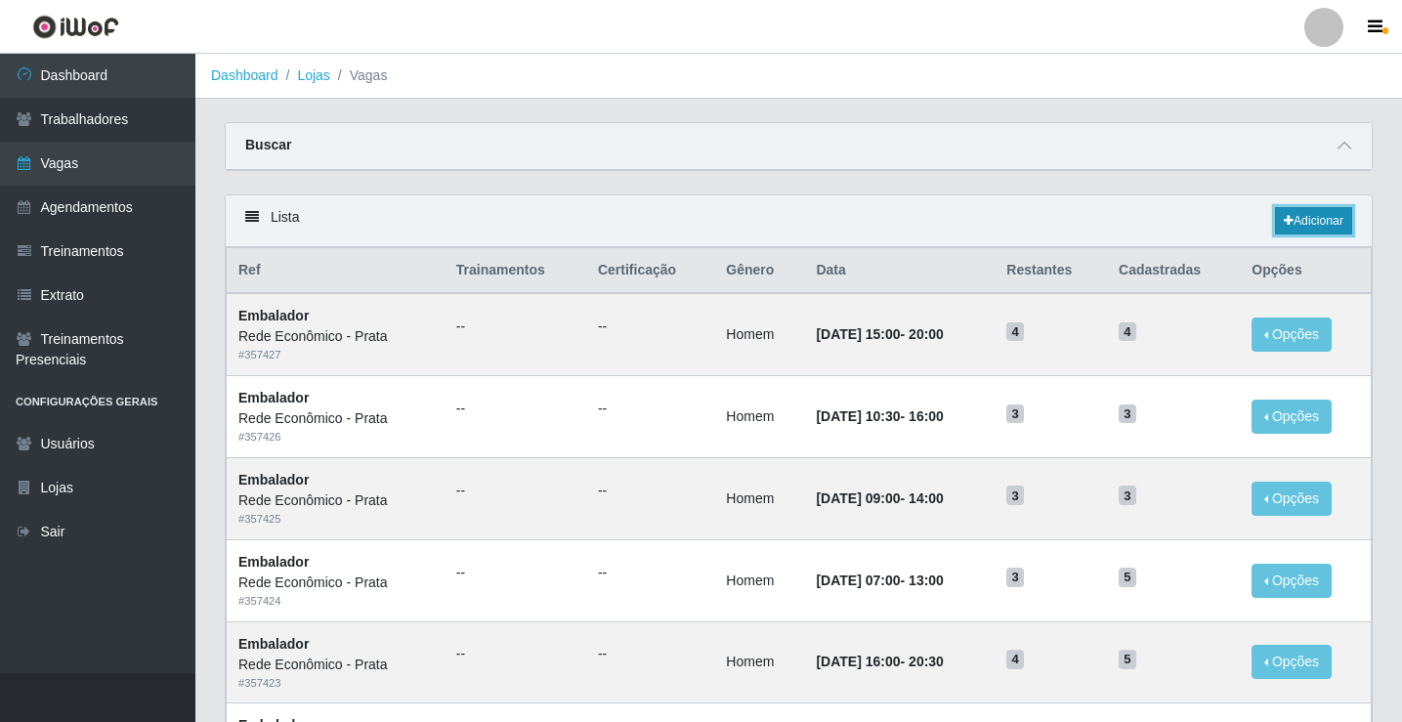
click at [1325, 215] on link "Adicionar" at bounding box center [1313, 220] width 77 height 27
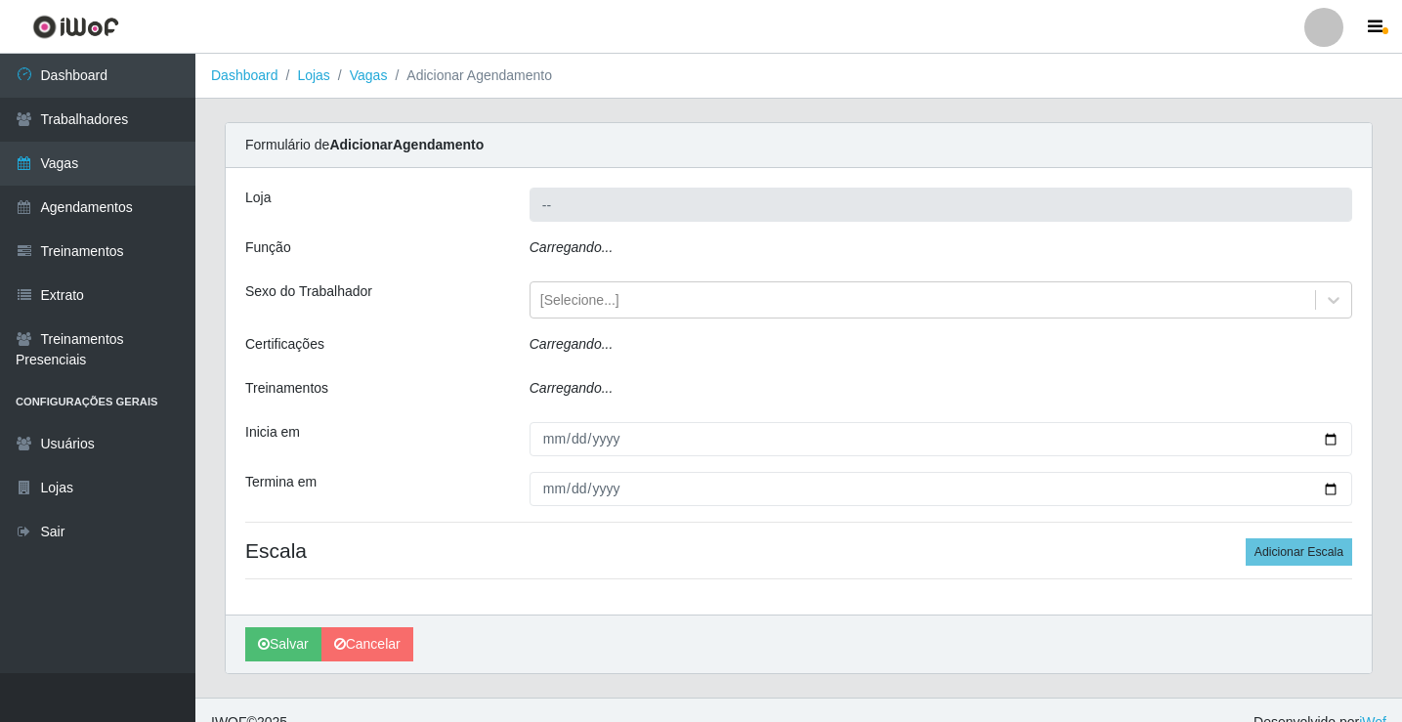
type input "Rede Econômico - Prata"
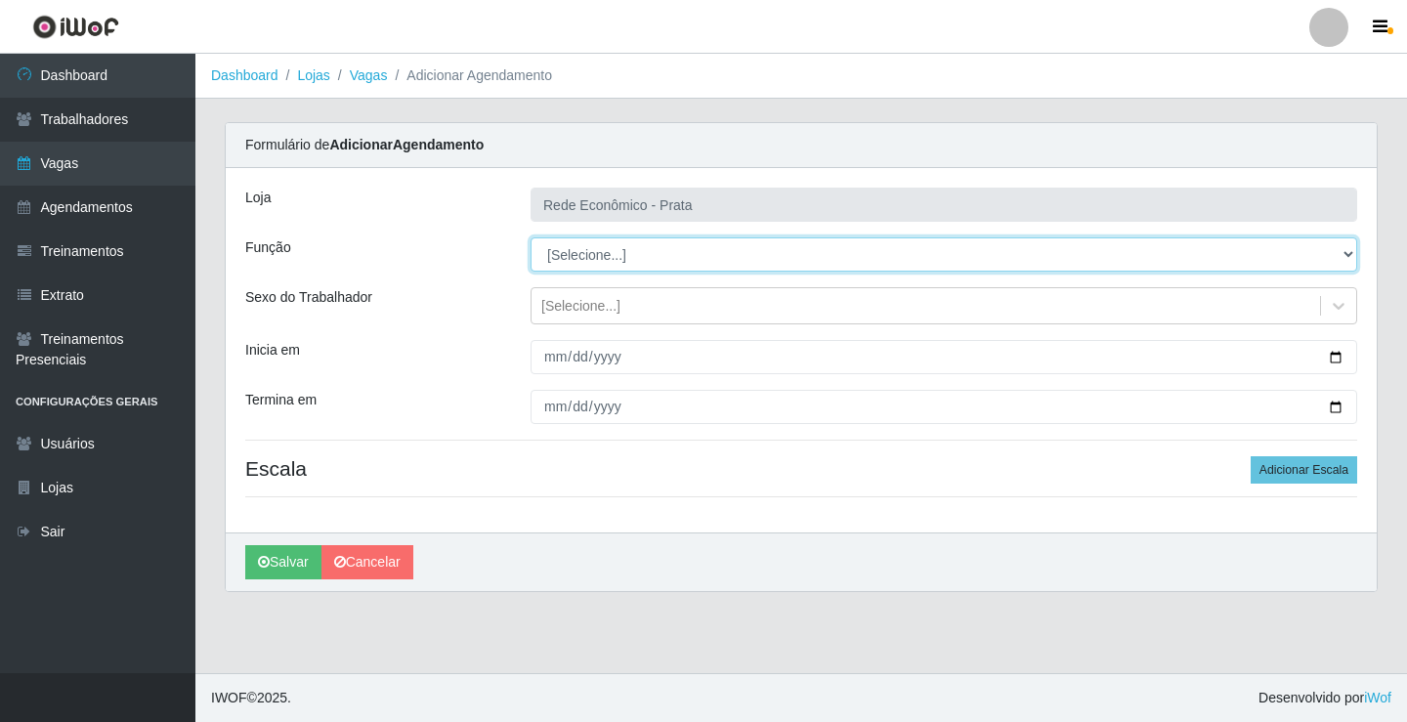
click at [584, 245] on select "[Selecione...] ASG ASG + ASG ++ Embalador Embalador + Embalador ++ Operador de …" at bounding box center [944, 254] width 827 height 34
select select "1"
click at [531, 237] on select "[Selecione...] ASG ASG + ASG ++ Embalador Embalador + Embalador ++ Operador de …" at bounding box center [944, 254] width 827 height 34
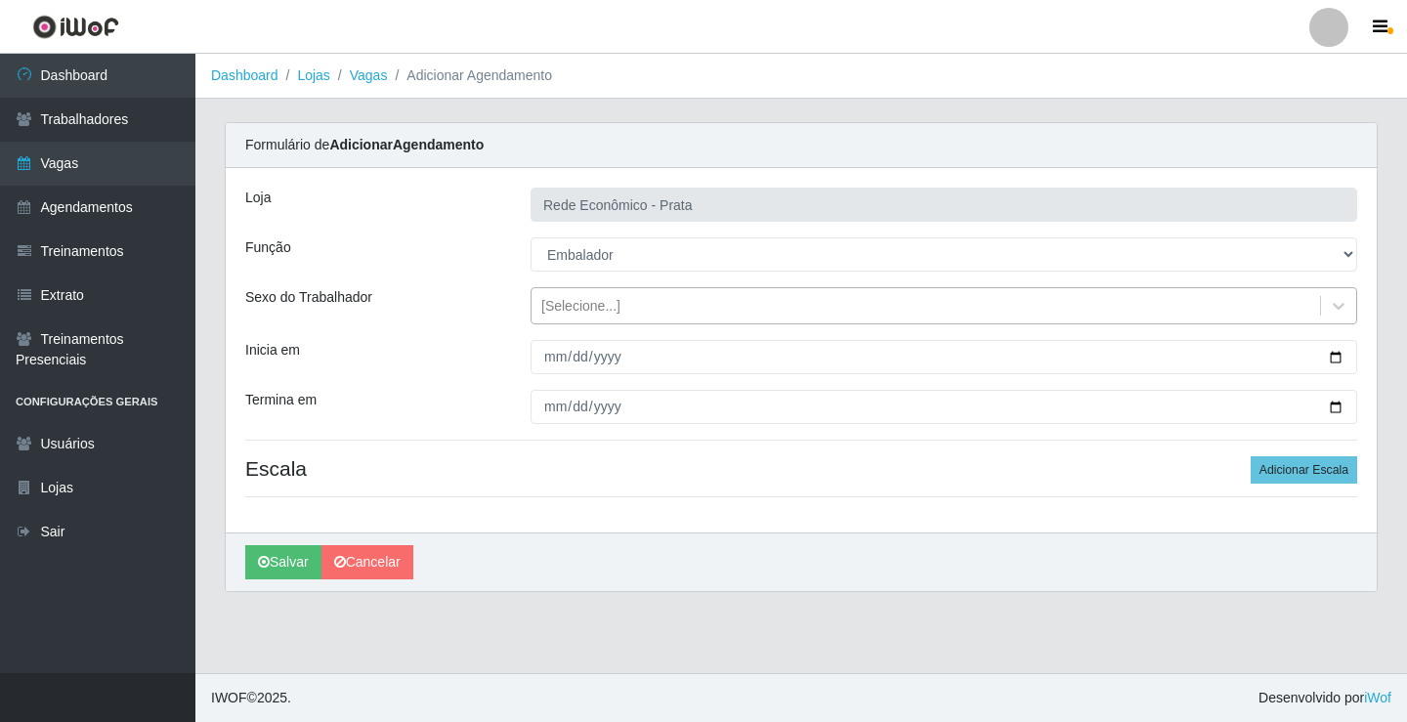
click at [579, 307] on div "[Selecione...]" at bounding box center [580, 306] width 79 height 21
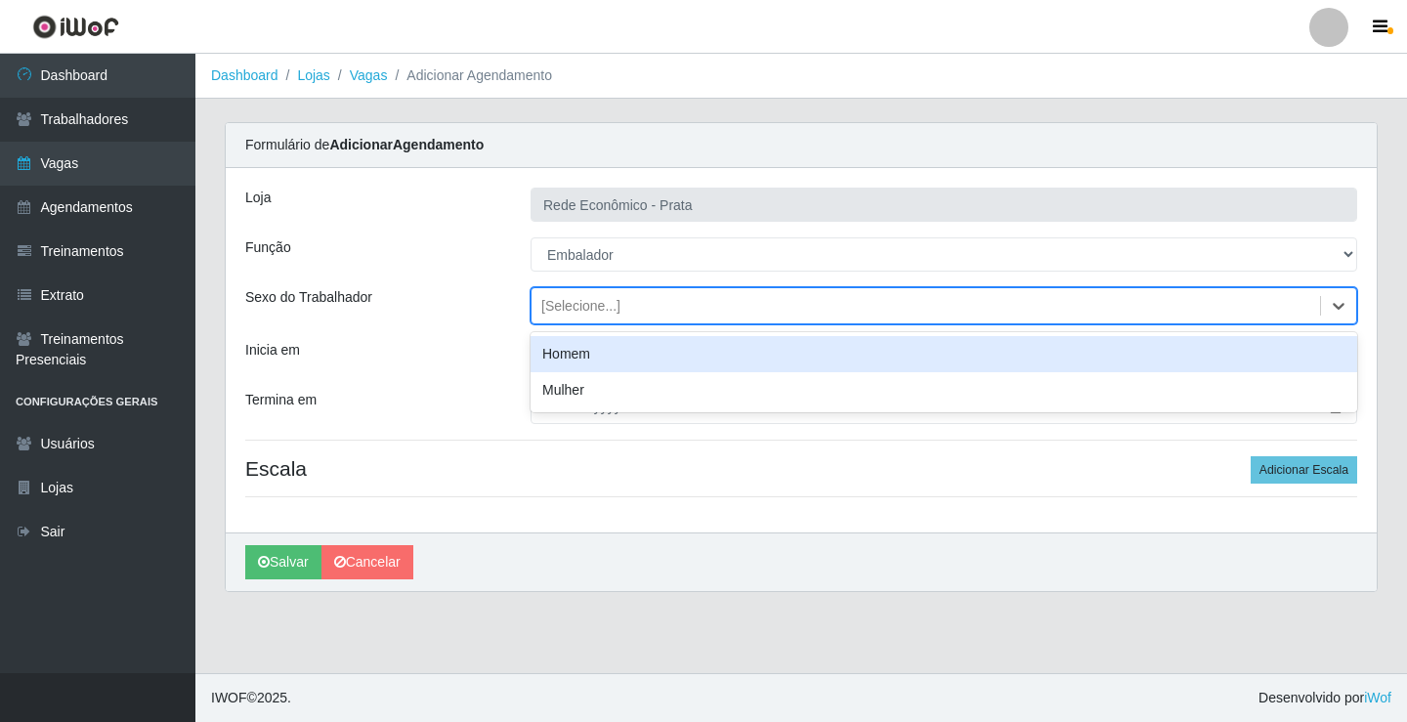
click at [587, 356] on div "Homem" at bounding box center [944, 354] width 827 height 36
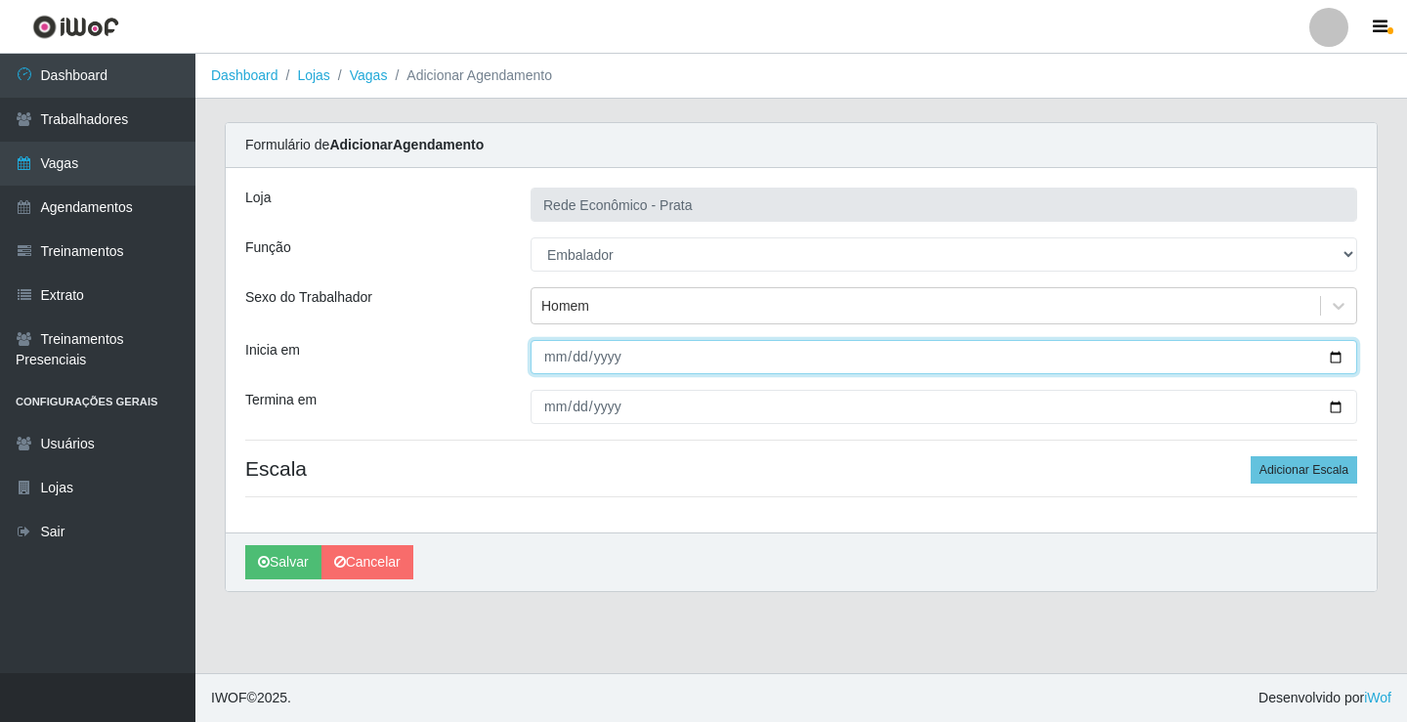
click at [1337, 354] on input "Inicia em" at bounding box center [944, 357] width 827 height 34
type input "[DATE]"
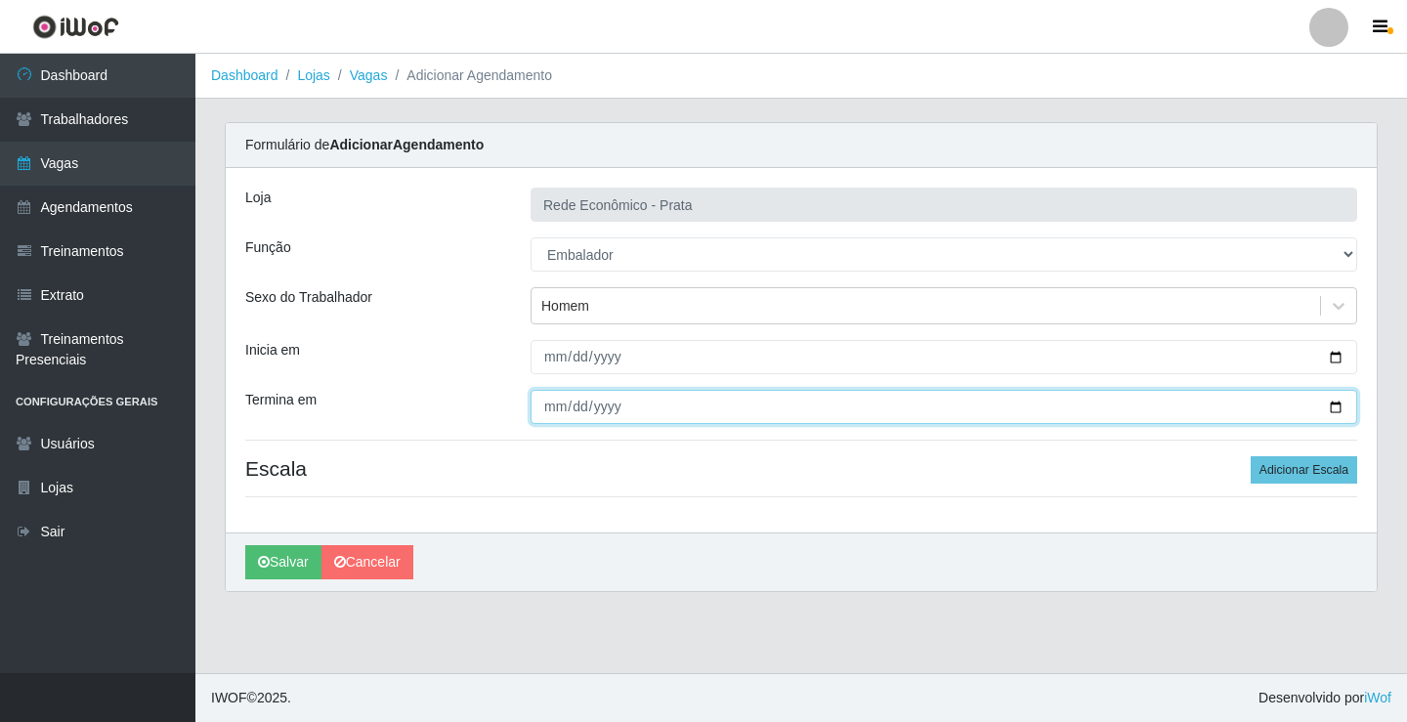
click at [1337, 410] on input "Termina em" at bounding box center [944, 407] width 827 height 34
type input "[DATE]"
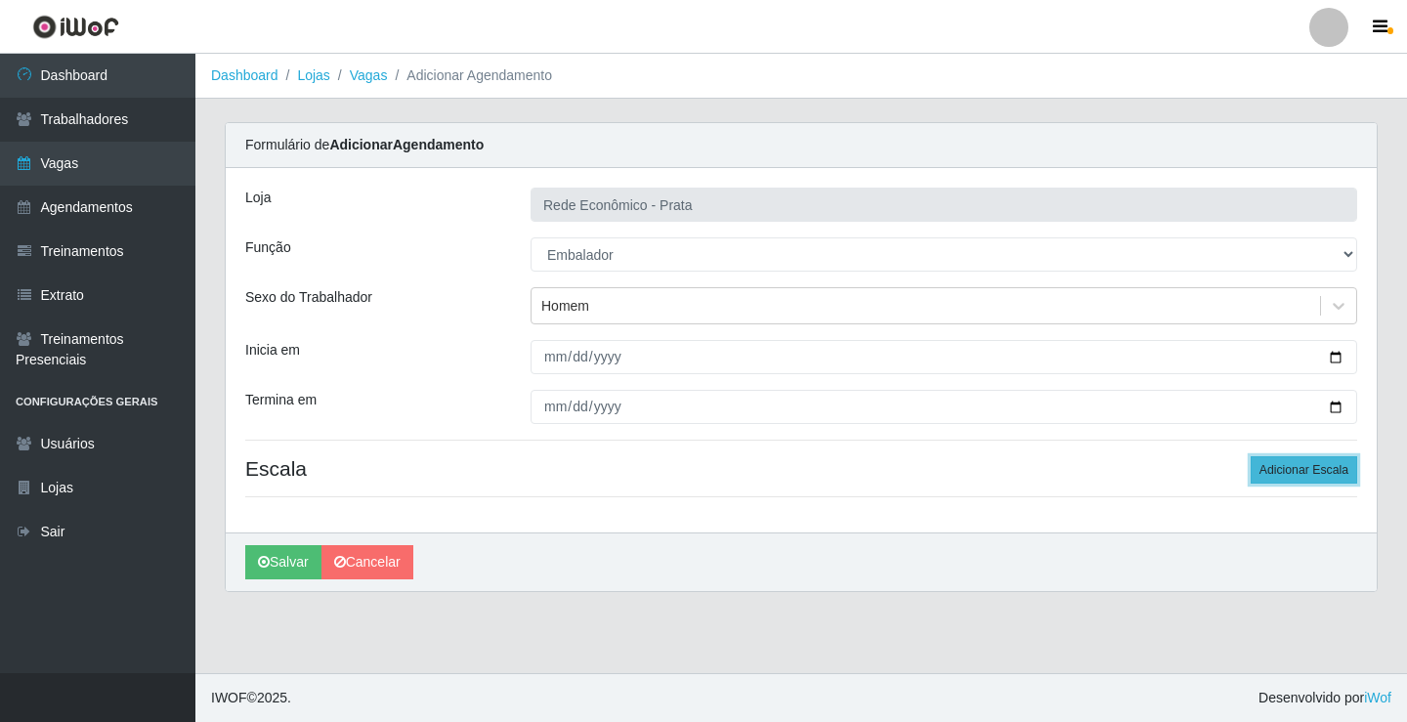
click at [1315, 471] on button "Adicionar Escala" at bounding box center [1304, 469] width 107 height 27
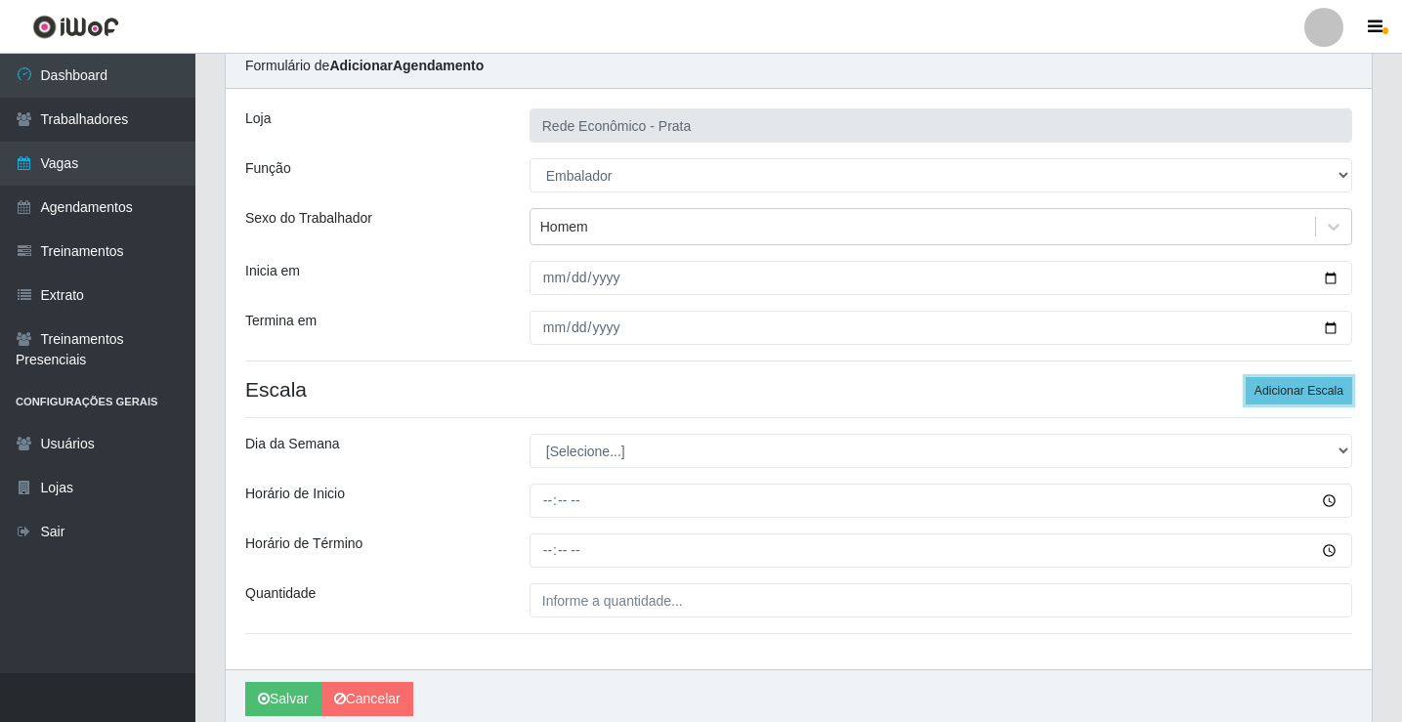
scroll to position [158, 0]
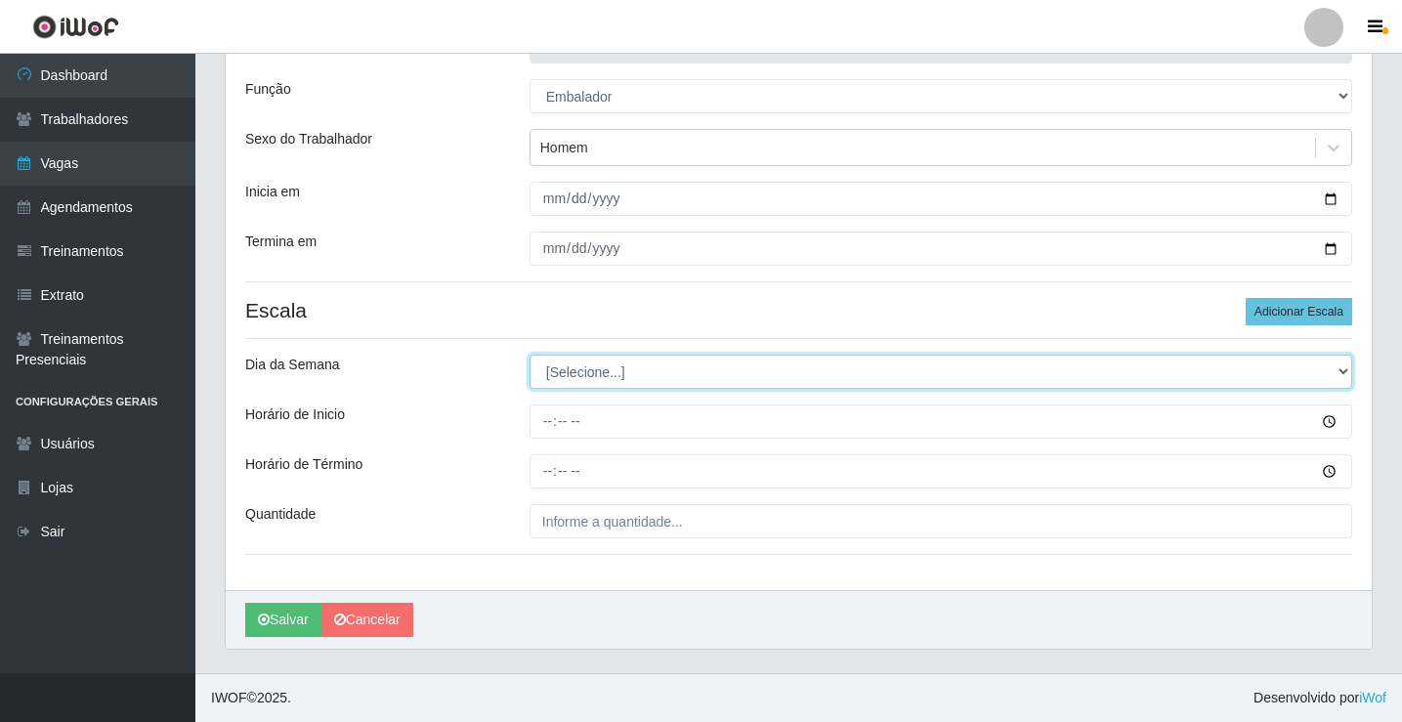
click at [602, 377] on select "[Selecione...] Segunda Terça Quarta Quinta Sexta Sábado Domingo" at bounding box center [941, 372] width 823 height 34
select select "2"
click at [530, 355] on select "[Selecione...] Segunda Terça Quarta Quinta Sexta Sábado Domingo" at bounding box center [941, 372] width 823 height 34
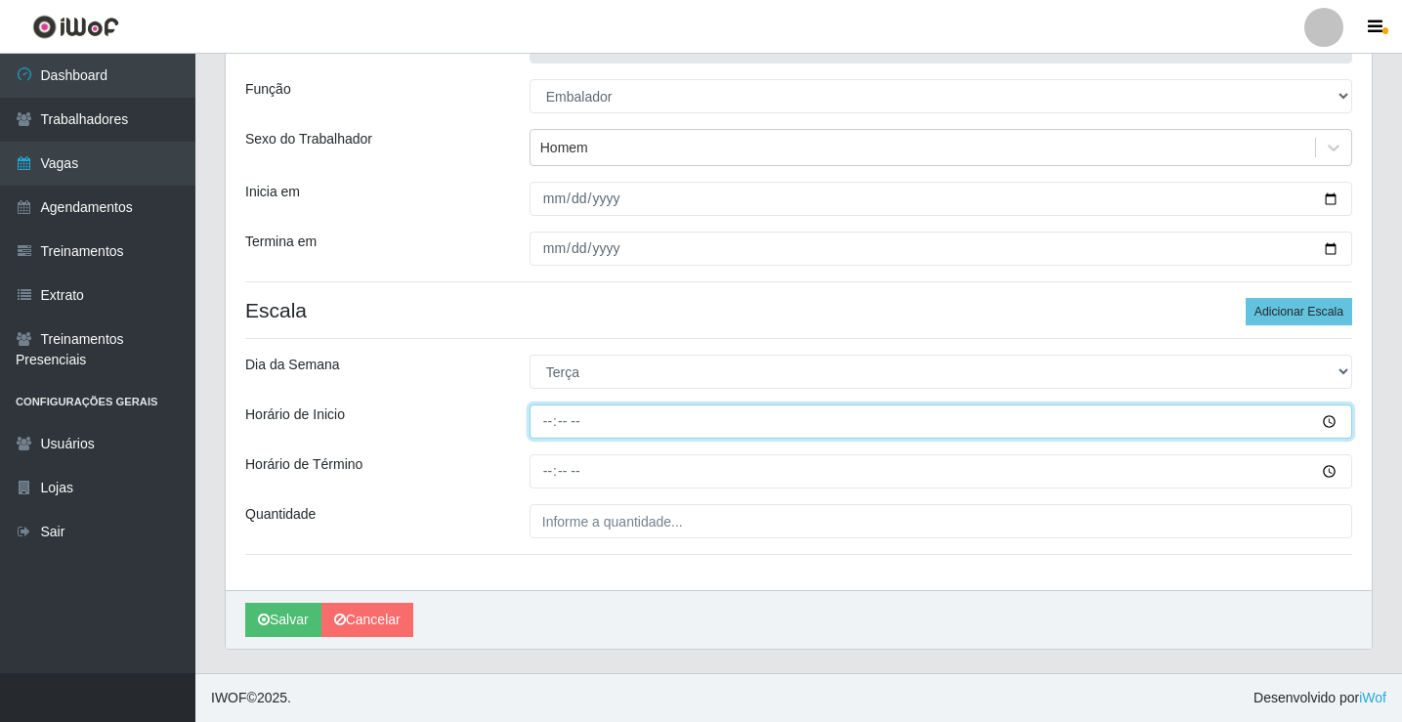
click at [539, 424] on input "Horário de Inicio" at bounding box center [941, 422] width 823 height 34
type input "16:00"
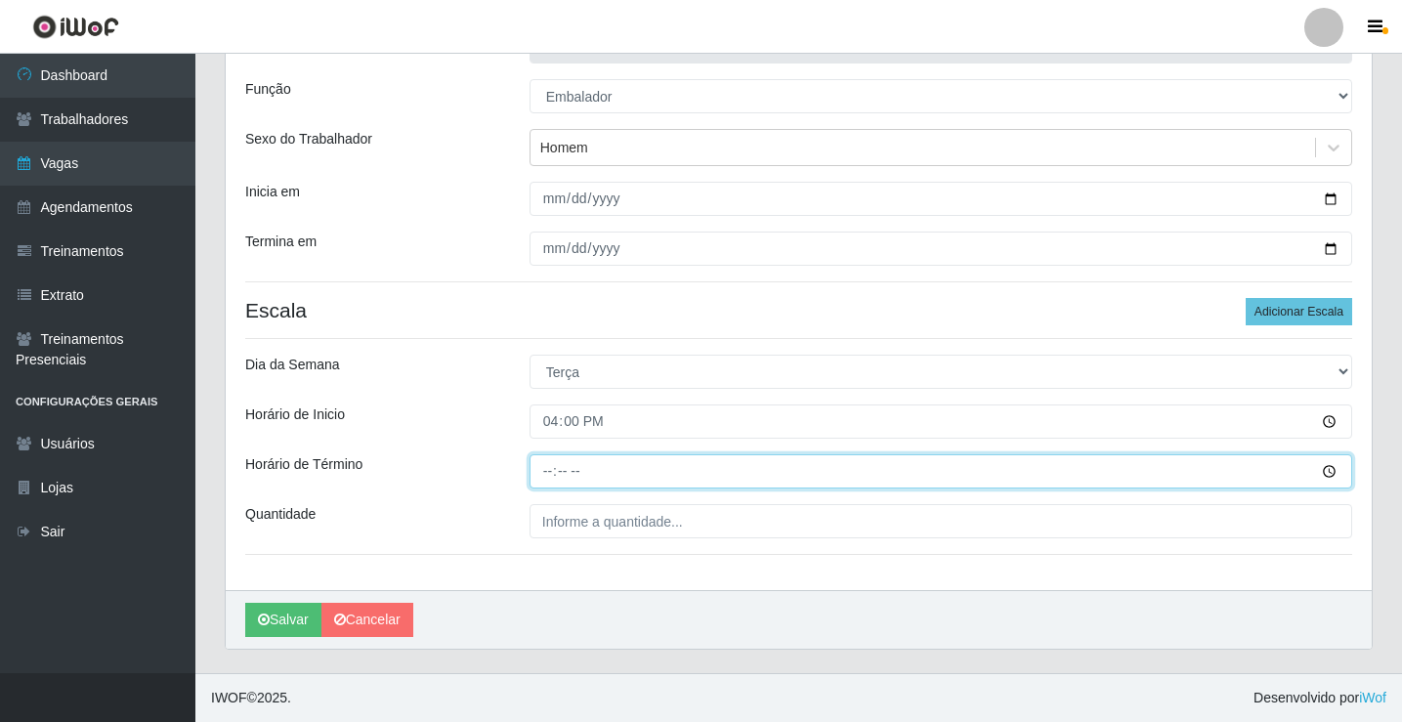
click at [546, 469] on input "Horário de Término" at bounding box center [941, 471] width 823 height 34
type input "20:30"
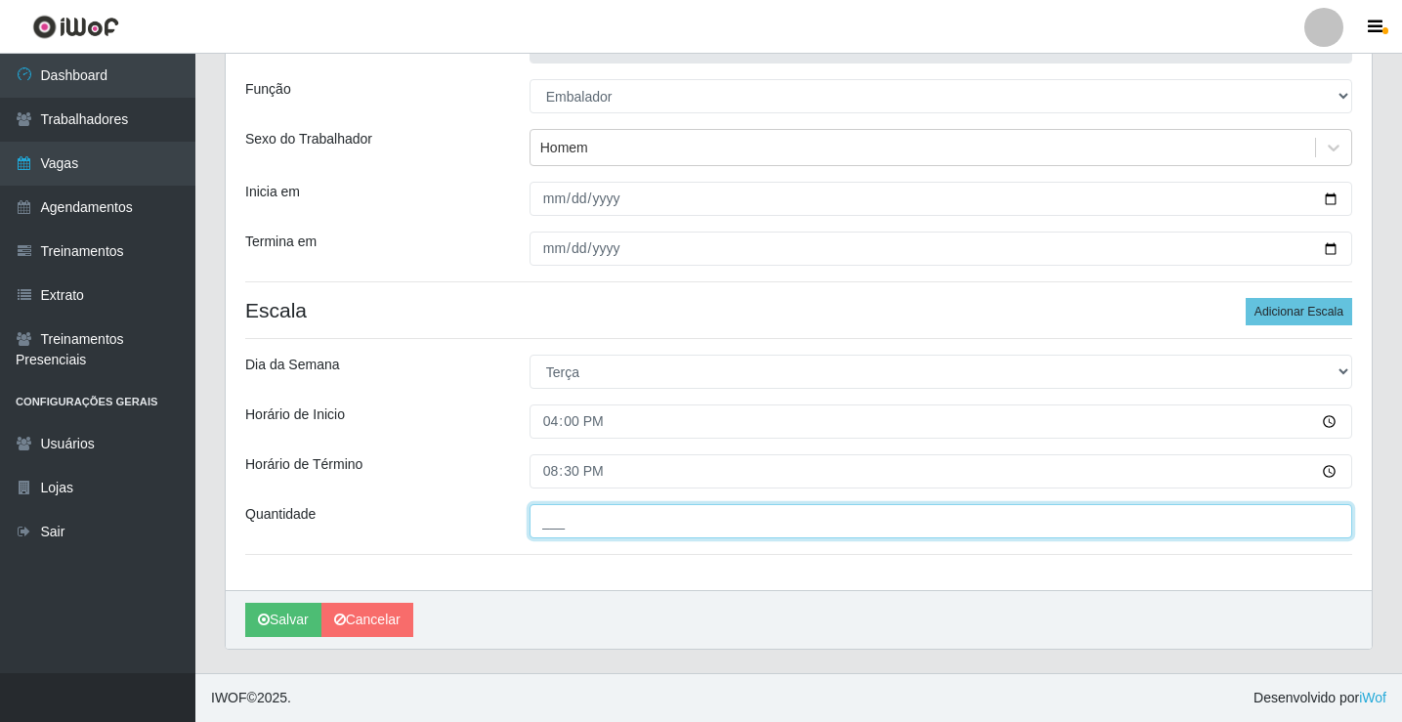
click at [569, 524] on input "___" at bounding box center [941, 521] width 823 height 34
type input "5__"
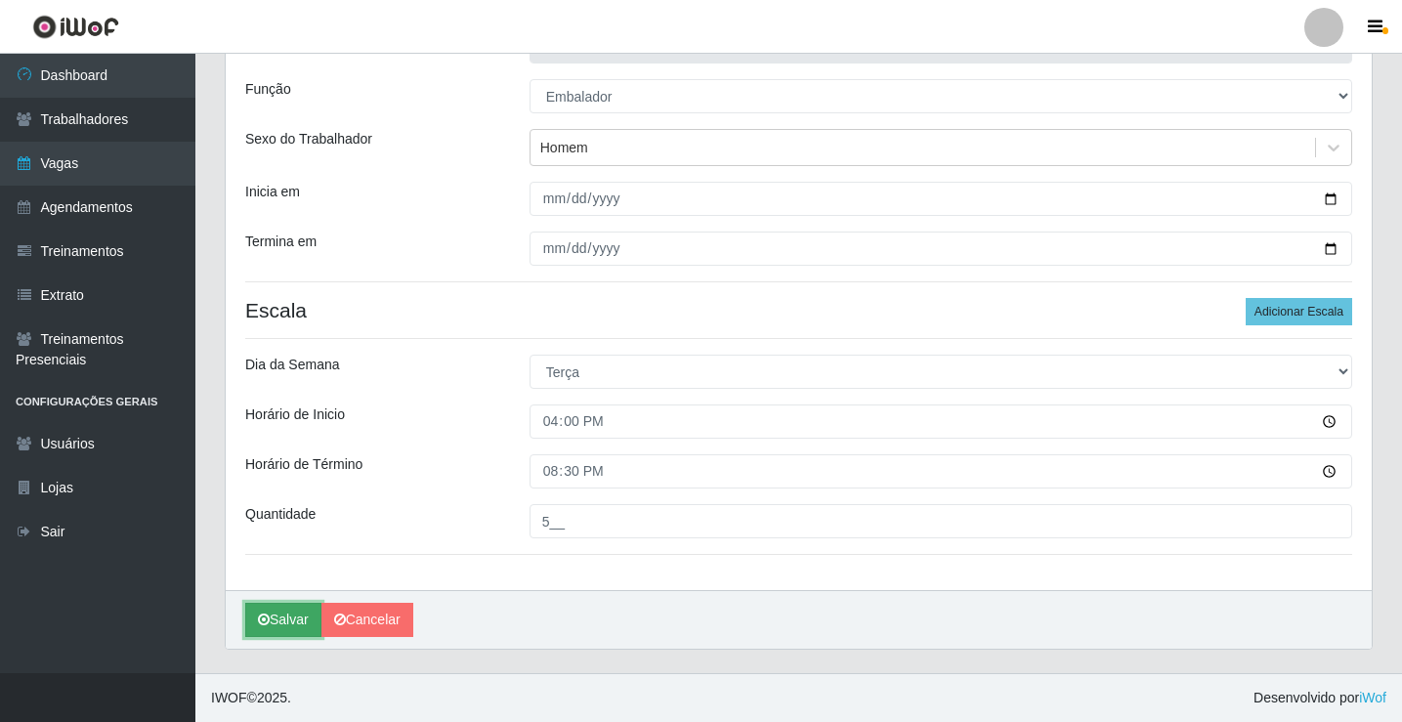
click at [277, 618] on button "Salvar" at bounding box center [283, 620] width 76 height 34
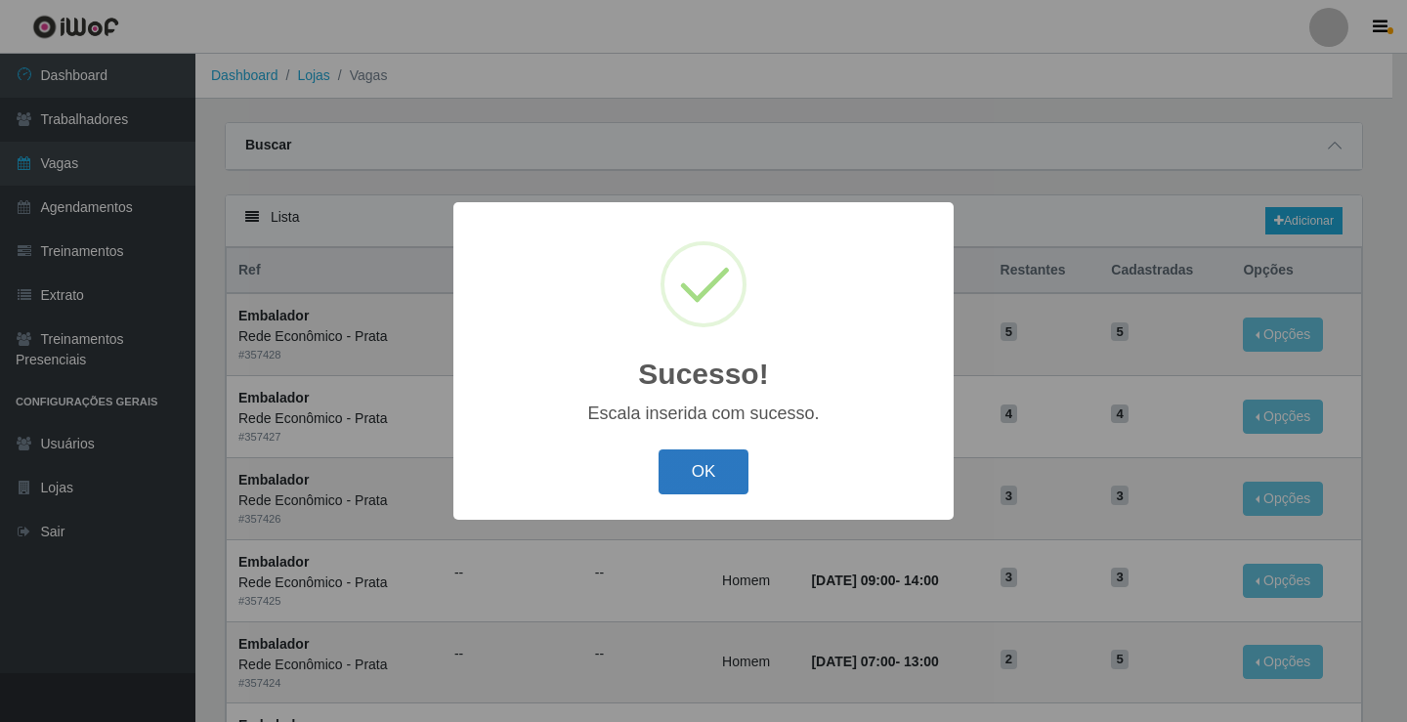
click at [713, 473] on button "OK" at bounding box center [704, 473] width 91 height 46
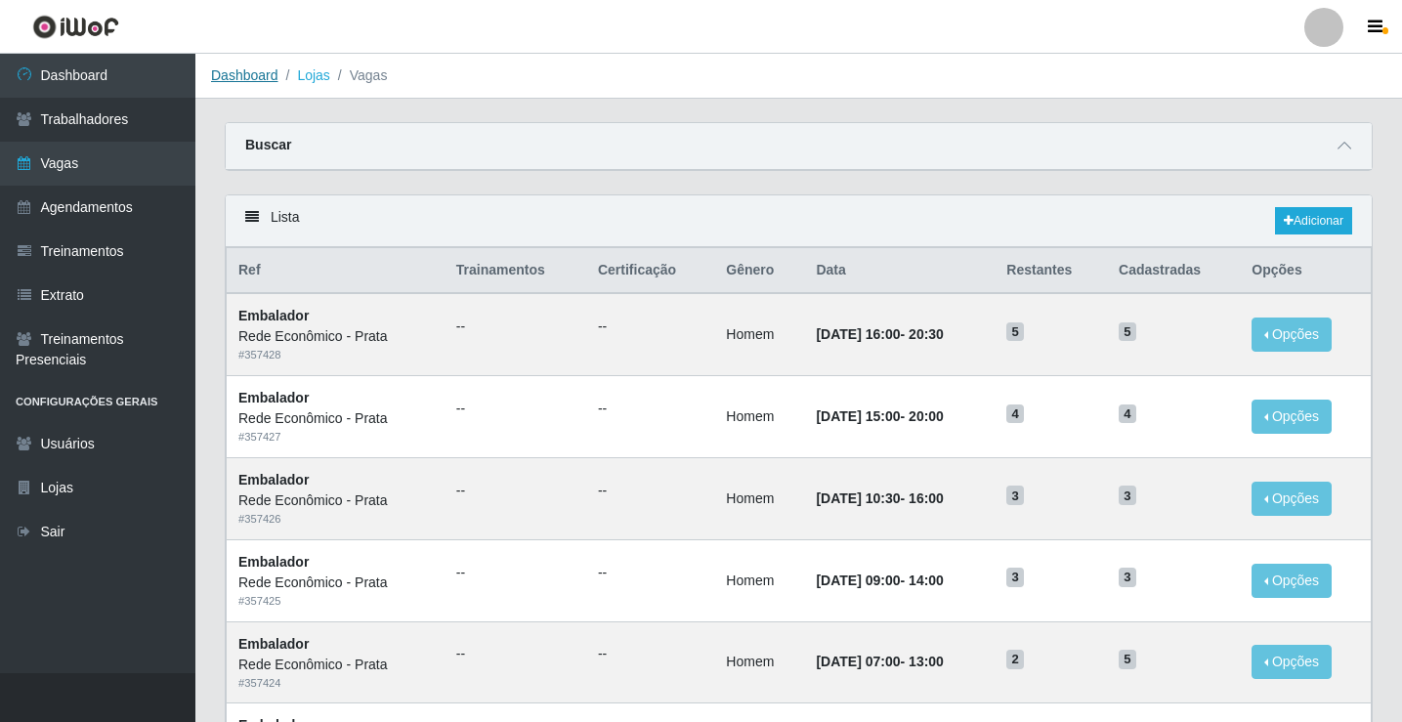
click at [250, 80] on link "Dashboard" at bounding box center [244, 75] width 67 height 16
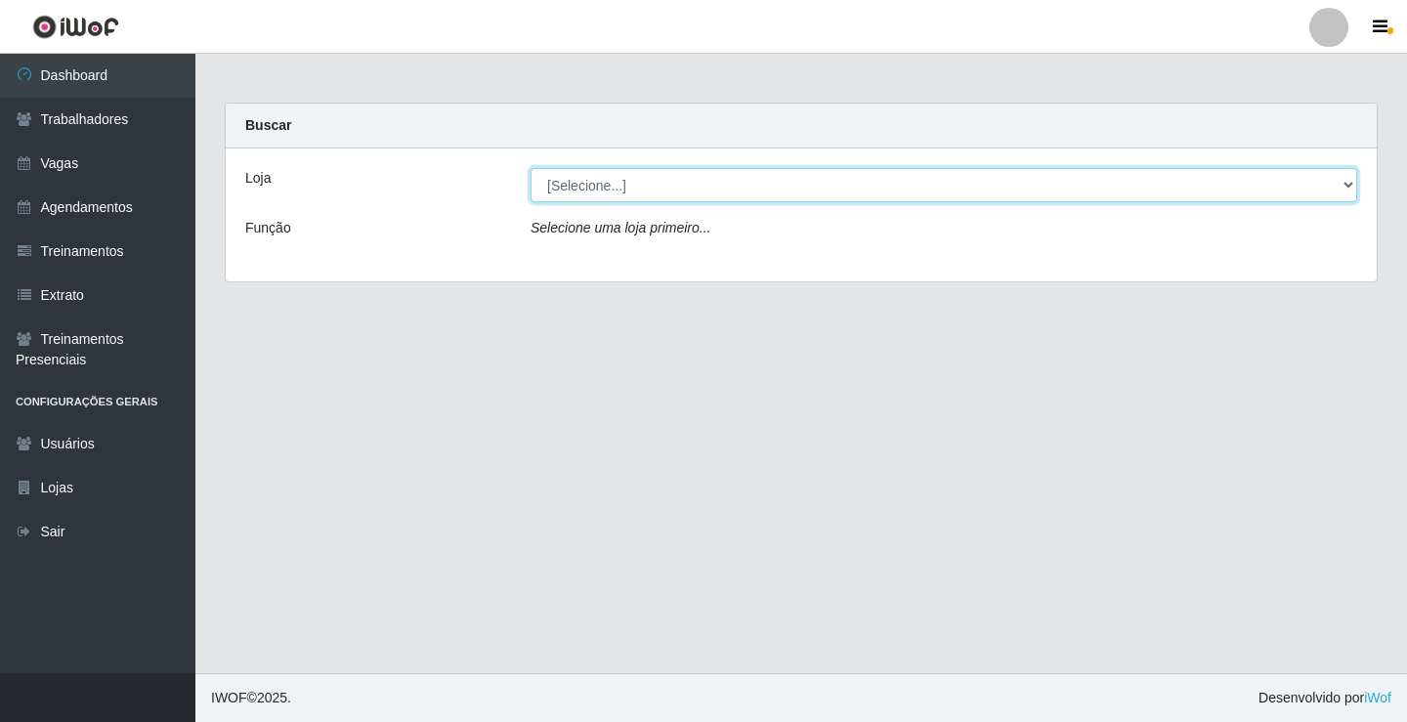
click at [597, 180] on select "[Selecione...] Rede Econômico - Prata" at bounding box center [944, 185] width 827 height 34
select select "192"
click at [531, 168] on select "[Selecione...] Rede Econômico - Prata" at bounding box center [944, 185] width 827 height 34
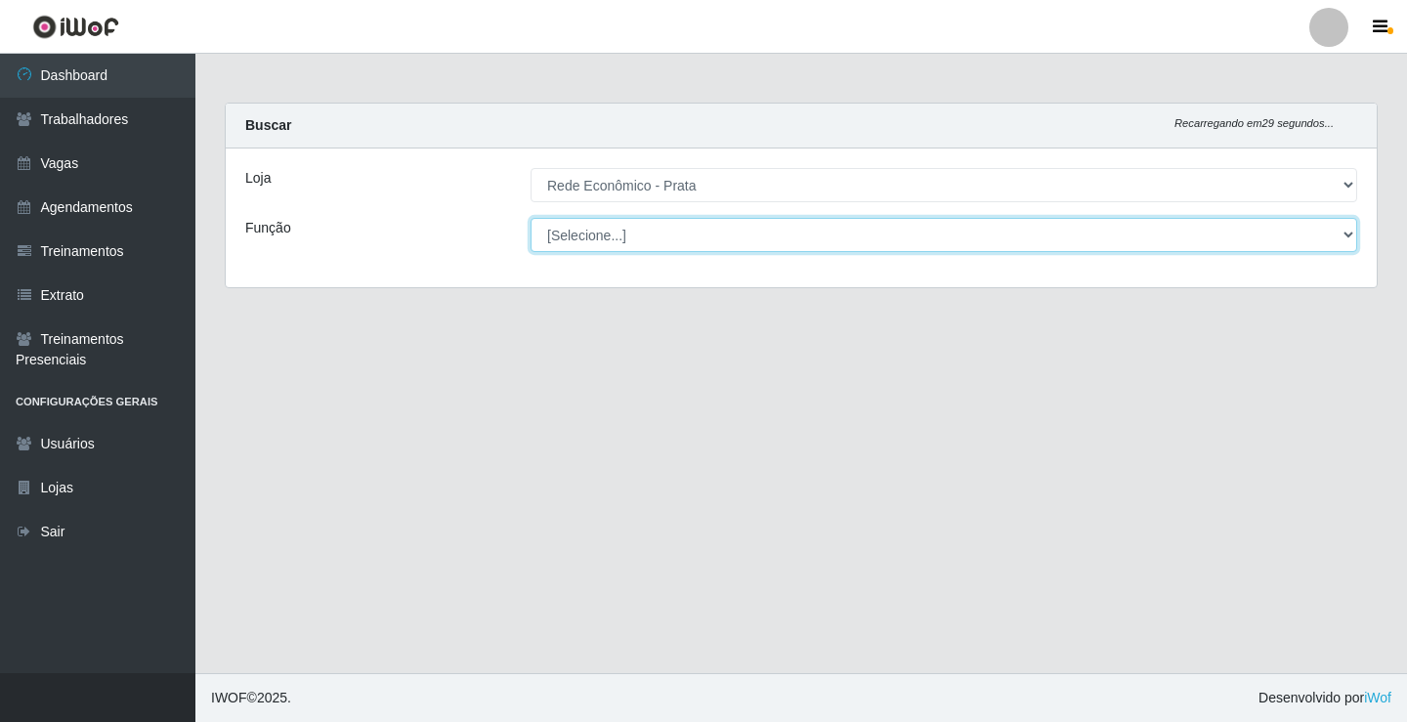
click at [593, 231] on select "[Selecione...] ASG ASG + ASG ++ Embalador Embalador + Embalador ++ Operador de …" at bounding box center [944, 235] width 827 height 34
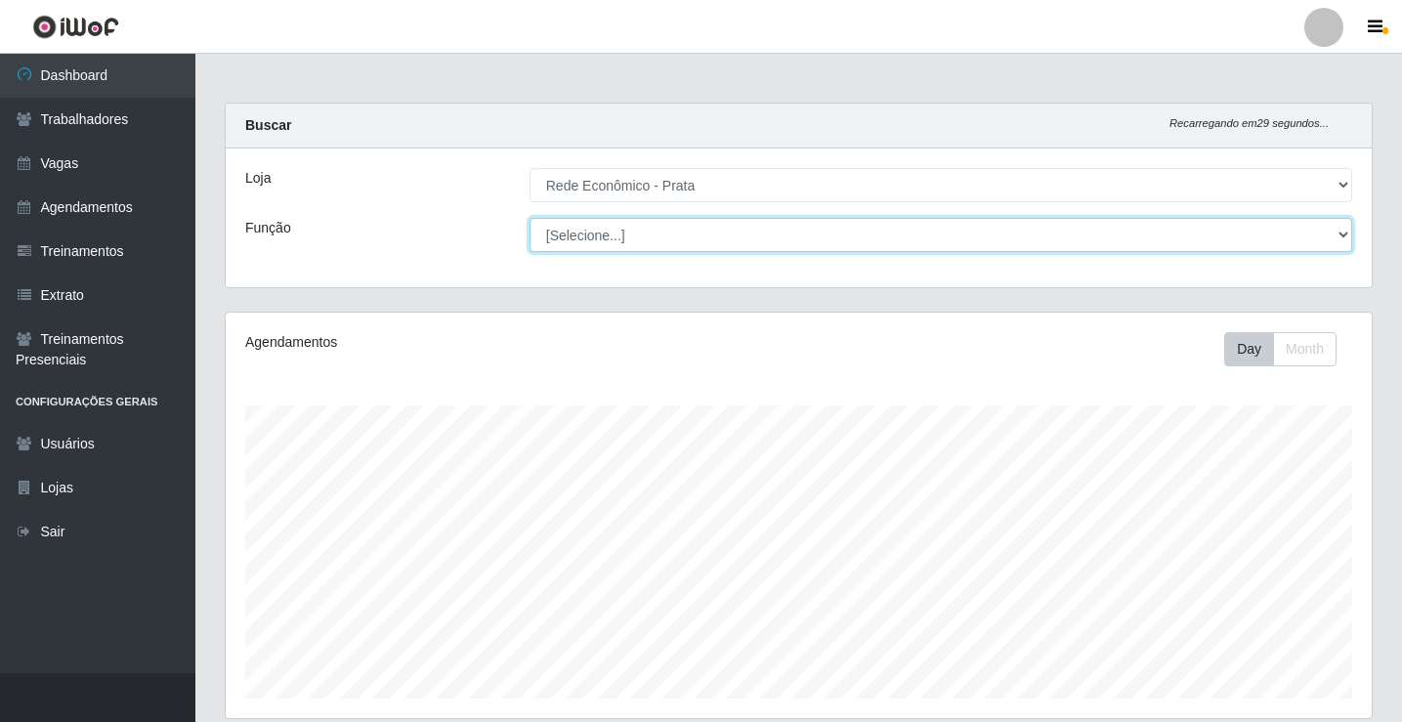
scroll to position [406, 1146]
select select "1"
click at [530, 218] on select "[Selecione...] ASG ASG + ASG ++ Embalador Embalador + Embalador ++ Operador de …" at bounding box center [941, 235] width 823 height 34
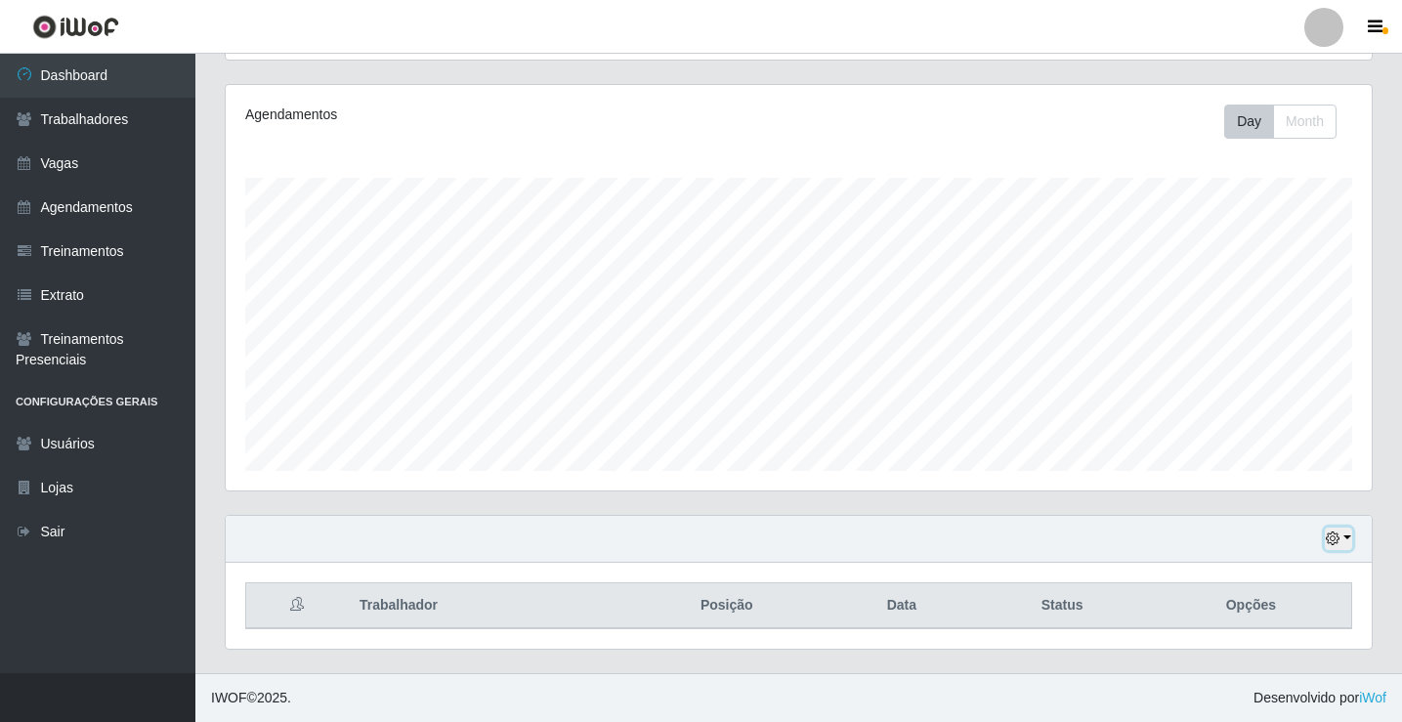
click at [1348, 536] on button "button" at bounding box center [1338, 539] width 27 height 22
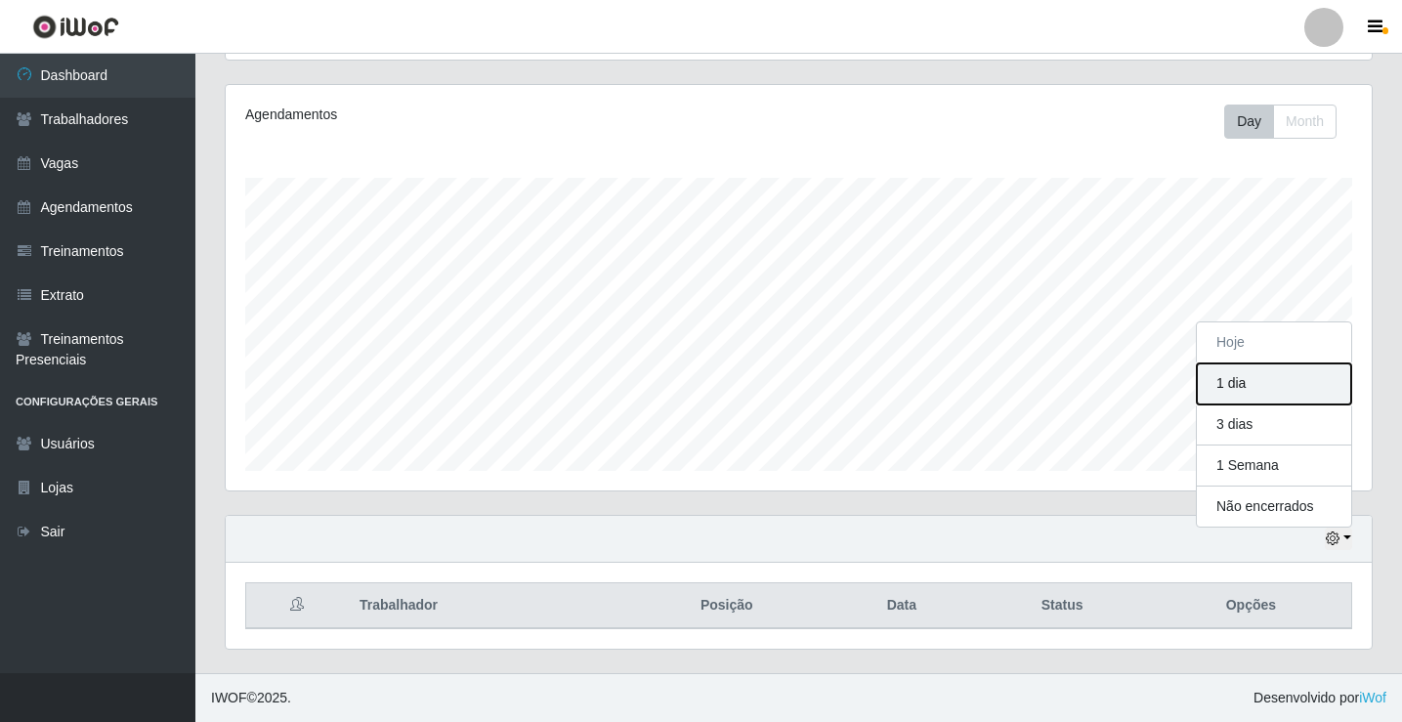
click at [1274, 385] on button "1 dia" at bounding box center [1274, 384] width 154 height 41
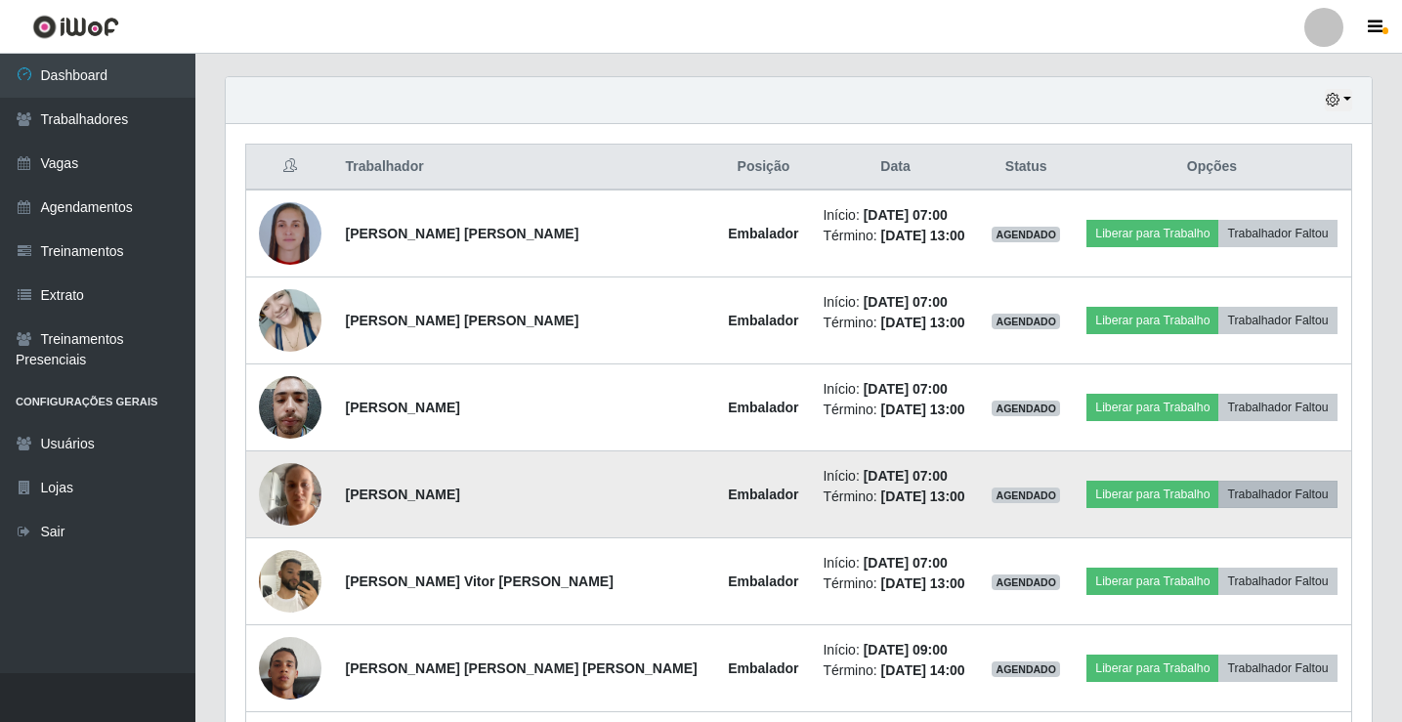
scroll to position [348, 0]
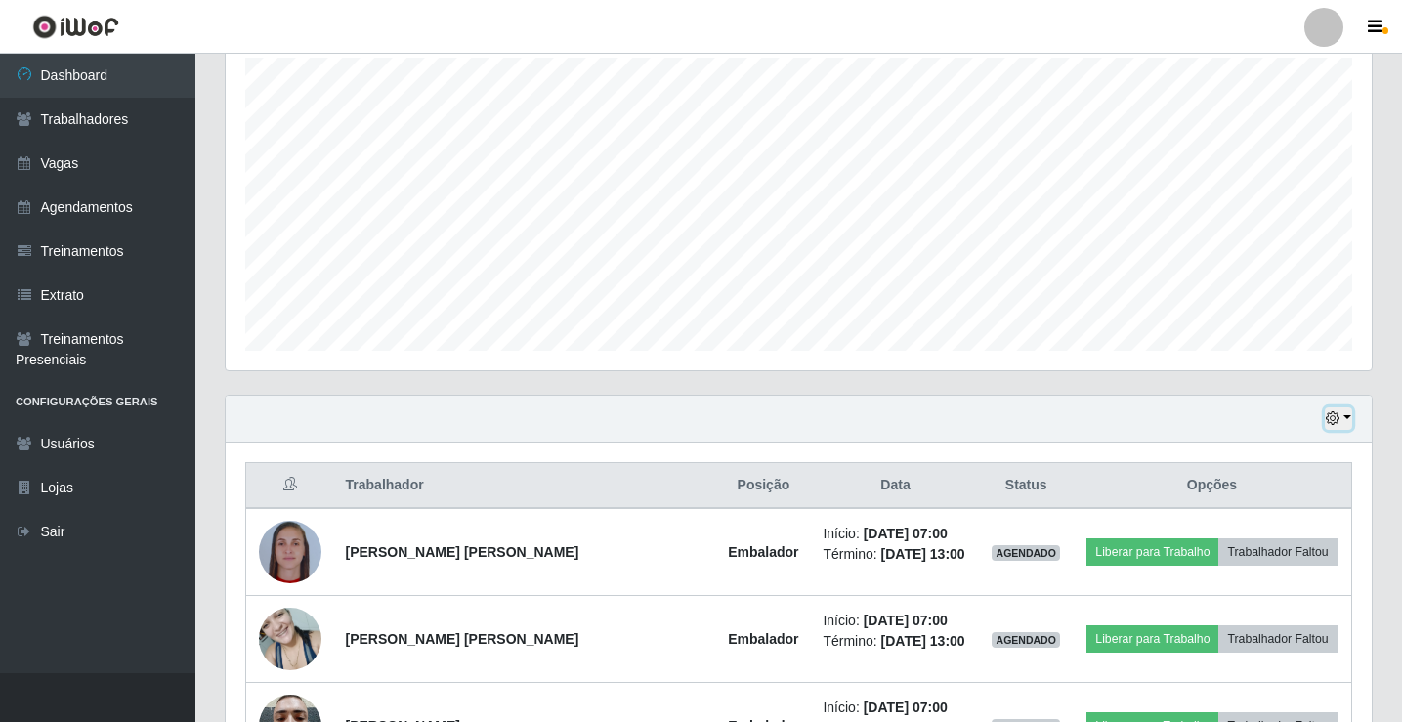
click at [1346, 416] on button "button" at bounding box center [1338, 419] width 27 height 22
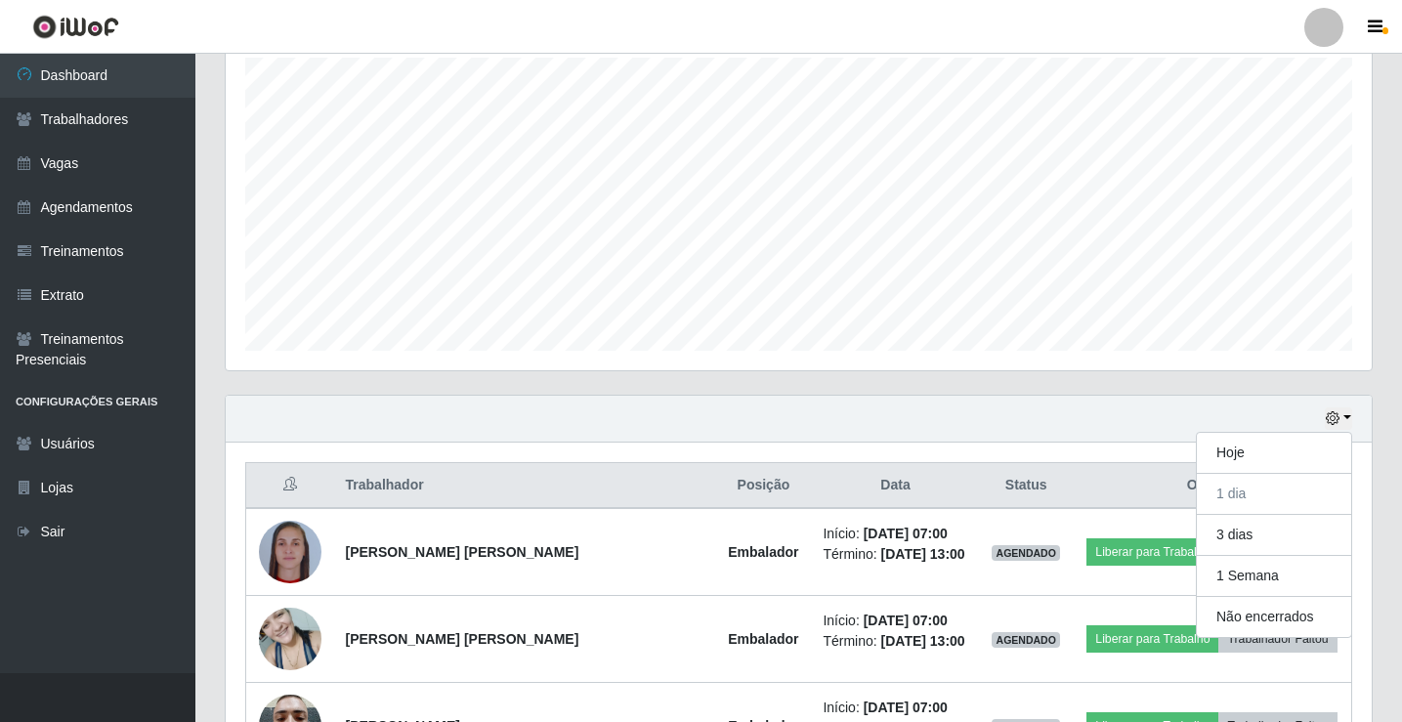
click at [1379, 382] on div "Agendamentos Day Month" at bounding box center [799, 179] width 1178 height 431
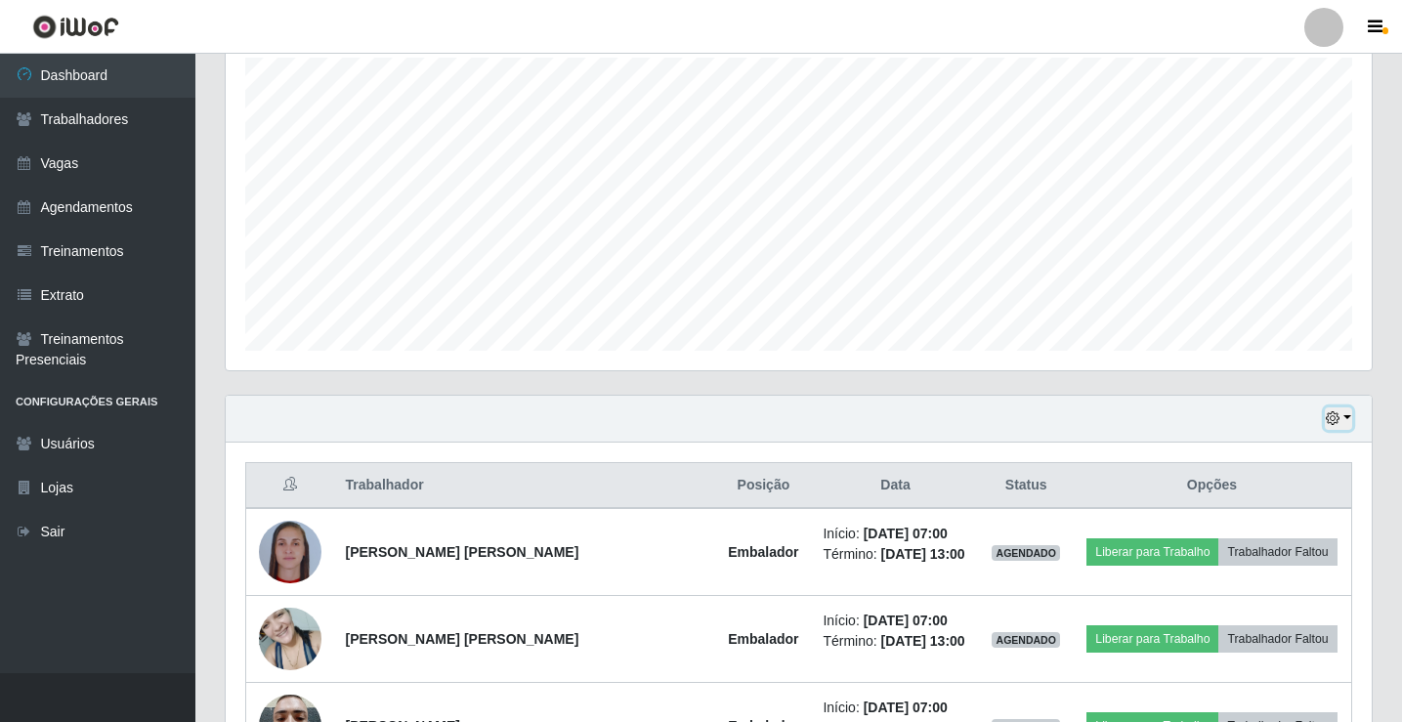
click at [1349, 415] on button "button" at bounding box center [1338, 419] width 27 height 22
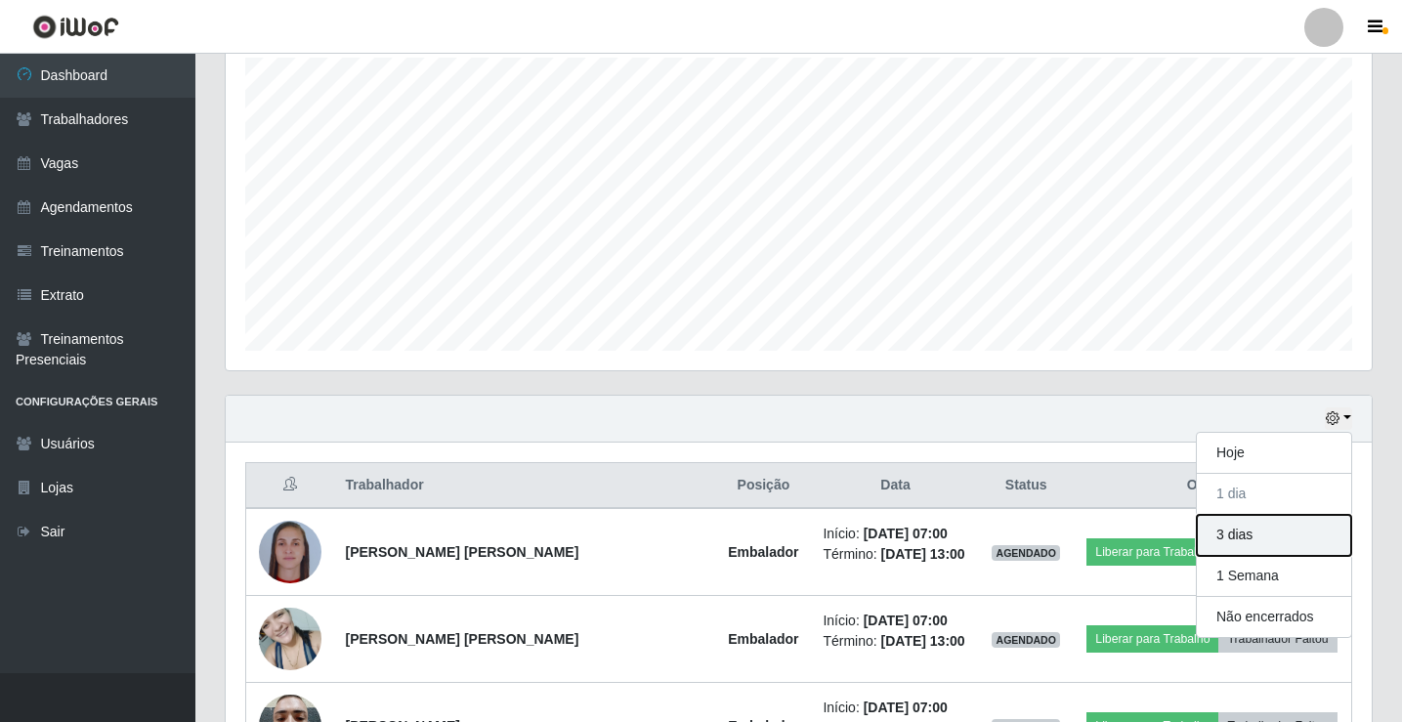
click at [1237, 542] on button "3 dias" at bounding box center [1274, 535] width 154 height 41
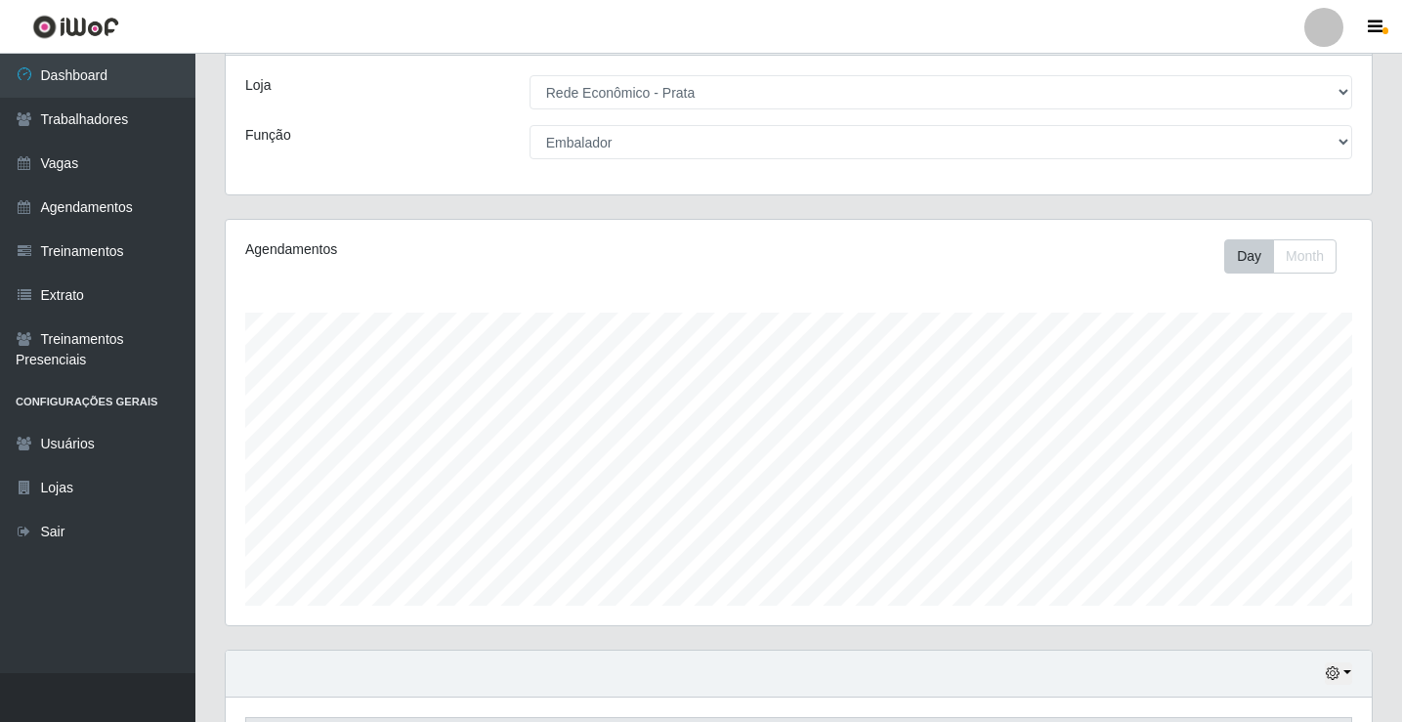
scroll to position [0, 0]
